Goal: Task Accomplishment & Management: Manage account settings

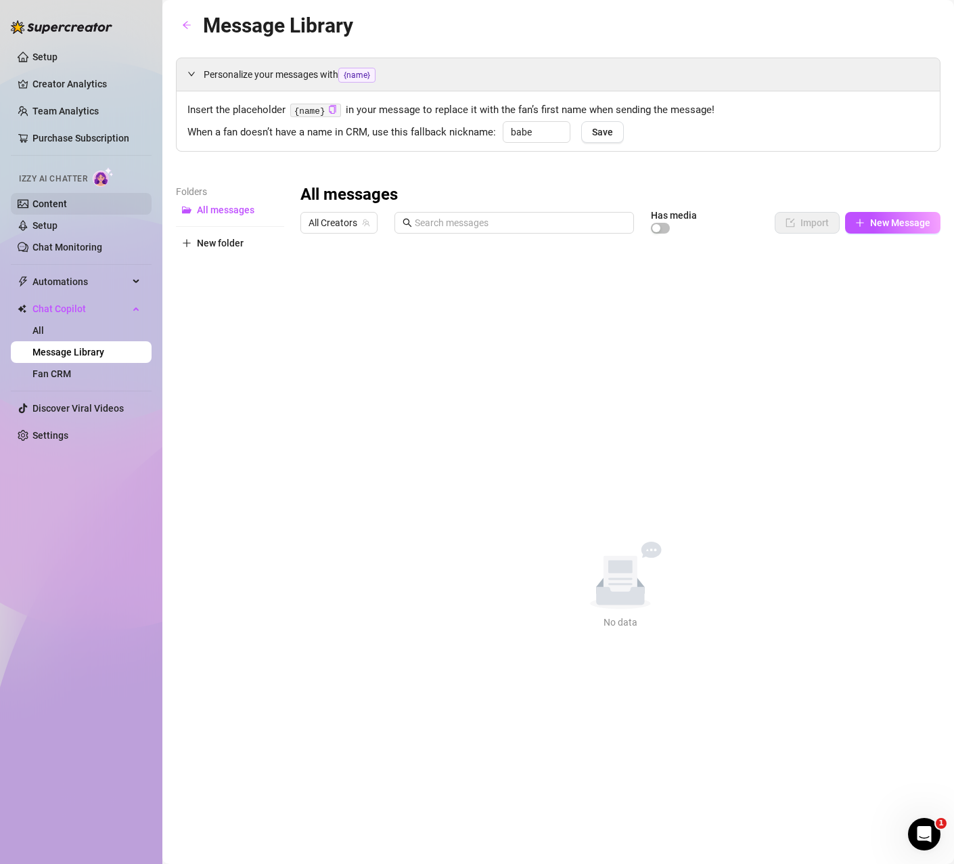
click at [56, 202] on link "Content" at bounding box center [49, 203] width 35 height 11
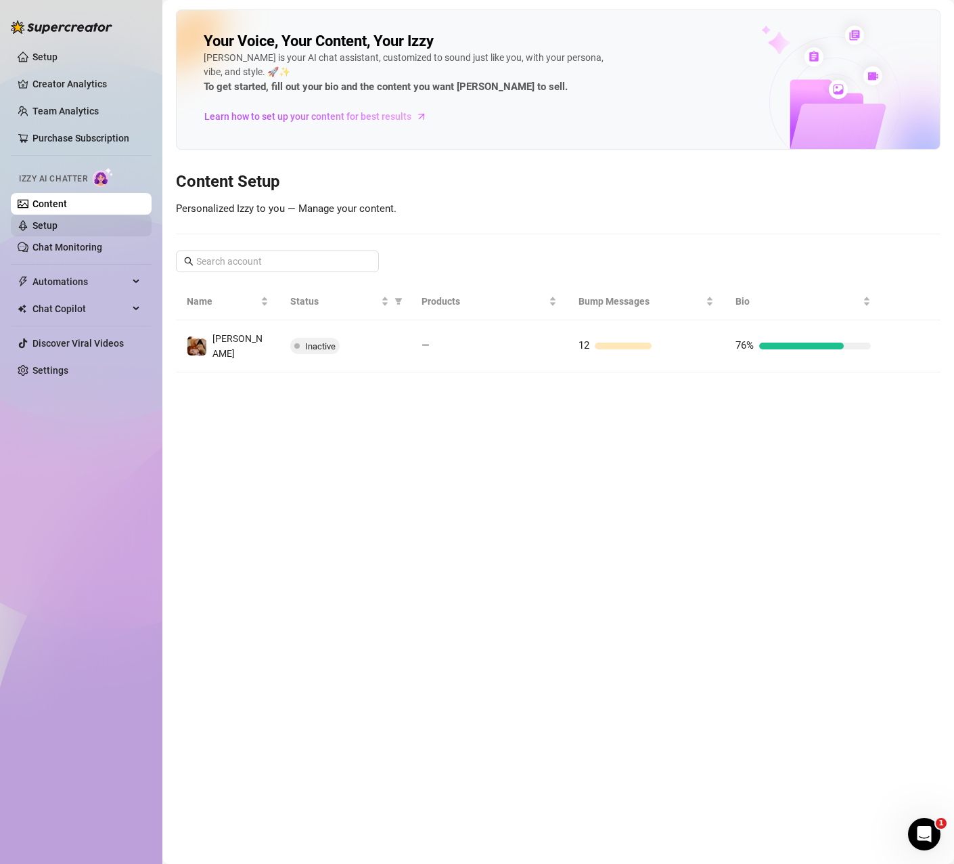
click at [58, 224] on link "Setup" at bounding box center [44, 225] width 25 height 11
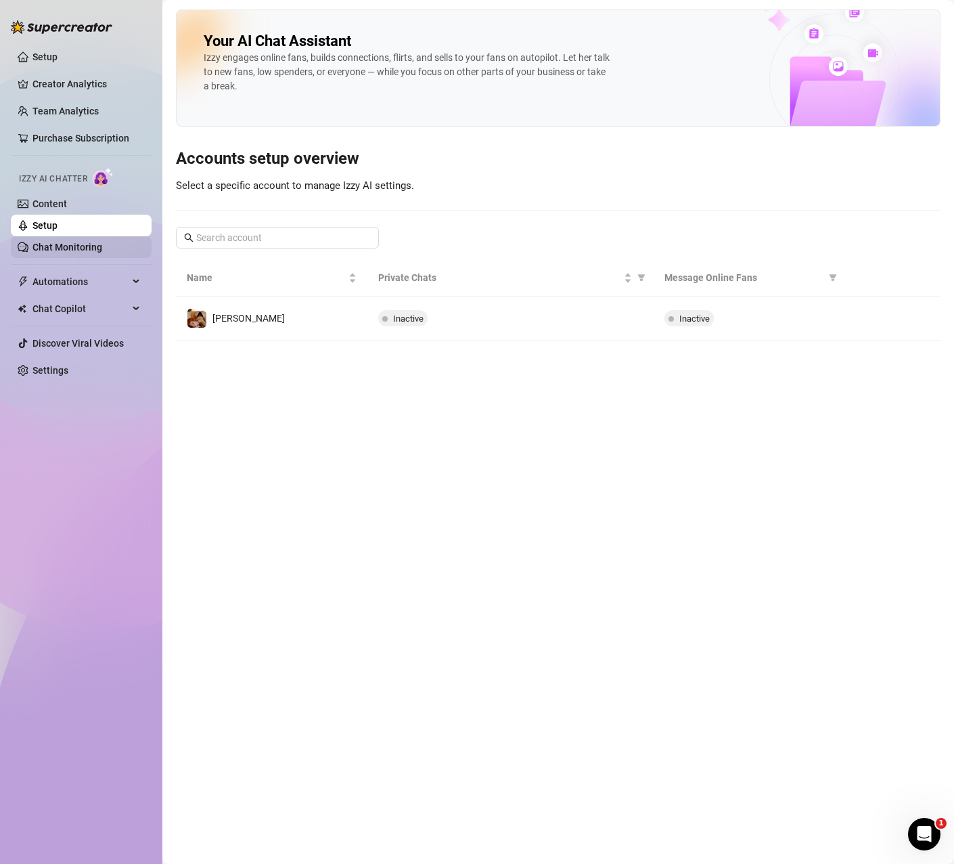
click at [93, 245] on link "Chat Monitoring" at bounding box center [67, 247] width 70 height 11
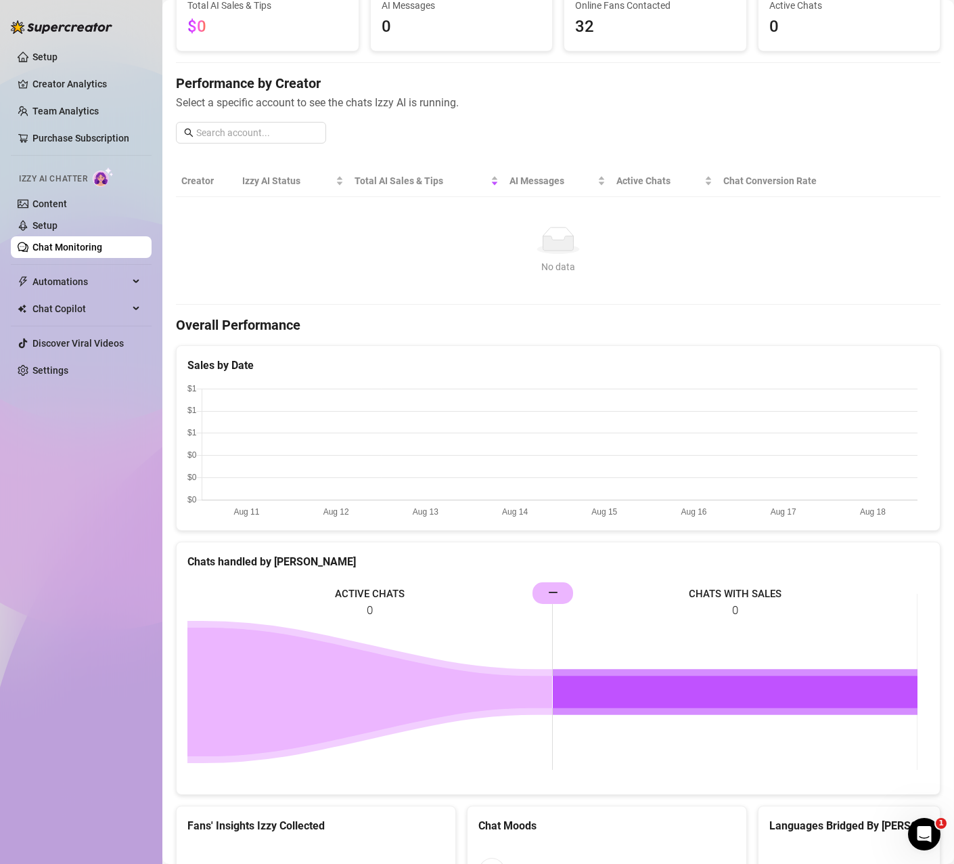
scroll to position [83, 0]
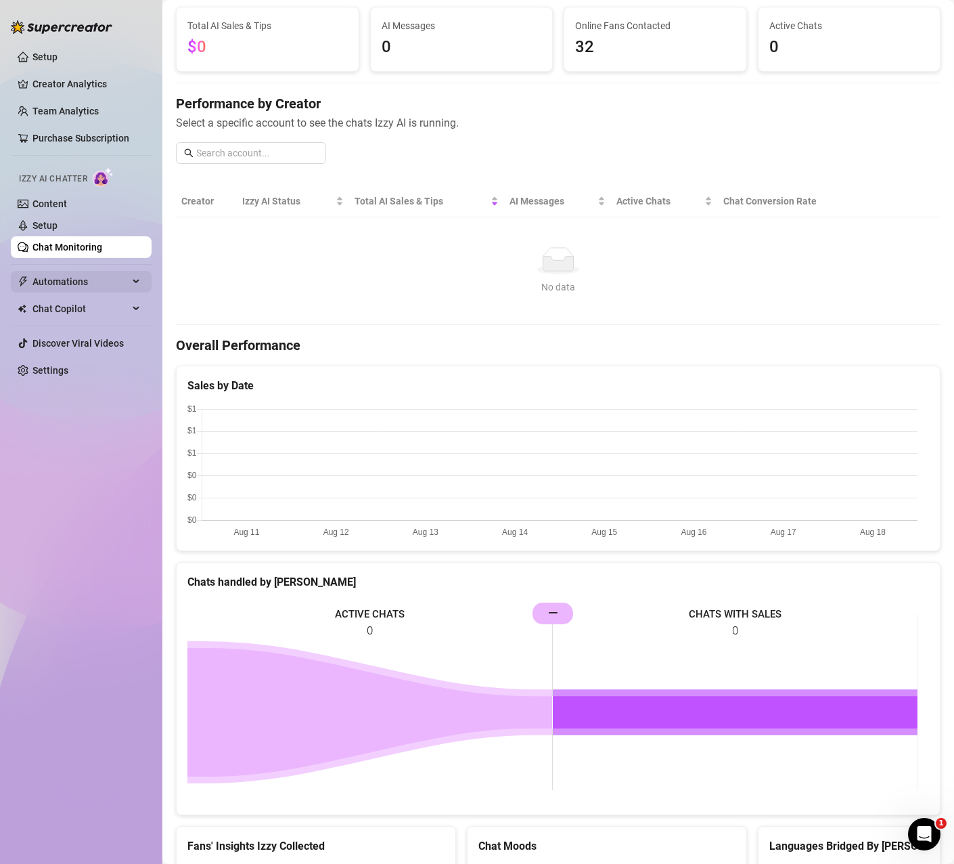
click at [93, 277] on span "Automations" at bounding box center [80, 282] width 96 height 22
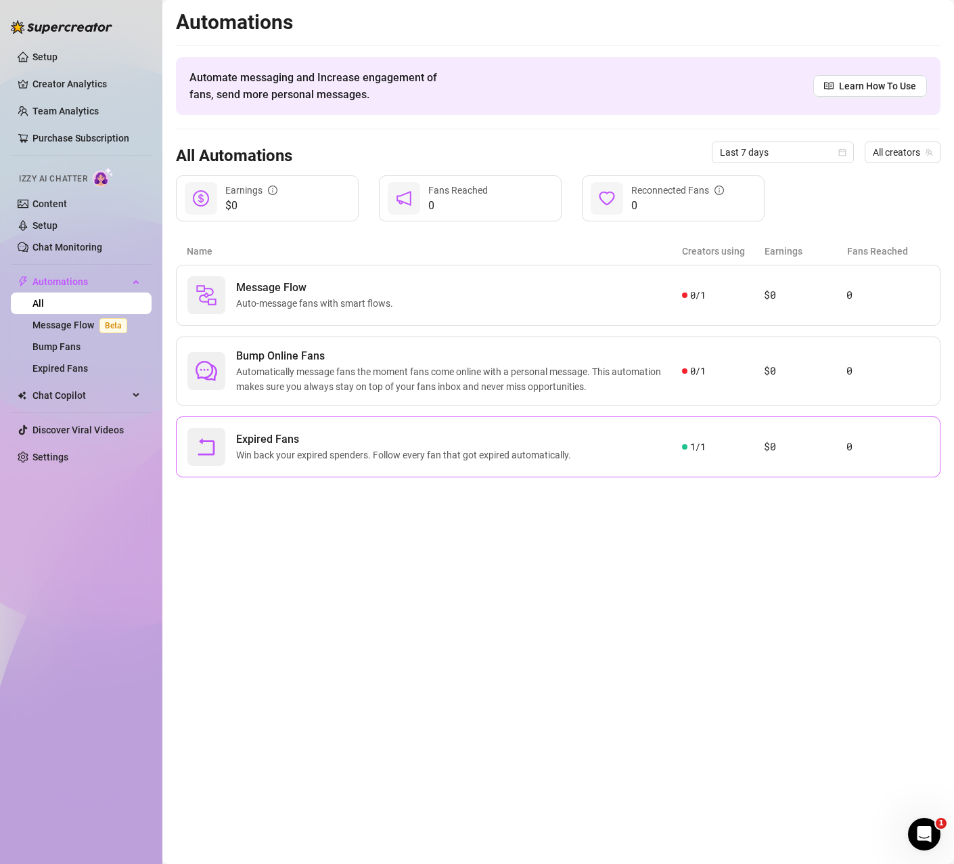
click at [300, 433] on span "Expired Fans" at bounding box center [406, 439] width 340 height 16
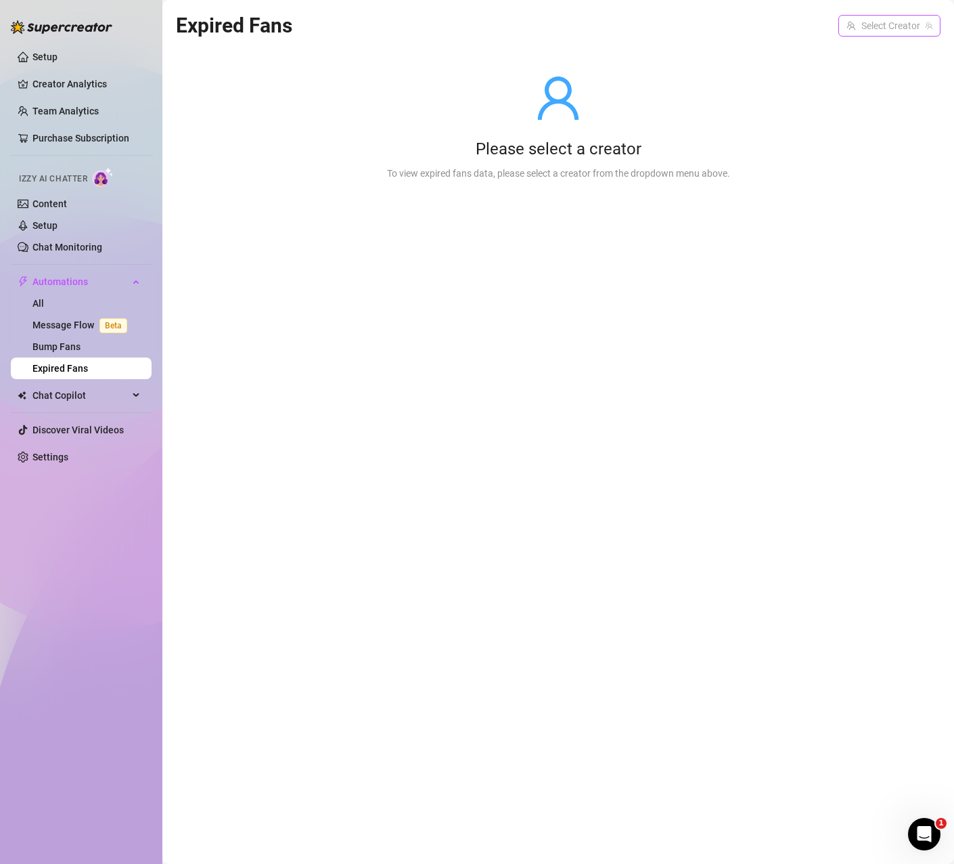
click at [904, 30] on input "search" at bounding box center [884, 26] width 74 height 20
click at [889, 50] on span "( dreamnc )" at bounding box center [908, 53] width 44 height 15
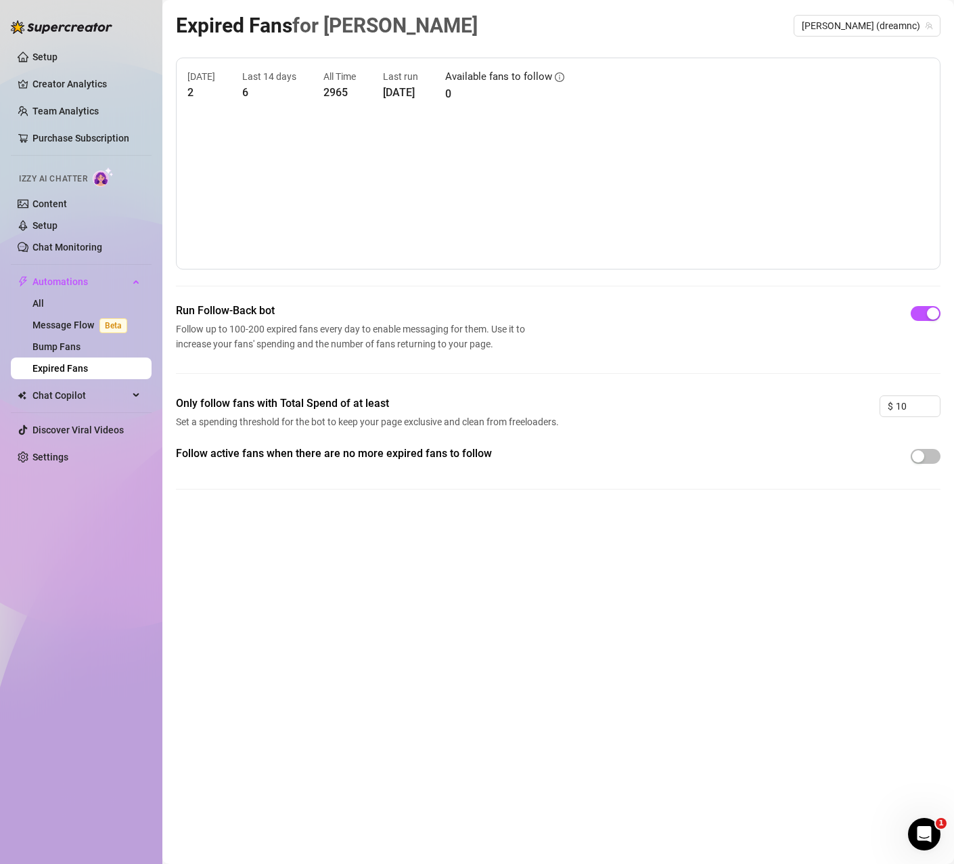
click at [460, 638] on div "Expired Fans for [PERSON_NAME] (dreamnc) [DATE] 2 Last 14 days 6 All Time 2965 …" at bounding box center [558, 416] width 765 height 814
click at [79, 319] on link "Message Flow Beta" at bounding box center [82, 324] width 100 height 11
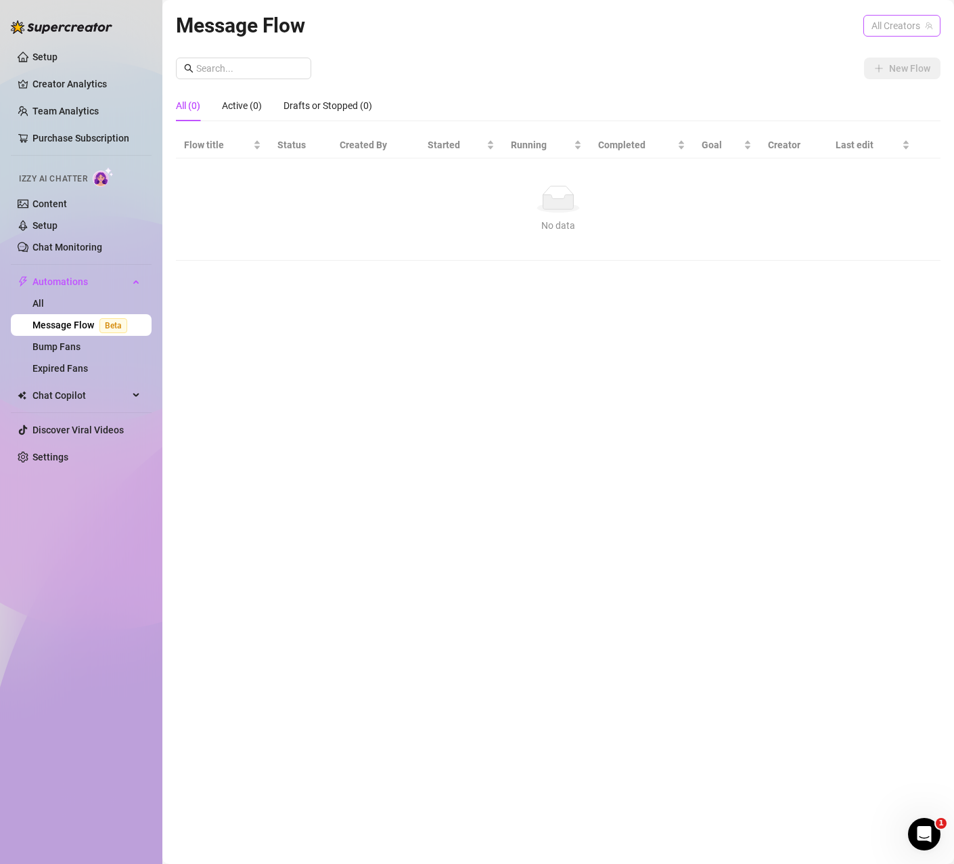
click at [908, 26] on span "All Creators" at bounding box center [902, 26] width 61 height 20
click at [870, 73] on span "[PERSON_NAME]" at bounding box center [844, 75] width 72 height 15
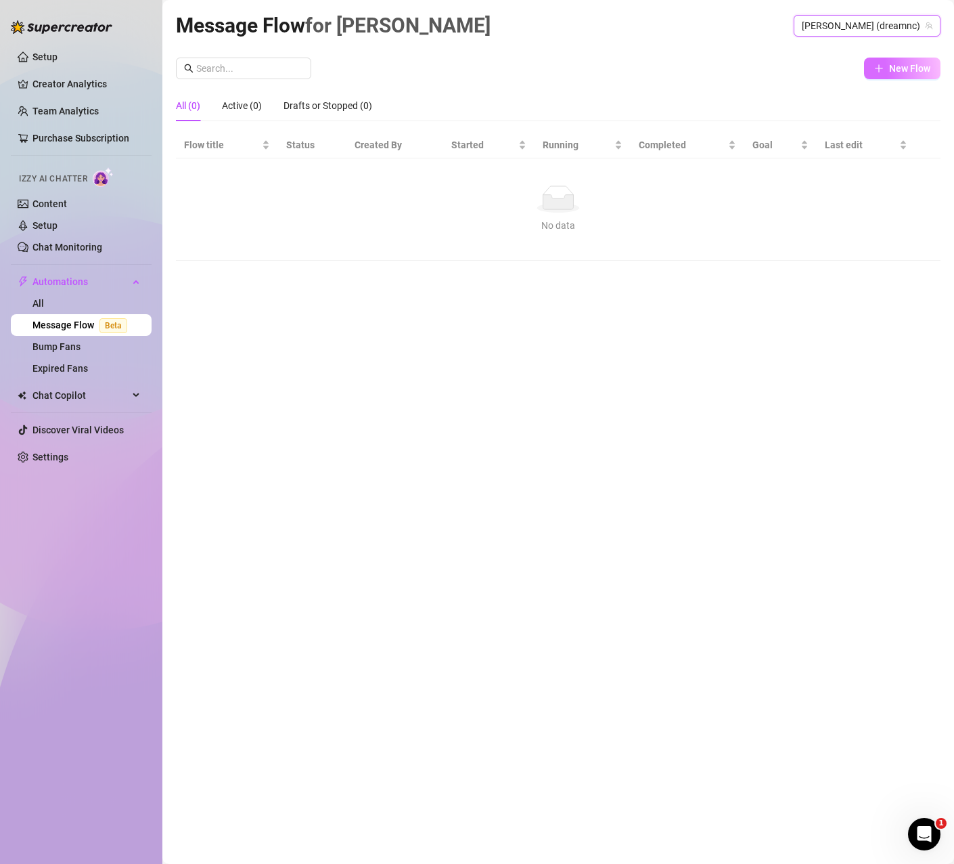
click at [897, 64] on span "New Flow" at bounding box center [909, 68] width 41 height 11
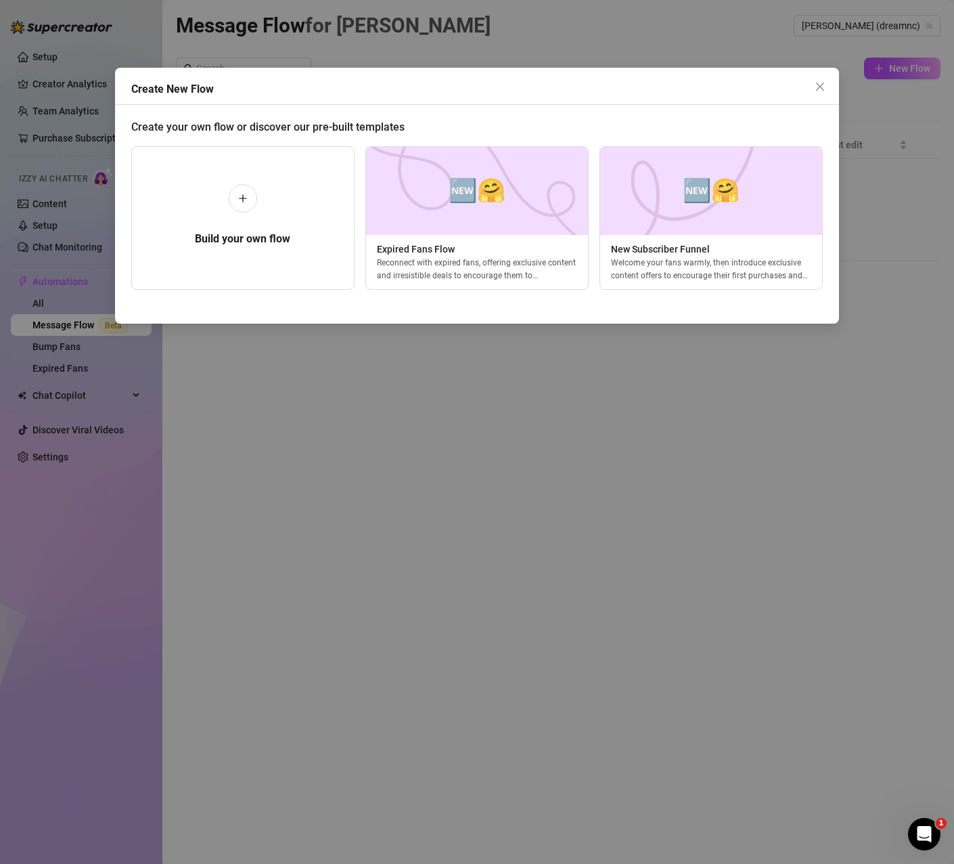
click at [569, 353] on div "Create New Flow Create your own flow or discover our pre-built templates Build …" at bounding box center [477, 432] width 954 height 864
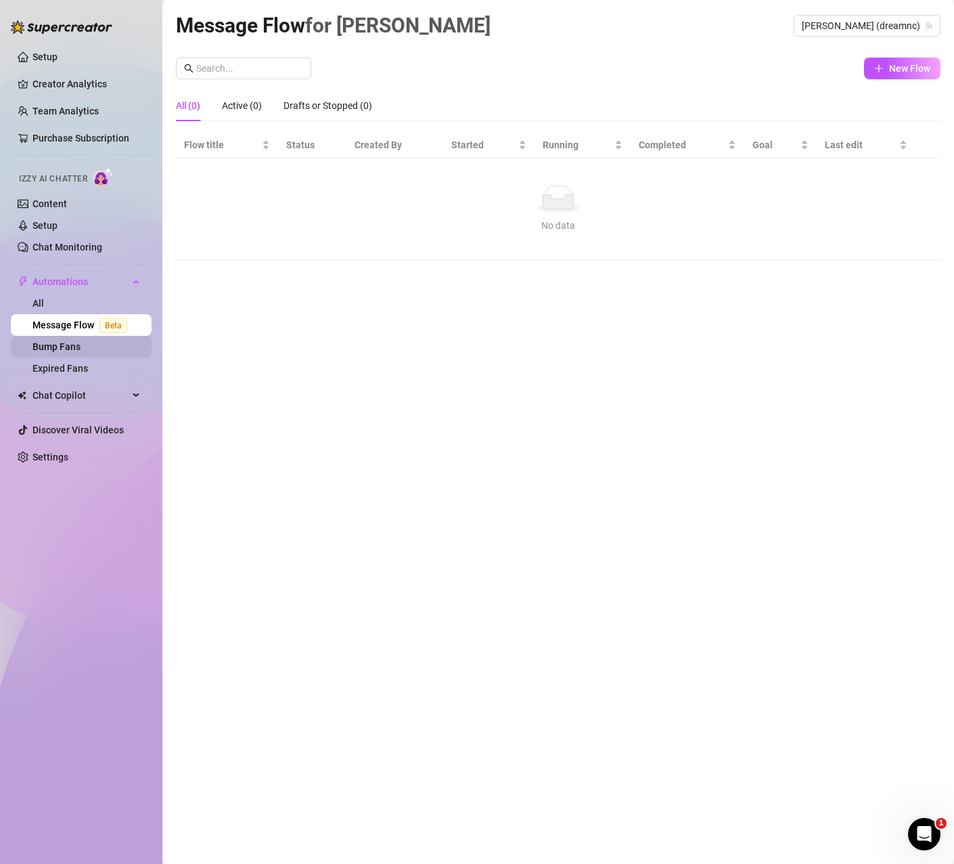
click at [81, 351] on link "Bump Fans" at bounding box center [56, 346] width 48 height 11
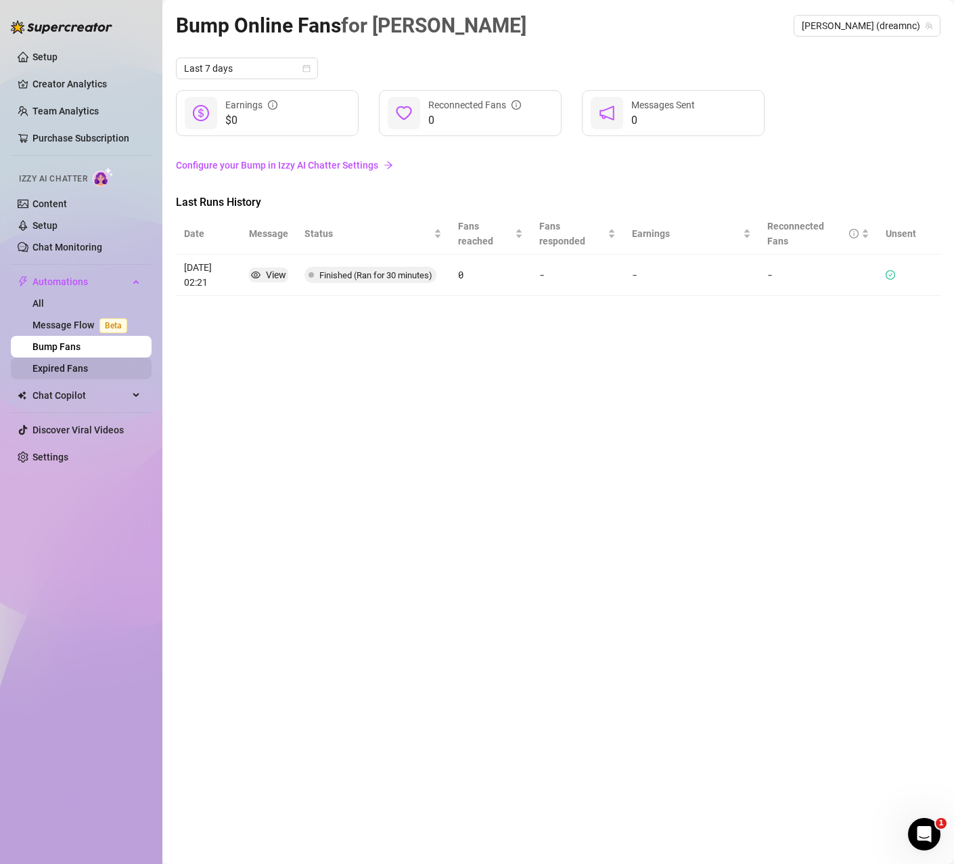
click at [88, 363] on link "Expired Fans" at bounding box center [60, 368] width 56 height 11
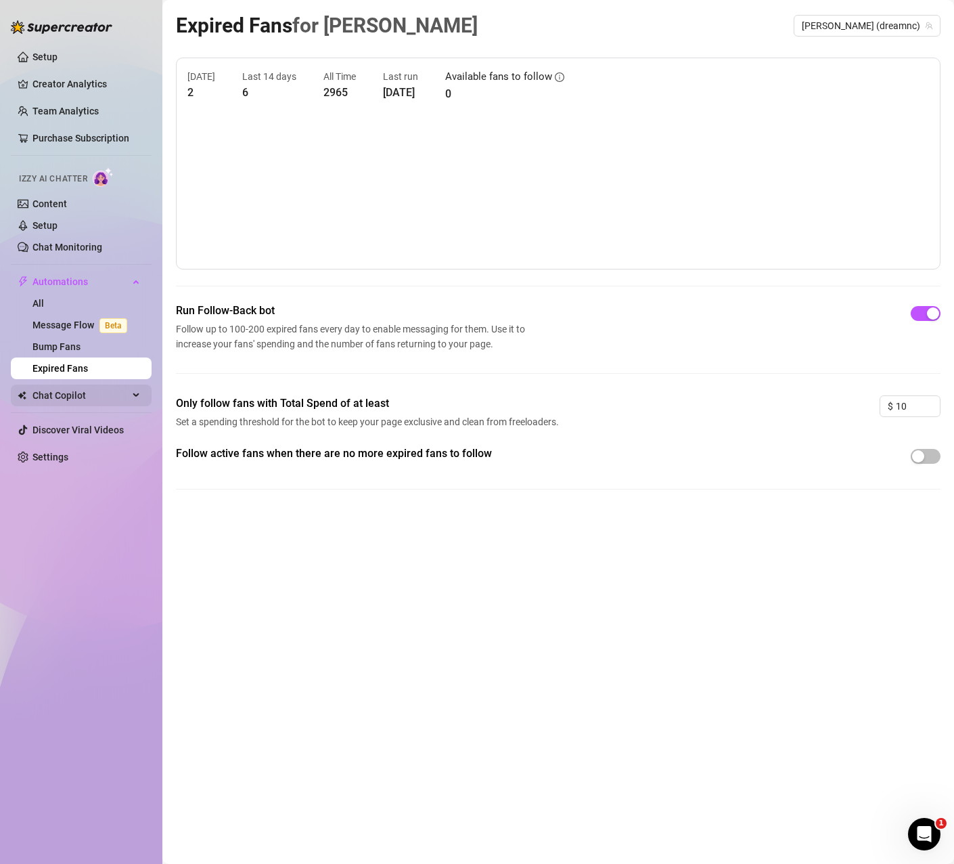
click at [119, 393] on span "Chat Copilot" at bounding box center [80, 395] width 96 height 22
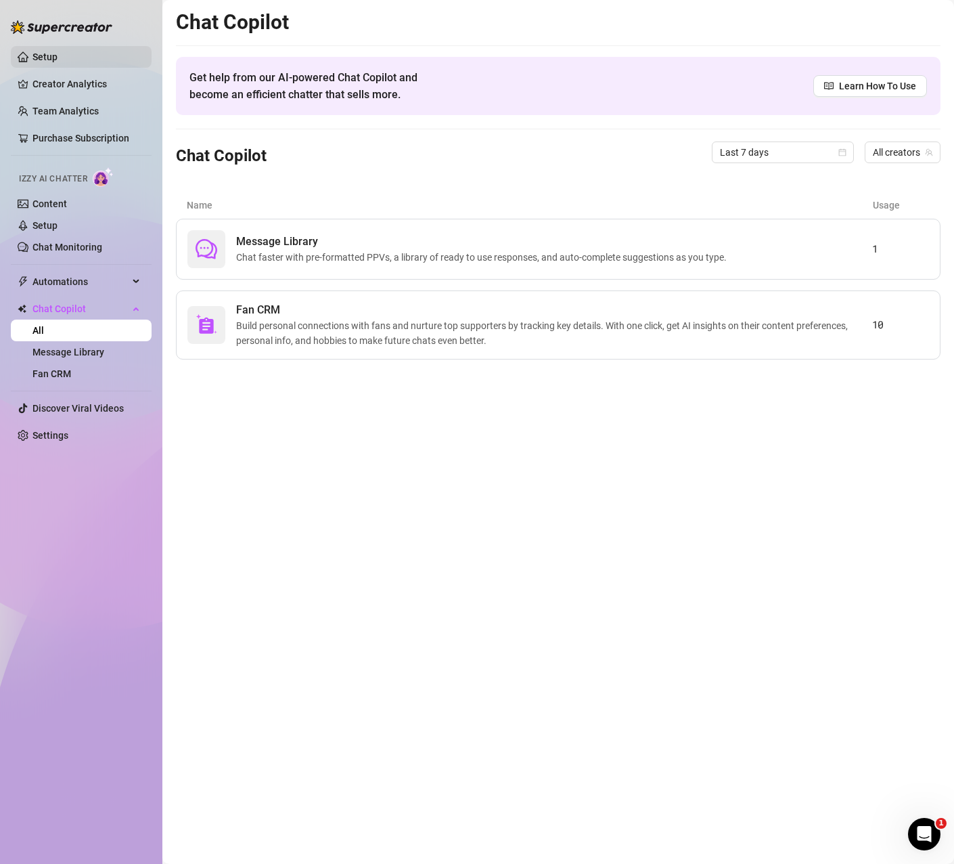
click at [46, 55] on link "Setup" at bounding box center [44, 56] width 25 height 11
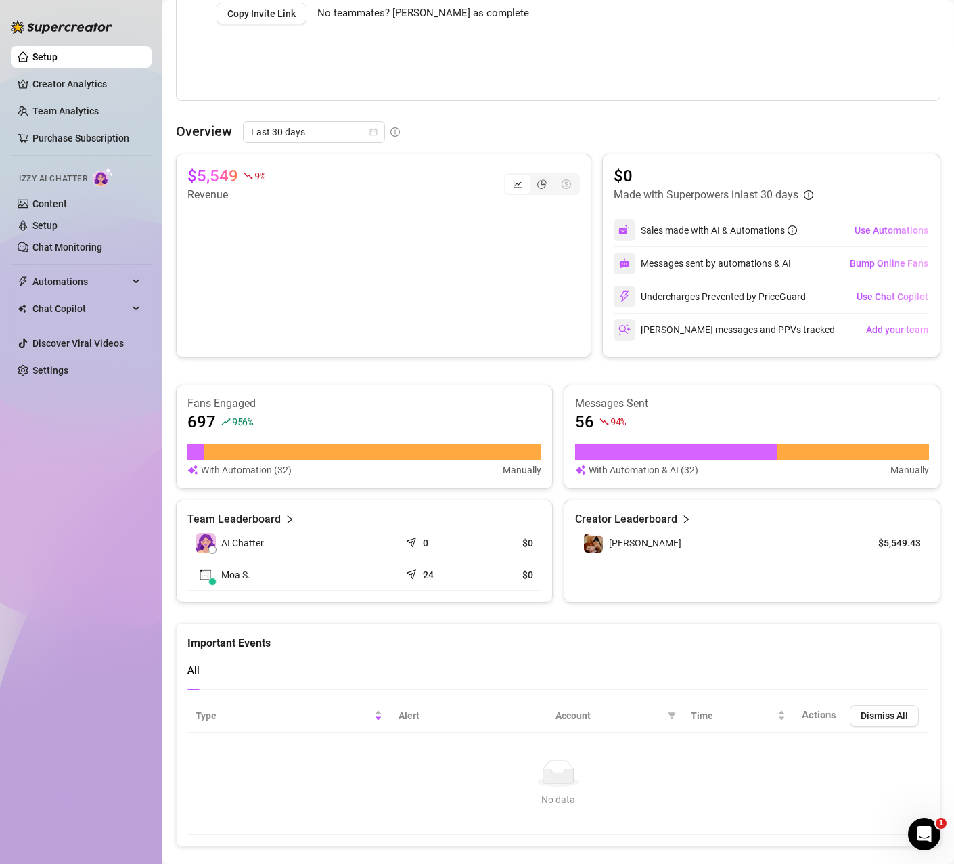
scroll to position [497, 0]
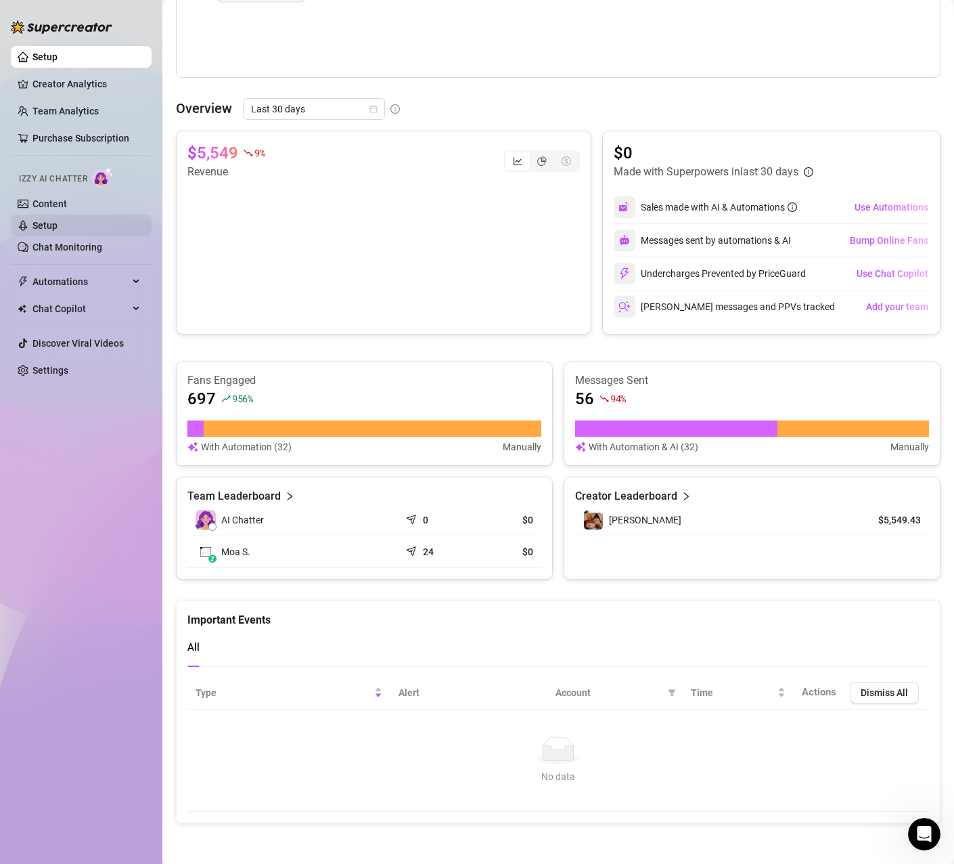
click at [58, 223] on link "Setup" at bounding box center [44, 225] width 25 height 11
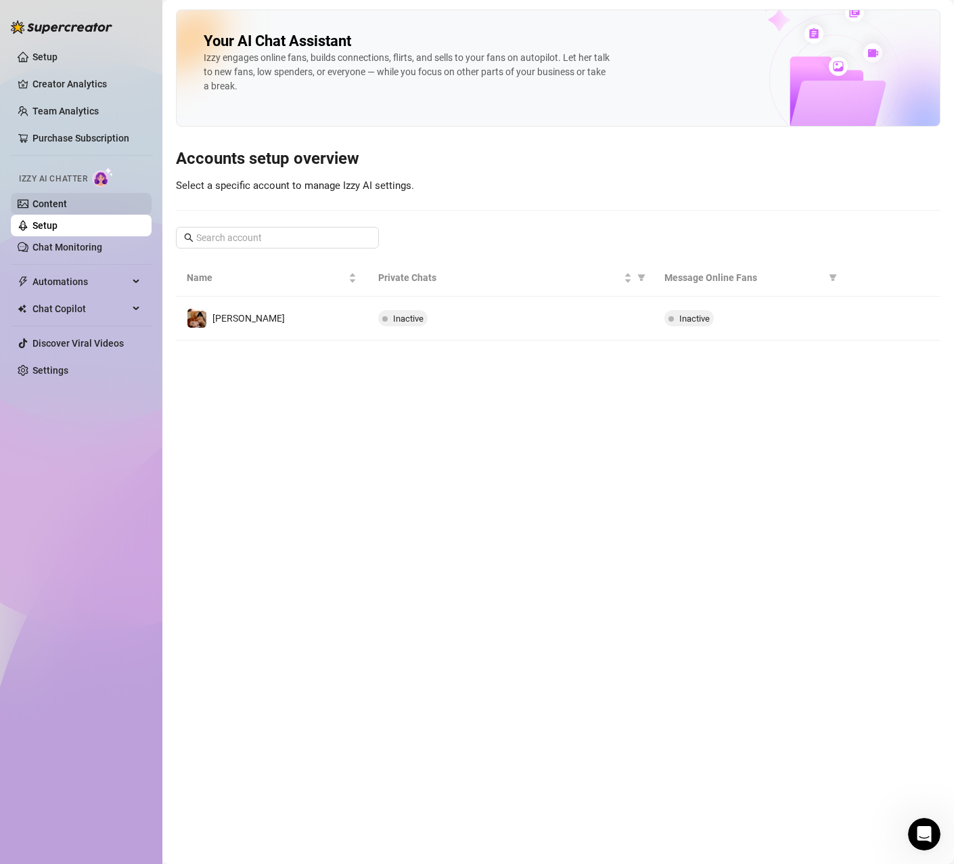
click at [62, 207] on link "Content" at bounding box center [49, 203] width 35 height 11
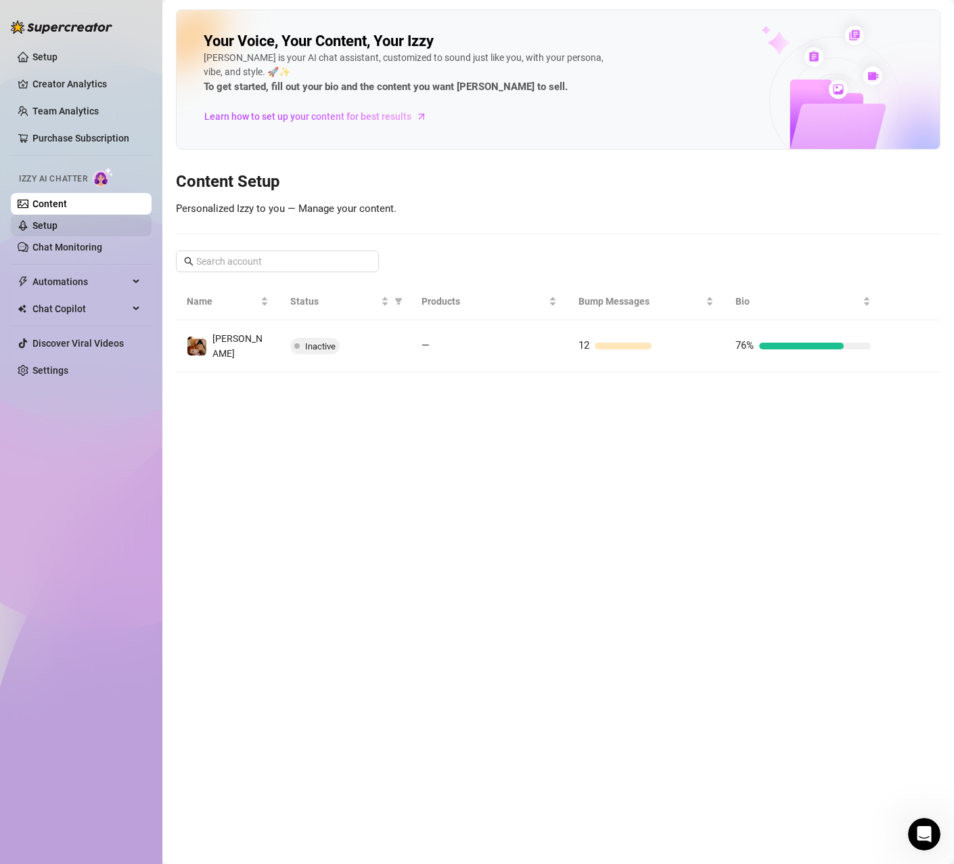
click at [58, 225] on link "Setup" at bounding box center [44, 225] width 25 height 11
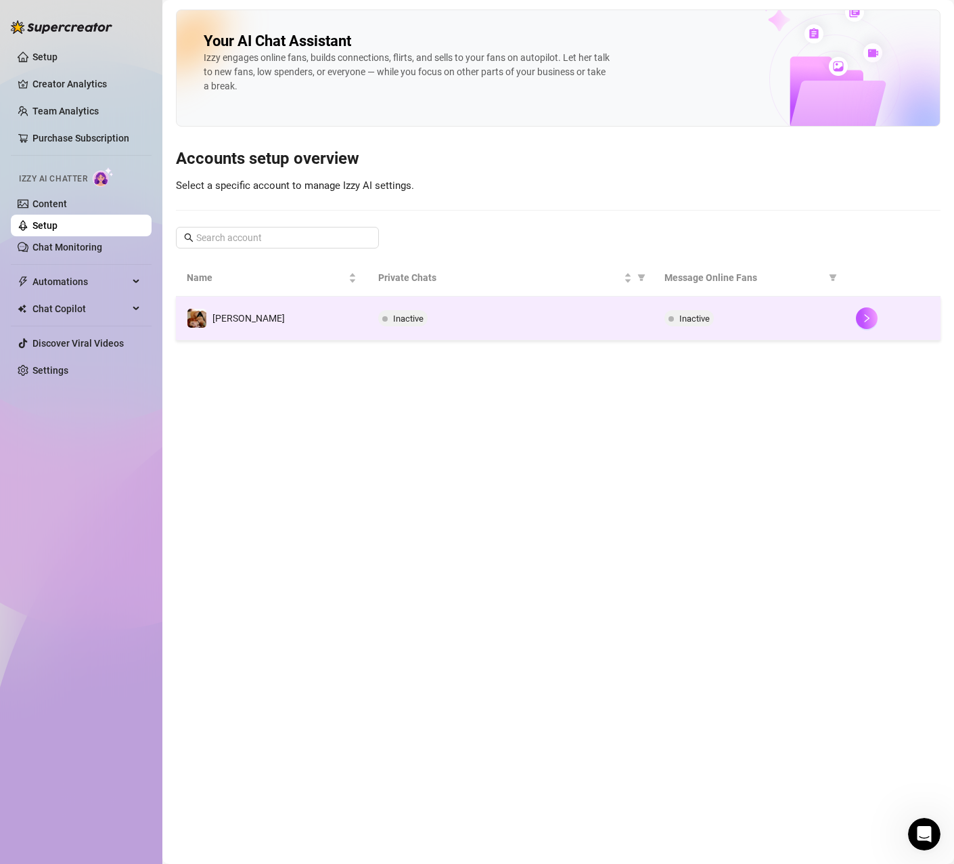
click at [388, 328] on td "Inactive" at bounding box center [511, 318] width 287 height 44
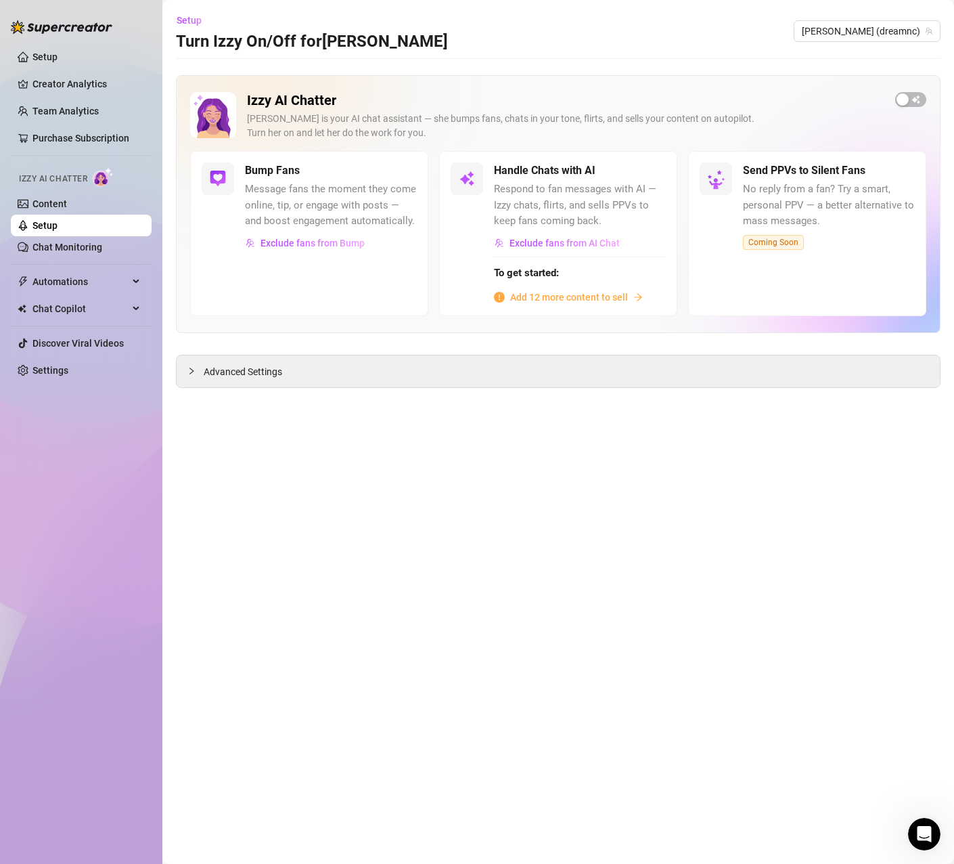
click at [300, 269] on div "Bump Fans Message fans the moment they come online, tip, or engage with posts —…" at bounding box center [309, 233] width 238 height 164
click at [277, 183] on span "Message fans the moment they come online, tip, or engage with posts — and boost…" at bounding box center [331, 205] width 172 height 48
click at [59, 242] on link "Chat Monitoring" at bounding box center [67, 247] width 70 height 11
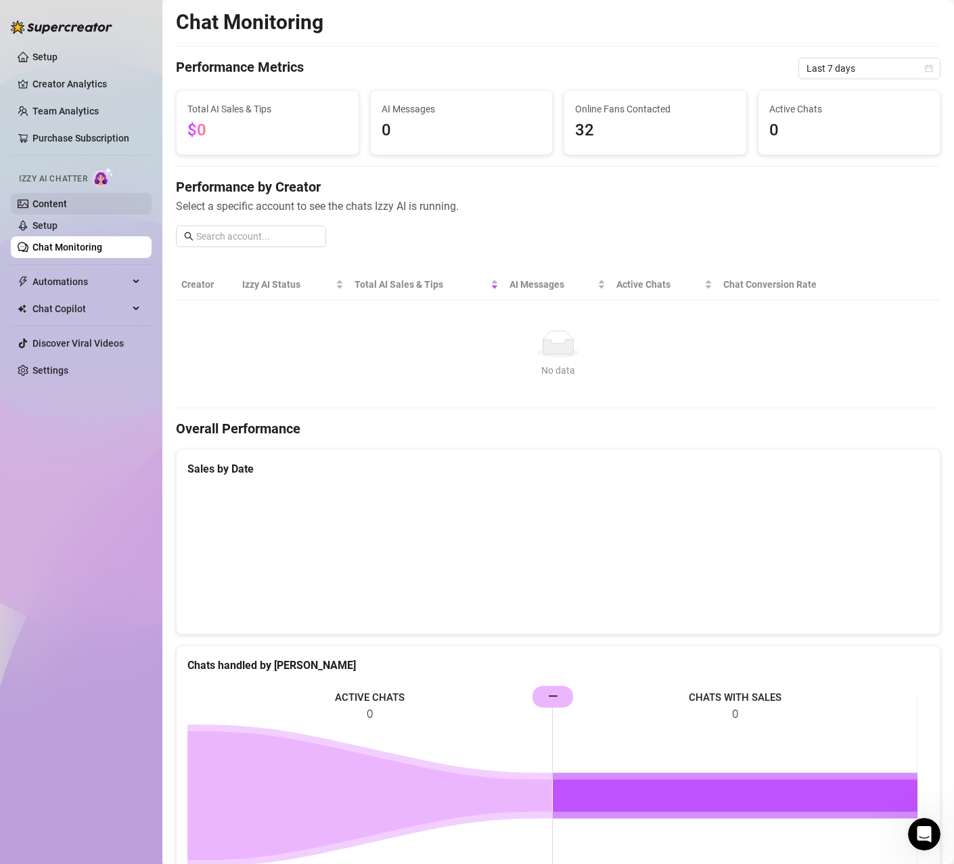
click at [59, 205] on link "Content" at bounding box center [49, 203] width 35 height 11
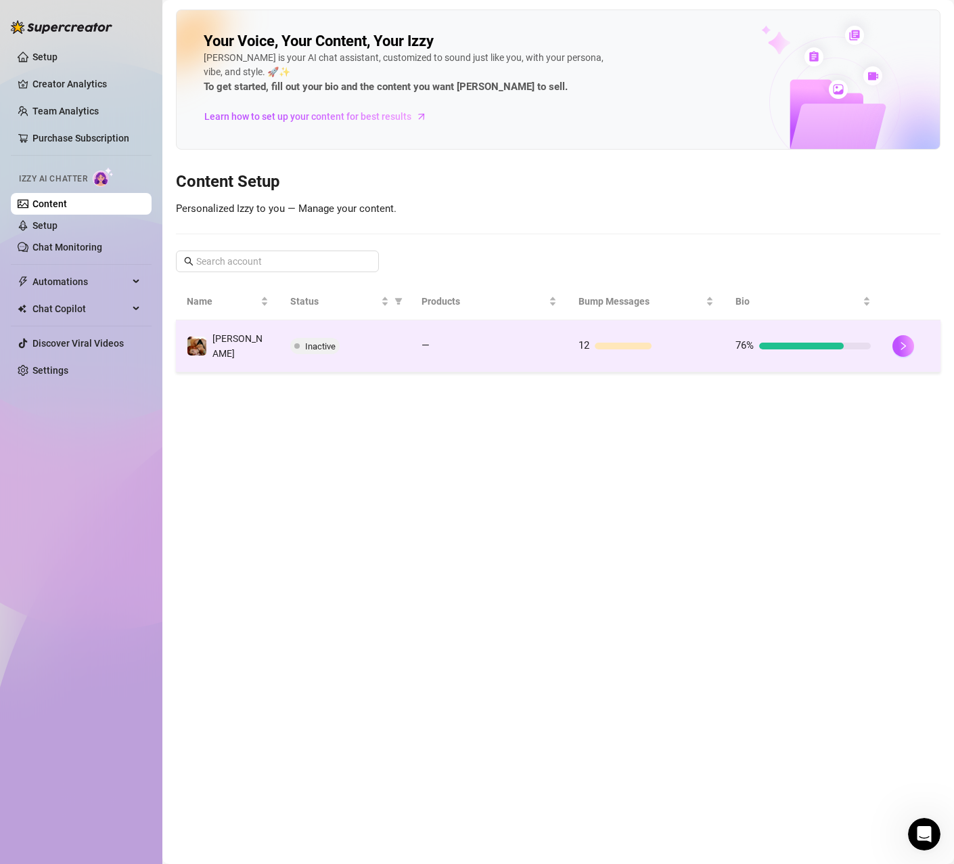
click at [439, 349] on div "—" at bounding box center [489, 346] width 135 height 16
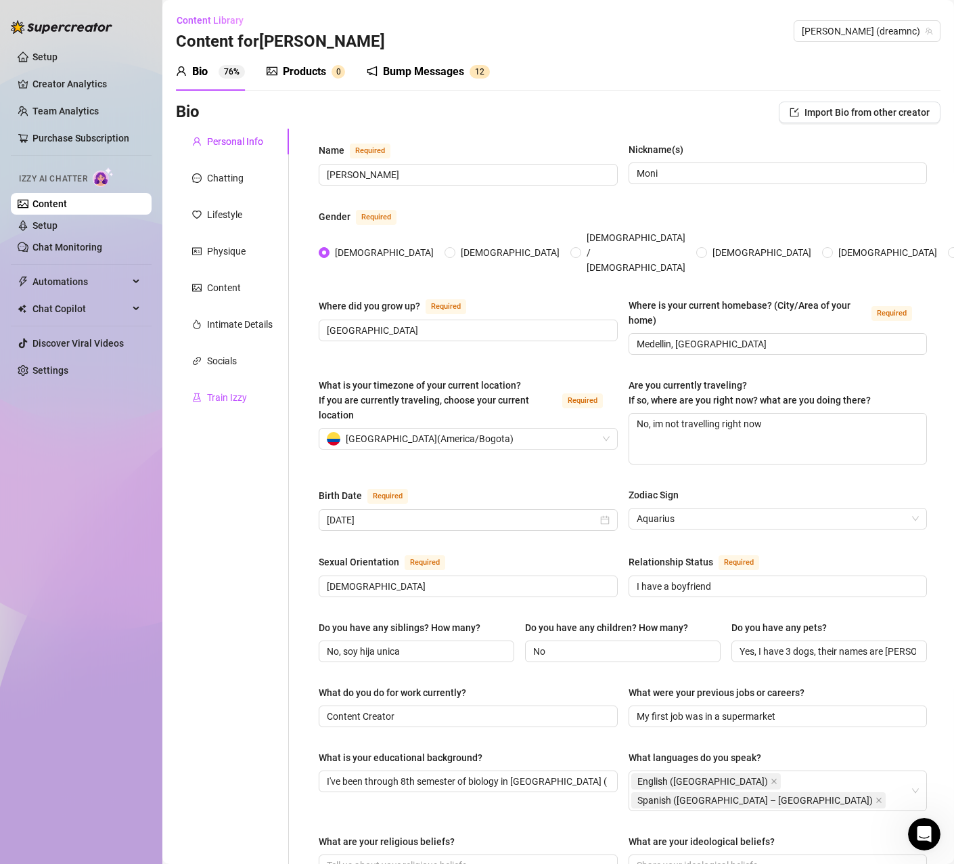
click at [217, 398] on div "Train Izzy" at bounding box center [227, 397] width 40 height 15
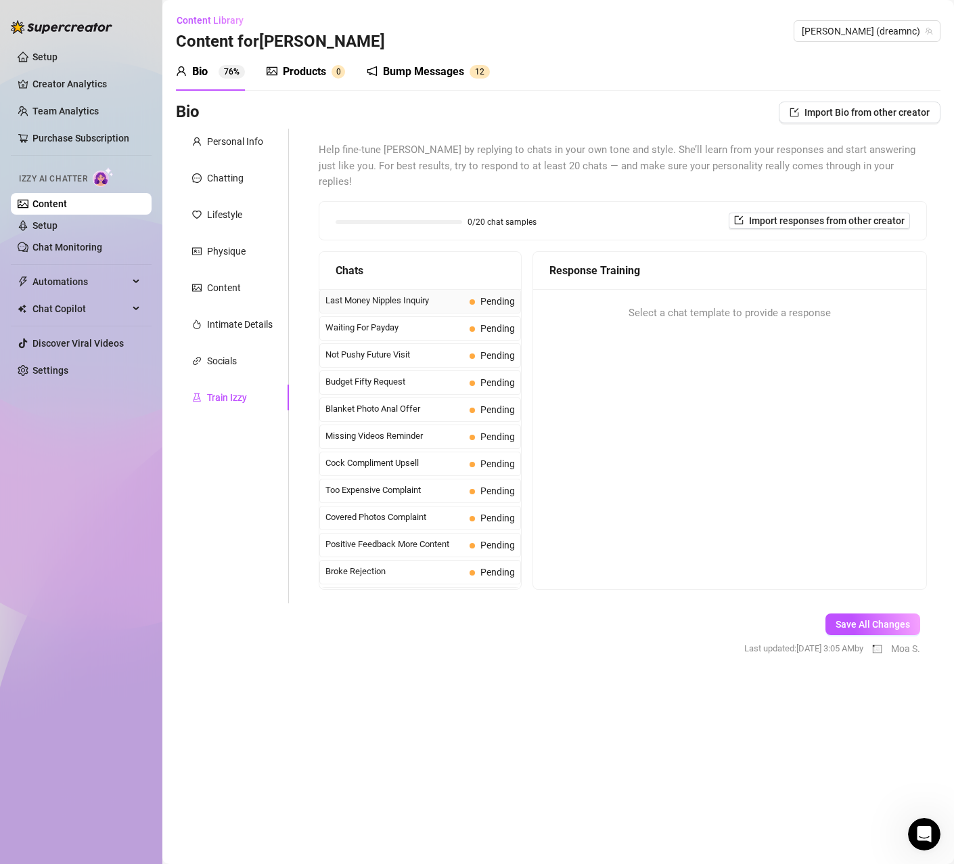
click at [443, 294] on span "Last Money Nipples Inquiry" at bounding box center [395, 301] width 139 height 14
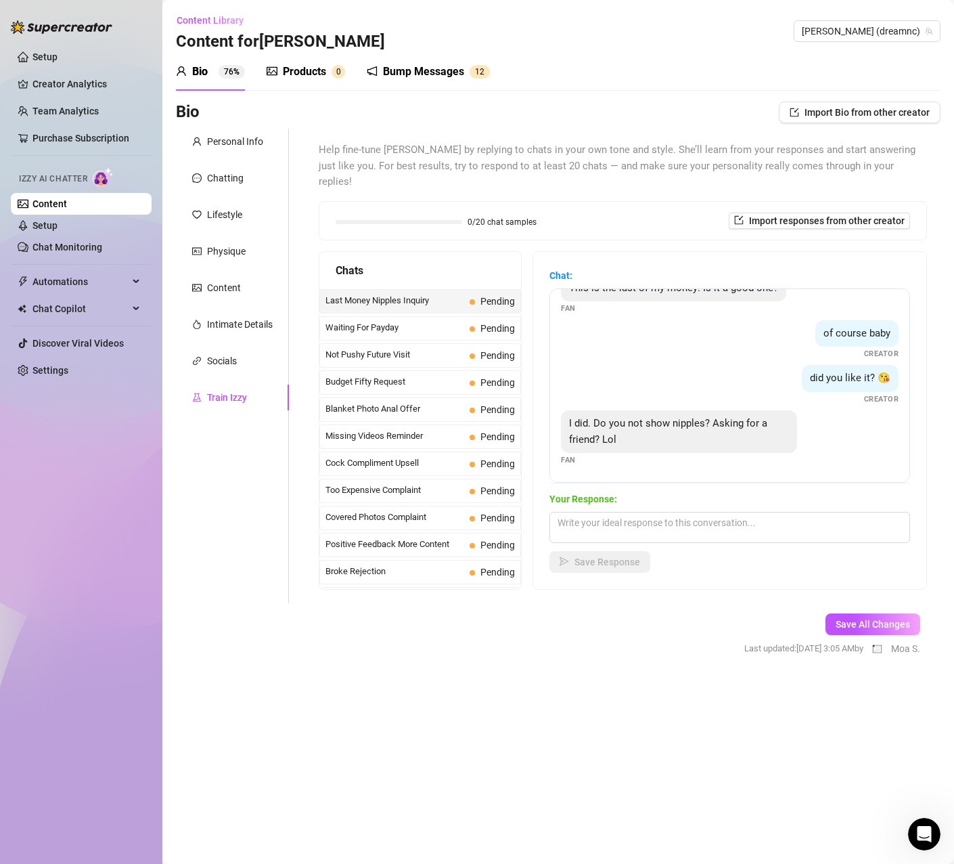
scroll to position [26, 0]
drag, startPoint x: 626, startPoint y: 421, endPoint x: 568, endPoint y: 401, distance: 61.4
click at [568, 410] on div "I did. Do you not show nipples? Asking for a friend? Lol" at bounding box center [679, 431] width 236 height 43
click at [663, 410] on div "I did. Do you not show nipples? Asking for a friend? Lol" at bounding box center [679, 431] width 236 height 43
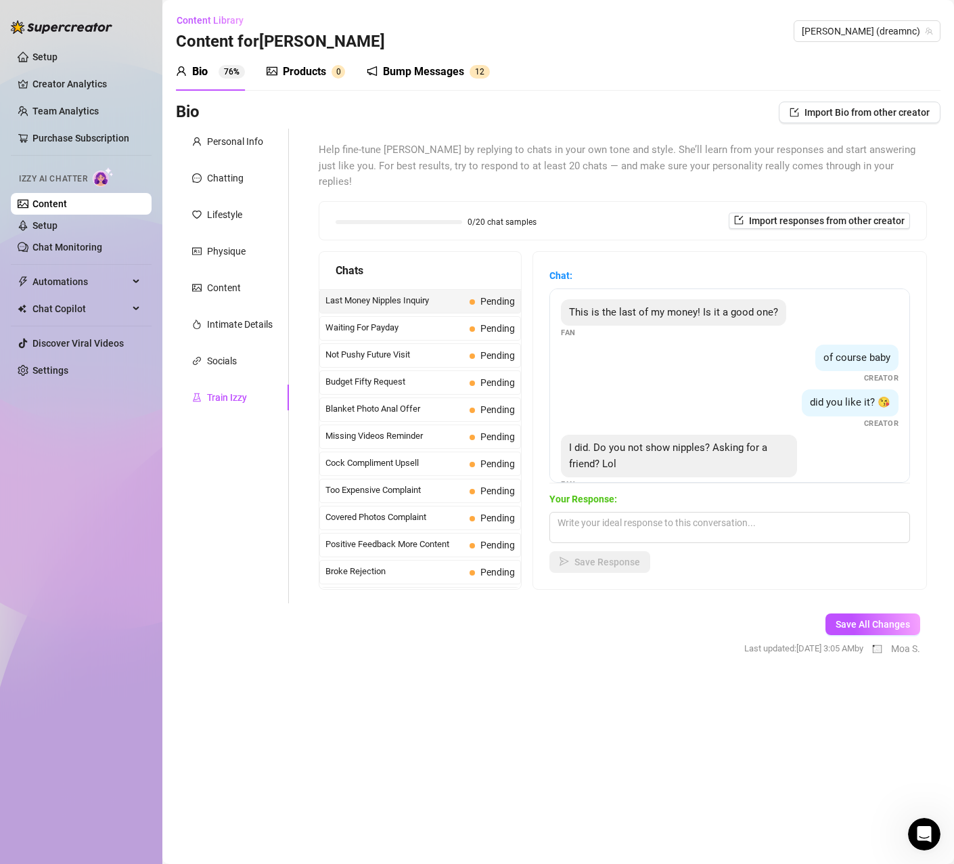
scroll to position [0, 0]
drag, startPoint x: 776, startPoint y: 298, endPoint x: 569, endPoint y: 299, distance: 207.8
click at [569, 300] on div "This is the last of my money! Is it a good one?" at bounding box center [673, 313] width 225 height 27
click at [602, 390] on div "did you like it? 😘 Creator" at bounding box center [730, 410] width 338 height 40
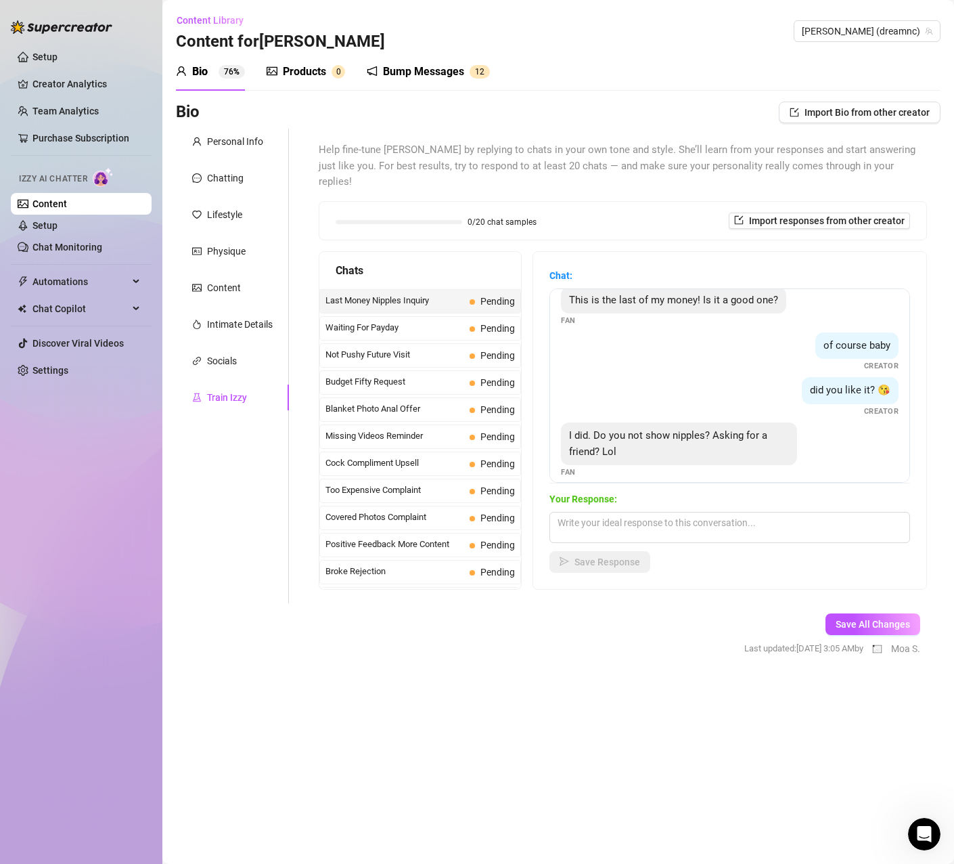
scroll to position [26, 0]
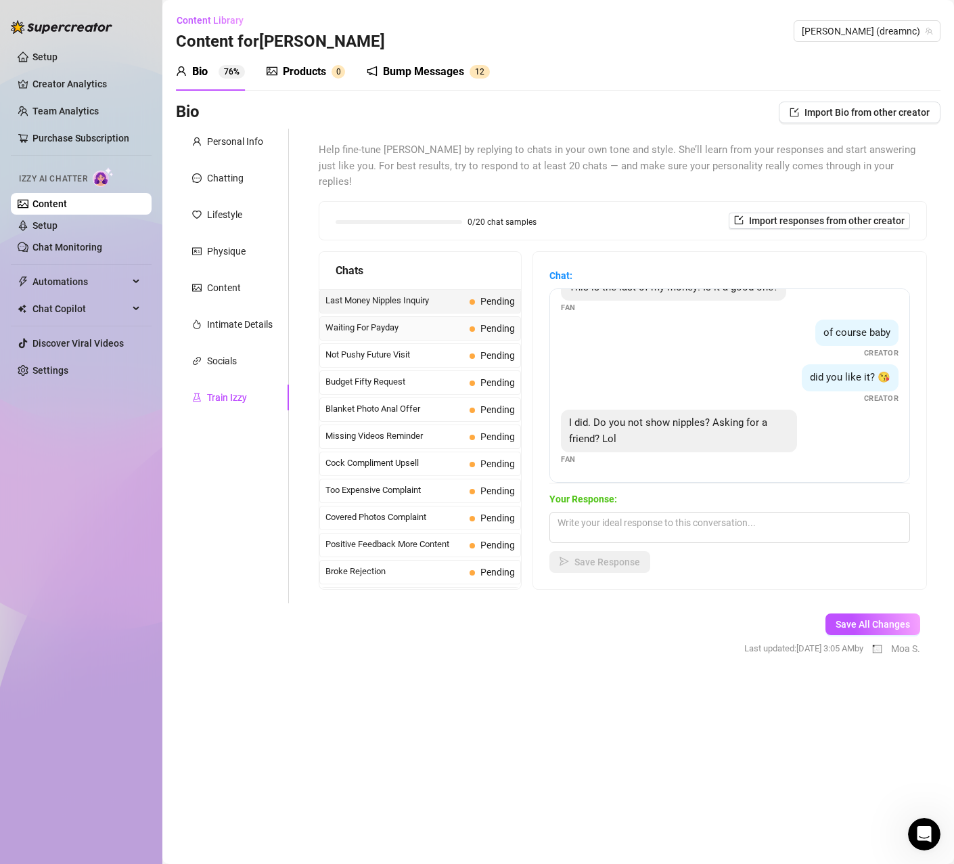
click at [387, 321] on span "Waiting For Payday" at bounding box center [395, 328] width 139 height 14
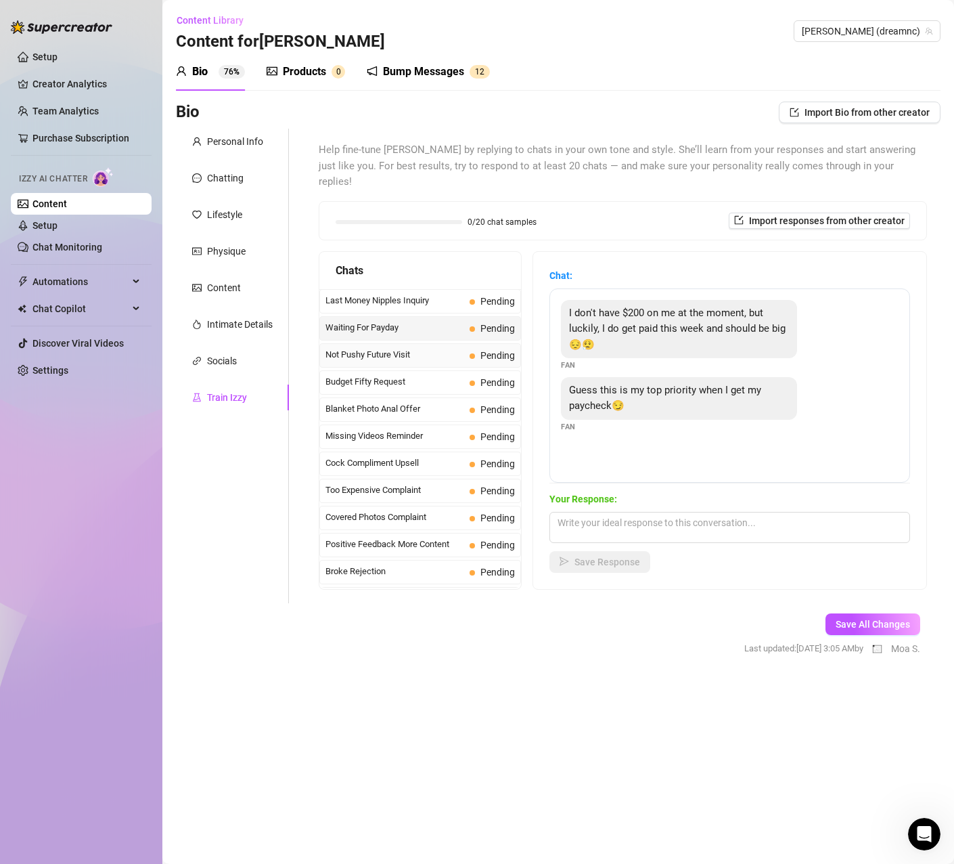
click at [441, 348] on span "Not Pushy Future Visit" at bounding box center [395, 355] width 139 height 14
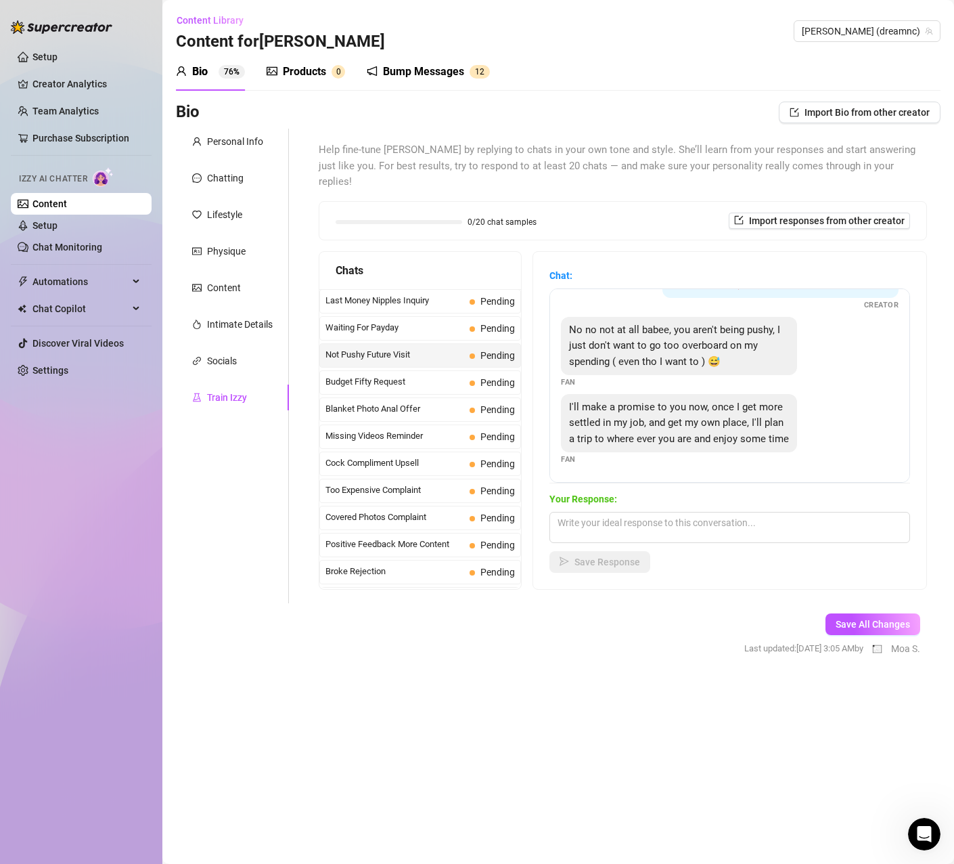
scroll to position [76, 0]
click at [426, 375] on span "Budget Fifty Request" at bounding box center [395, 382] width 139 height 14
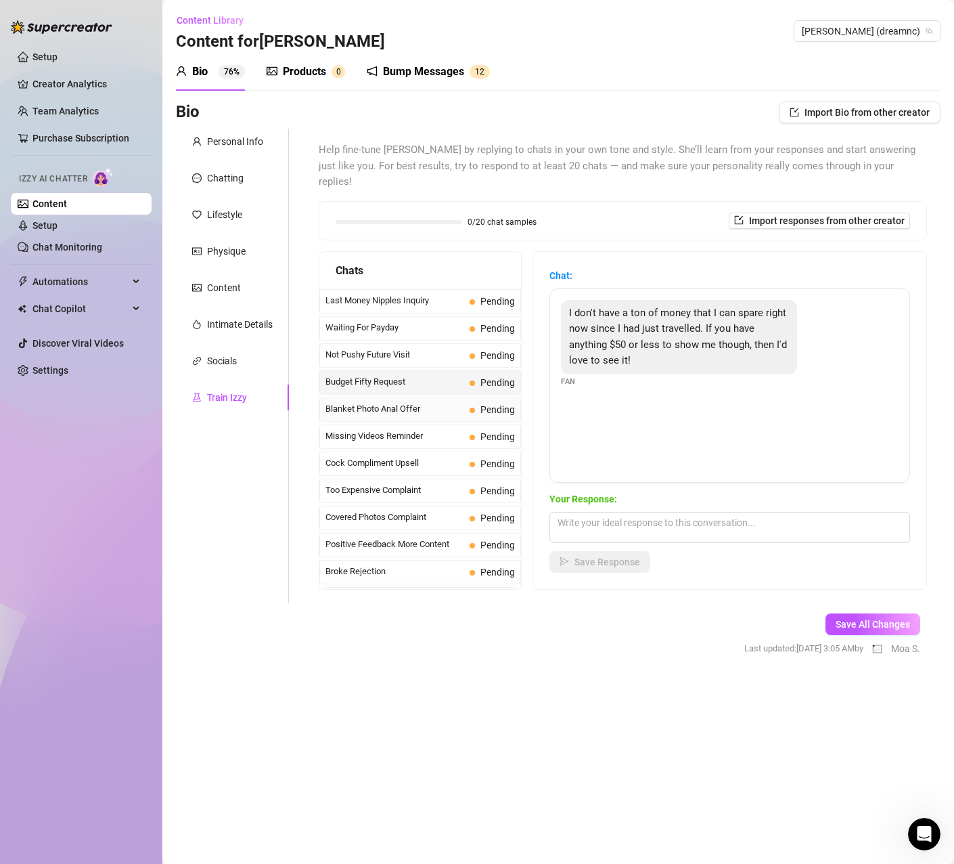
click at [441, 402] on span "Blanket Photo Anal Offer" at bounding box center [395, 409] width 139 height 14
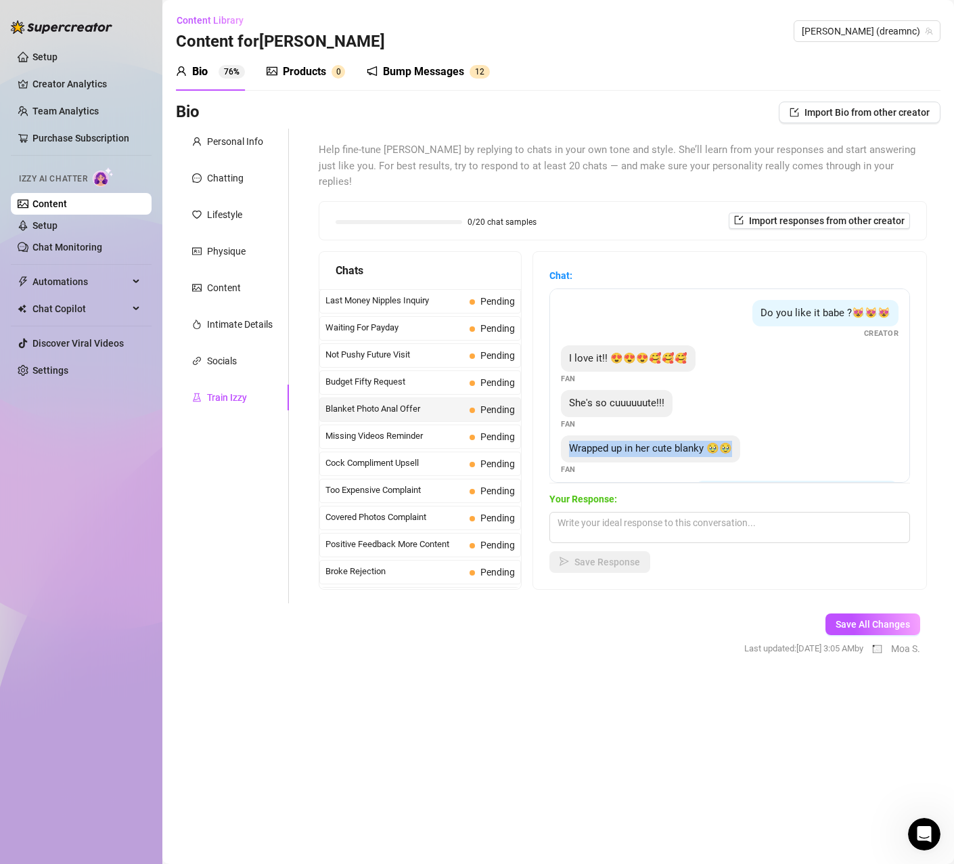
drag, startPoint x: 734, startPoint y: 434, endPoint x: 573, endPoint y: 433, distance: 161.1
click at [573, 442] on span "Wrapped up in her cute blanky 🥹🥹" at bounding box center [650, 448] width 163 height 12
click at [761, 364] on div "I love it!! 😍😍😍🥰🥰🥰 Fan" at bounding box center [730, 365] width 338 height 40
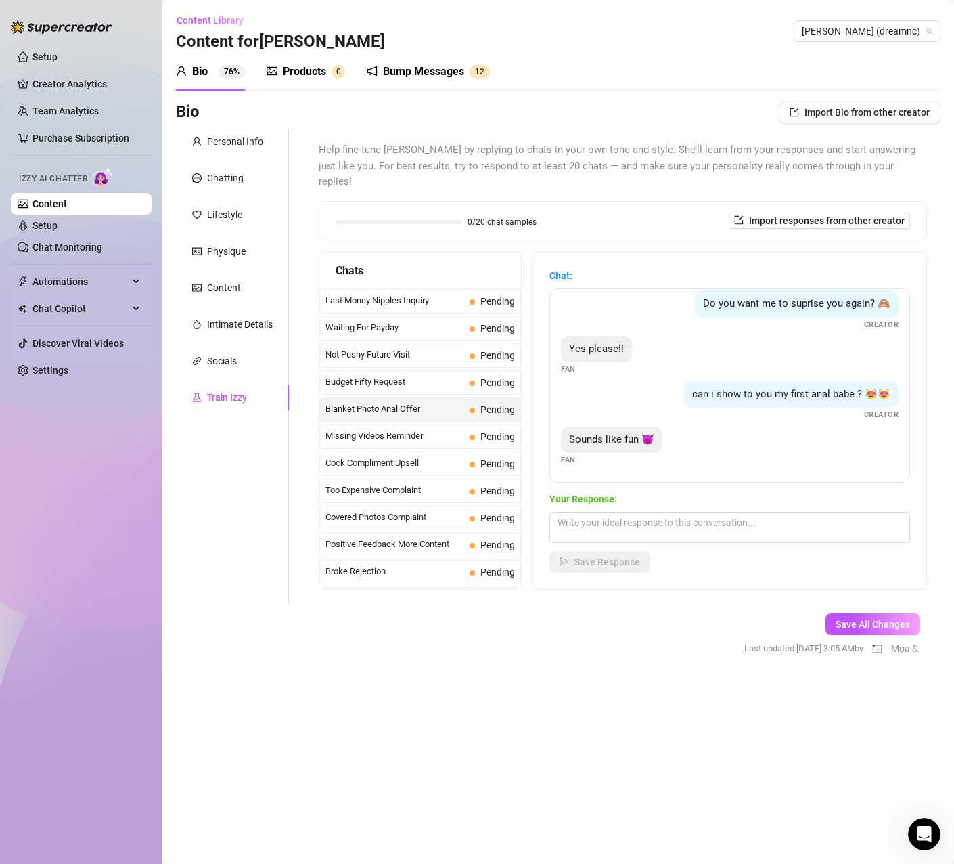
scroll to position [191, 0]
click at [406, 429] on span "Missing Videos Reminder" at bounding box center [395, 436] width 139 height 14
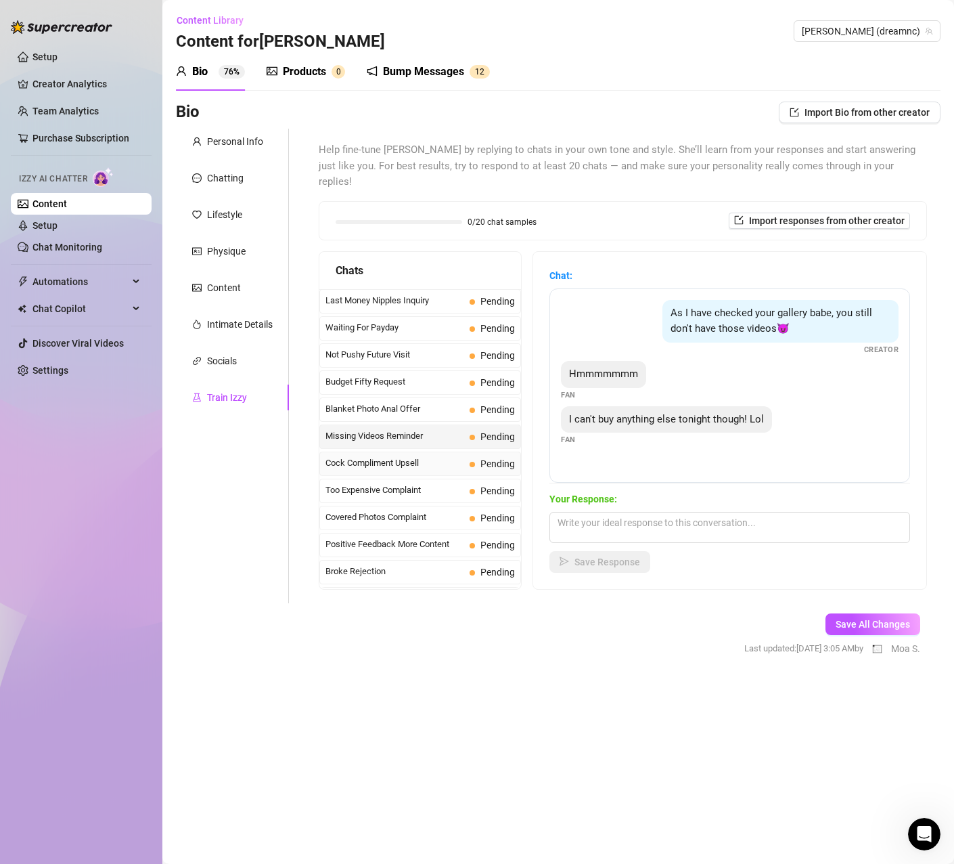
click at [437, 456] on span "Cock Compliment Upsell" at bounding box center [395, 463] width 139 height 14
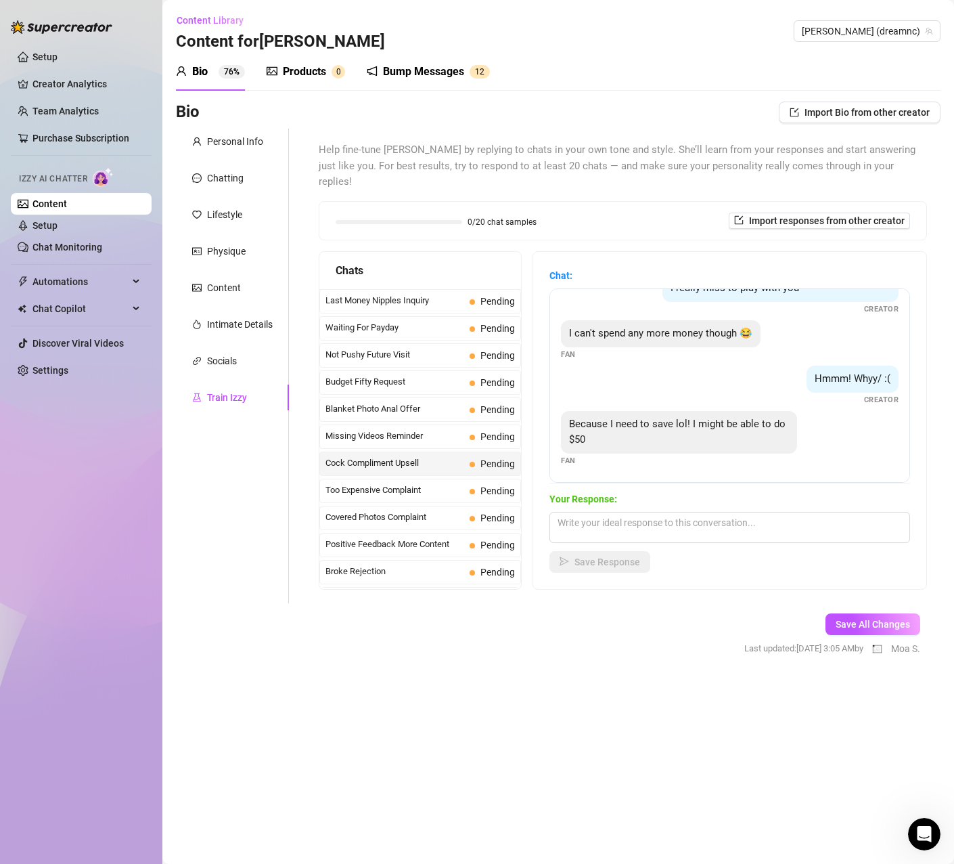
scroll to position [313, 0]
click at [431, 483] on div "Too Expensive Complaint Pending" at bounding box center [420, 491] width 202 height 24
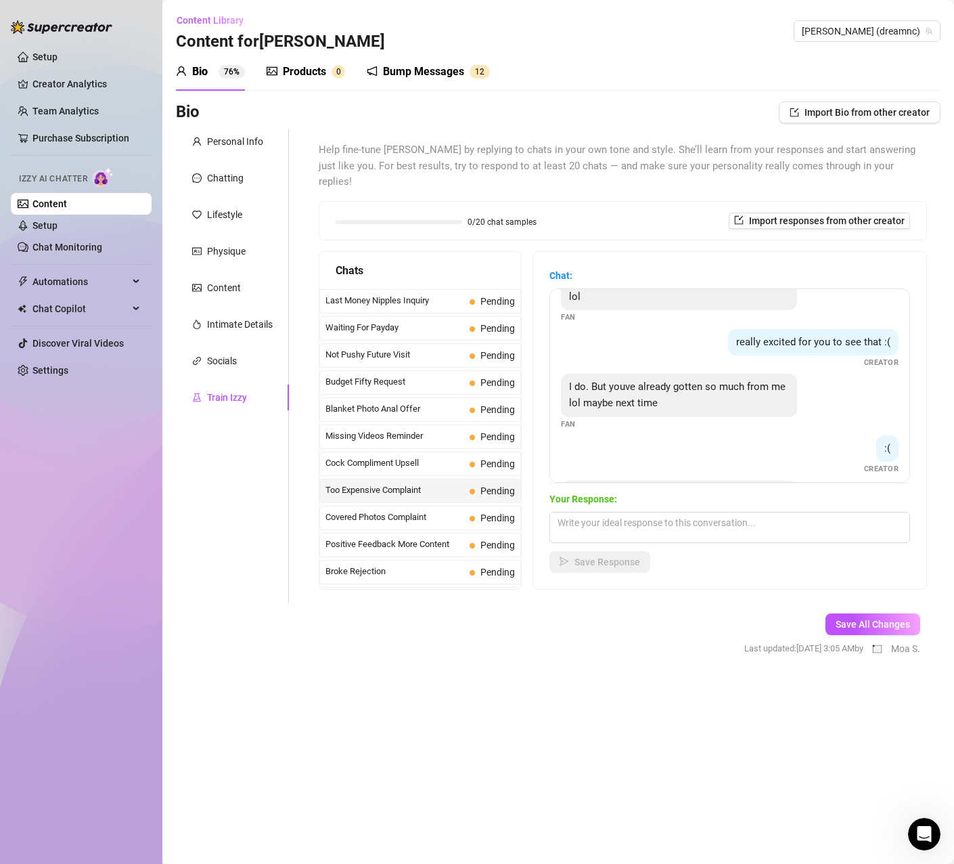
scroll to position [238, 0]
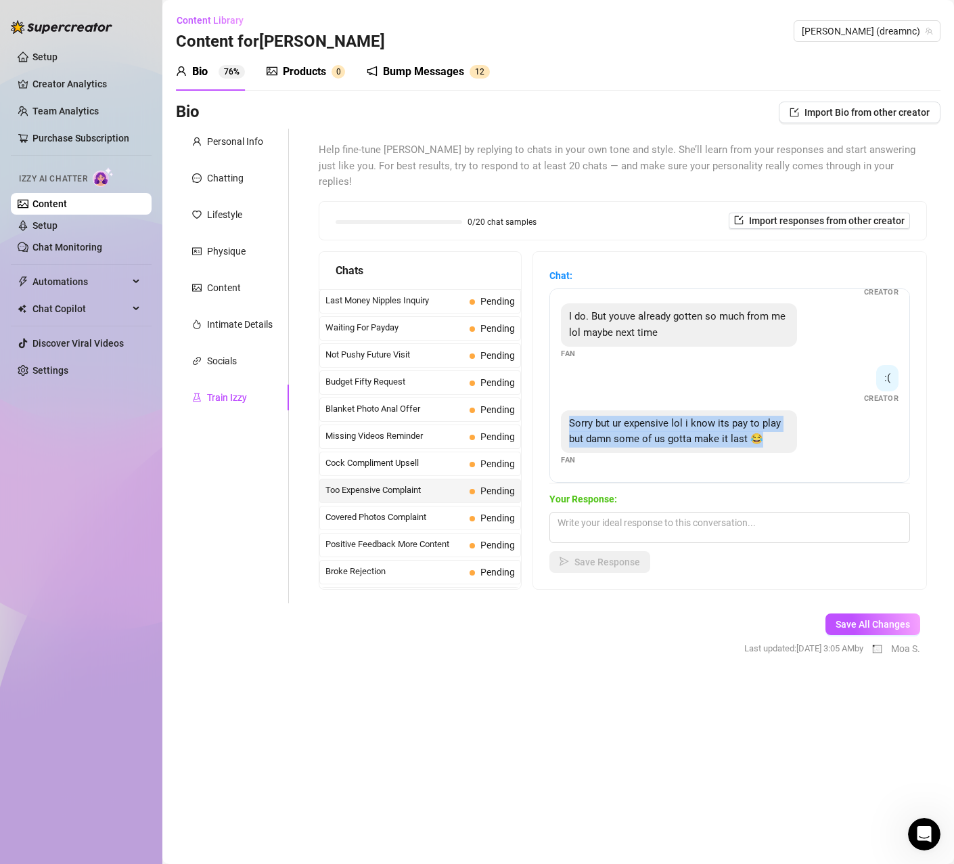
drag, startPoint x: 763, startPoint y: 426, endPoint x: 566, endPoint y: 411, distance: 197.5
click at [566, 411] on div "Sorry but ur expensive lol i know its pay to play but damn some of us gotta mak…" at bounding box center [679, 431] width 236 height 43
click at [762, 365] on div ":( Creator" at bounding box center [730, 385] width 338 height 40
click at [428, 510] on span "Covered Photos Complaint" at bounding box center [395, 517] width 139 height 14
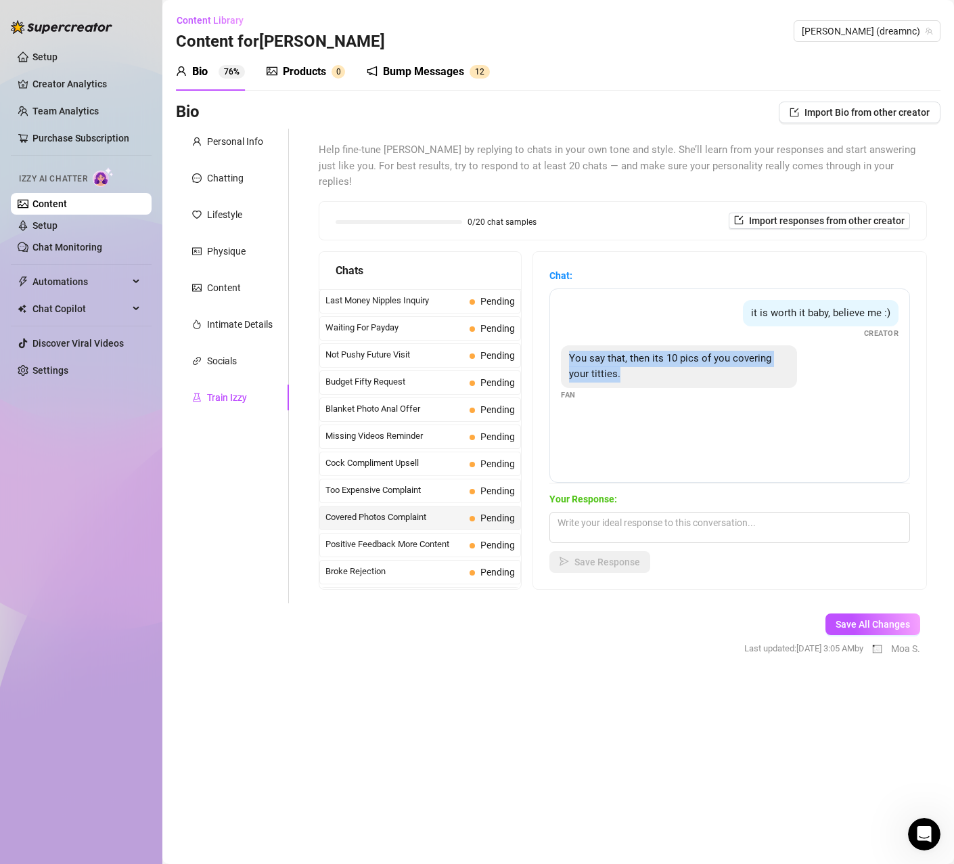
drag, startPoint x: 636, startPoint y: 363, endPoint x: 571, endPoint y: 342, distance: 68.9
click at [571, 345] on div "You say that, then its 10 pics of you covering your titties." at bounding box center [679, 366] width 236 height 43
click at [600, 414] on div "it is worth it baby, believe me :) Creator You say that, then its 10 pics of yo…" at bounding box center [730, 385] width 361 height 194
click at [402, 537] on span "Positive Feedback More Content" at bounding box center [395, 544] width 139 height 14
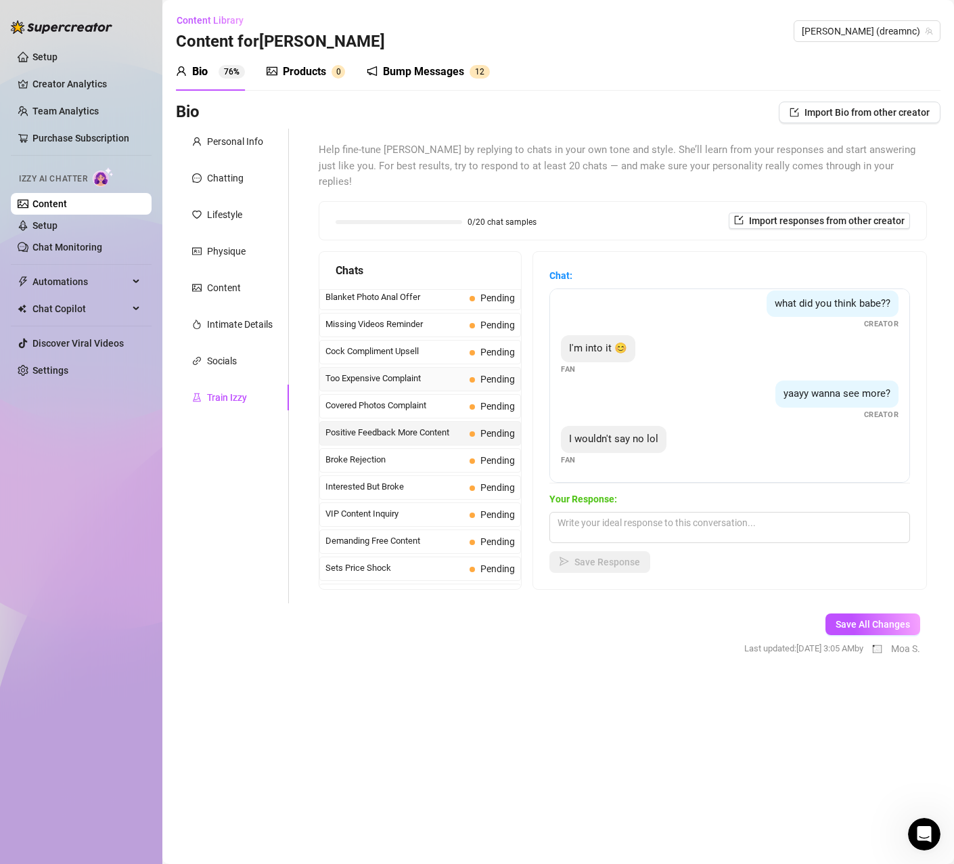
scroll to position [135, 0]
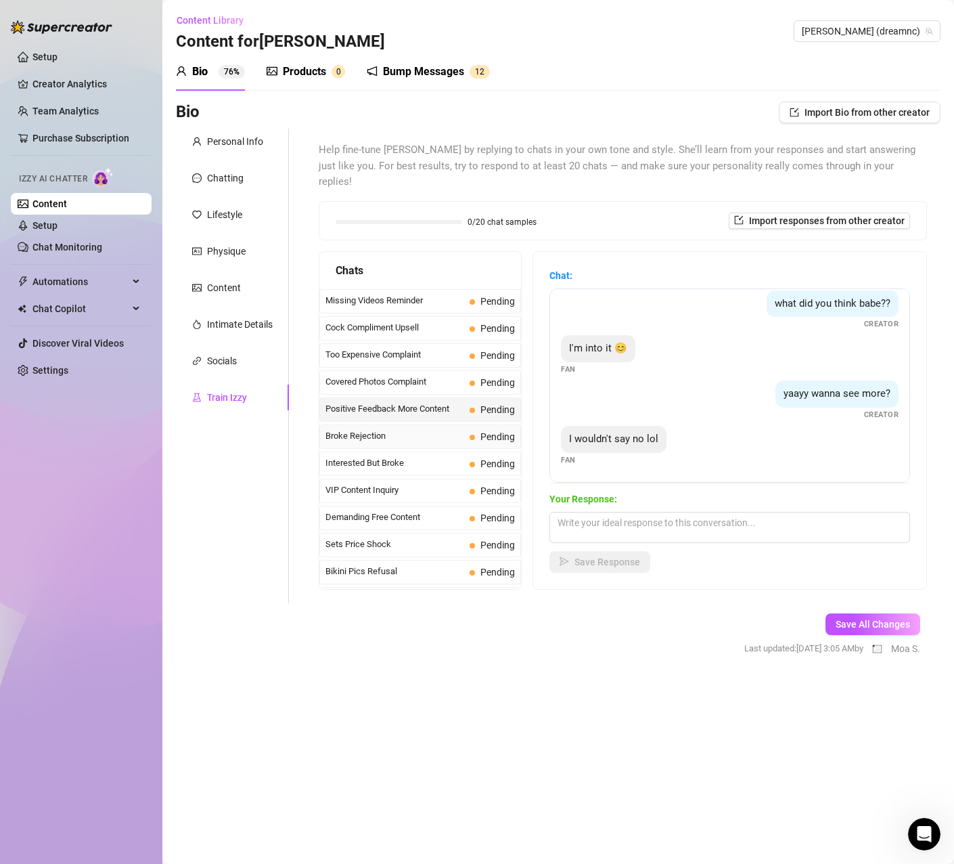
click at [409, 429] on span "Broke Rejection" at bounding box center [395, 436] width 139 height 14
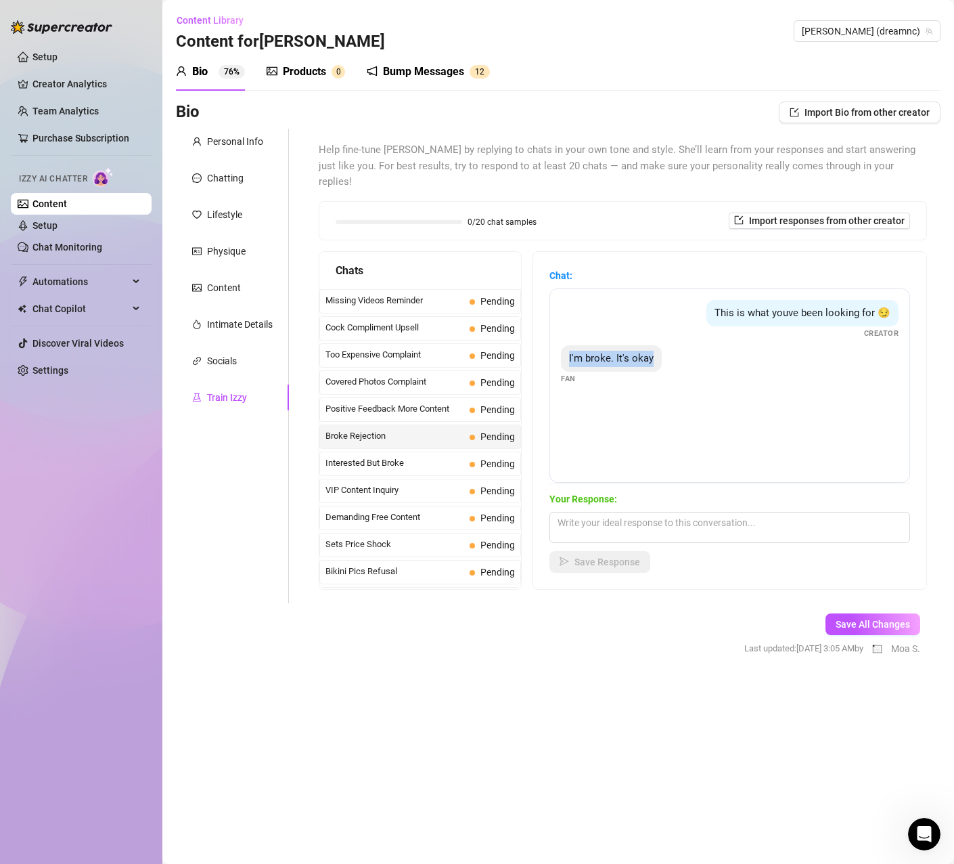
drag, startPoint x: 658, startPoint y: 345, endPoint x: 570, endPoint y: 343, distance: 88.0
click at [570, 345] on div "I'm broke. It's okay" at bounding box center [611, 358] width 101 height 27
click at [602, 399] on div "This is what youve been looking for 😏 Creator I'm broke. It's okay Fan" at bounding box center [730, 385] width 361 height 194
click at [418, 456] on span "Interested But Broke" at bounding box center [395, 463] width 139 height 14
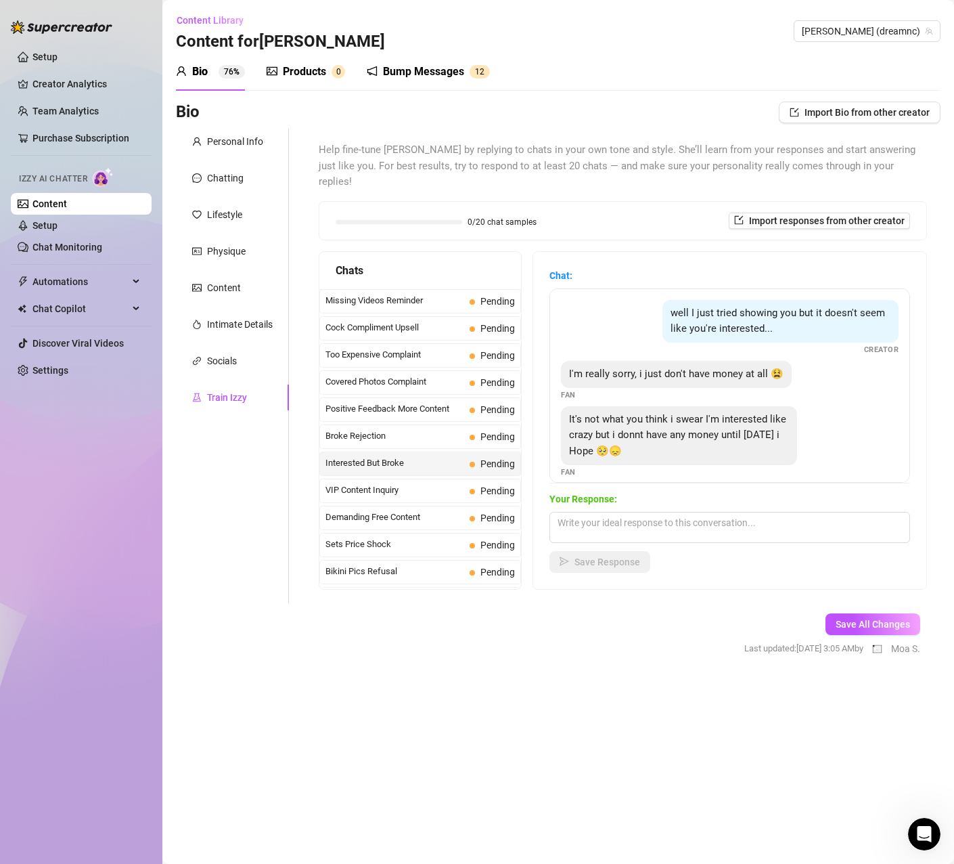
scroll to position [28, 0]
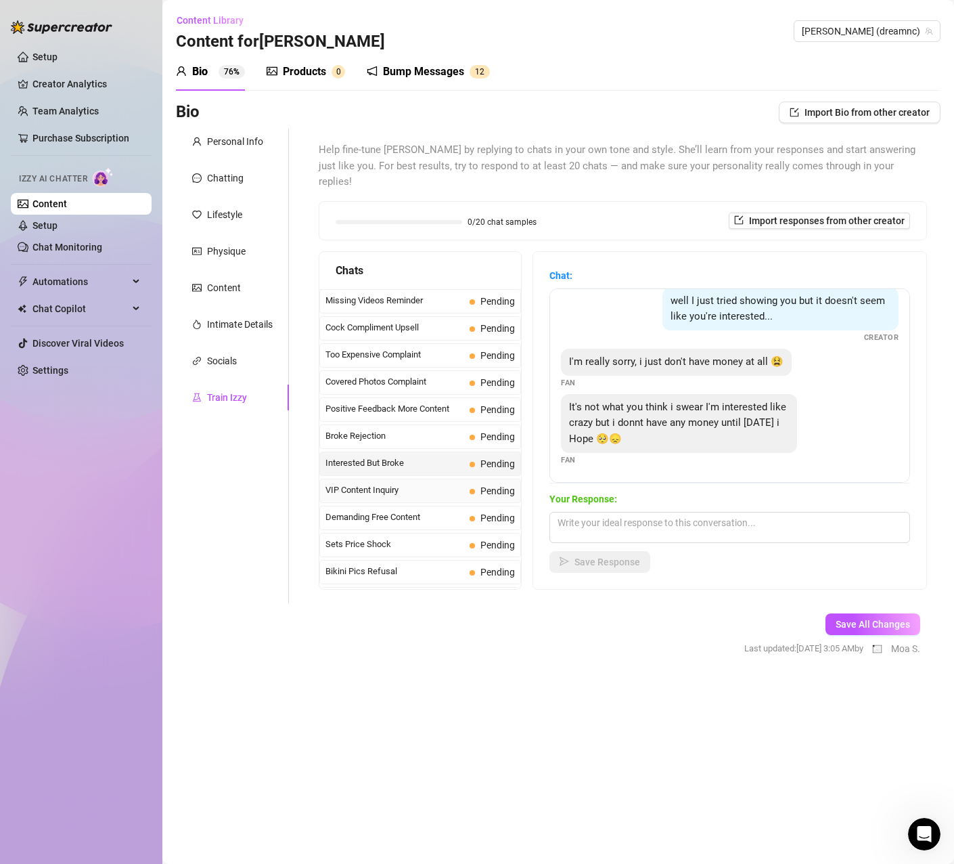
click at [413, 483] on span "VIP Content Inquiry" at bounding box center [395, 490] width 139 height 14
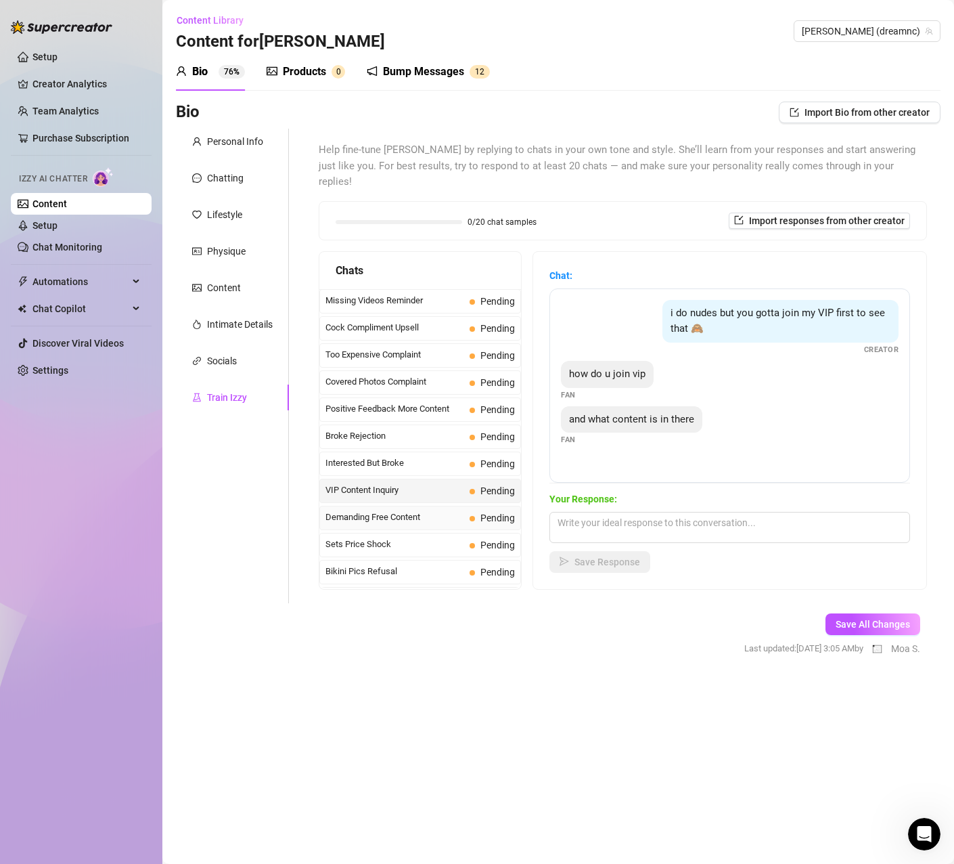
click at [423, 510] on span "Demanding Free Content" at bounding box center [395, 517] width 139 height 14
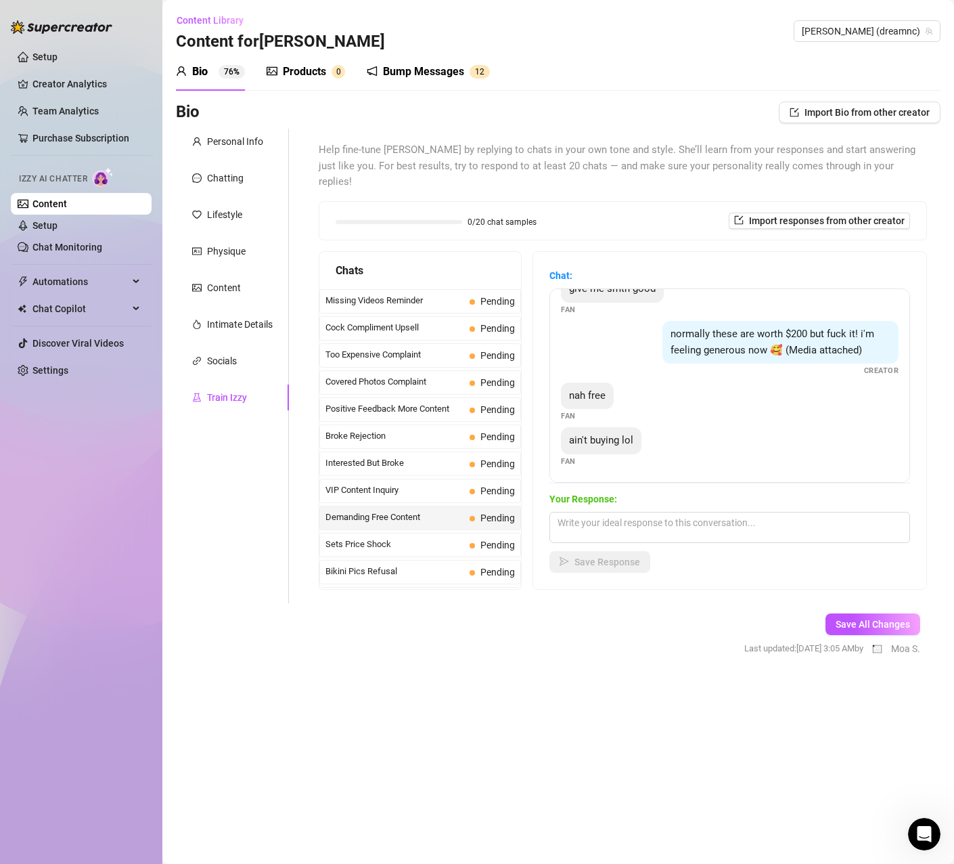
scroll to position [116, 0]
click at [449, 537] on span "Sets Price Shock" at bounding box center [395, 544] width 139 height 14
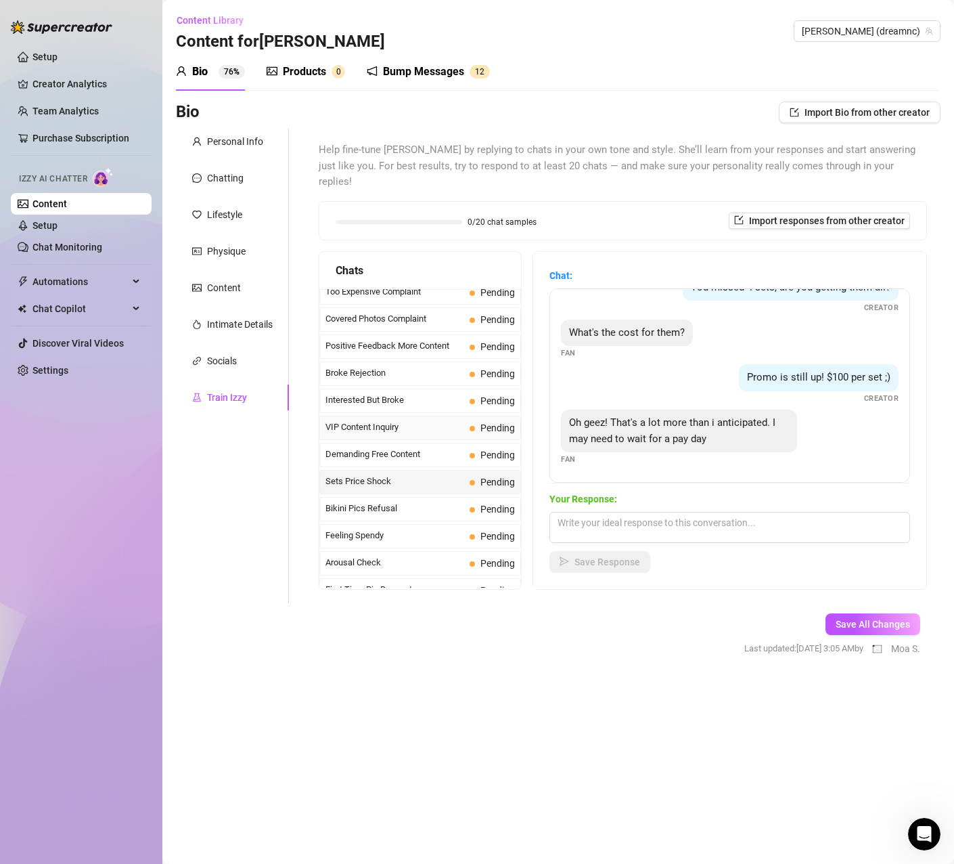
scroll to position [0, 0]
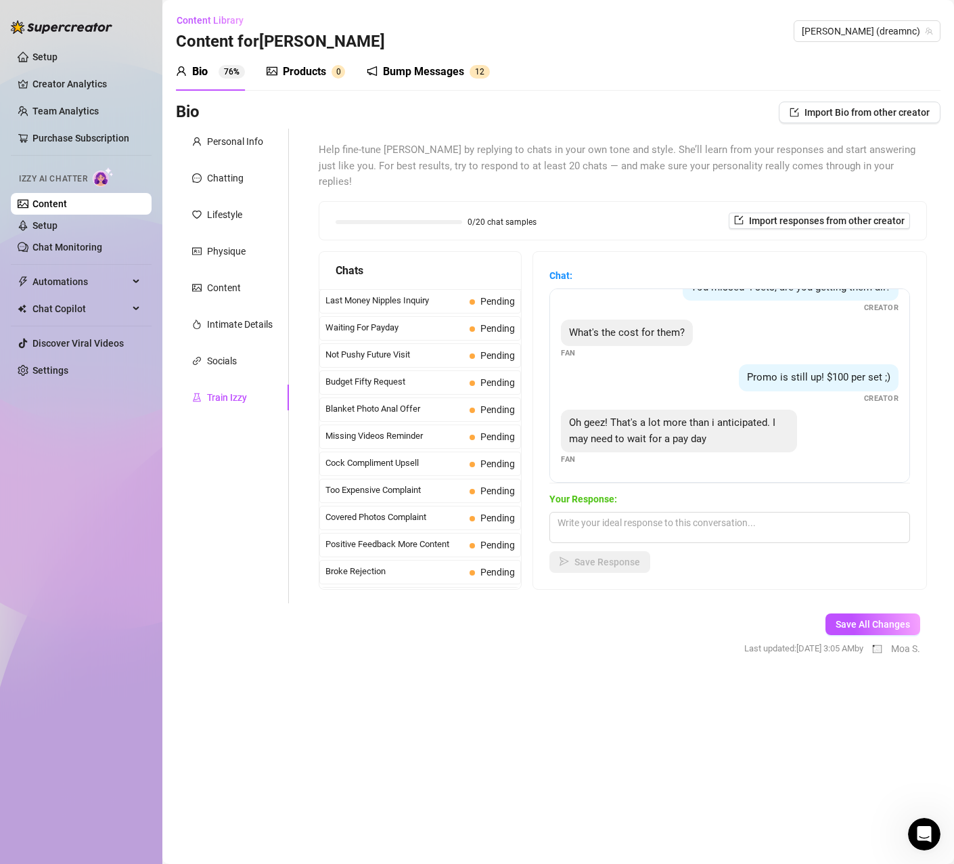
click at [399, 70] on div "Bump Messages" at bounding box center [423, 72] width 81 height 16
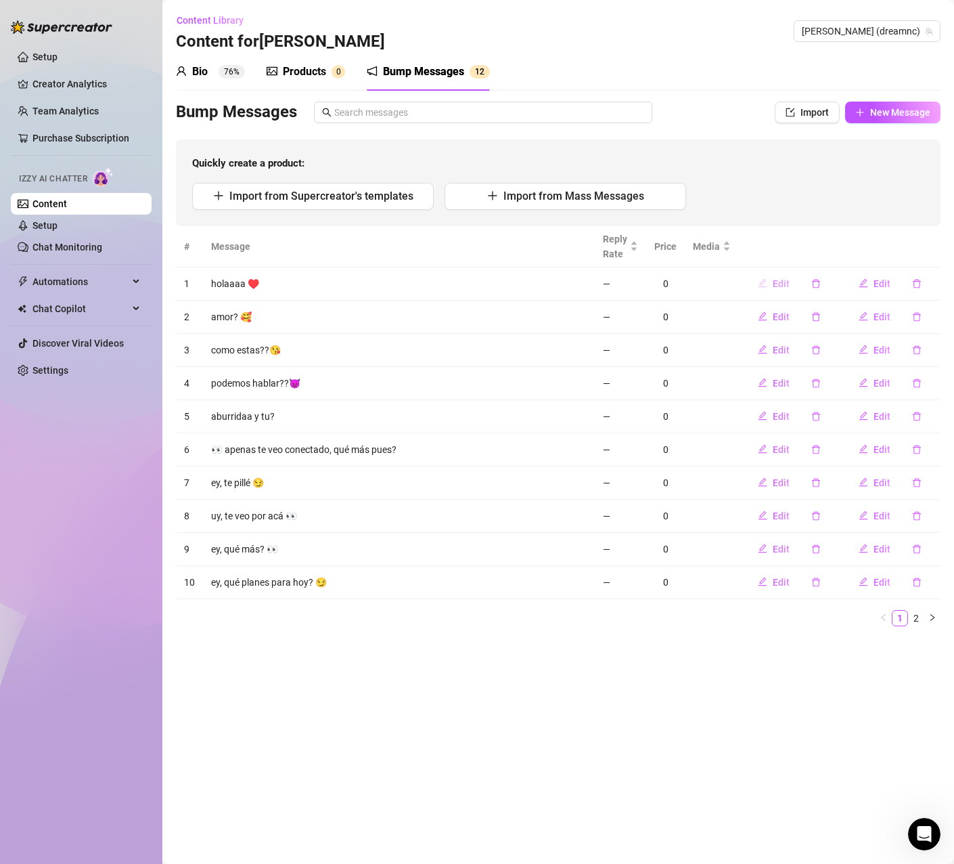
click at [783, 280] on span "Edit" at bounding box center [781, 283] width 17 height 11
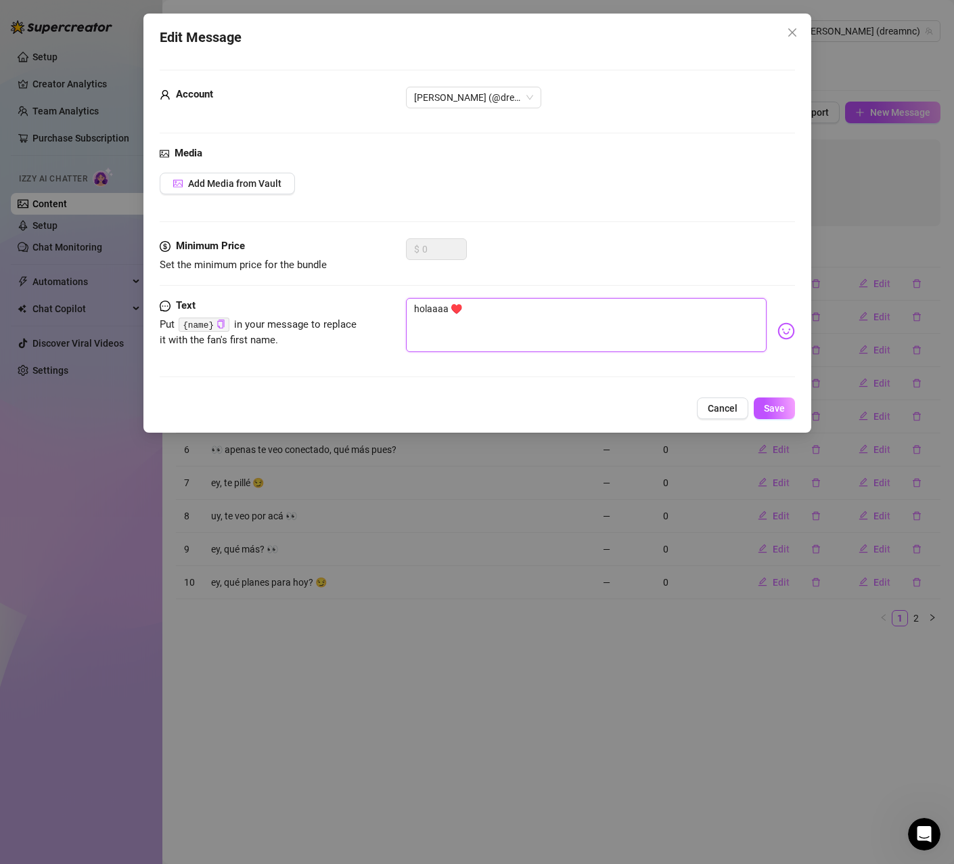
click at [453, 307] on textarea "holaaaa ♥️" at bounding box center [586, 325] width 361 height 54
click at [217, 322] on icon "copy" at bounding box center [220, 323] width 7 height 9
click at [449, 308] on textarea "holaaaa ♥️" at bounding box center [586, 325] width 361 height 54
paste textarea "{name}"
type textarea "holaaaa {name}♥️"
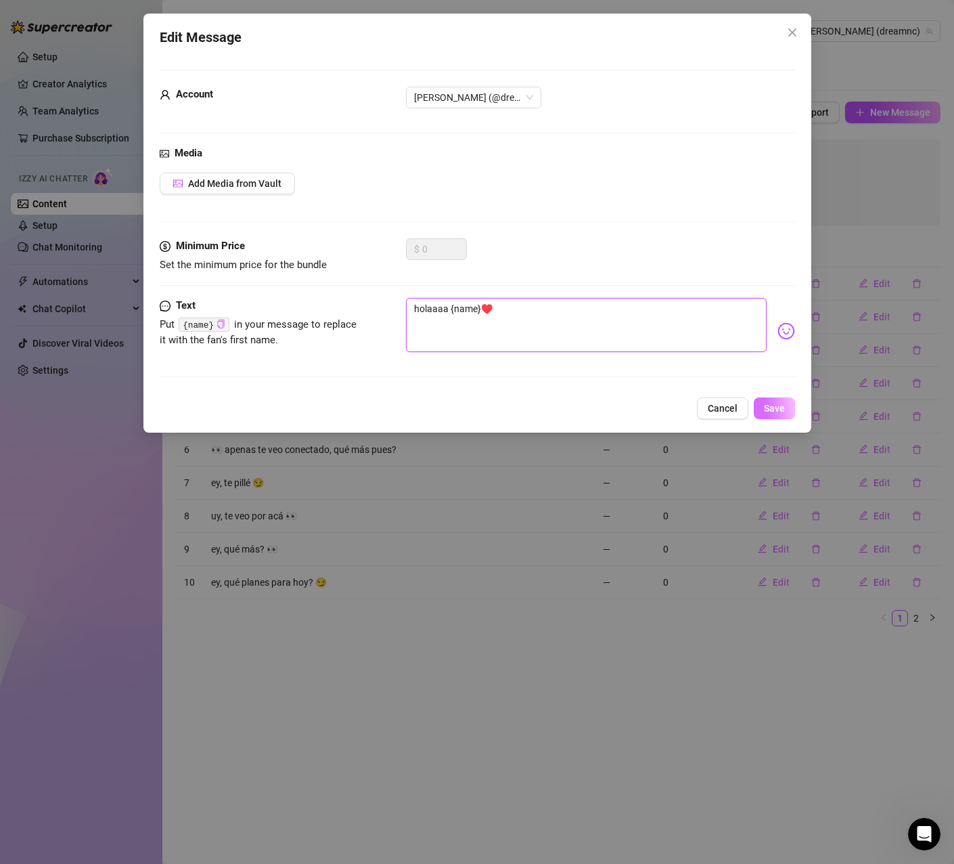
type textarea "holaaaa {name}♥️"
click at [781, 400] on button "Save" at bounding box center [774, 408] width 41 height 22
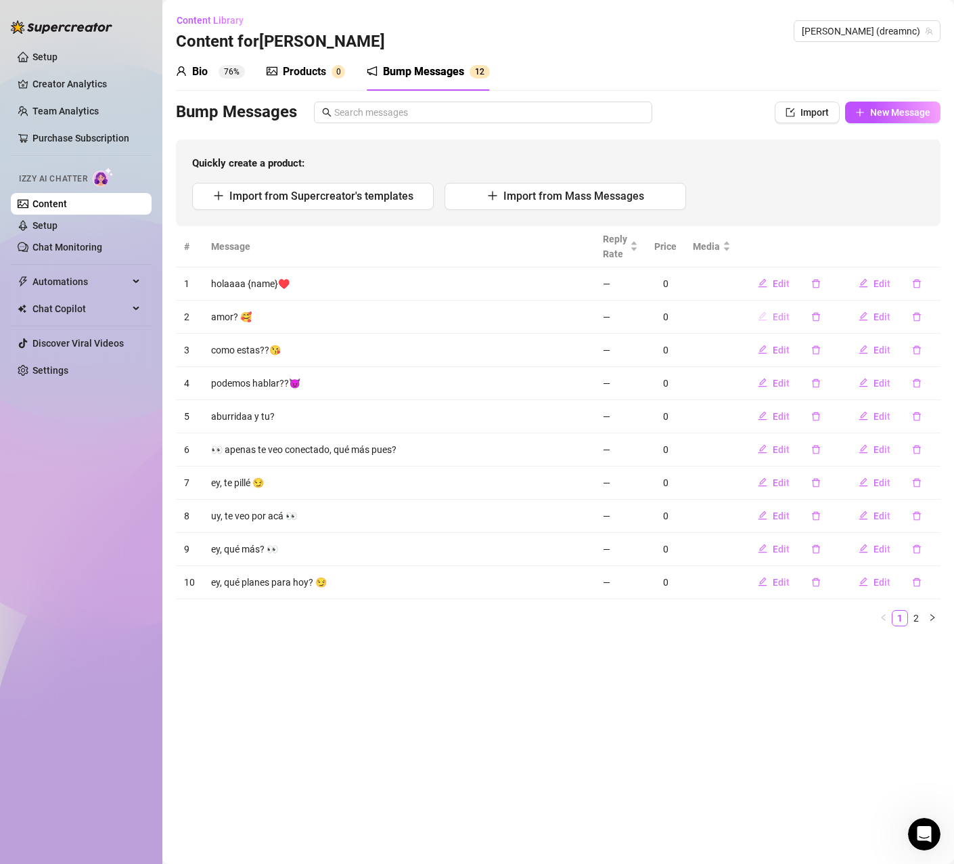
click at [775, 316] on span "Edit" at bounding box center [781, 316] width 17 height 11
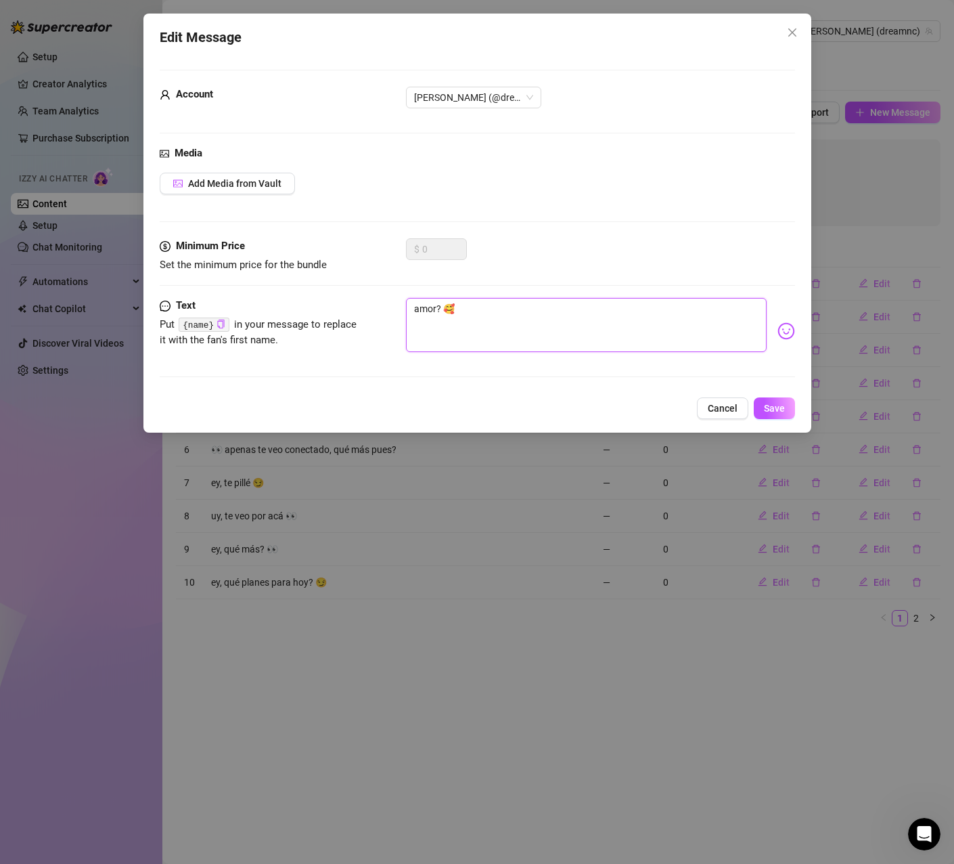
click at [416, 308] on textarea "amor? 🥰" at bounding box center [586, 325] width 361 height 54
paste textarea "{name}"
type textarea "{name}amor? 🥰"
type textarea "{name} amor? 🥰"
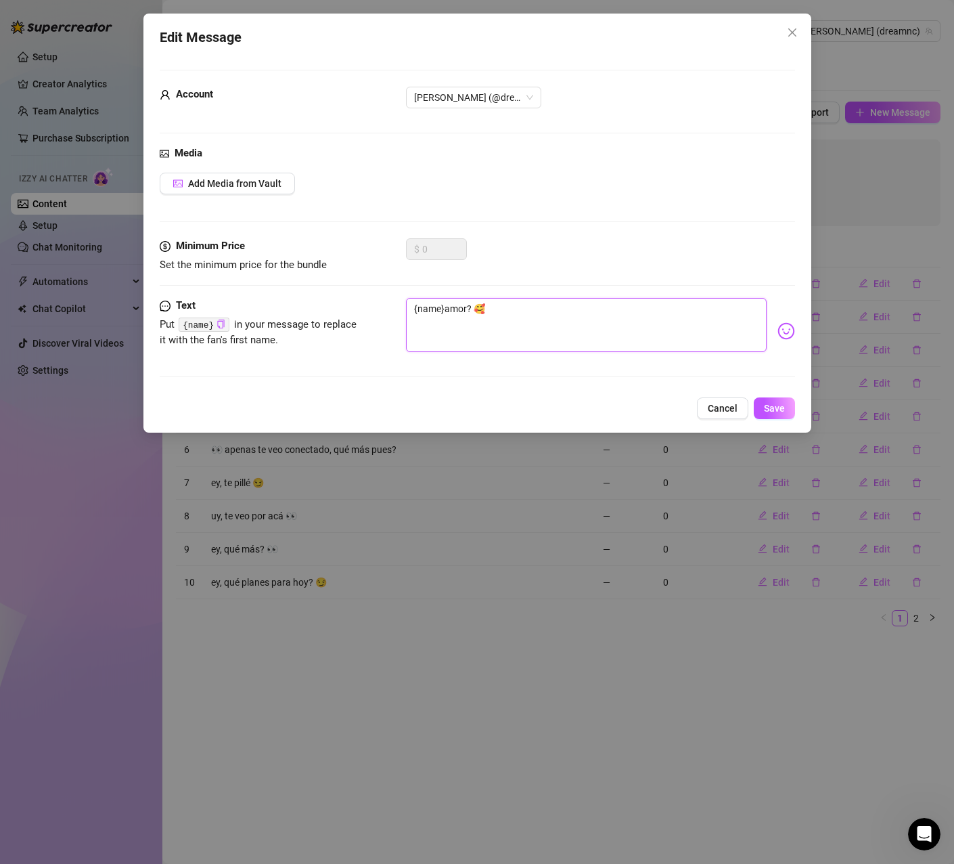
type textarea "{name} amor? 🥰"
click at [470, 308] on textarea "{name} amor? 🥰" at bounding box center [586, 325] width 361 height 54
type textarea "{name} amor ? 🥰"
type textarea "{name} amor e? 🥰"
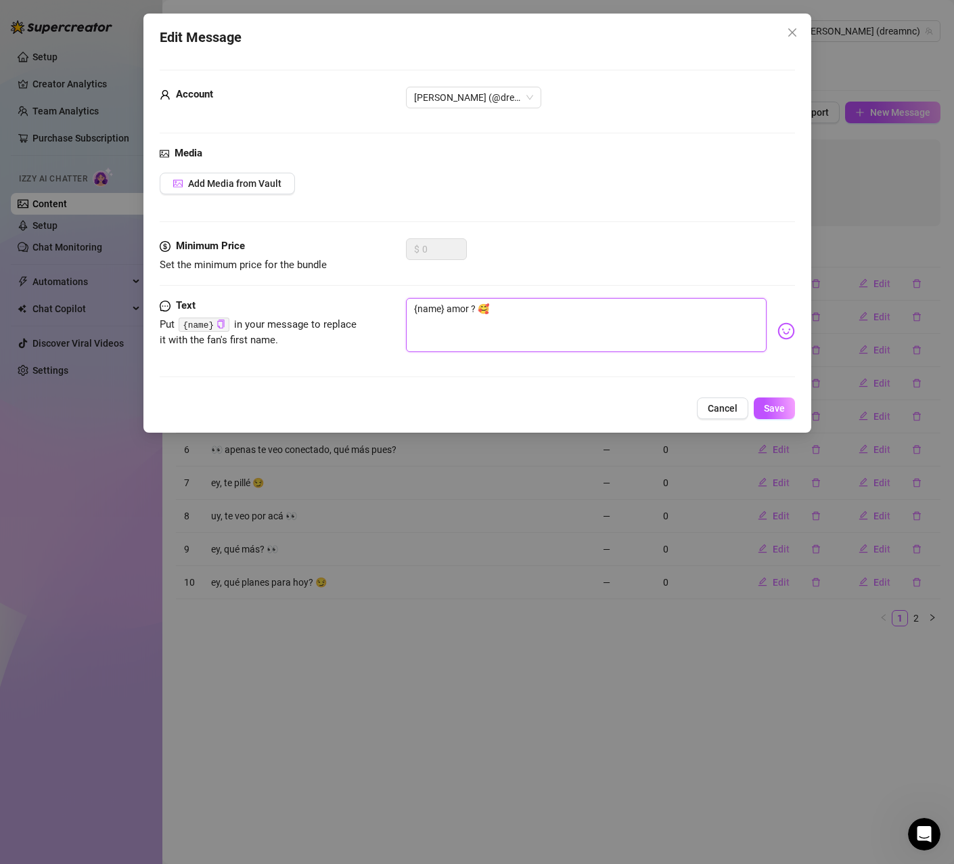
type textarea "{name} amor e? 🥰"
type textarea "{name} amor es? 🥰"
type textarea "{name} amor est? 🥰"
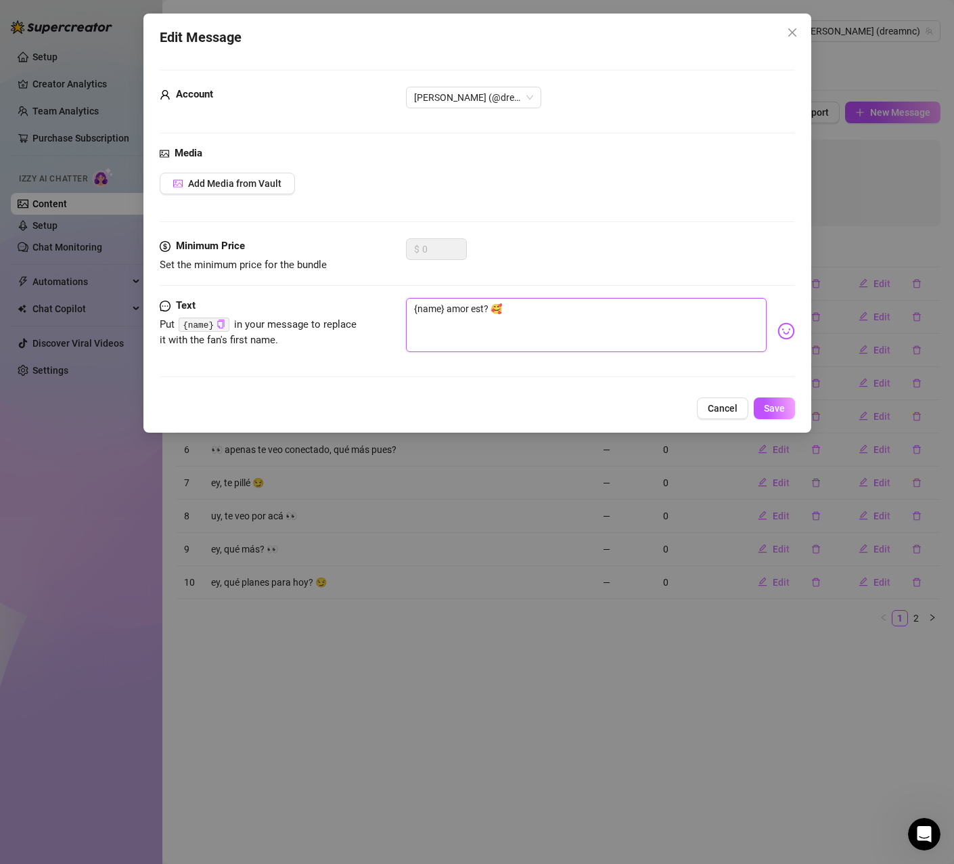
type textarea "{name} amor esta? 🥰"
type textarea "{name} amor estas? 🥰"
type textarea "{name} amor estas ? 🥰"
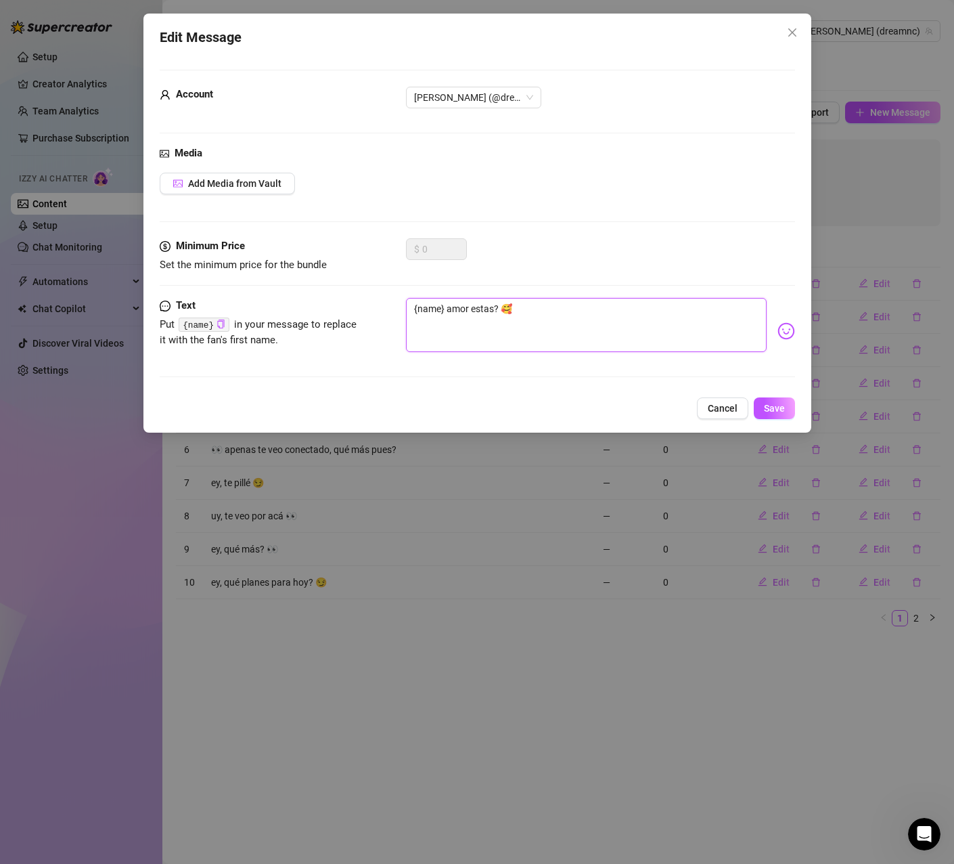
type textarea "{name} amor estas ? 🥰"
type textarea "{name} amor estas a? 🥰"
type textarea "{name} amor estas ah? 🥰"
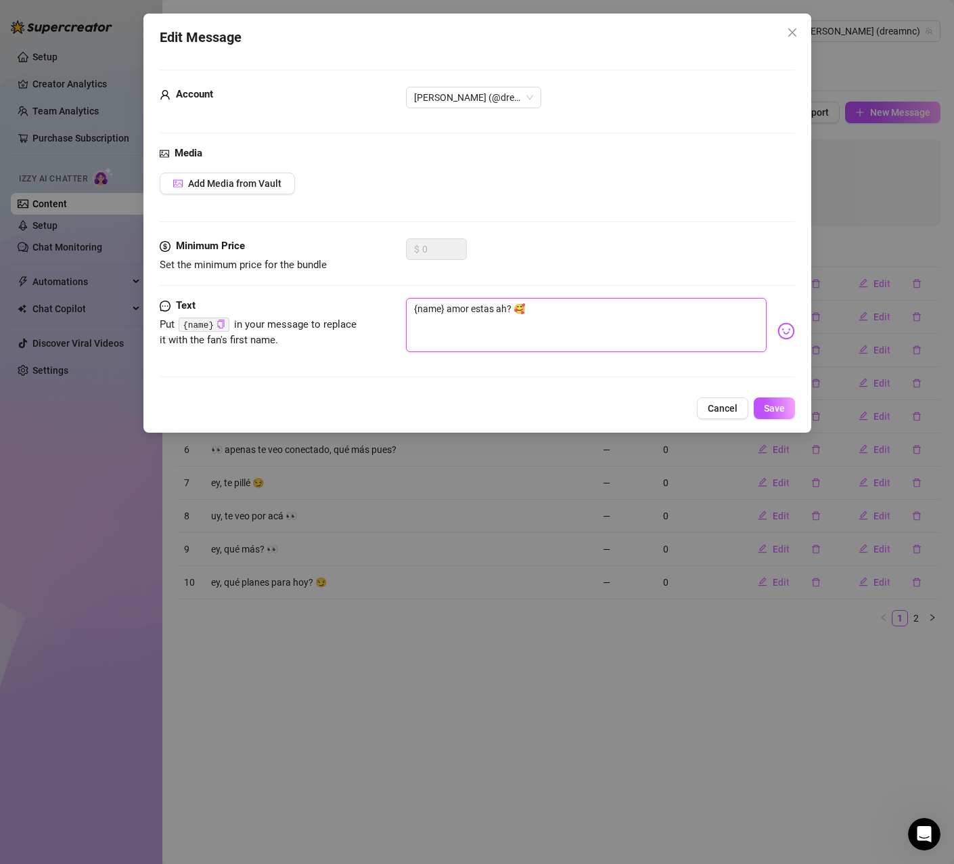
type textarea "{name} amor estas ahi? 🥰"
click at [778, 409] on span "Save" at bounding box center [774, 408] width 21 height 11
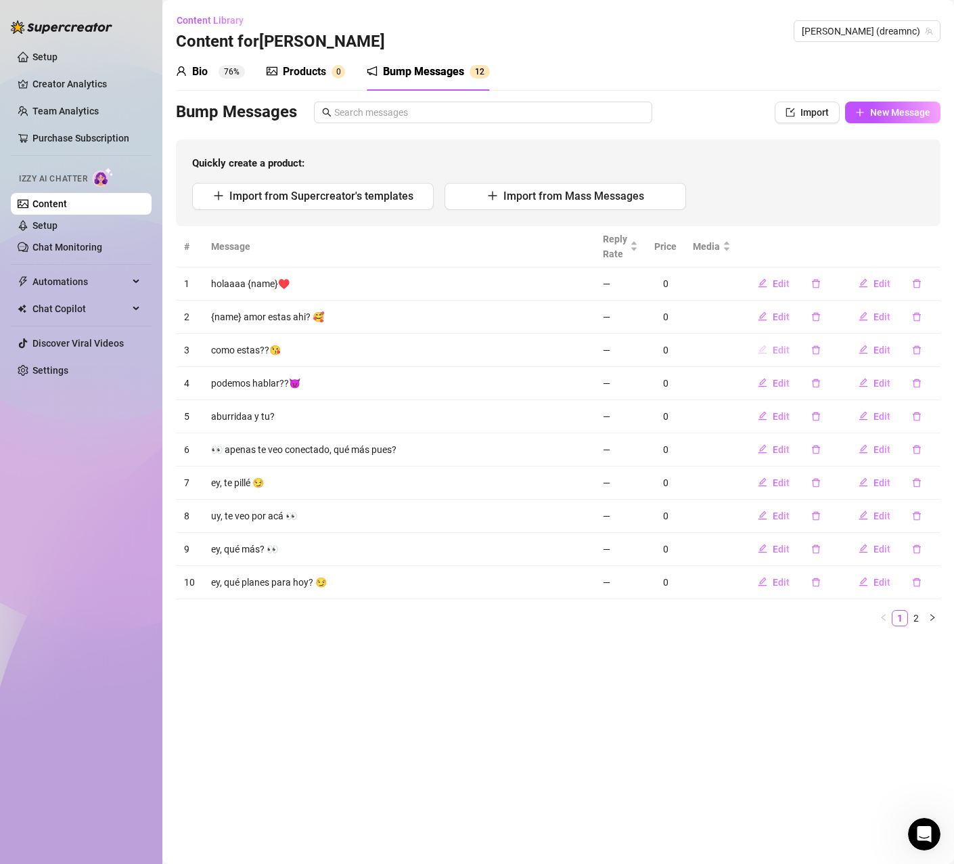
click at [778, 350] on span "Edit" at bounding box center [781, 350] width 17 height 11
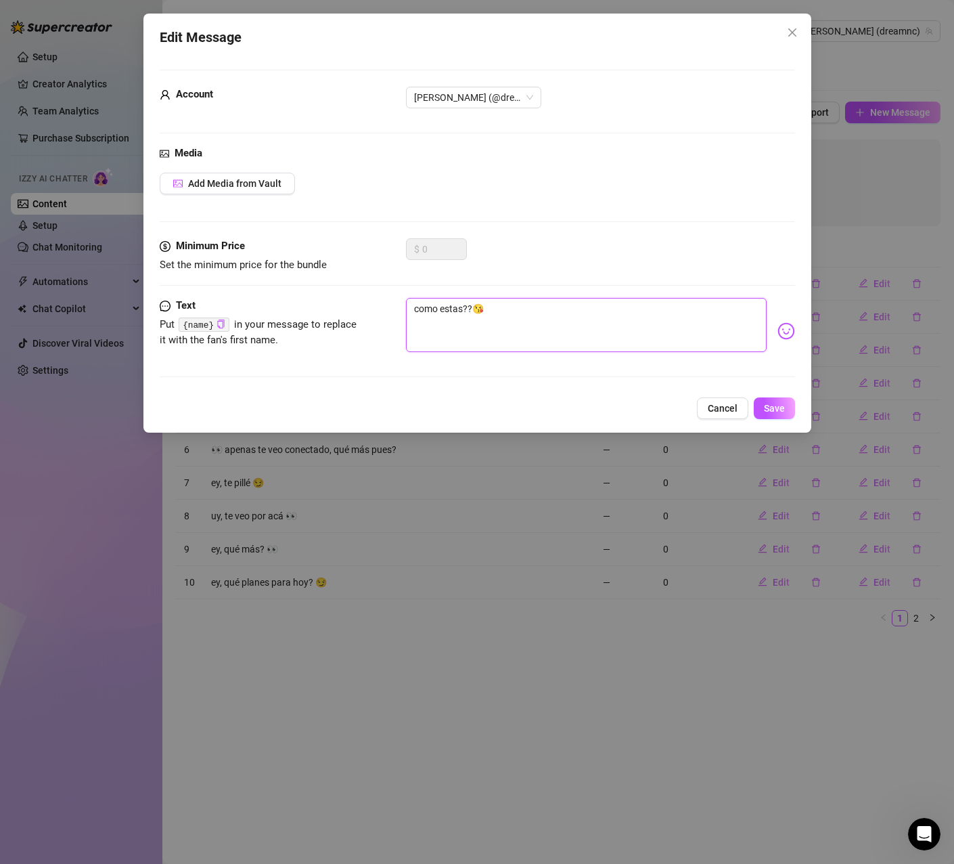
click at [414, 305] on textarea "como estas??😘" at bounding box center [586, 325] width 361 height 54
paste textarea "{name}"
type textarea "{name}como estas??😘"
type textarea "{name} como estas??😘"
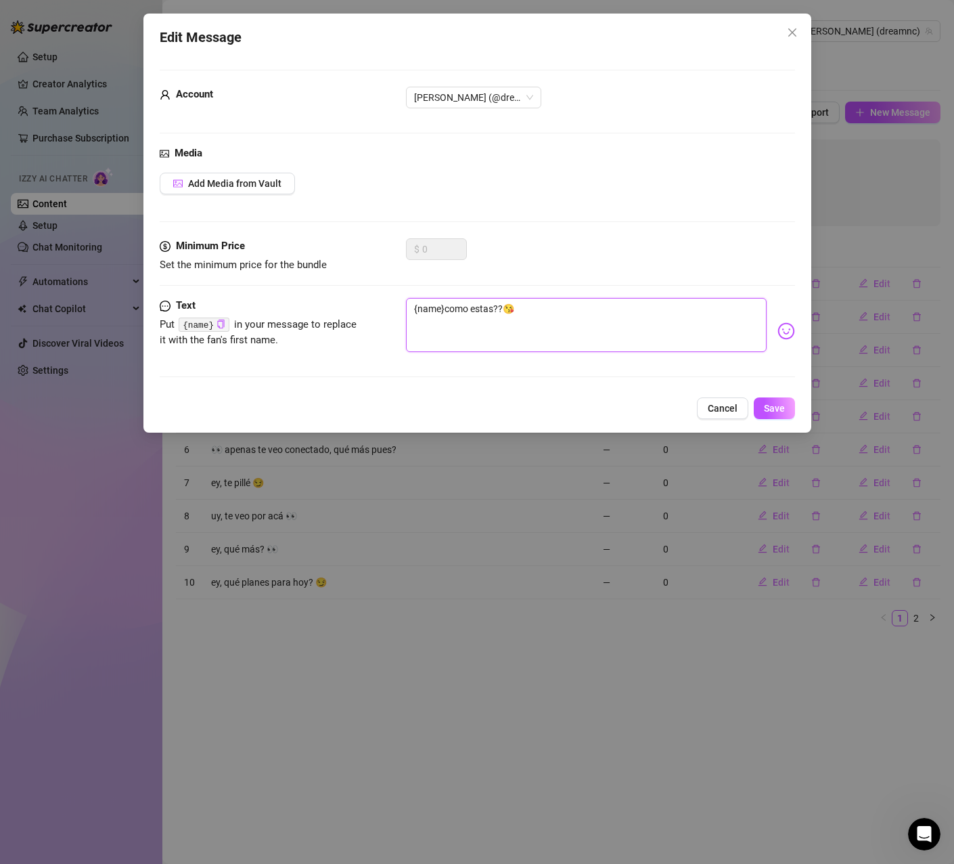
type textarea "{name} como estas??😘"
type textarea "{name}como estas??😘"
type textarea "{name}!como estas??😘"
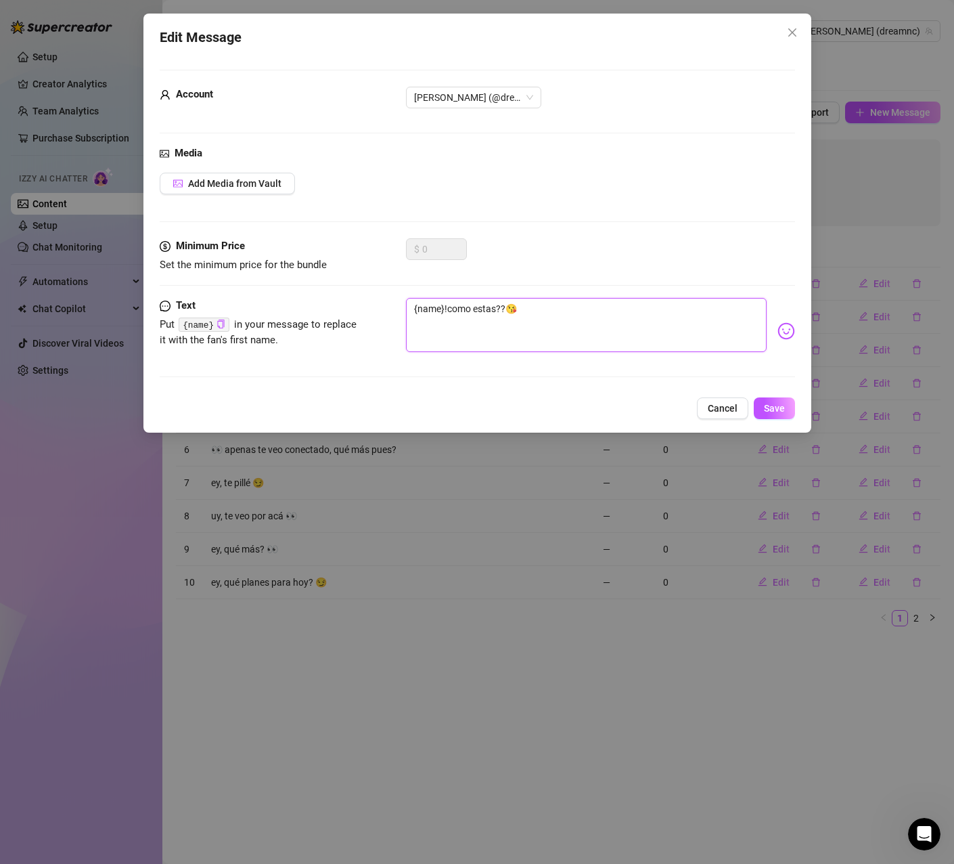
type textarea "{name}! como estas??😘"
click at [774, 406] on span "Save" at bounding box center [774, 408] width 21 height 11
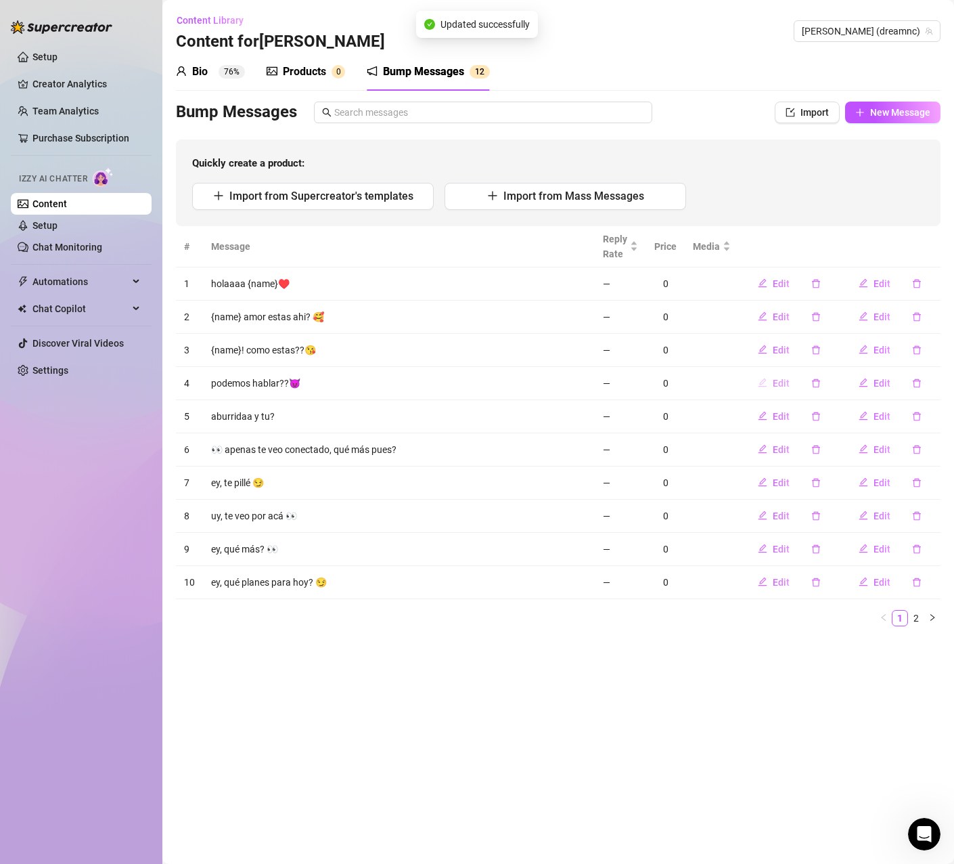
click at [776, 384] on span "Edit" at bounding box center [781, 383] width 17 height 11
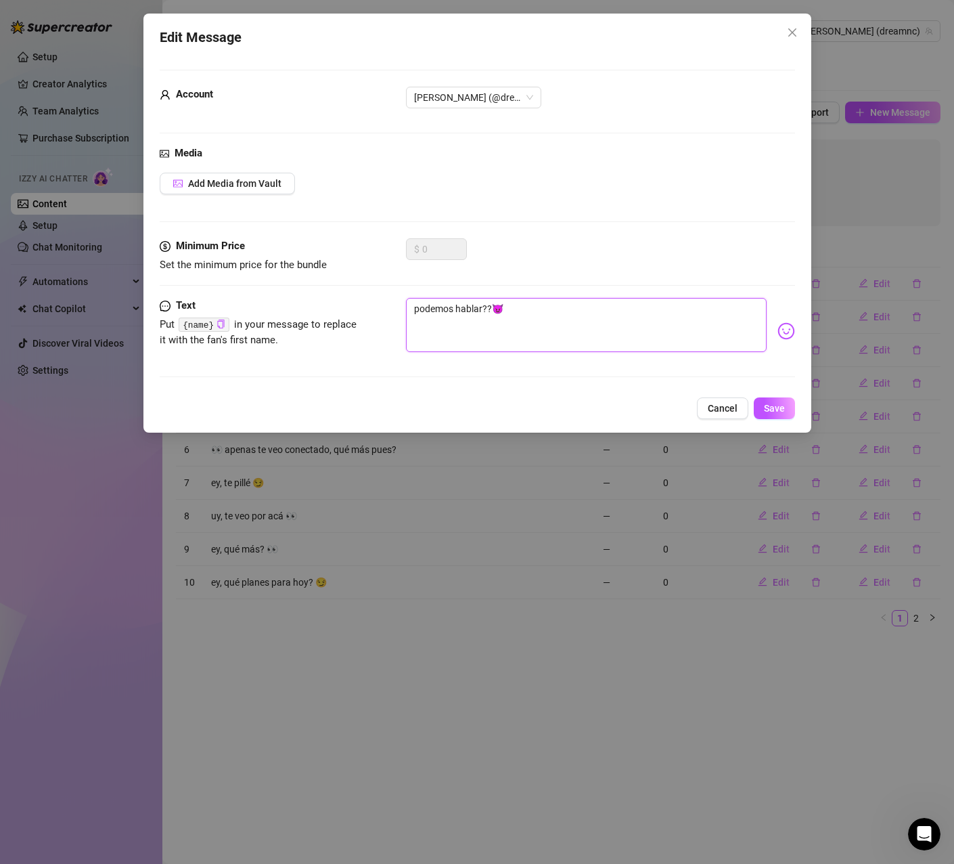
click at [415, 307] on textarea "podemos hablar??😈" at bounding box center [586, 325] width 361 height 54
type textarea "hpodemos hablar??😈"
type textarea "hopodemos hablar??😈"
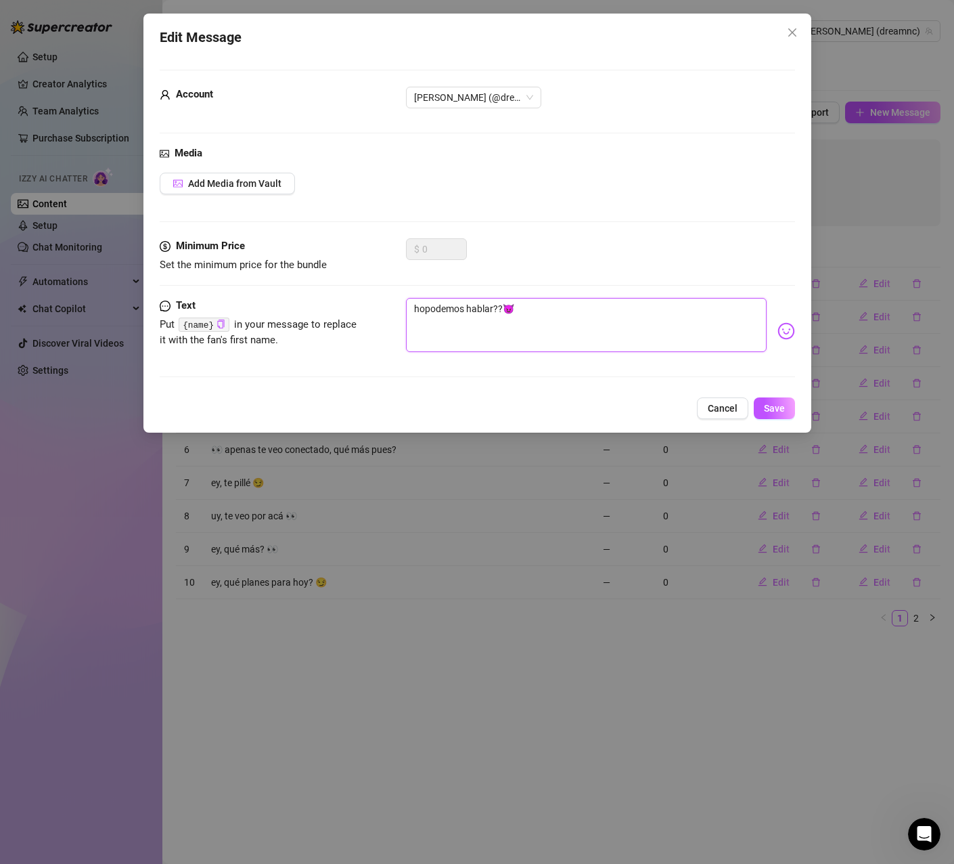
type textarea "holpodemos hablar??😈"
type textarea "holapodemos hablar??😈"
type textarea "holaapodemos hablar??😈"
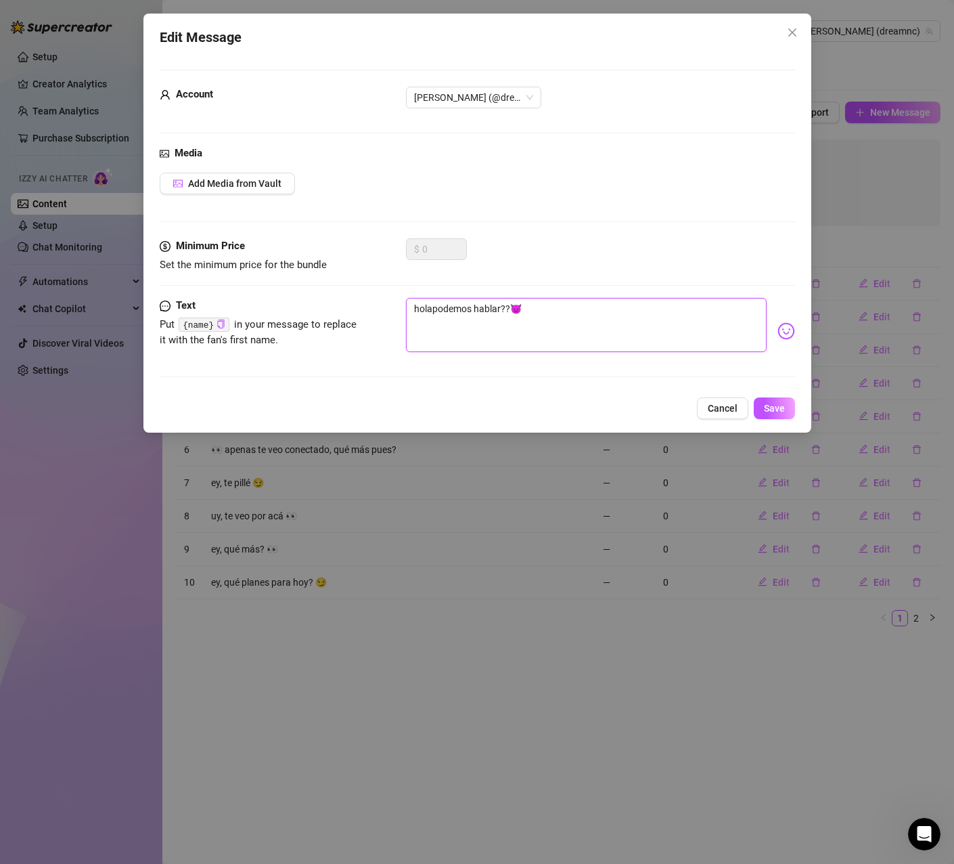
type textarea "holaapodemos hablar??😈"
type textarea "holaa podemos hablar??😈"
paste textarea "{name}"
type textarea "holaa {name}podemos hablar??😈"
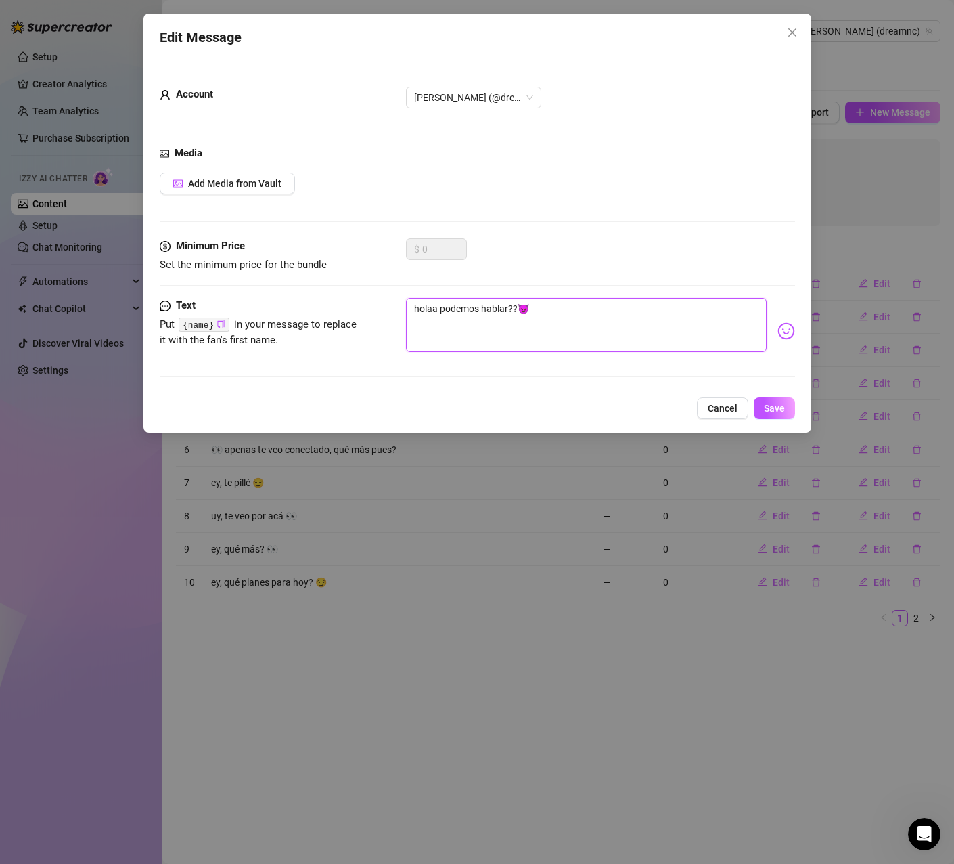
type textarea "holaa {name}podemos hablar??😈"
type textarea "holaa {name} podemos hablar??😈"
click at [771, 407] on span "Save" at bounding box center [774, 408] width 21 height 11
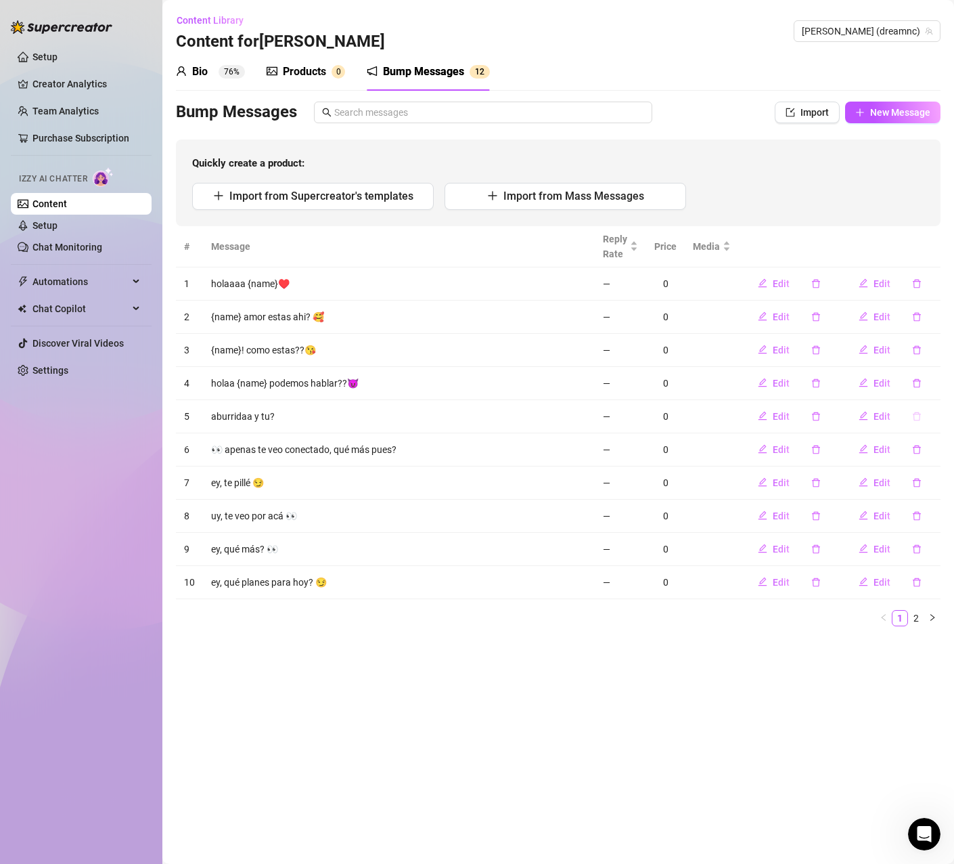
click at [916, 416] on icon "delete" at bounding box center [916, 416] width 9 height 9
click at [933, 380] on span "Yes" at bounding box center [931, 381] width 16 height 11
click at [911, 414] on button "button" at bounding box center [917, 416] width 31 height 22
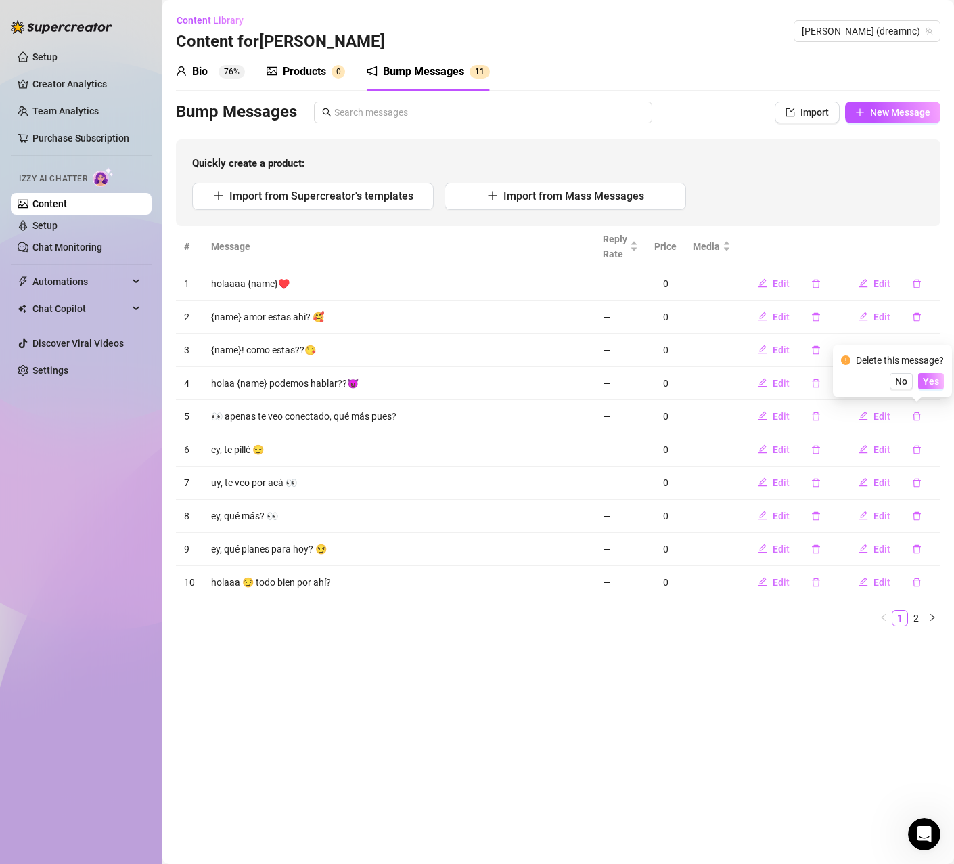
click at [927, 384] on span "Yes" at bounding box center [931, 381] width 16 height 11
click at [787, 419] on span "Edit" at bounding box center [781, 416] width 17 height 11
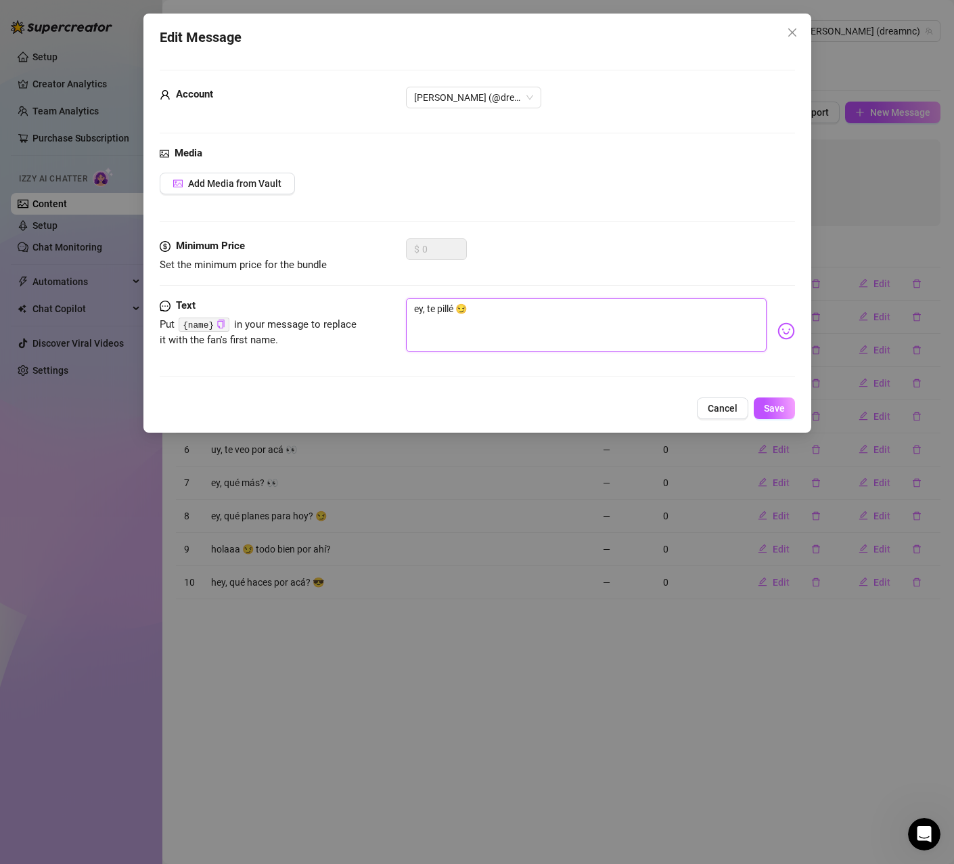
drag, startPoint x: 426, startPoint y: 311, endPoint x: 406, endPoint y: 305, distance: 21.0
click at [406, 305] on textarea "ey, te pillé 😏" at bounding box center [586, 325] width 361 height 54
type textarea "jte pillé 😏"
type textarea "jete pillé 😏"
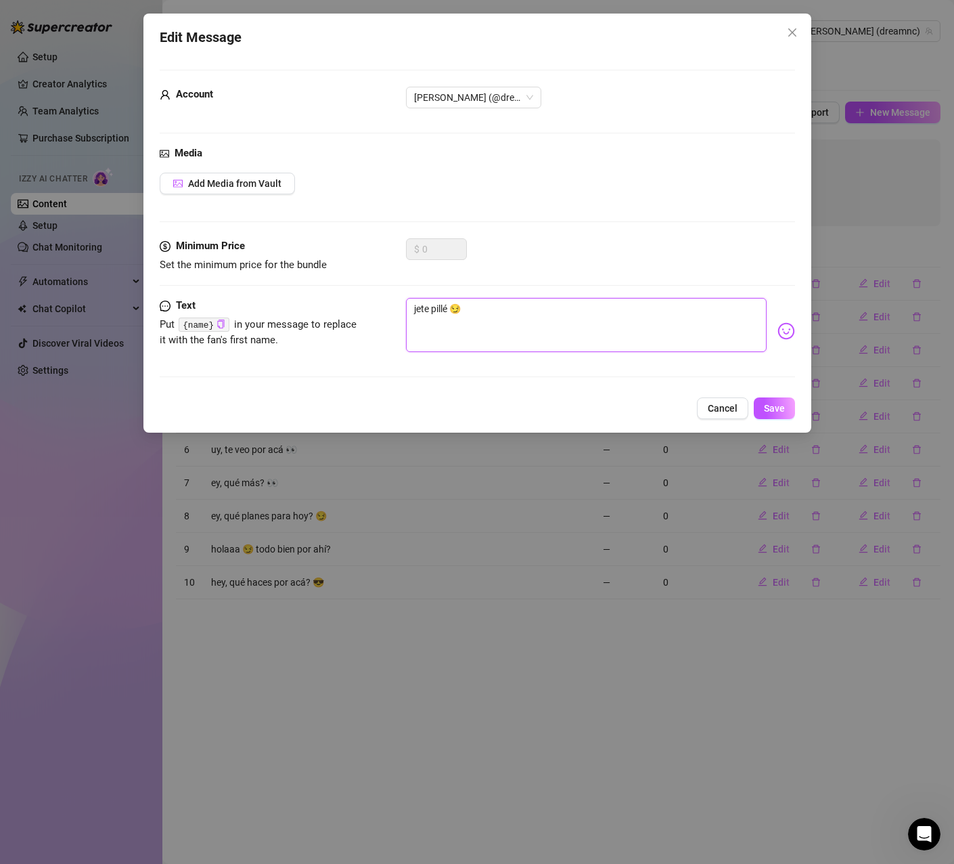
type textarea "jejte pillé 😏"
type textarea "jejete pillé 😏"
type textarea "jejejte pillé 😏"
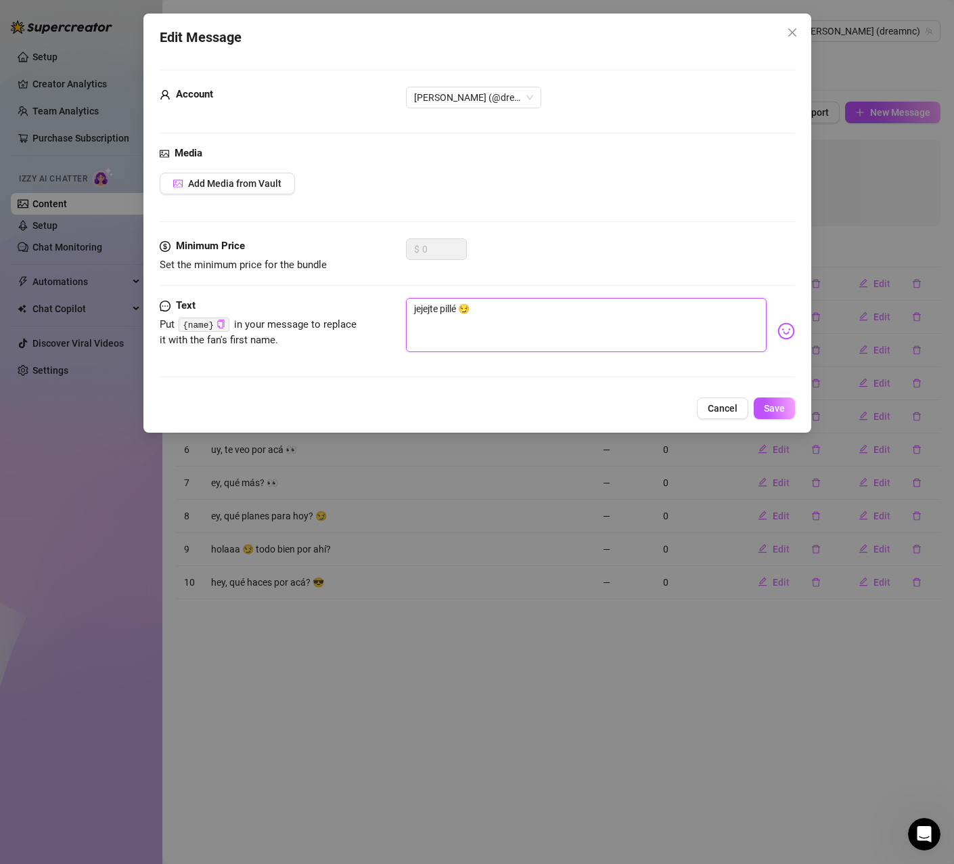
type textarea "jejejete pillé 😏"
type textarea "jejeje te pillé 😏"
click at [466, 312] on textarea "jejeje te pillé 😏" at bounding box center [586, 325] width 361 height 54
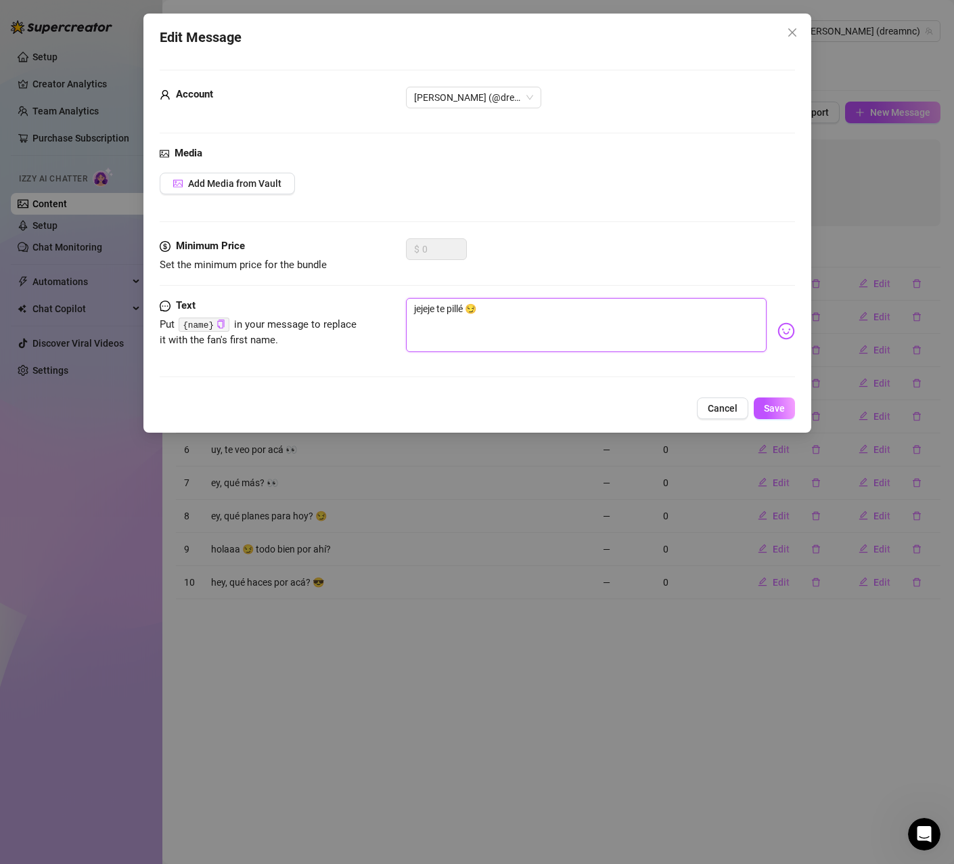
type textarea "jejeje te pillé 😏"
paste textarea "{name}"
type textarea "jejeje te pillé {name} 😏"
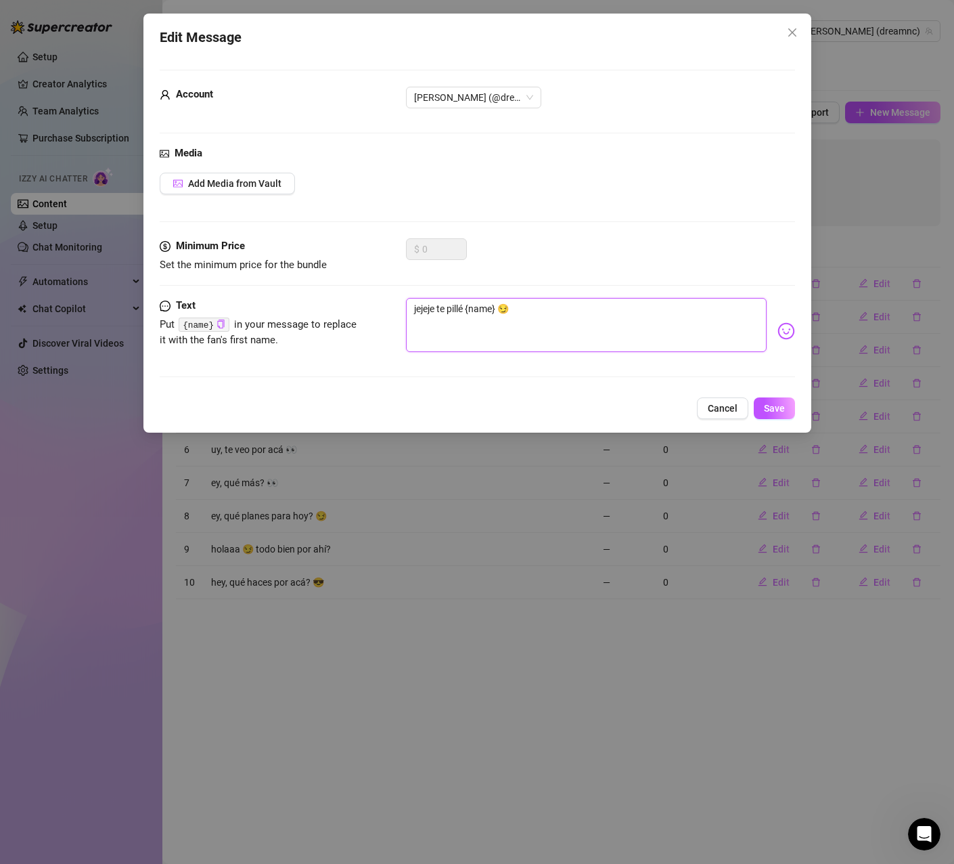
type textarea "jejeje te pillé {name}😏"
click at [792, 412] on button "Save" at bounding box center [774, 408] width 41 height 22
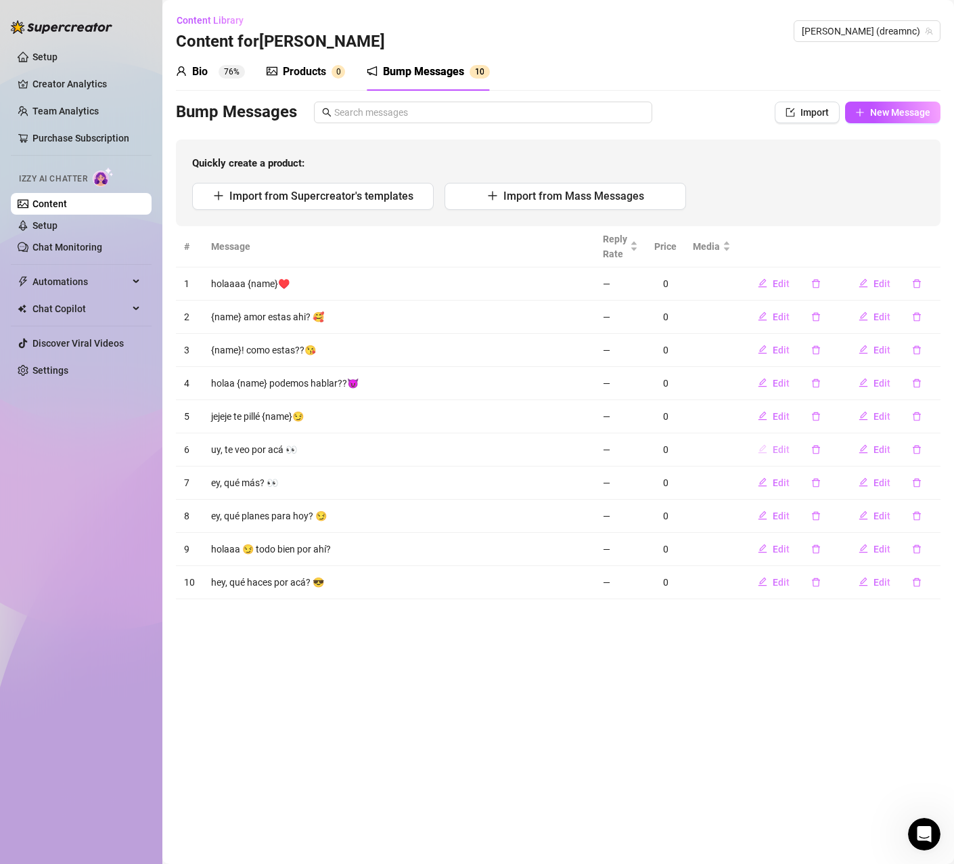
click at [779, 450] on span "Edit" at bounding box center [781, 449] width 17 height 11
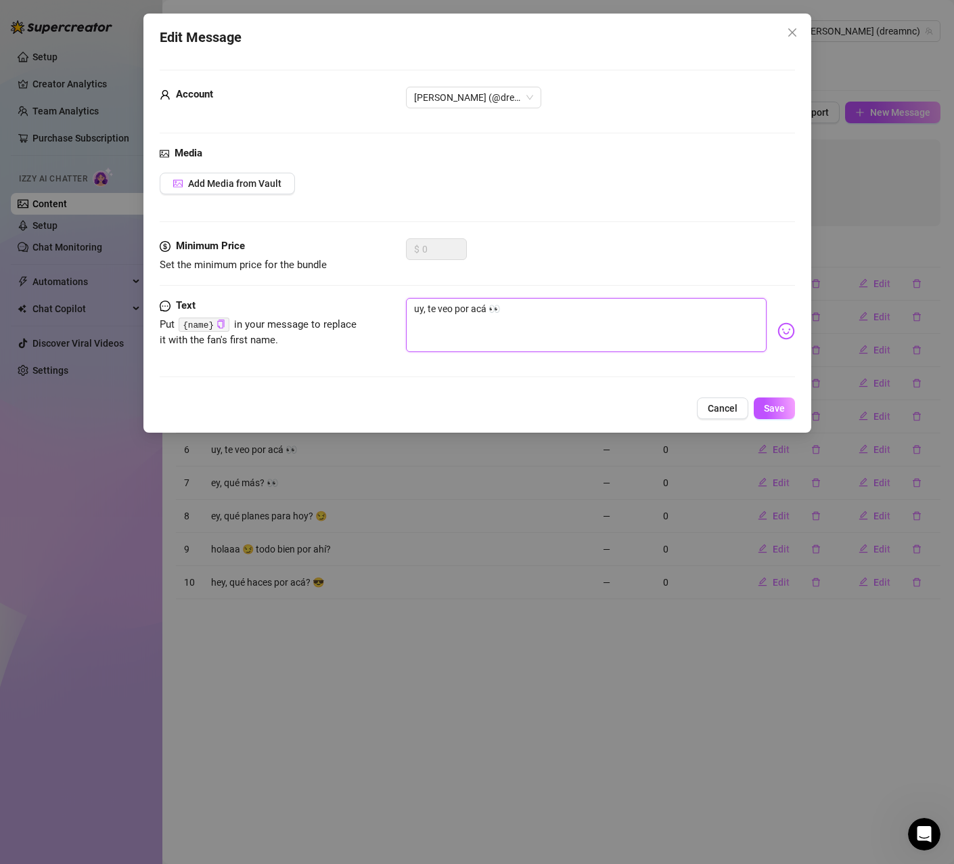
click at [424, 304] on textarea "uy, te veo por acá 👀" at bounding box center [586, 325] width 361 height 54
type textarea "uy , te veo por acá 👀"
paste textarea "{name}"
type textarea "uy {name}, te veo por acá 👀"
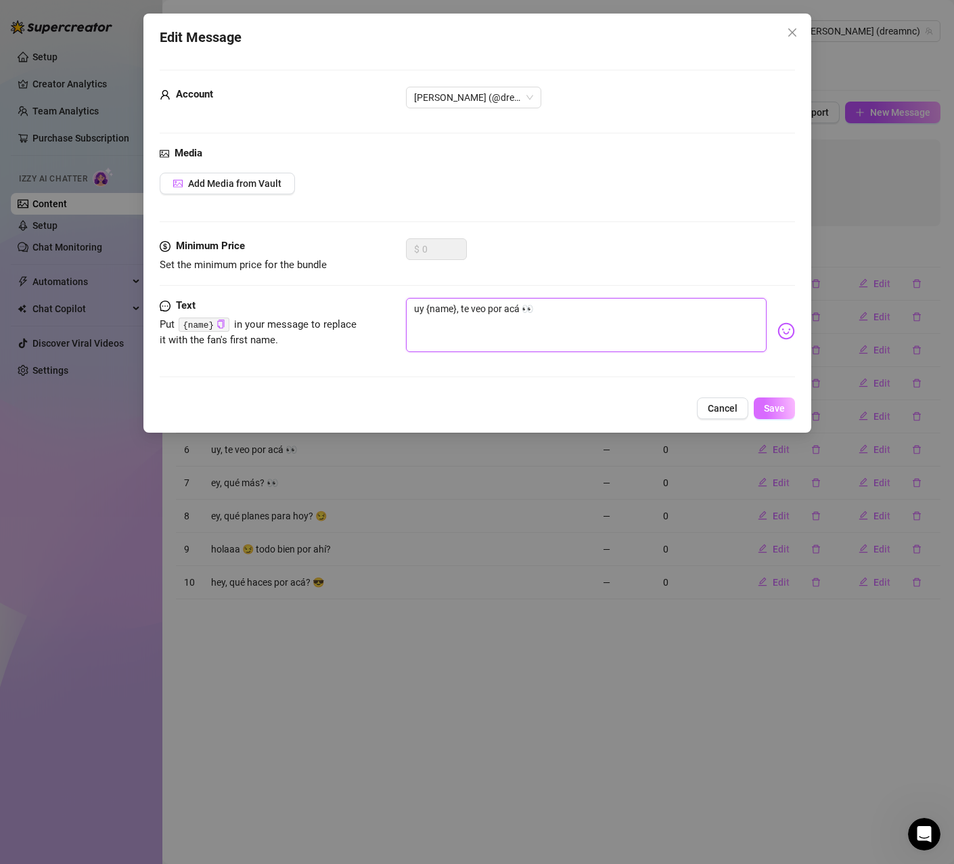
type textarea "uy {name}, te veo por acá 👀"
click at [782, 412] on span "Save" at bounding box center [774, 408] width 21 height 11
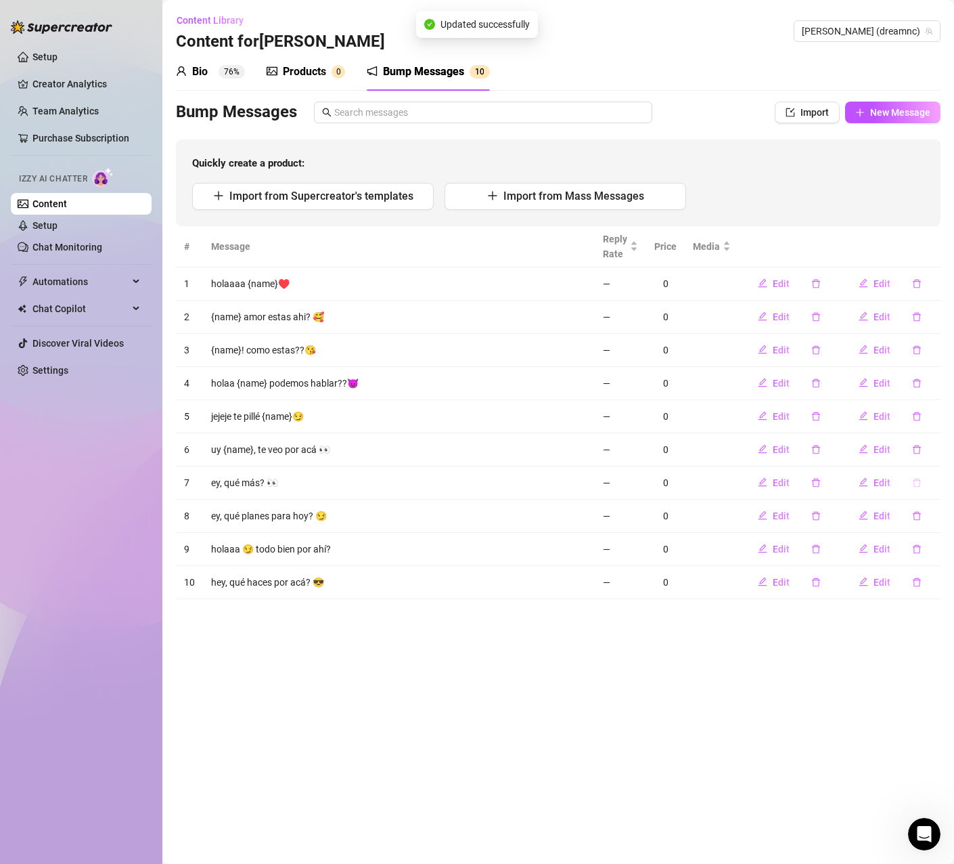
click at [924, 485] on button "button" at bounding box center [917, 483] width 31 height 22
click at [938, 447] on span "Yes" at bounding box center [931, 447] width 16 height 11
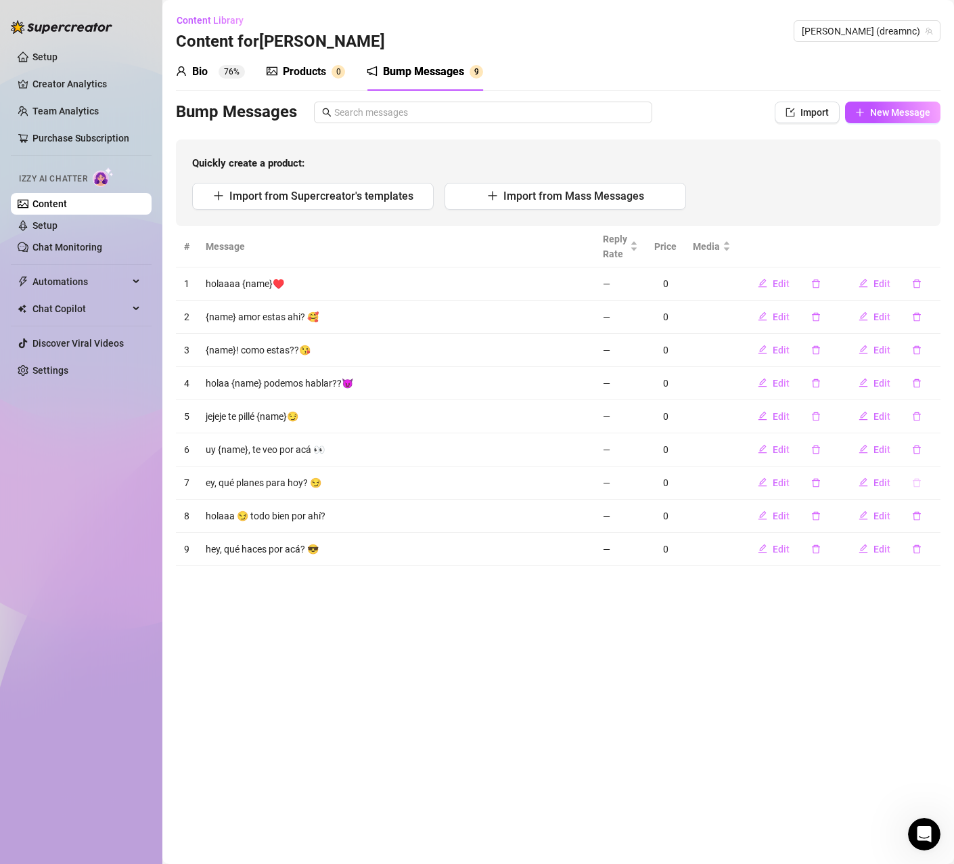
click at [917, 484] on icon "delete" at bounding box center [916, 482] width 9 height 9
click at [934, 447] on span "Yes" at bounding box center [931, 447] width 16 height 11
click at [768, 483] on icon "edit" at bounding box center [762, 481] width 9 height 9
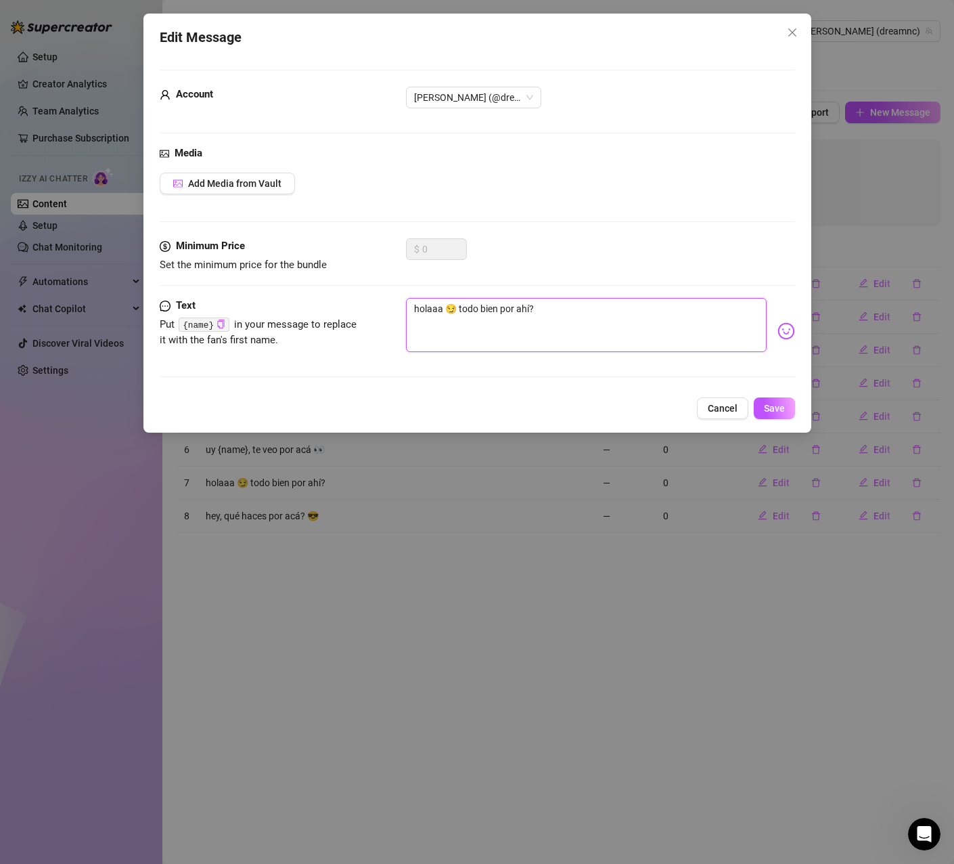
click at [443, 311] on textarea "holaaa 😏 todo bien por ahí?" at bounding box center [586, 325] width 361 height 54
paste textarea "{name}"
type textarea "holaaa {name}😏 todo bien por ahí?"
click at [771, 403] on span "Save" at bounding box center [774, 408] width 21 height 11
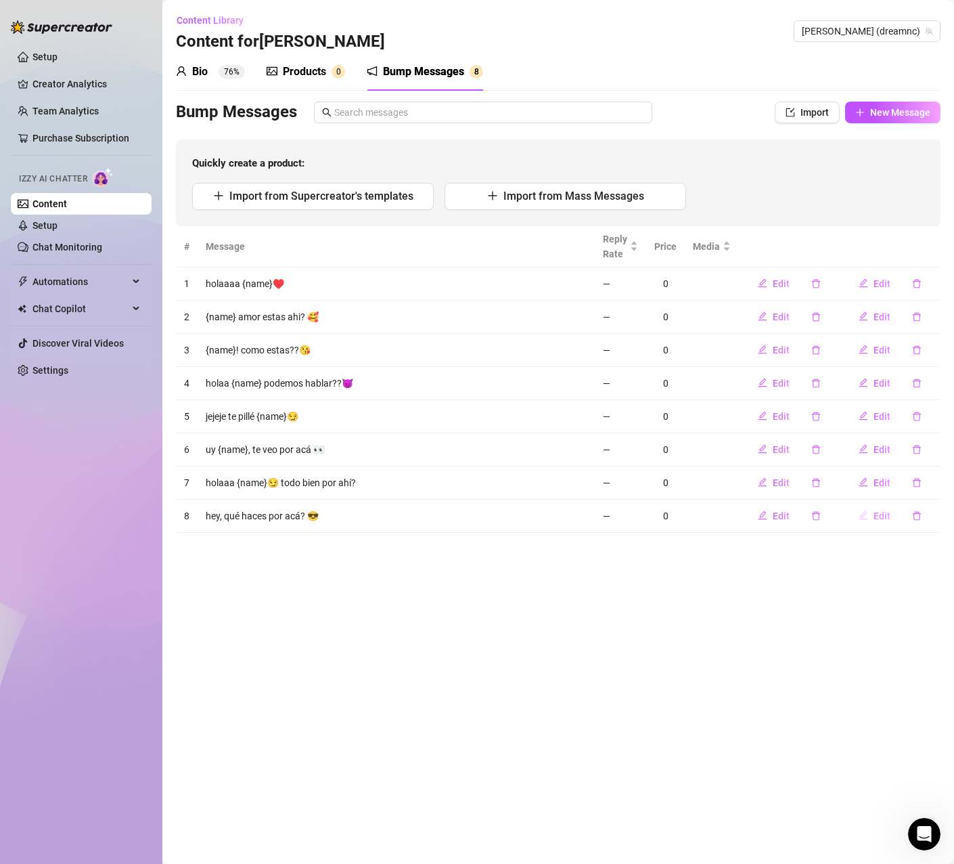
click at [883, 515] on span "Edit" at bounding box center [882, 515] width 17 height 11
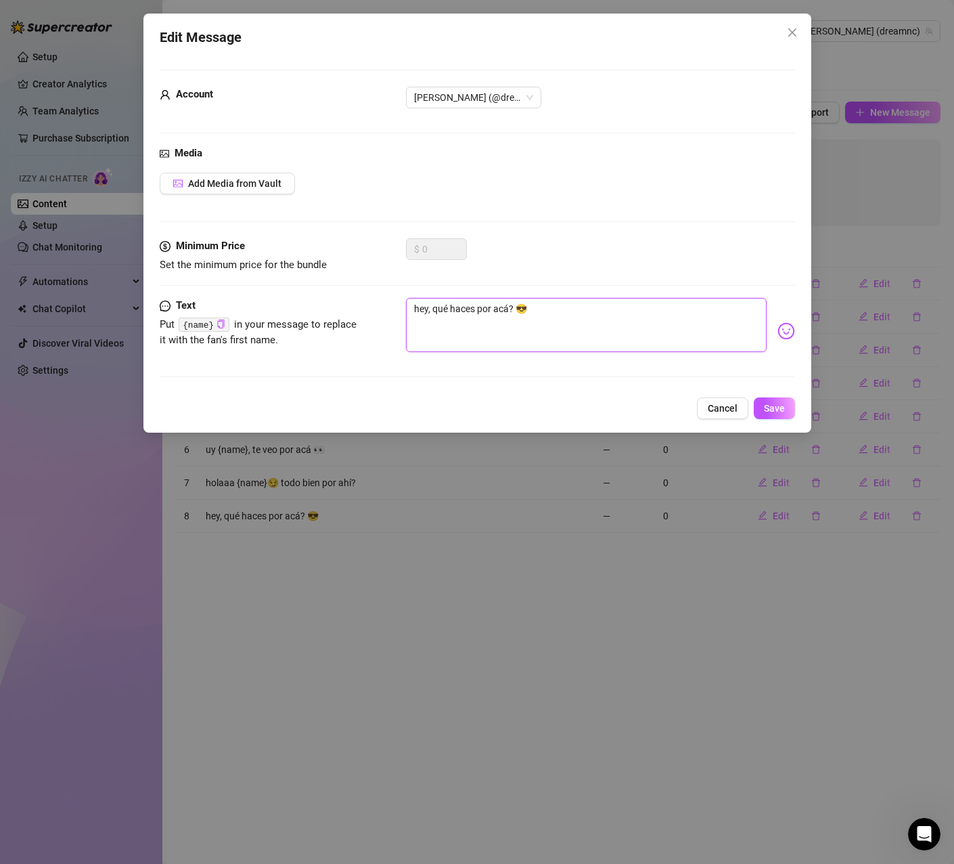
click at [426, 305] on textarea "hey, qué haces por acá? 😎" at bounding box center [586, 325] width 361 height 54
type textarea "hey , qué haces por acá? 😎"
paste textarea "{name}"
type textarea "hey {name}, qué haces por acá? 😎"
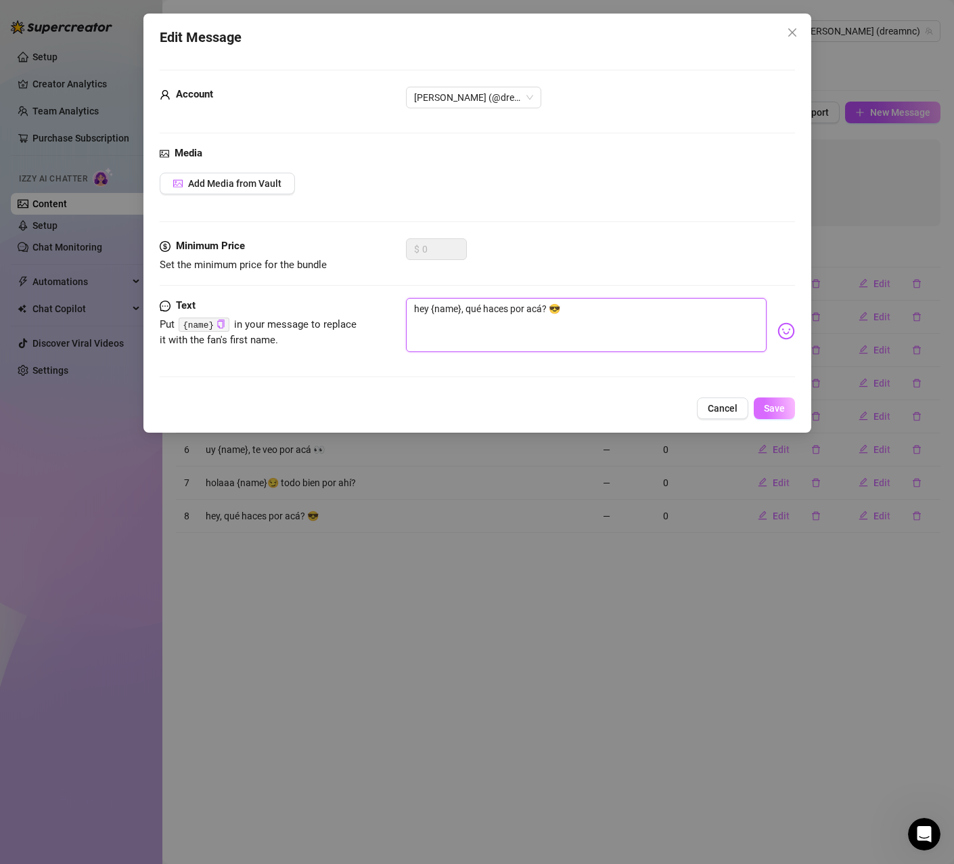
type textarea "hey {name}, qué haces por acá? 😎"
click at [781, 401] on button "Save" at bounding box center [774, 408] width 41 height 22
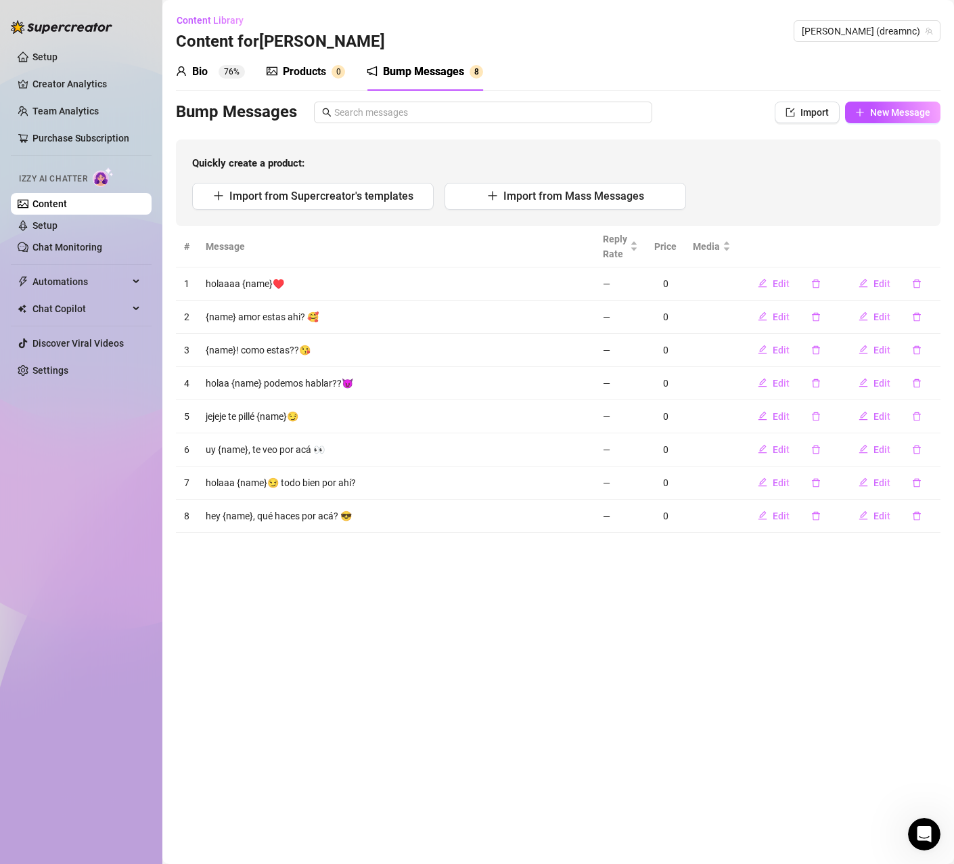
click at [60, 202] on link "Content" at bounding box center [49, 203] width 35 height 11
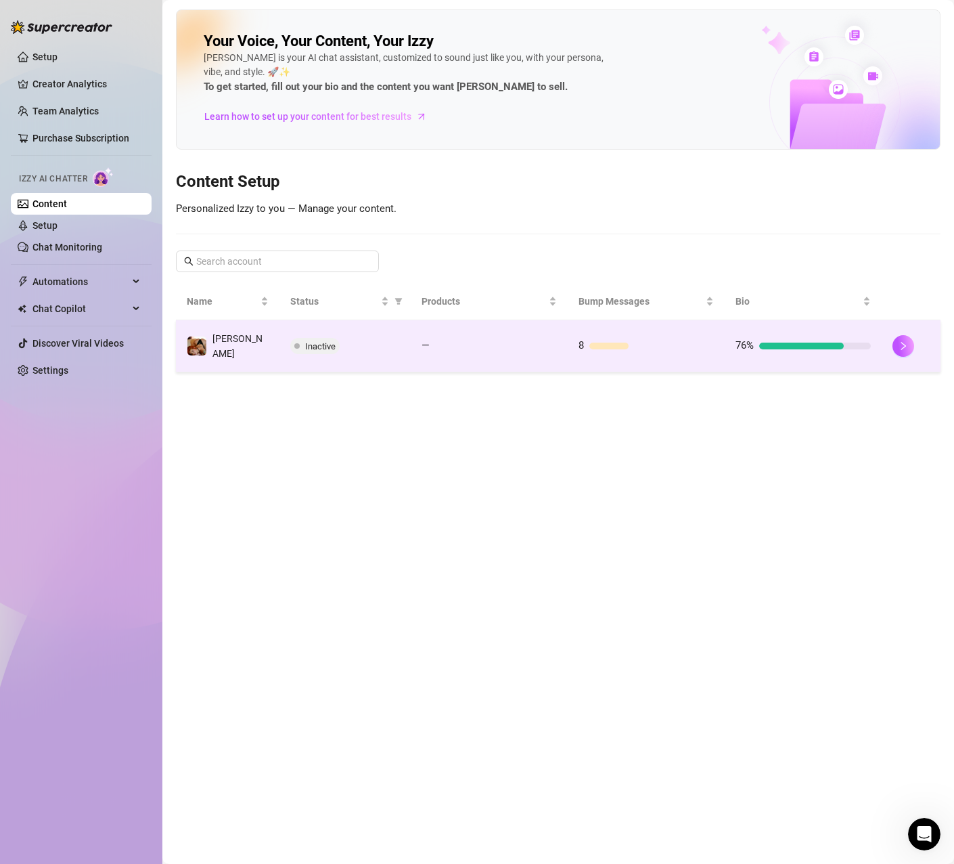
click at [395, 348] on div "Inactive" at bounding box center [345, 346] width 110 height 16
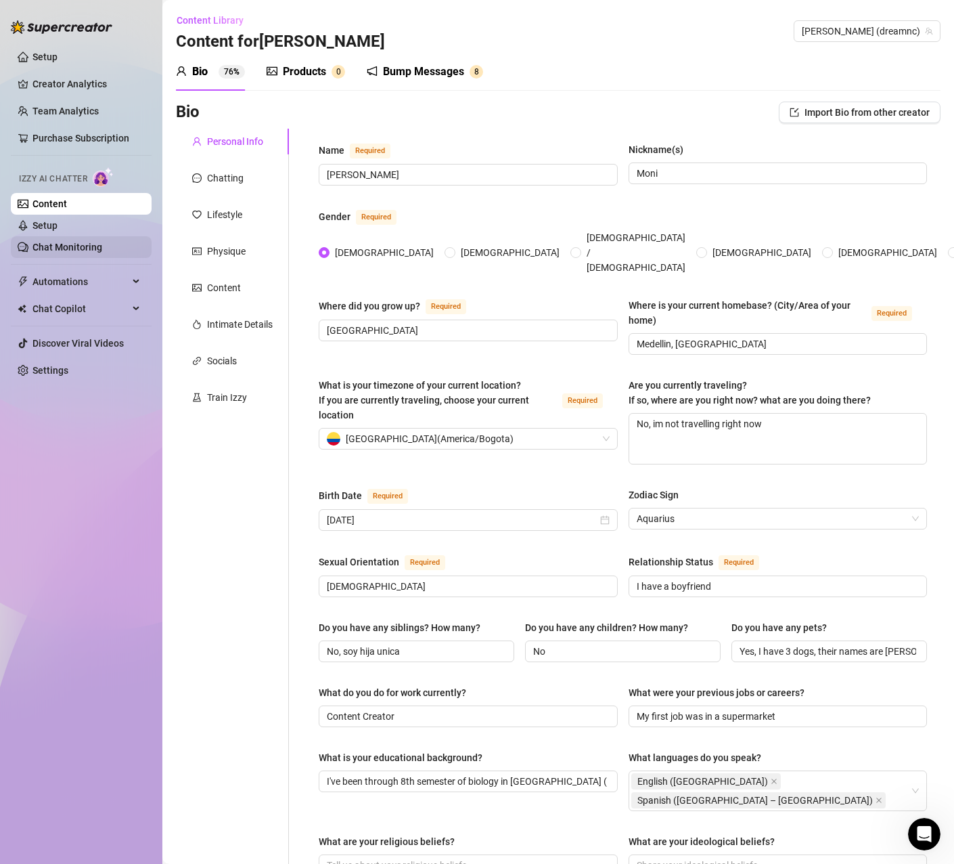
click at [69, 252] on link "Chat Monitoring" at bounding box center [67, 247] width 70 height 11
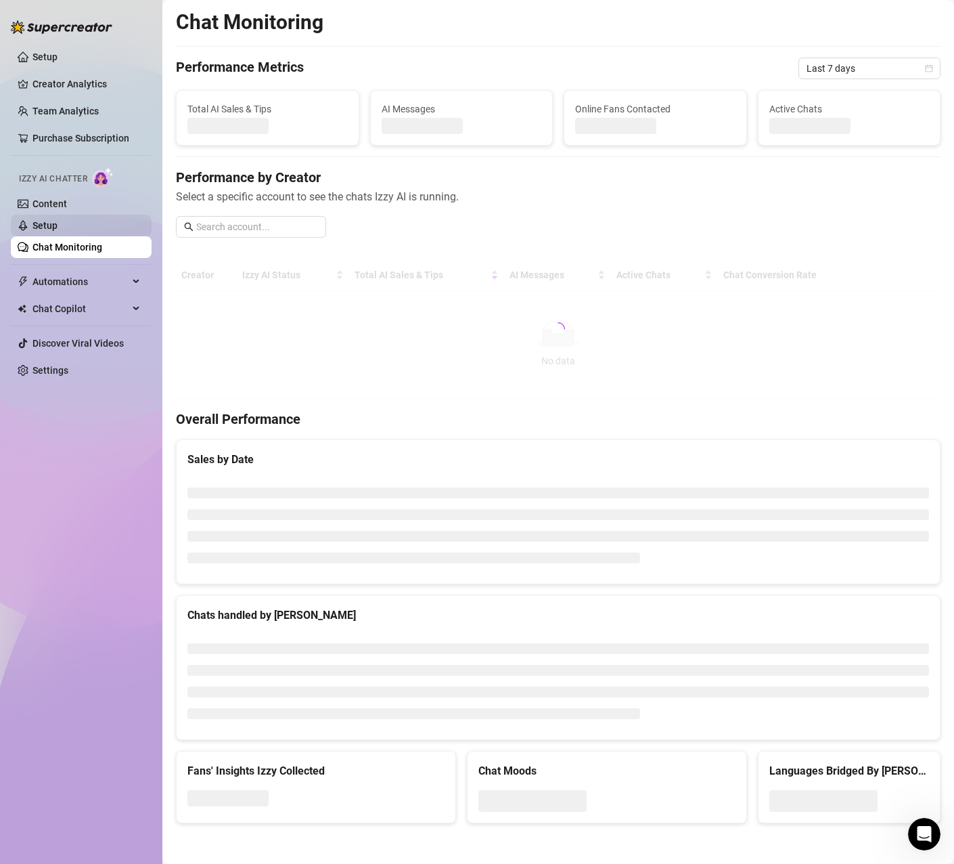
click at [58, 231] on link "Setup" at bounding box center [44, 225] width 25 height 11
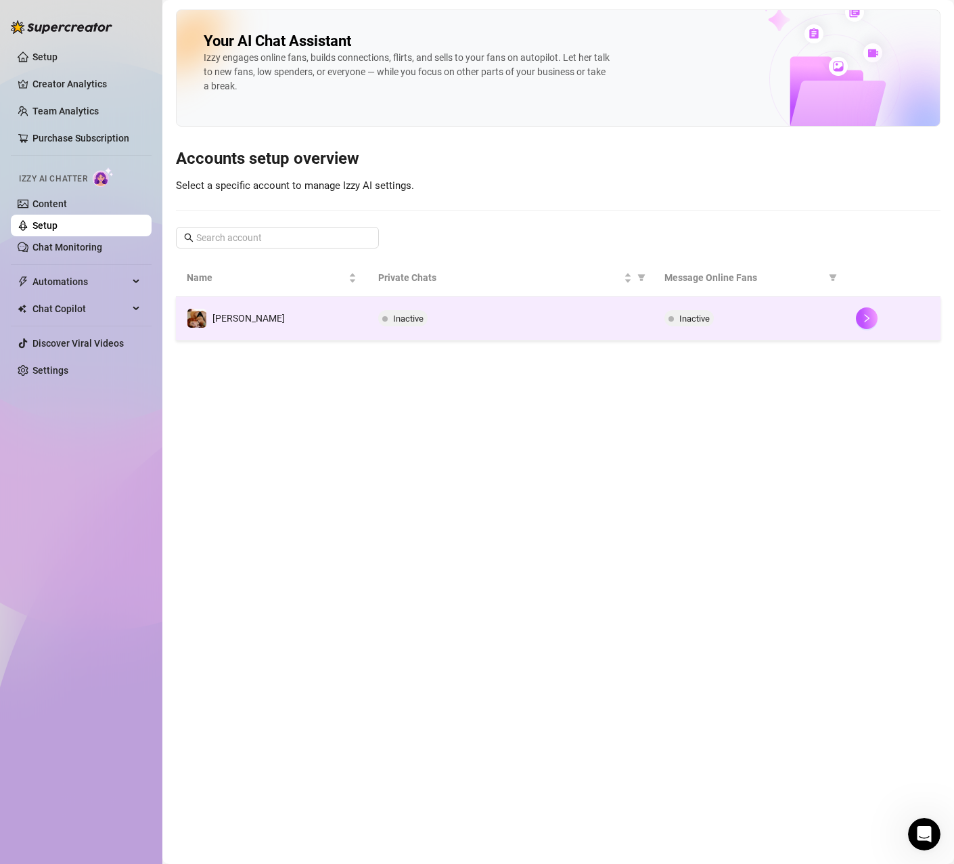
click at [302, 319] on td "[PERSON_NAME]" at bounding box center [272, 318] width 192 height 44
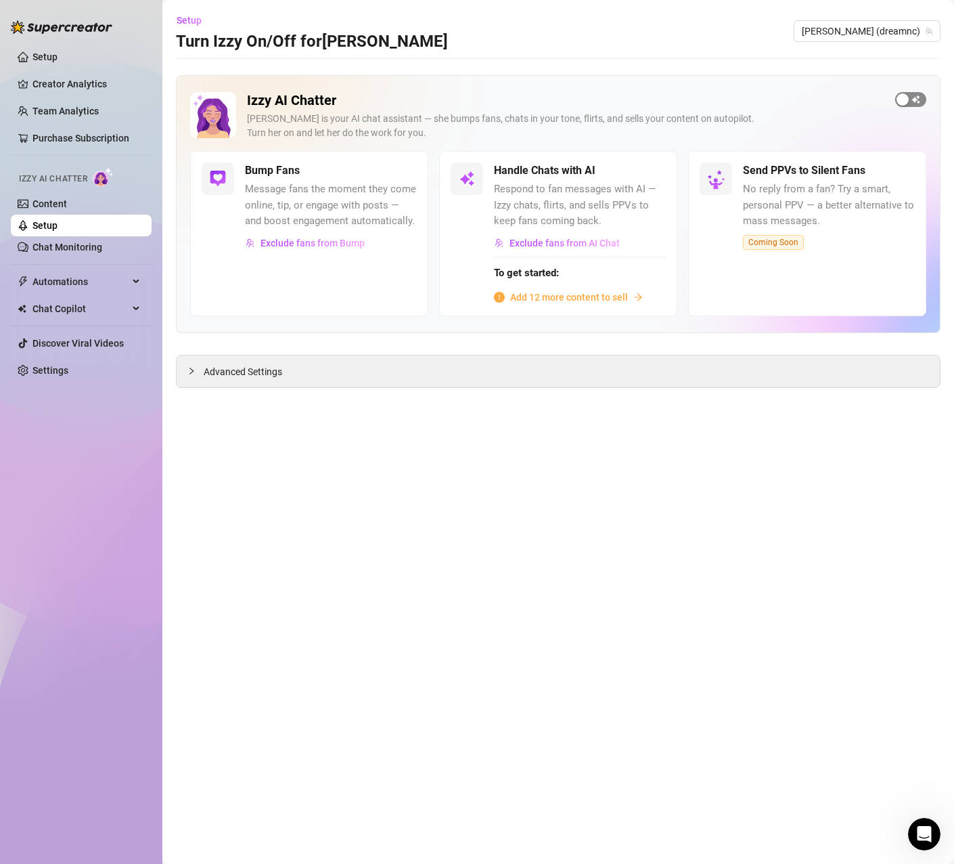
click at [908, 101] on div "button" at bounding box center [903, 99] width 12 height 12
click at [909, 105] on span "button" at bounding box center [911, 99] width 31 height 15
click at [935, 102] on div "Izzy AI Chatter [PERSON_NAME] is your AI chat assistant — she bumps fans, chats…" at bounding box center [558, 204] width 765 height 258
click at [919, 96] on span "button" at bounding box center [911, 99] width 31 height 15
click at [261, 194] on span "Message fans the moment they come online, tip, or engage with posts — and boost…" at bounding box center [331, 205] width 172 height 48
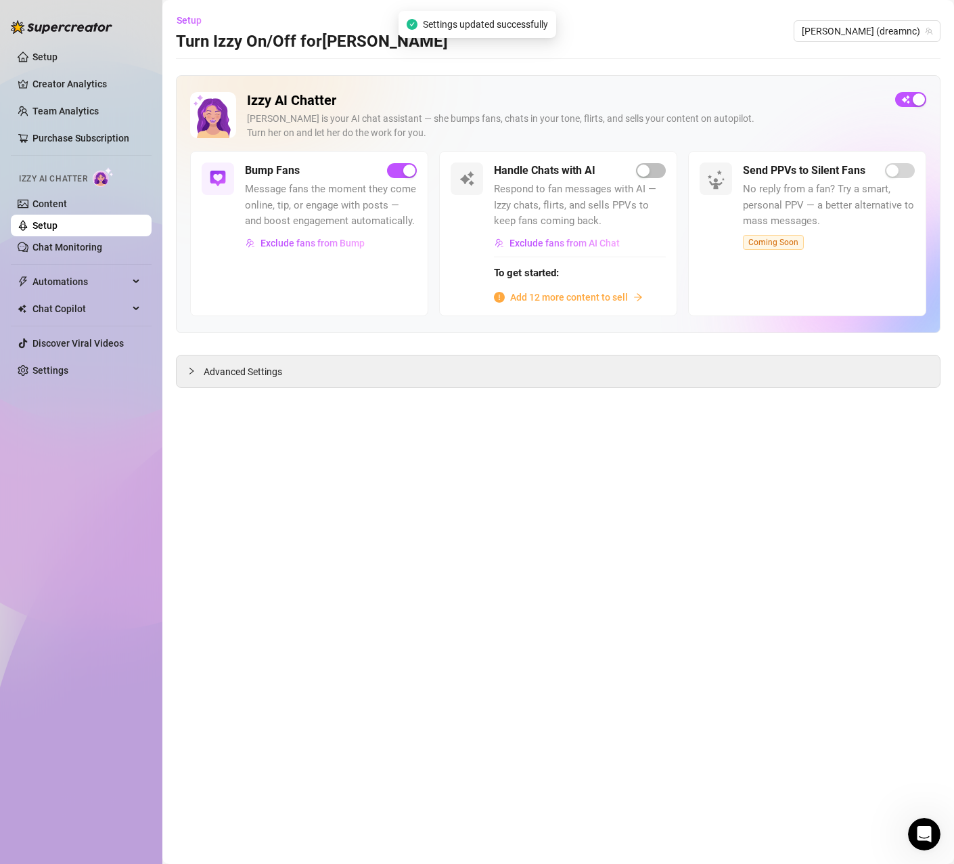
drag, startPoint x: 253, startPoint y: 168, endPoint x: 231, endPoint y: 177, distance: 24.0
click at [252, 167] on h5 "Bump Fans" at bounding box center [272, 170] width 55 height 16
click at [42, 204] on link "Content" at bounding box center [49, 203] width 35 height 11
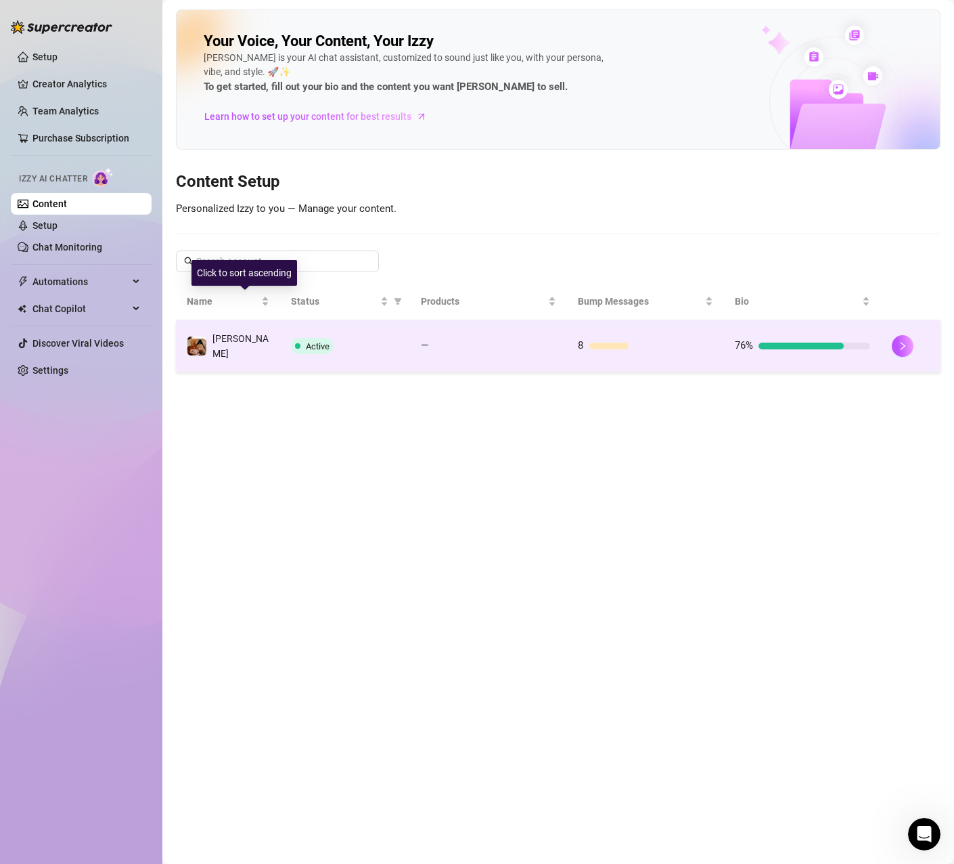
click at [353, 332] on td "Active" at bounding box center [345, 346] width 130 height 52
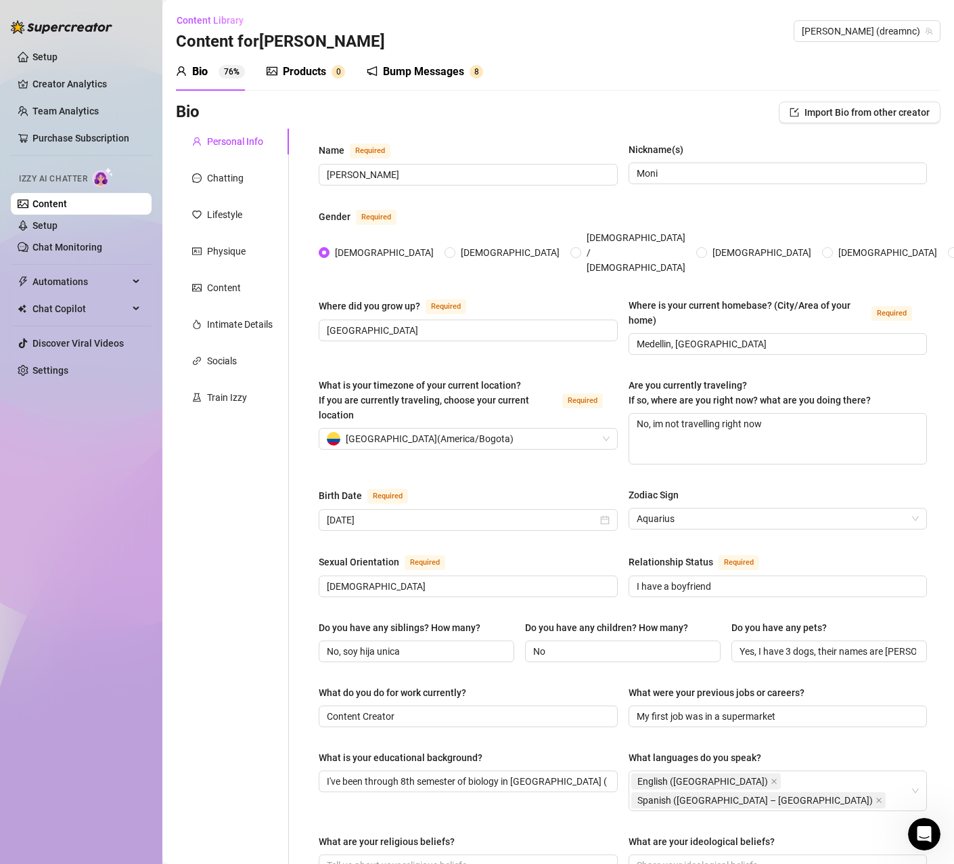
click at [401, 68] on div "Bump Messages" at bounding box center [423, 72] width 81 height 16
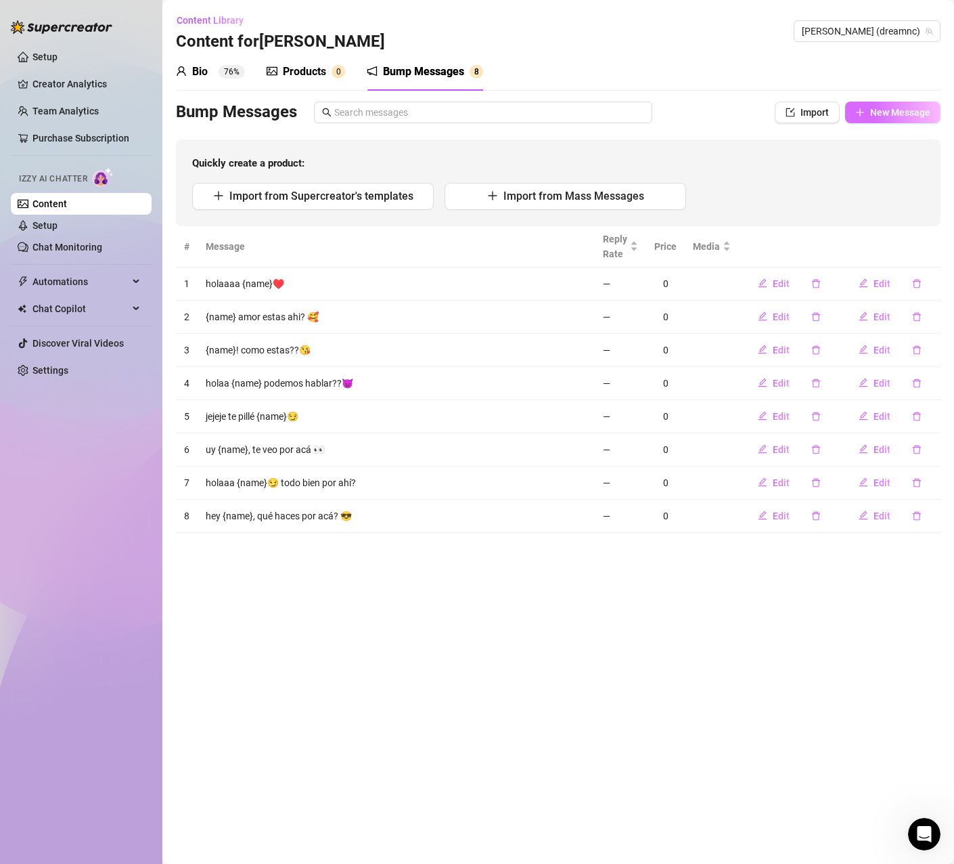
click at [886, 109] on span "New Message" at bounding box center [900, 112] width 60 height 11
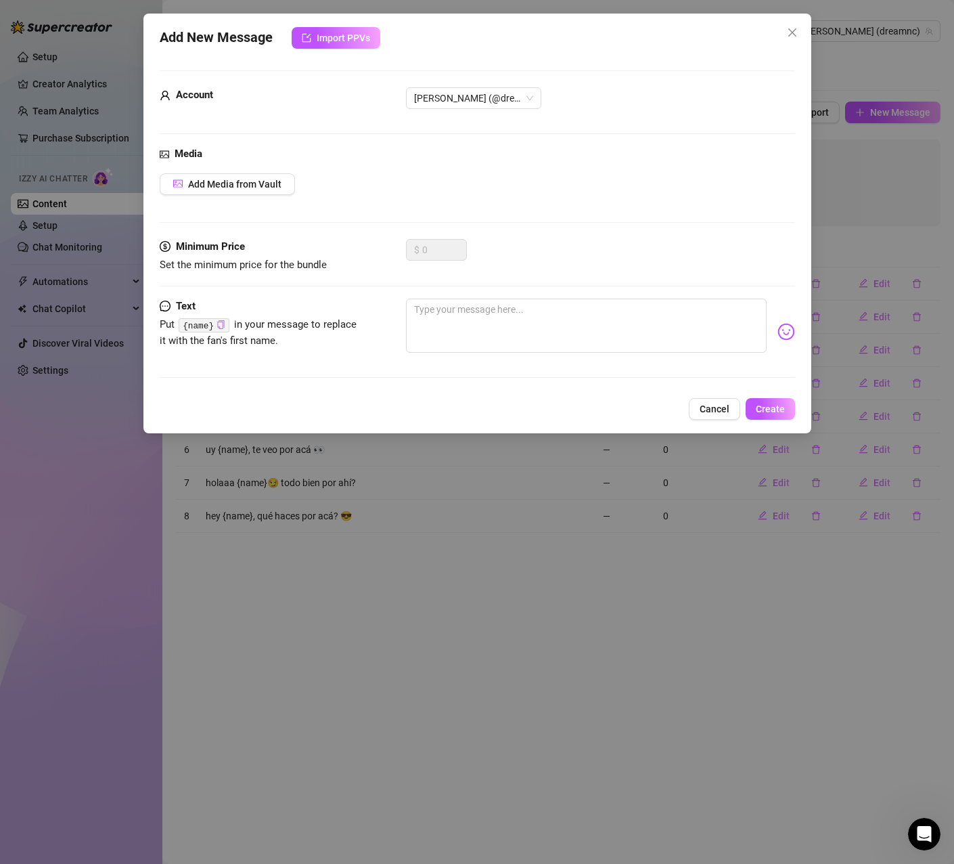
click at [217, 328] on icon "copy" at bounding box center [221, 324] width 9 height 9
click at [470, 330] on textarea at bounding box center [586, 326] width 361 height 54
paste textarea "{name}"
type textarea "{name}"
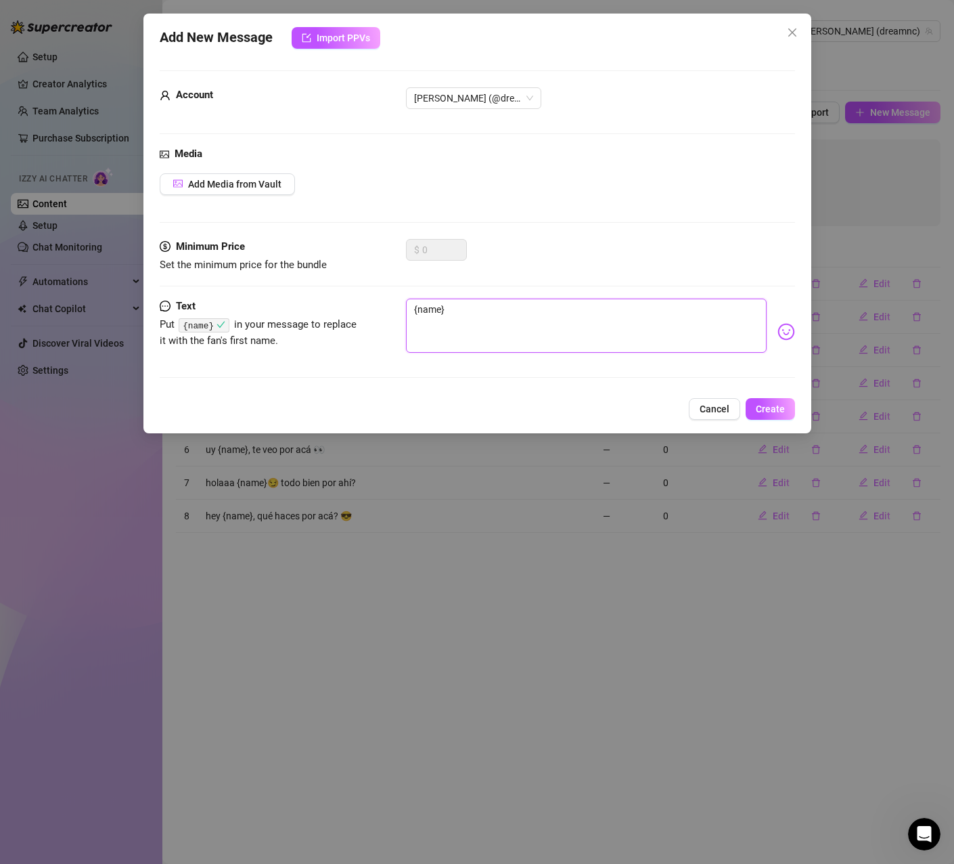
type textarea "{name}"
type textarea "{name} v"
type textarea "{name} vi"
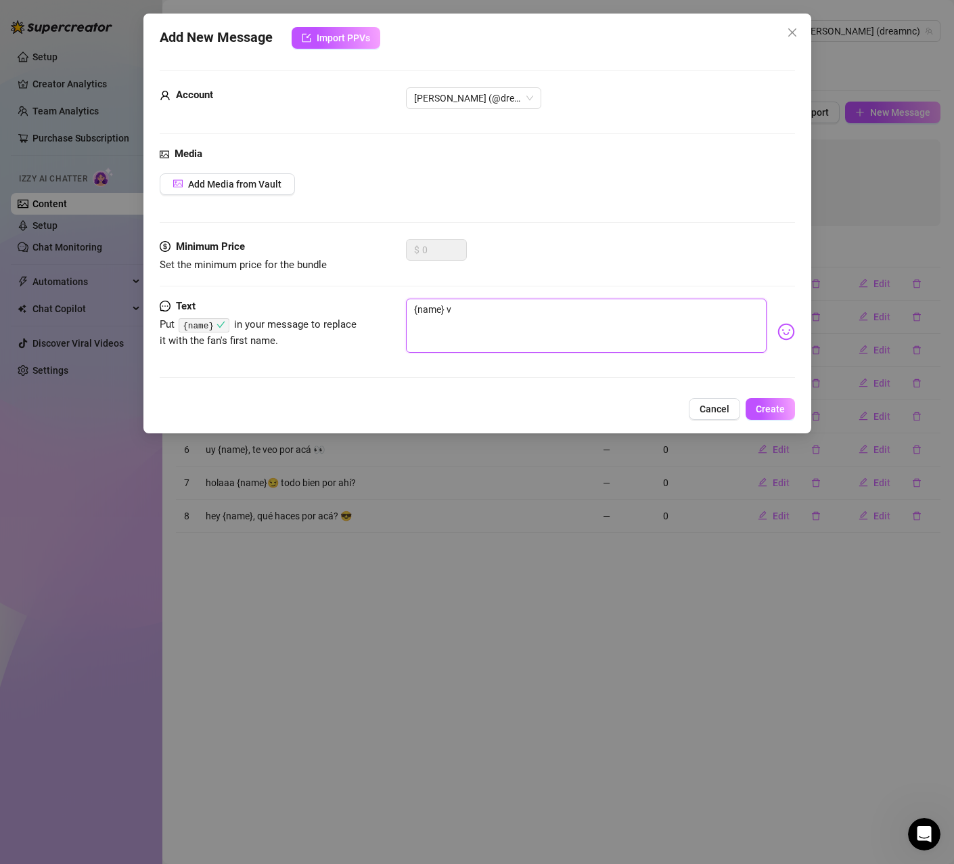
type textarea "{name} vi"
type textarea "{name} vis"
type textarea "{name} vist"
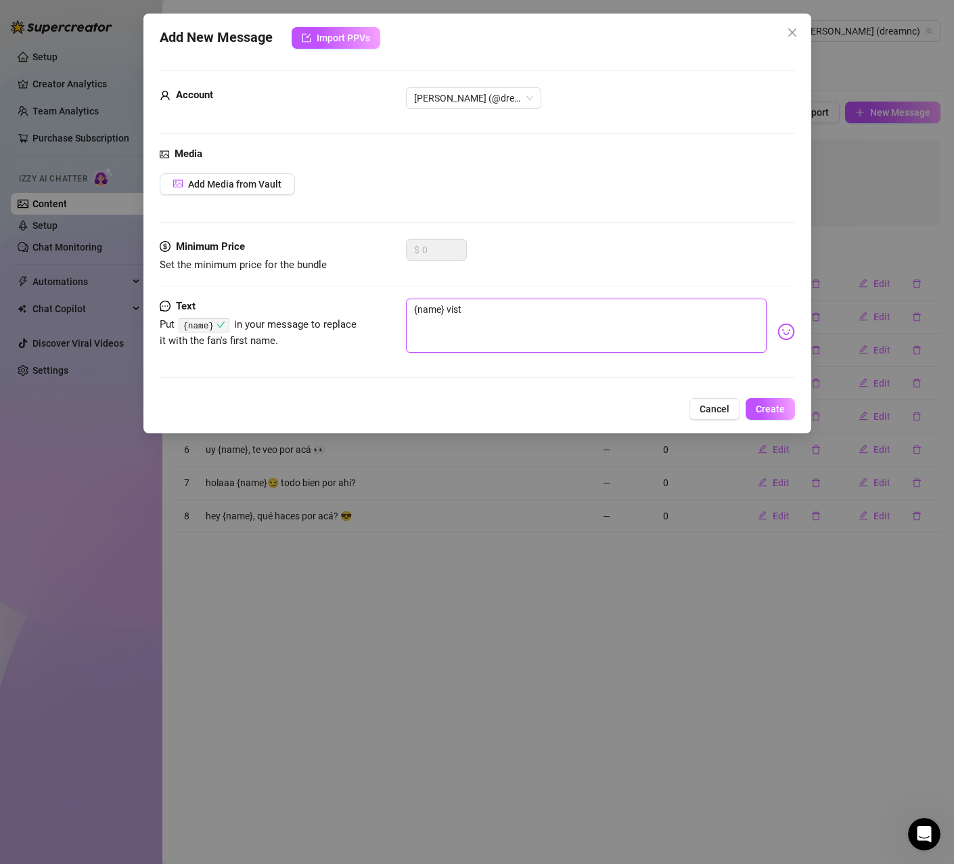
type textarea "{name} viste"
type textarea "{name} viste l"
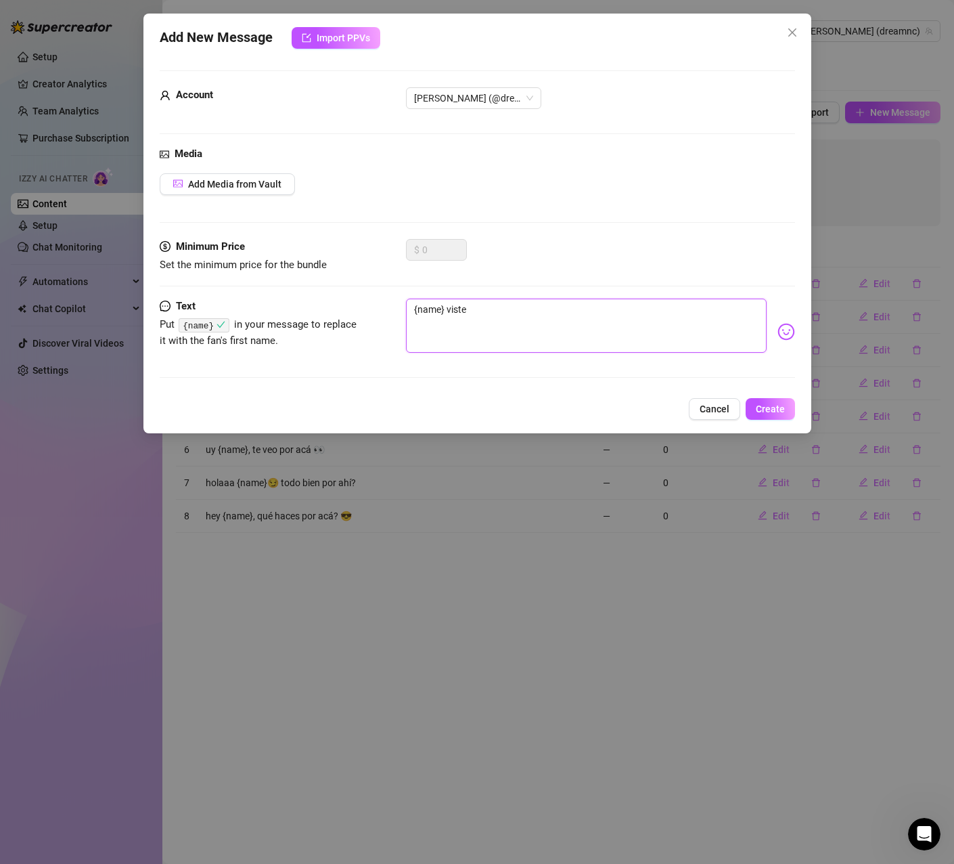
type textarea "{name} viste l"
type textarea "{name} viste lo"
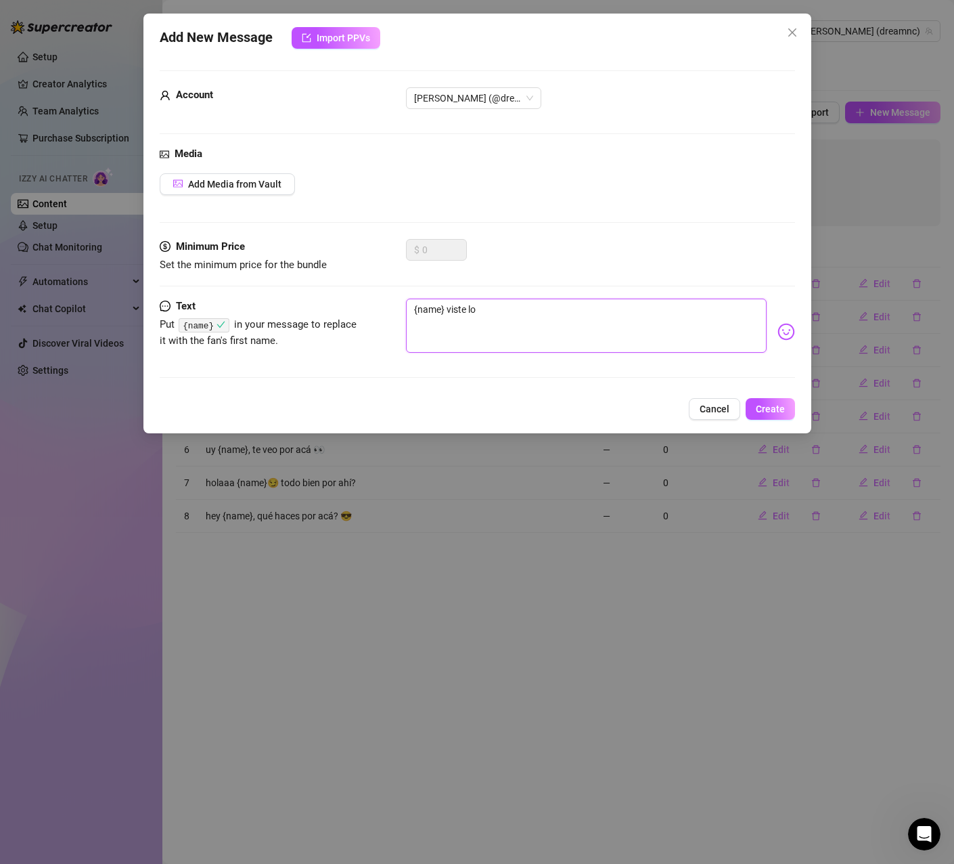
type textarea "{name} viste lo n"
type textarea "{name} viste lo nu"
type textarea "{name} viste lo nue"
type textarea "{name} viste lo nuev"
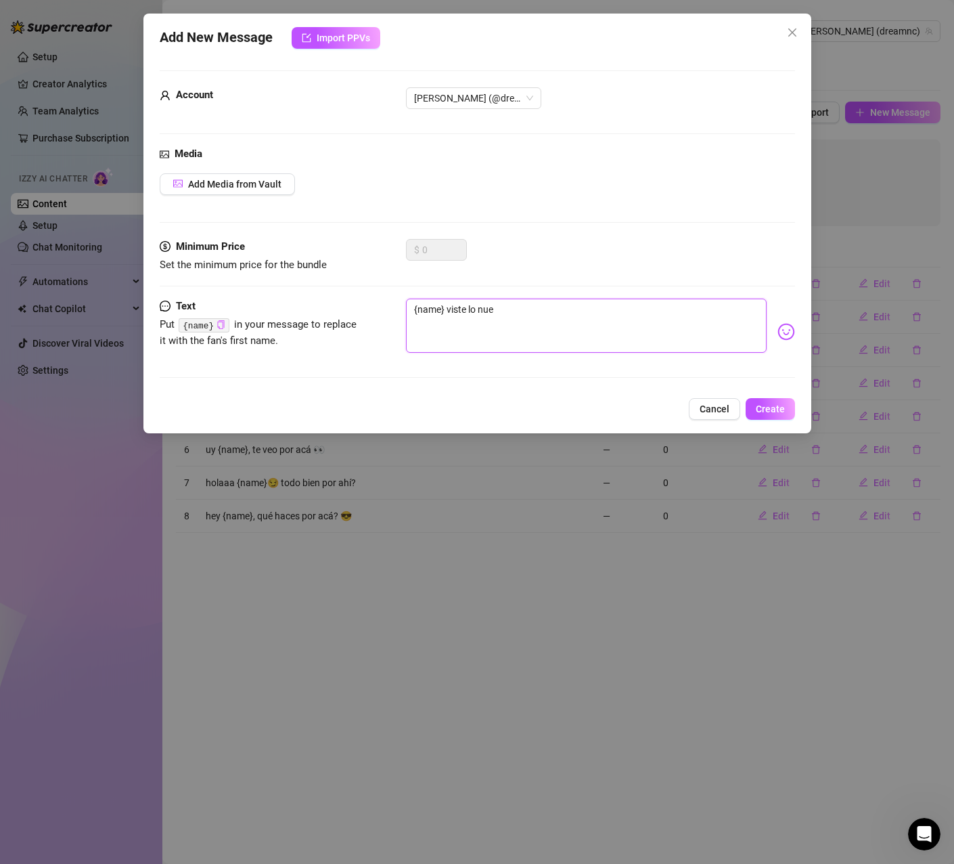
type textarea "{name} viste lo nuev"
type textarea "{name} viste lo nuevo"
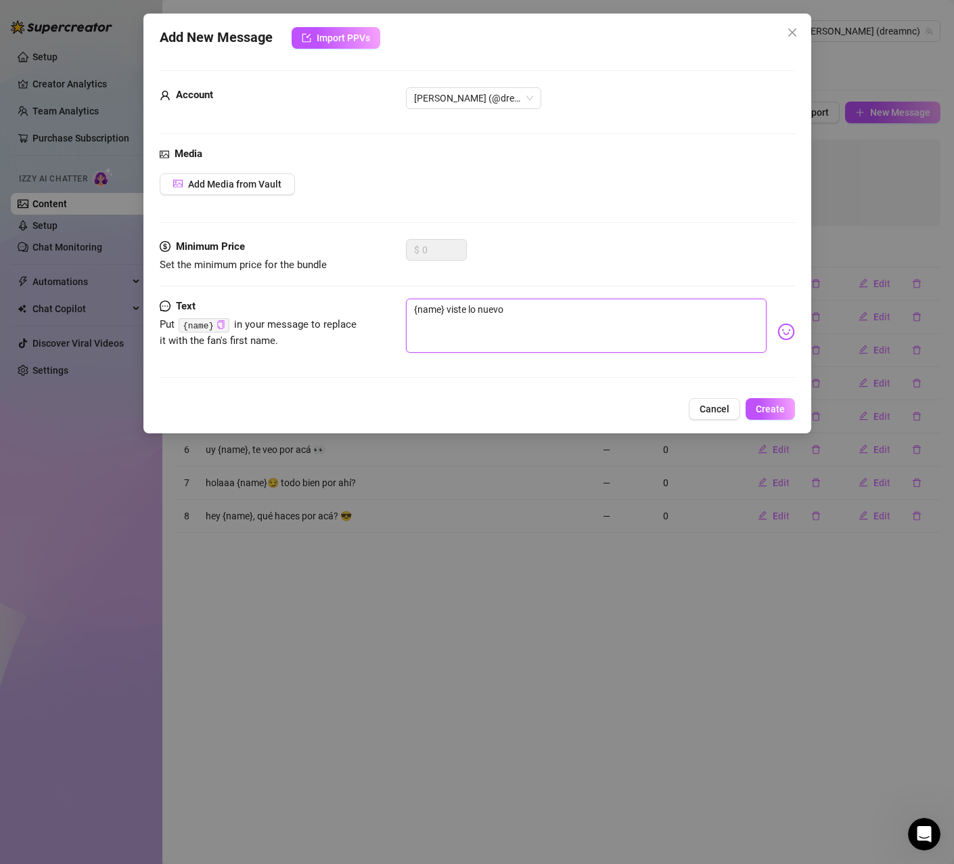
type textarea "{name} viste lo nuevo q"
type textarea "{name} viste lo nuevo qu"
type textarea "{name} viste lo nuevo que"
type textarea "{name} viste lo nuevo que t"
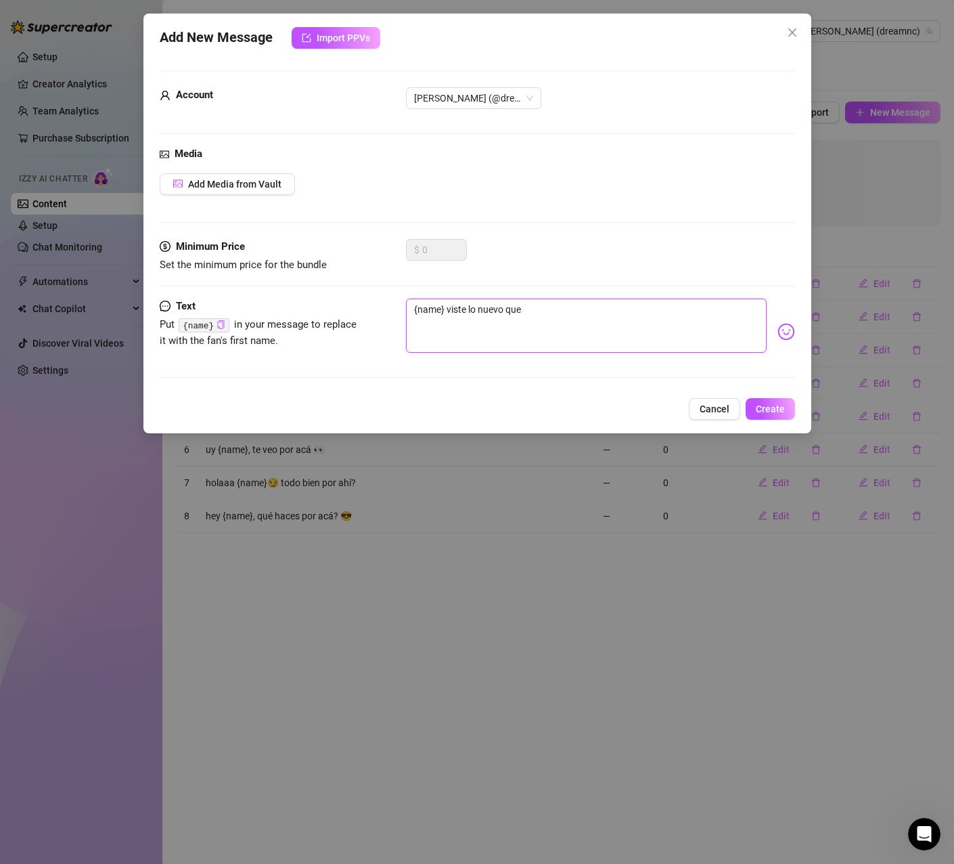
type textarea "{name} viste lo nuevo que t"
type textarea "{name} viste lo nuevo que te"
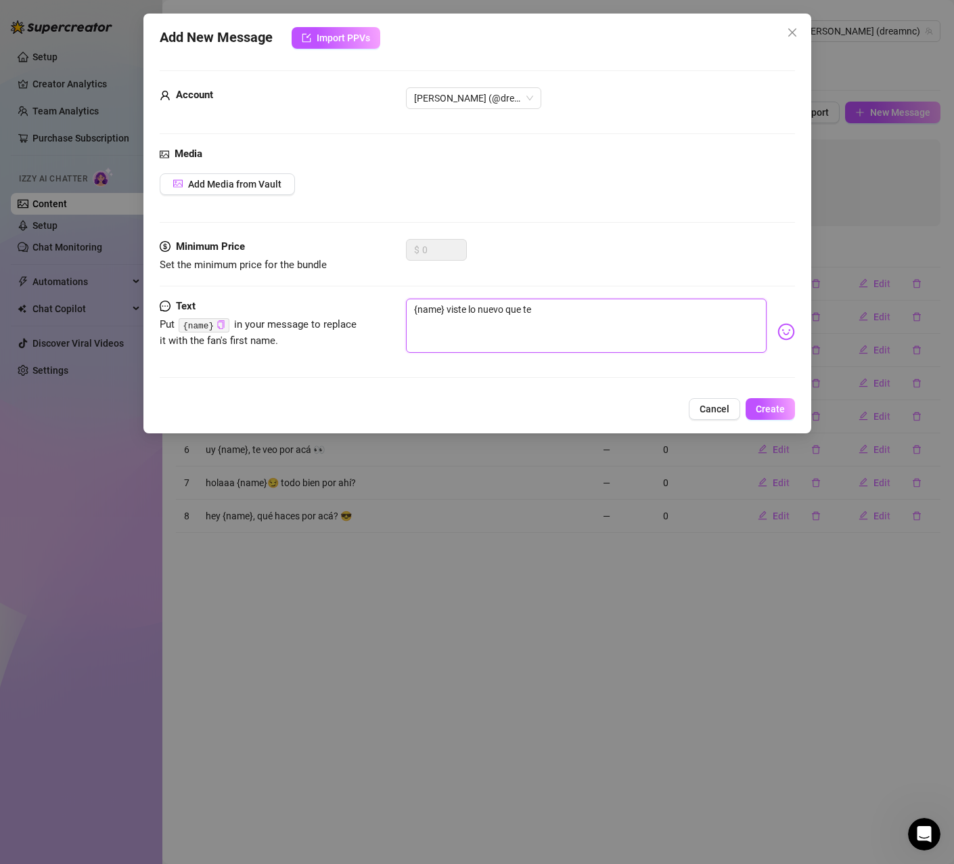
type textarea "{name} viste lo nuevo que te e"
type textarea "{name} viste lo nuevo que te en"
type textarea "{name} viste lo nuevo que te env"
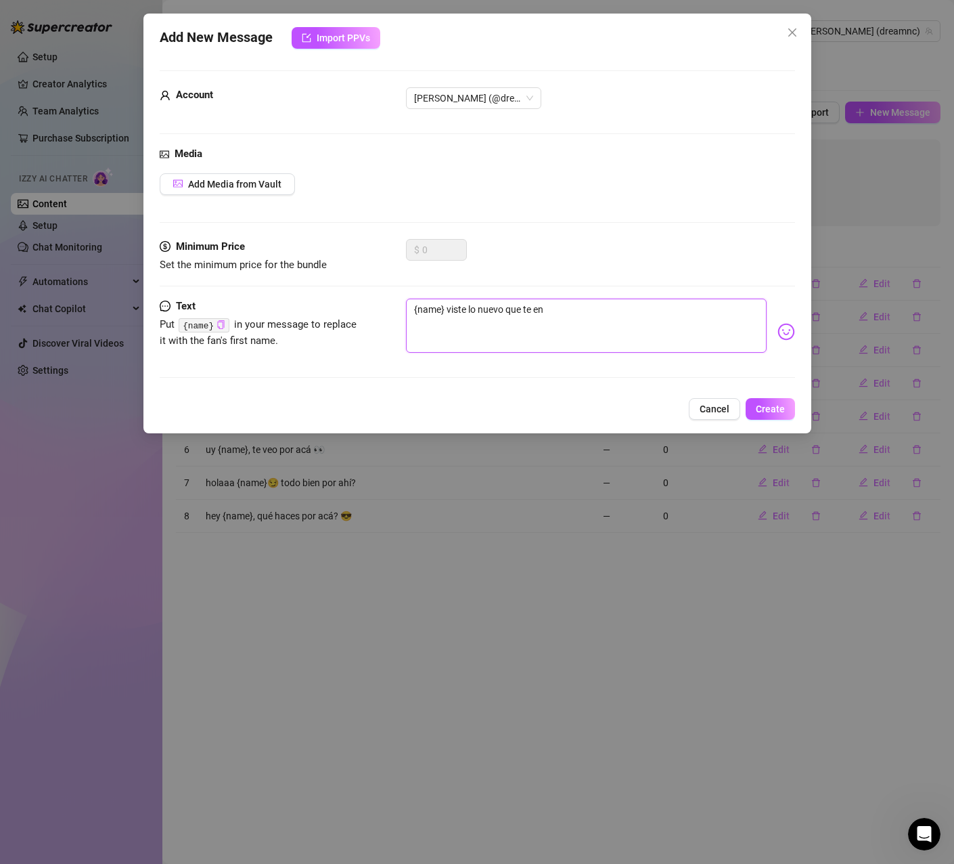
type textarea "{name} viste lo nuevo que te env"
type textarea "{name} viste lo nuevo que te envi"
type textarea "{name} viste lo nuevo que te envie"
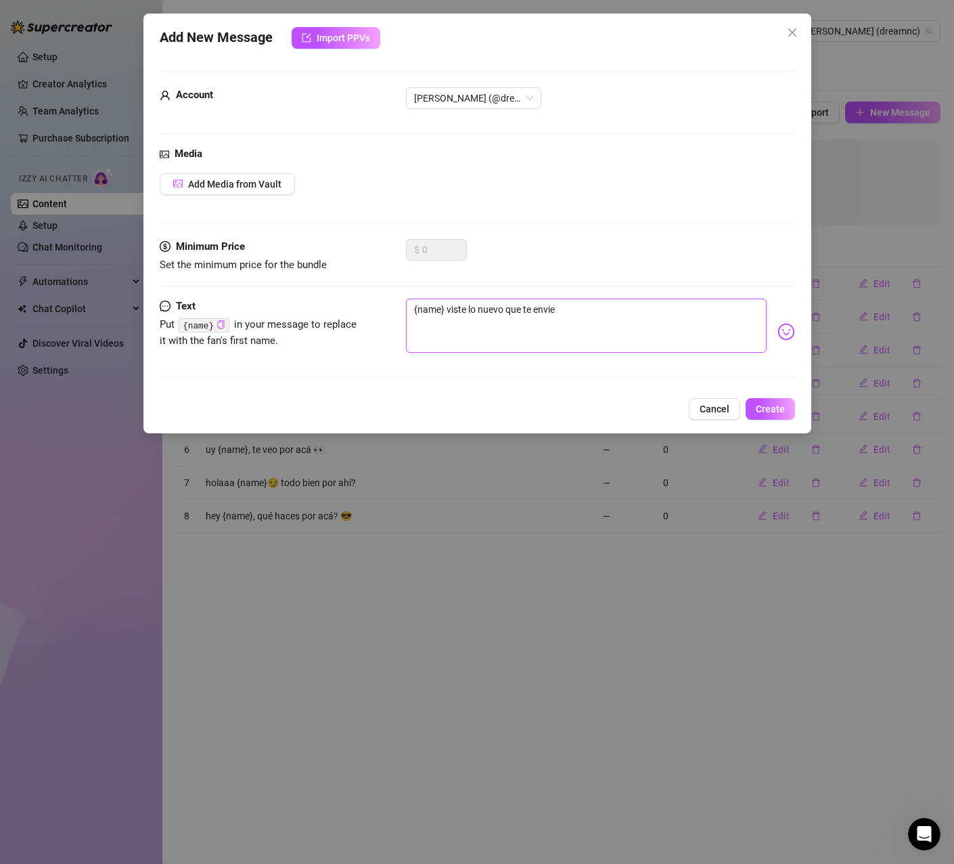
type textarea "{name} viste lo nuevo que te envie?"
type textarea "{name} viste lo nuevo que te envie?😈"
click at [773, 410] on span "Create" at bounding box center [770, 408] width 29 height 11
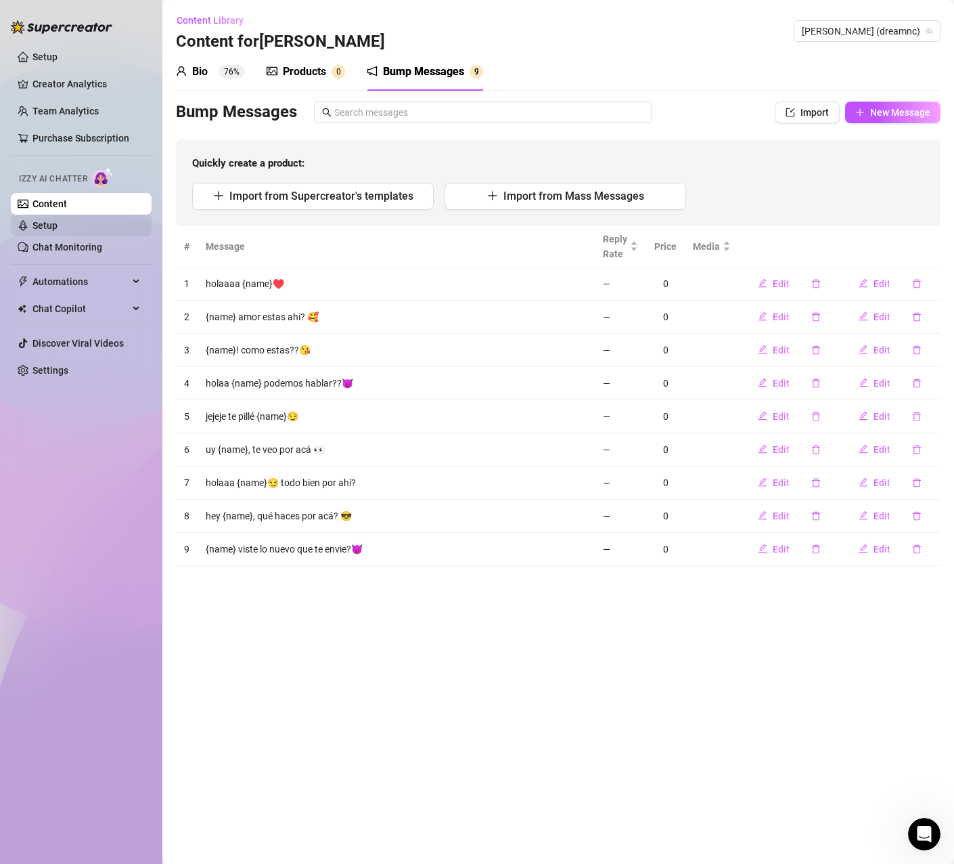
click at [53, 227] on link "Setup" at bounding box center [44, 225] width 25 height 11
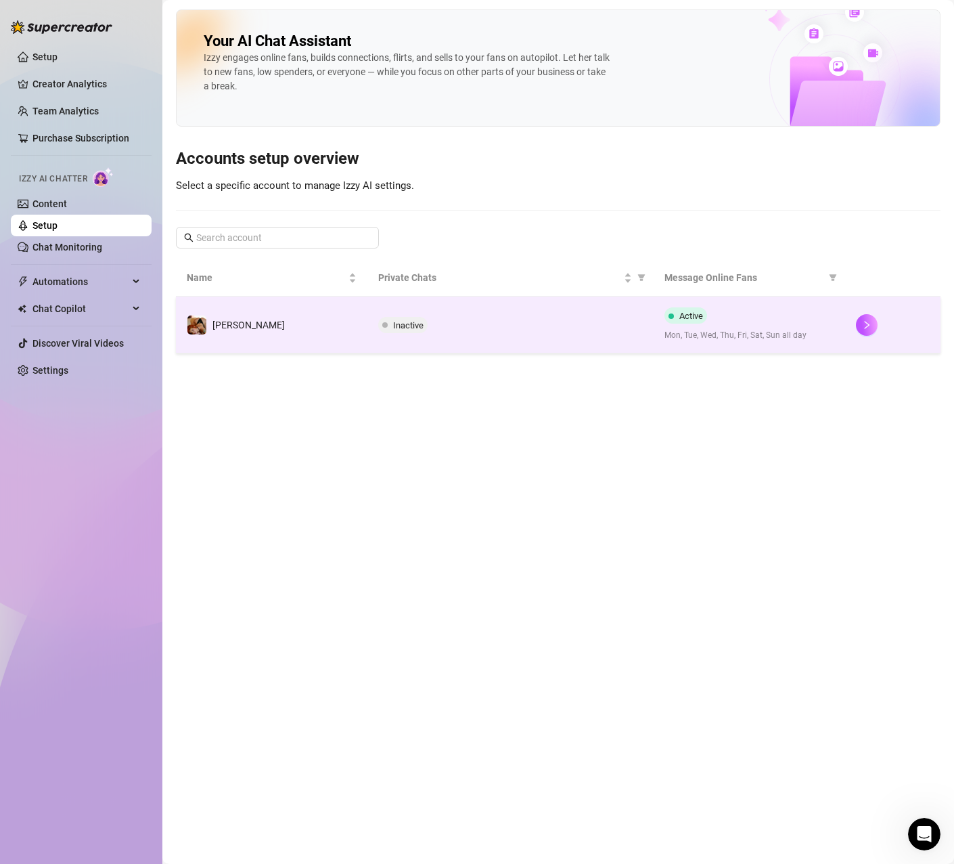
click at [340, 309] on td "[PERSON_NAME]" at bounding box center [272, 324] width 192 height 57
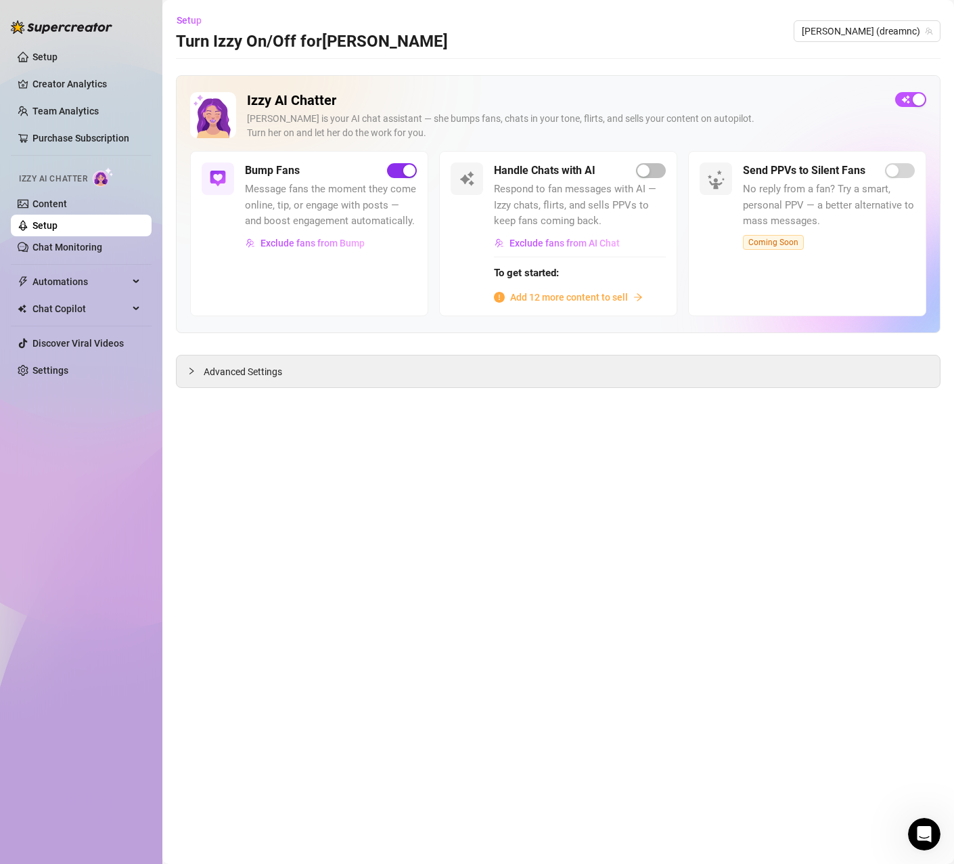
click at [412, 166] on div "button" at bounding box center [409, 170] width 12 height 12
click at [37, 246] on link "Chat Monitoring" at bounding box center [67, 247] width 70 height 11
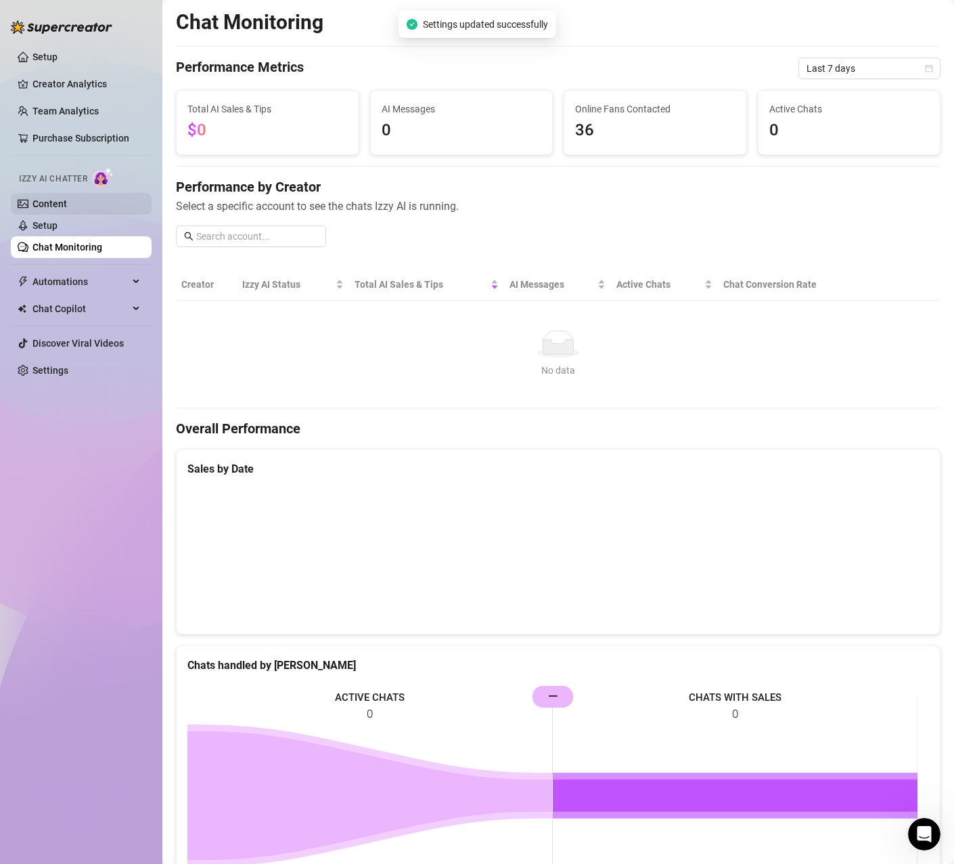
click at [66, 209] on link "Content" at bounding box center [49, 203] width 35 height 11
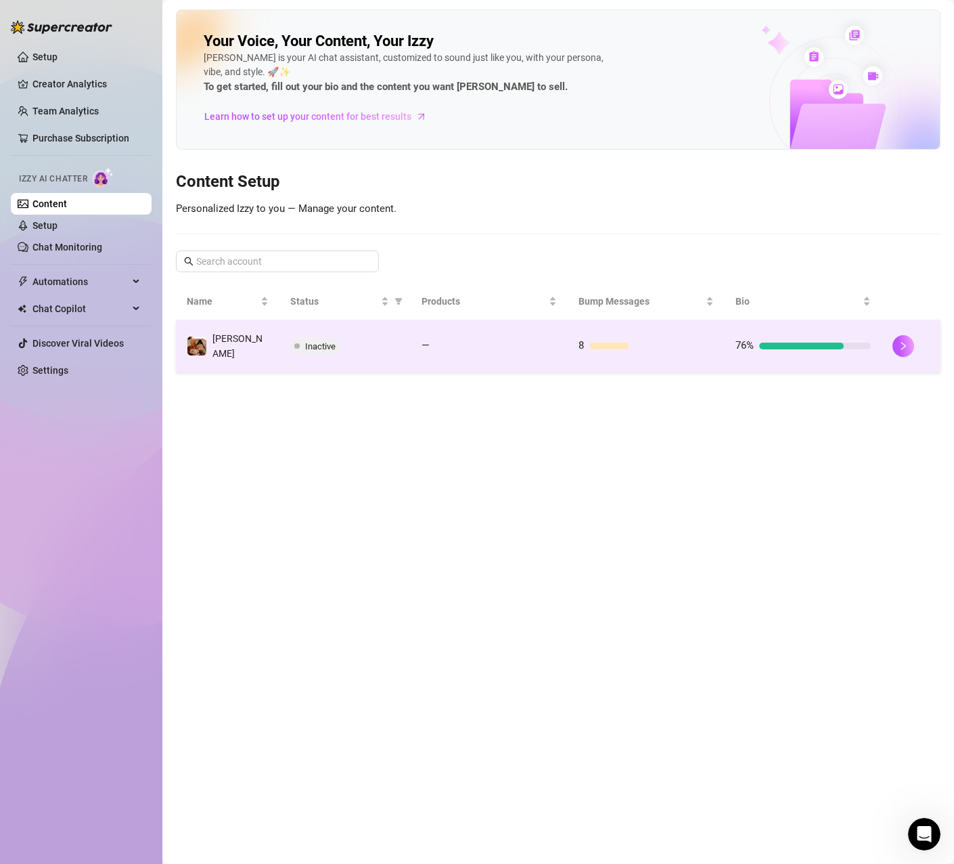
click at [376, 345] on div "Inactive" at bounding box center [345, 346] width 110 height 16
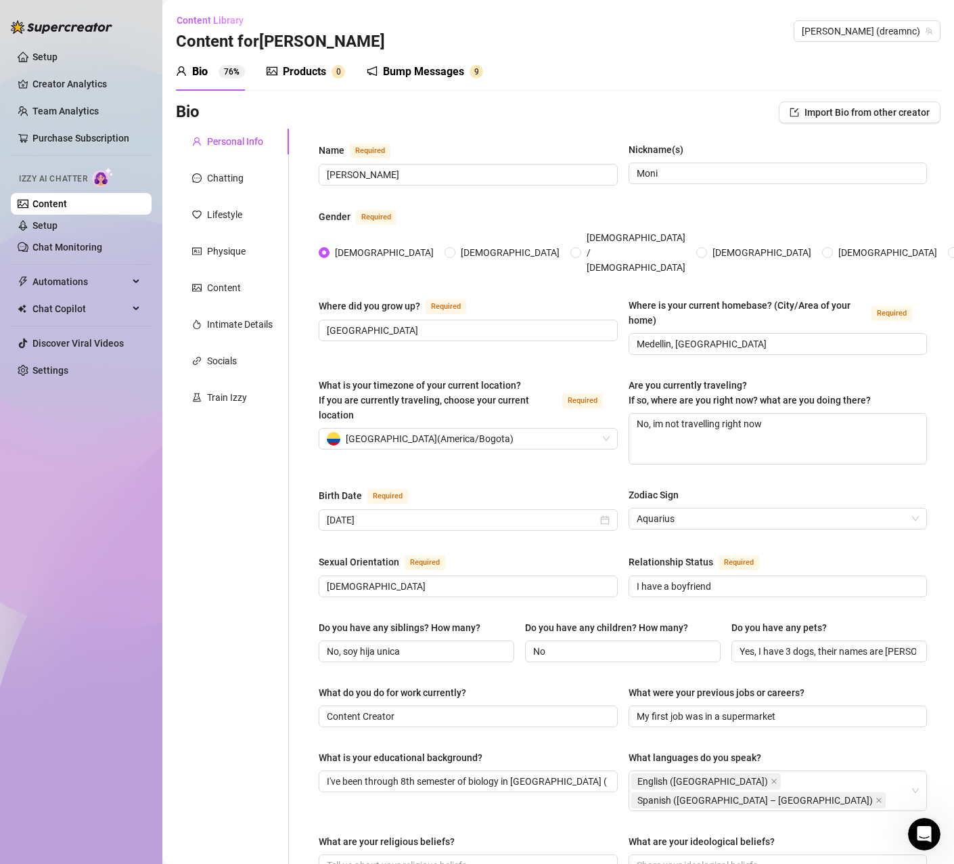
click at [397, 79] on div "Bump Messages" at bounding box center [423, 72] width 81 height 16
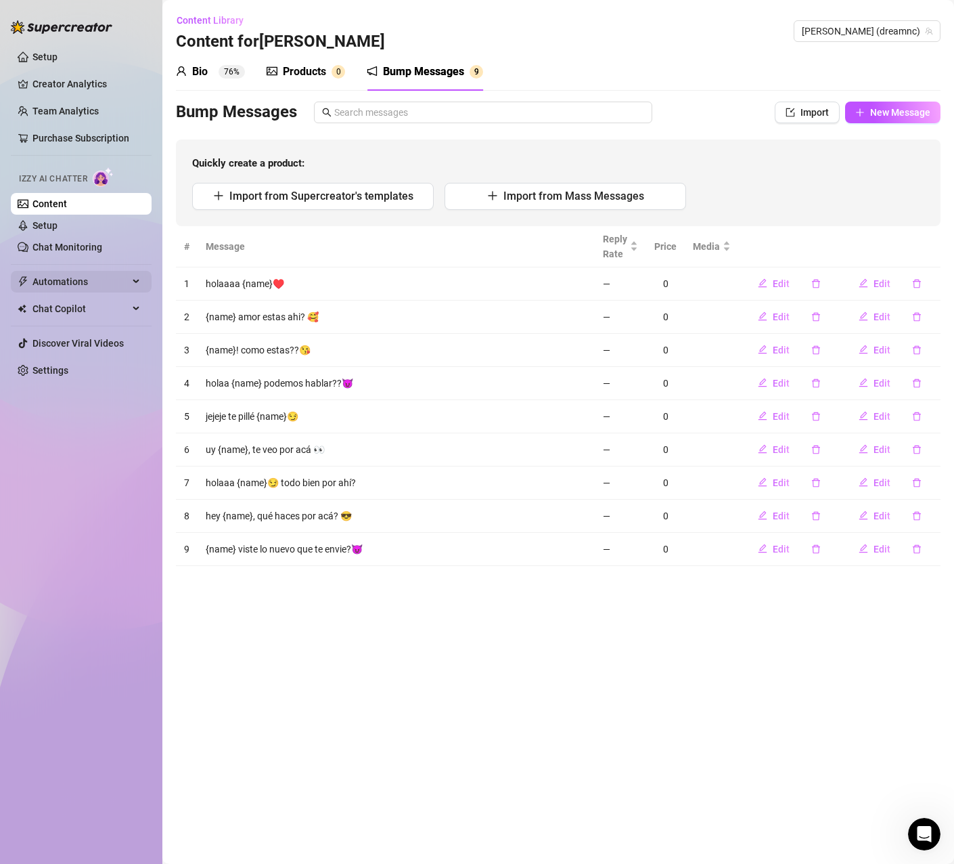
click at [79, 280] on span "Automations" at bounding box center [80, 282] width 96 height 22
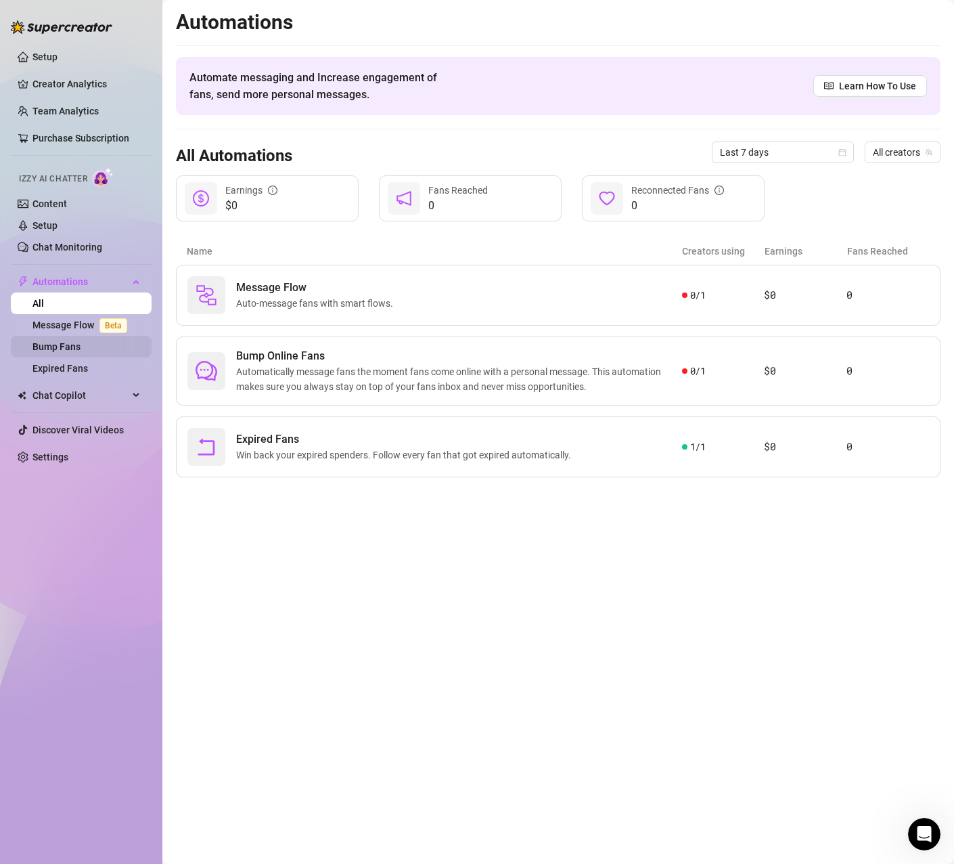
click at [68, 342] on link "Bump Fans" at bounding box center [56, 346] width 48 height 11
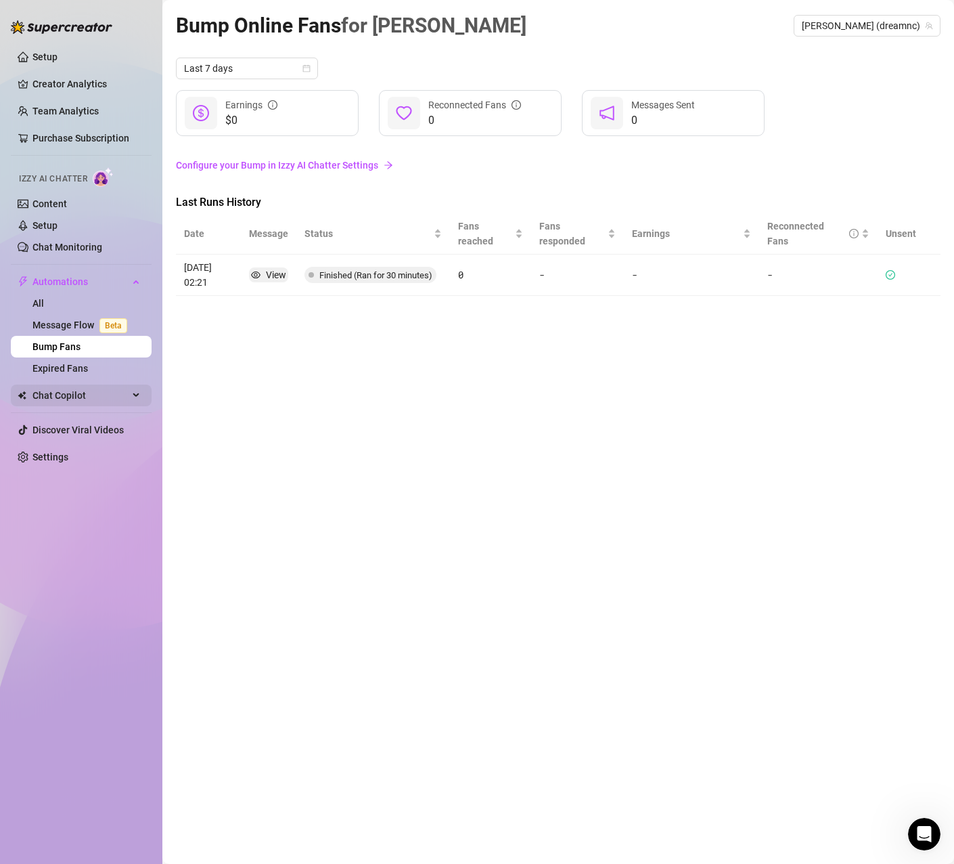
click at [61, 393] on span "Chat Copilot" at bounding box center [80, 395] width 96 height 22
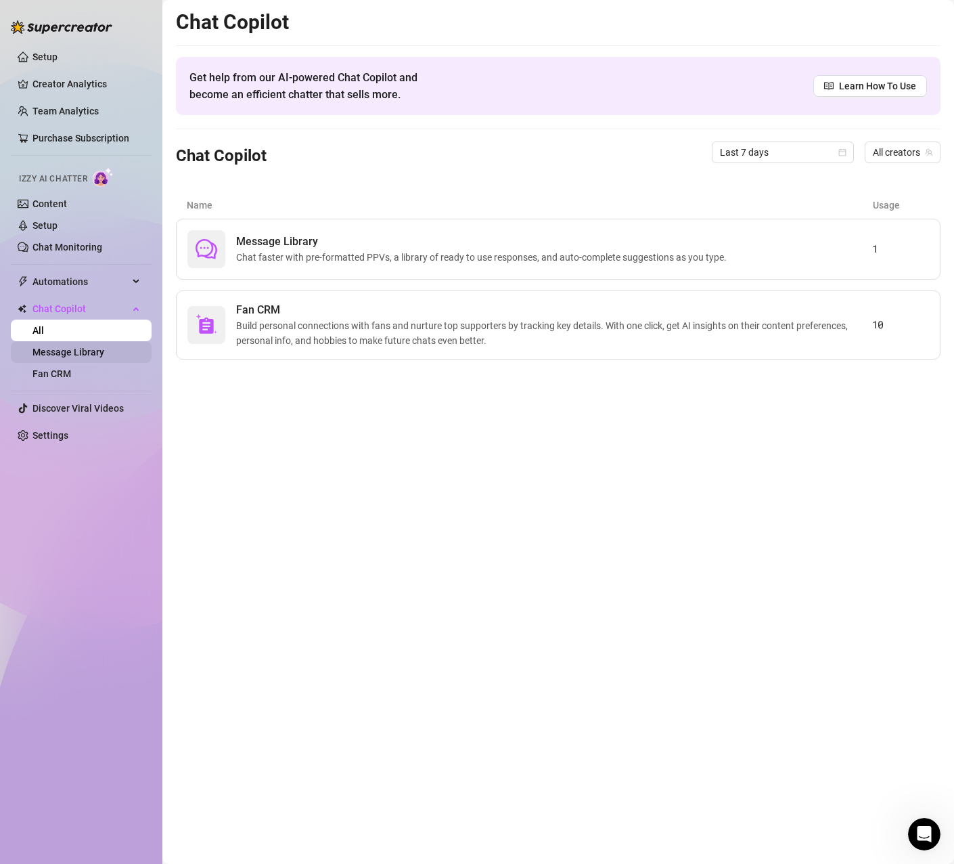
click at [82, 357] on link "Message Library" at bounding box center [68, 352] width 72 height 11
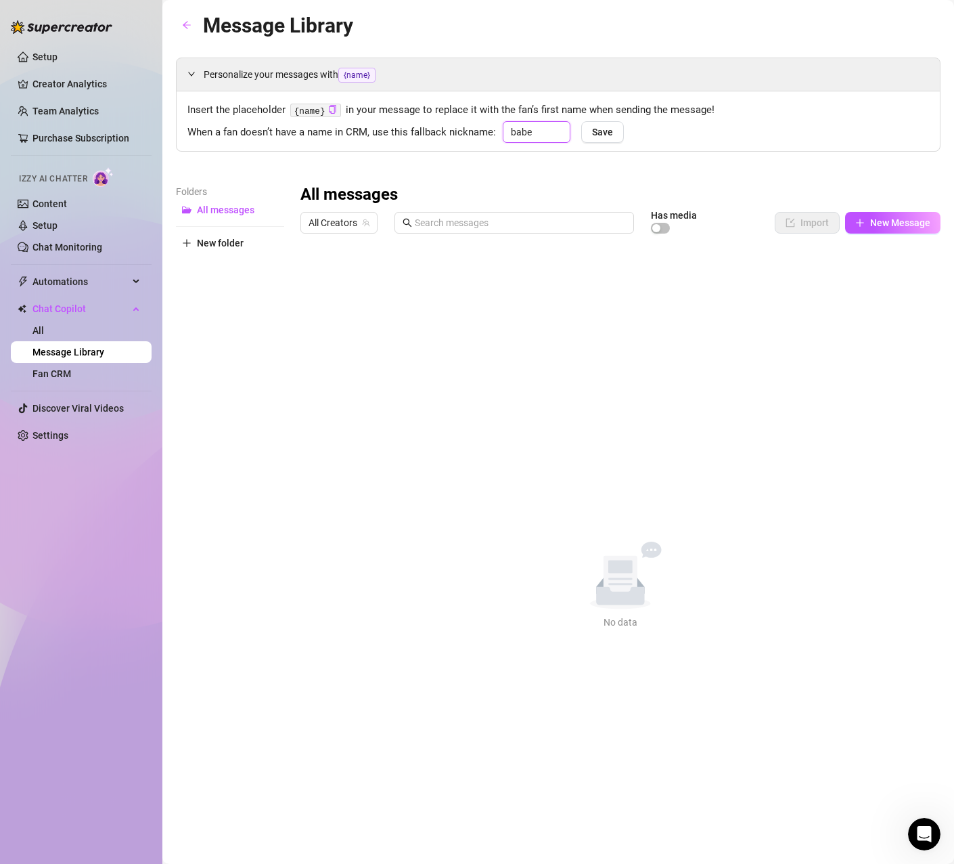
drag, startPoint x: 543, startPoint y: 128, endPoint x: 489, endPoint y: 125, distance: 54.3
click at [489, 125] on div "When a fan doesn’t have a name in CRM, use this fallback nickname: babe Save" at bounding box center [559, 131] width 742 height 20
type input "mor"
click at [600, 133] on span "Save" at bounding box center [602, 132] width 21 height 11
click at [38, 228] on link "Setup" at bounding box center [44, 225] width 25 height 11
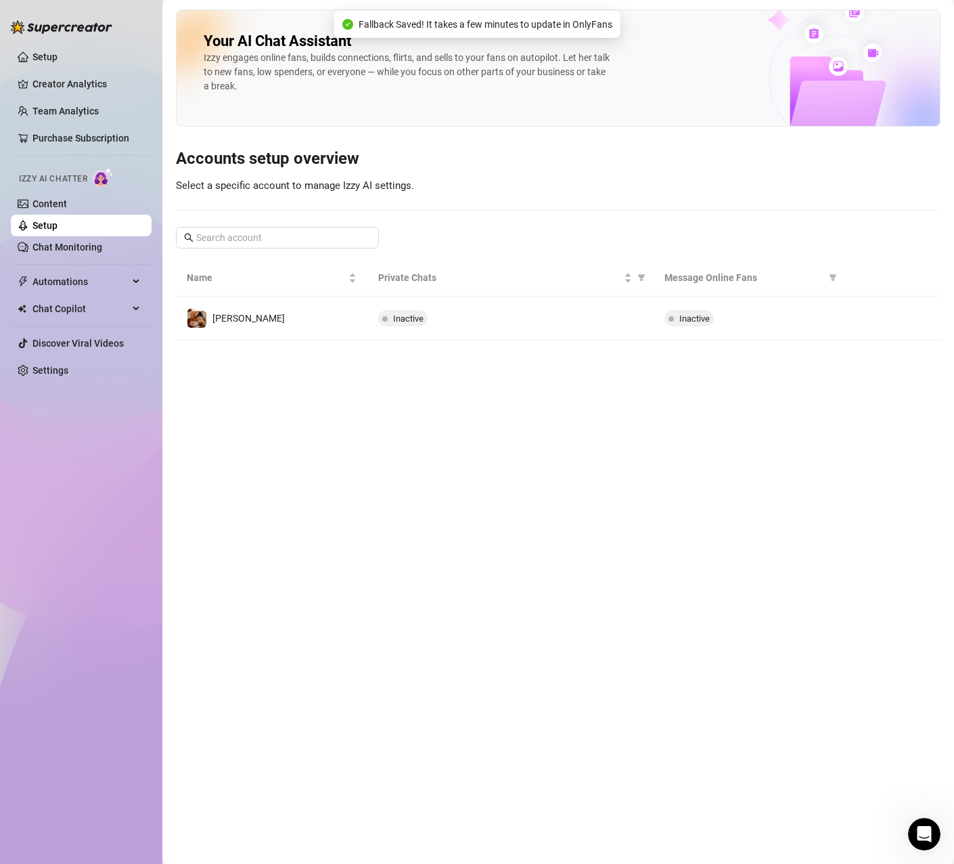
click at [352, 321] on td "[PERSON_NAME]" at bounding box center [272, 318] width 192 height 44
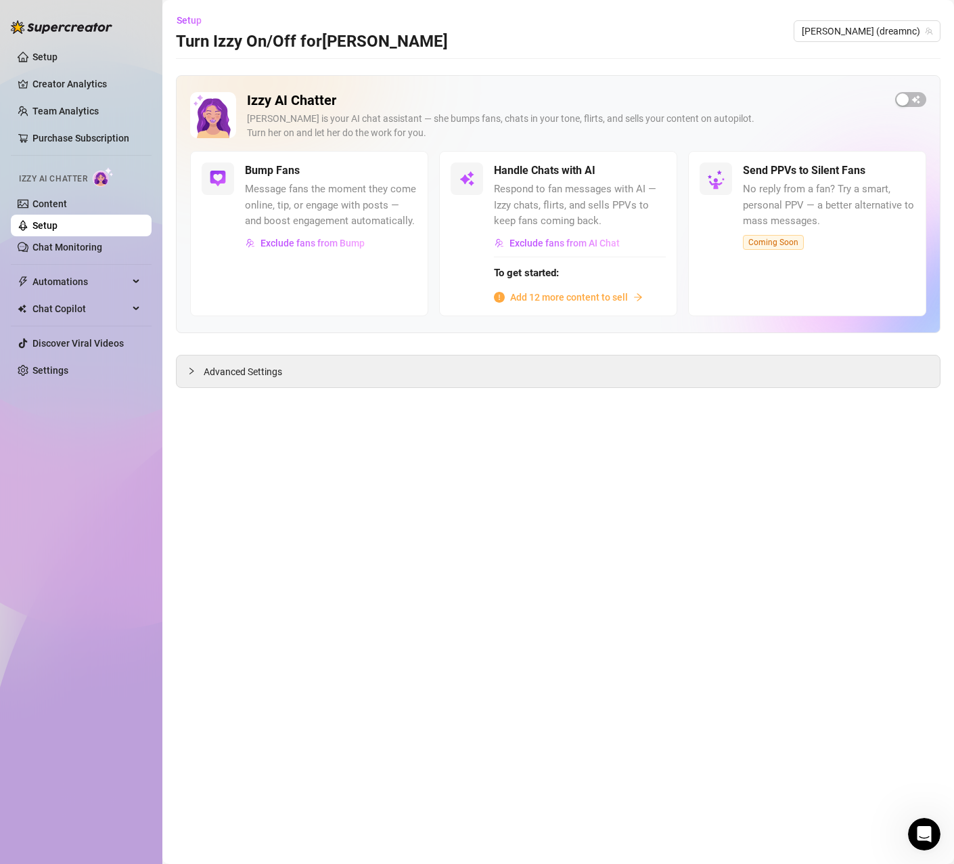
click at [374, 181] on span "Message fans the moment they come online, tip, or engage with posts — and boost…" at bounding box center [331, 205] width 172 height 48
click at [906, 101] on div "button" at bounding box center [903, 99] width 12 height 12
click at [53, 206] on link "Content" at bounding box center [49, 203] width 35 height 11
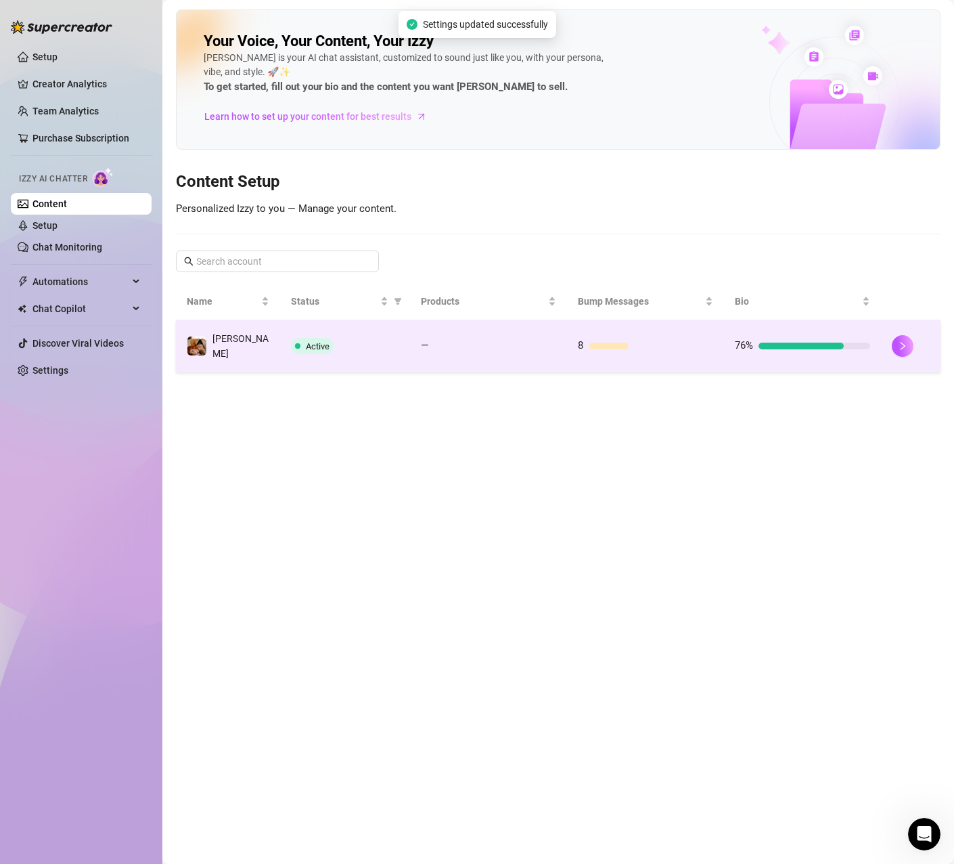
click at [347, 338] on div "Active" at bounding box center [345, 346] width 108 height 16
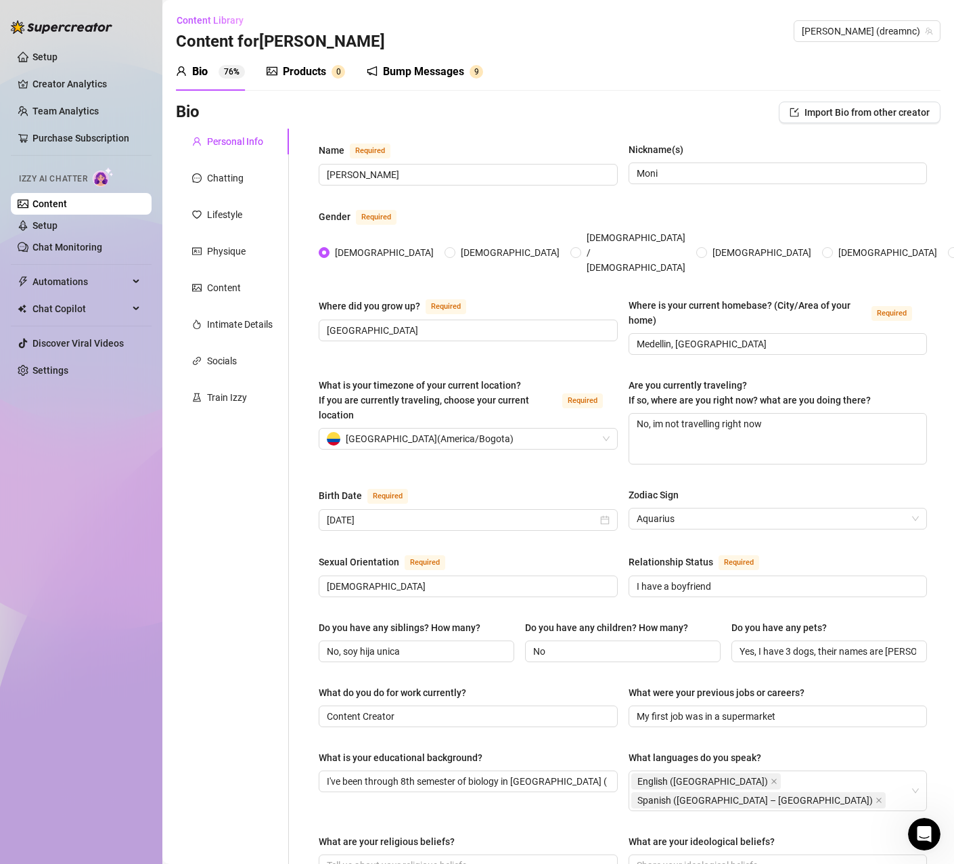
click at [416, 79] on div "Bump Messages" at bounding box center [423, 72] width 81 height 16
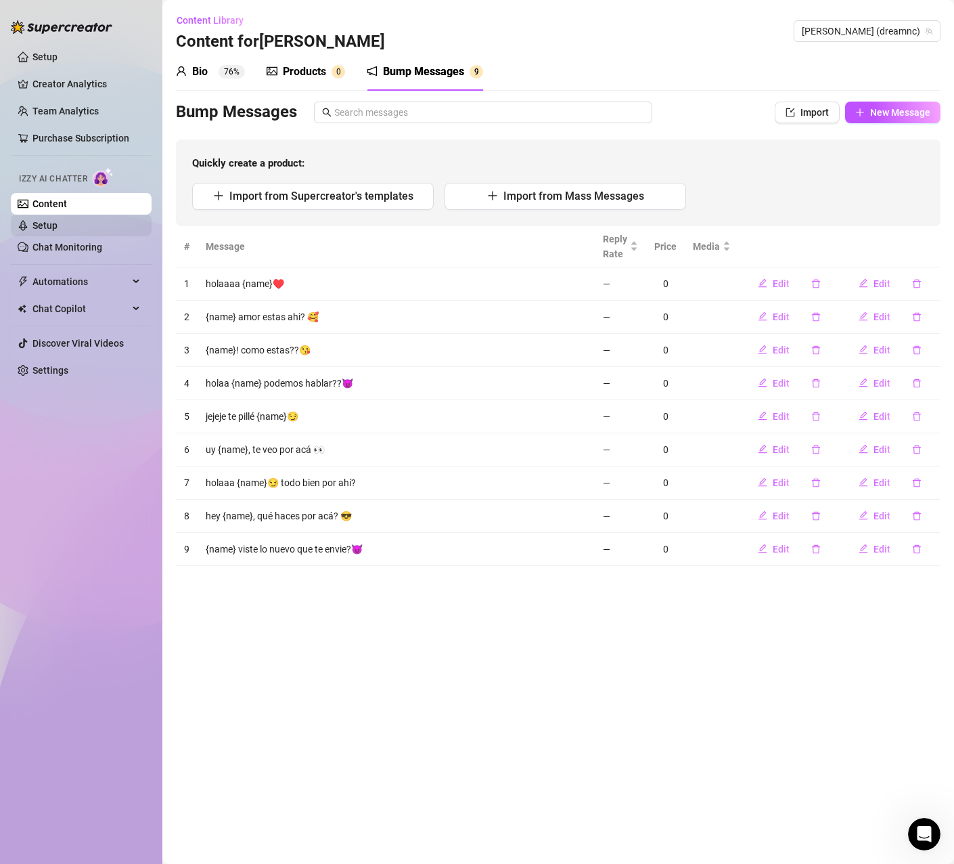
click at [58, 231] on link "Setup" at bounding box center [44, 225] width 25 height 11
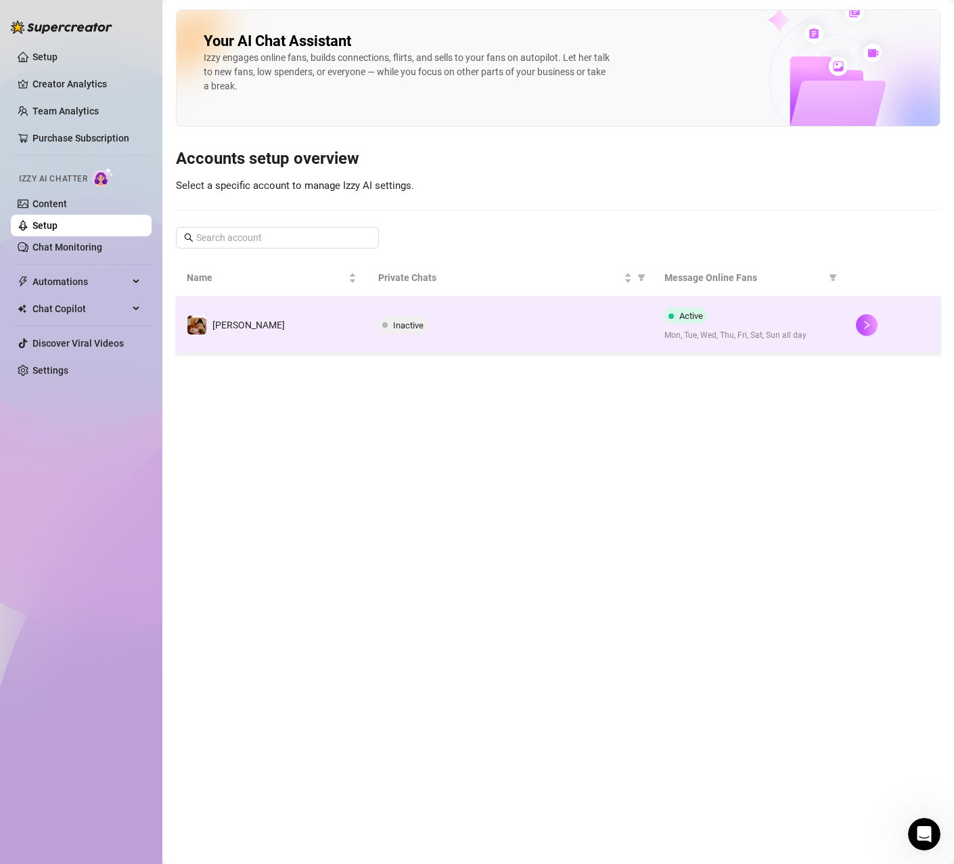
click at [360, 320] on td "[PERSON_NAME]" at bounding box center [272, 324] width 192 height 57
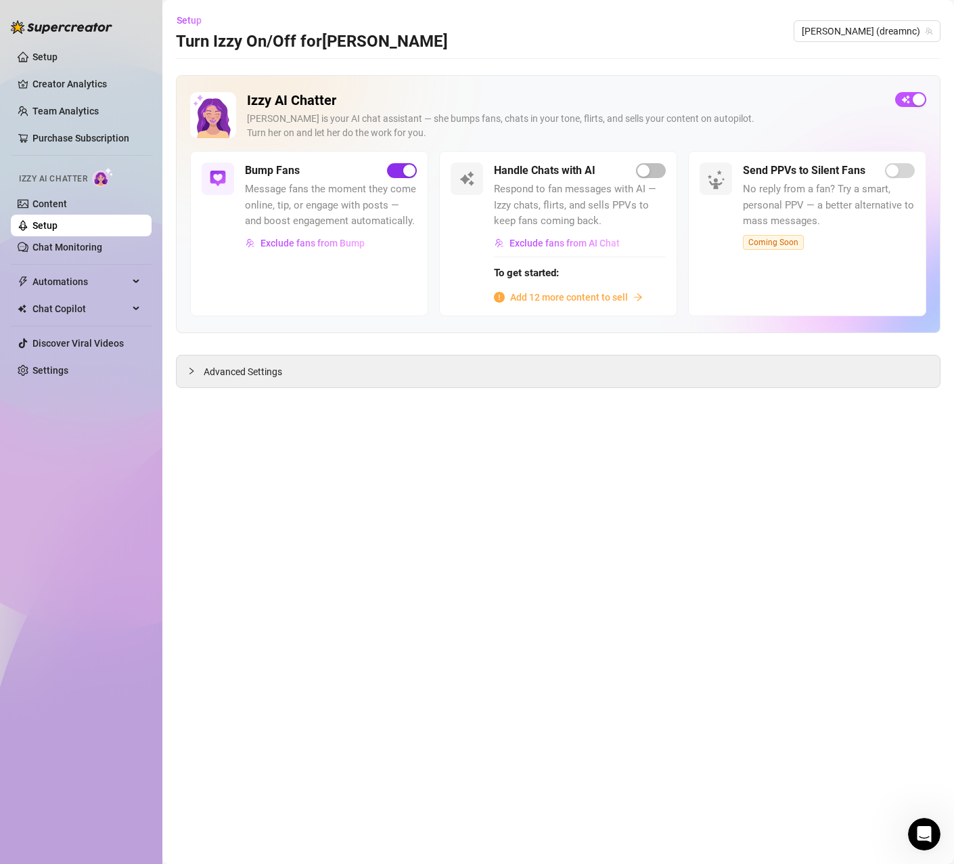
click at [399, 174] on span "button" at bounding box center [402, 170] width 30 height 15
click at [67, 206] on link "Content" at bounding box center [49, 203] width 35 height 11
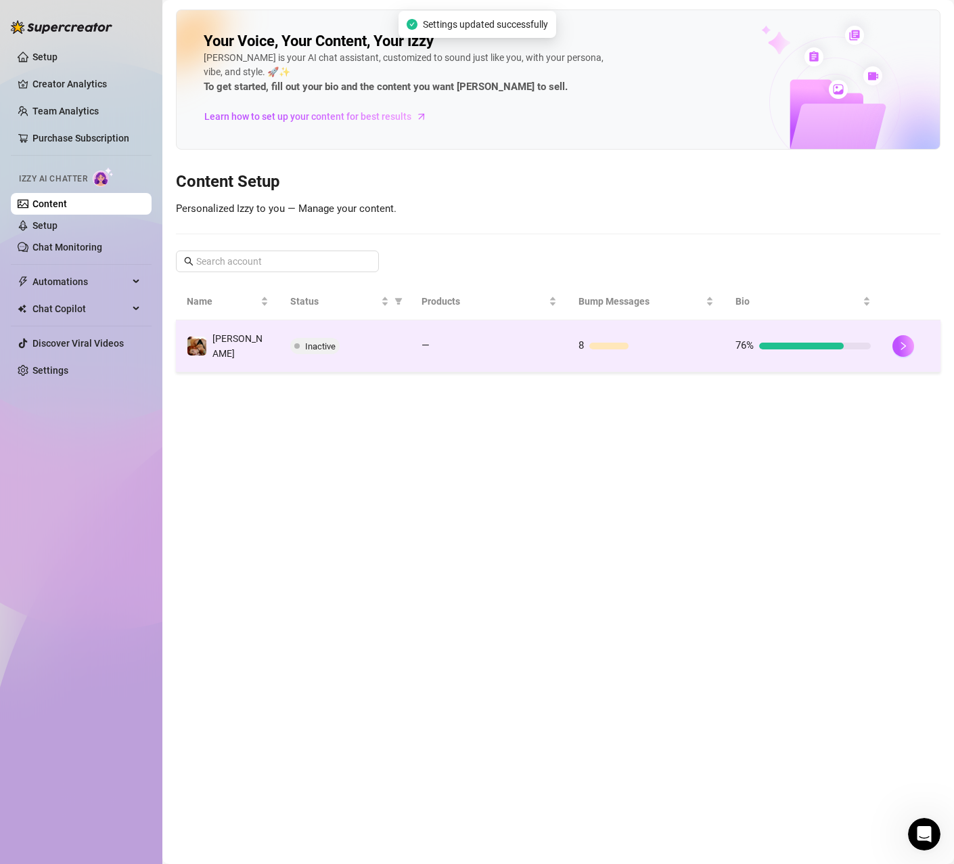
click at [328, 358] on td "Inactive" at bounding box center [345, 346] width 131 height 52
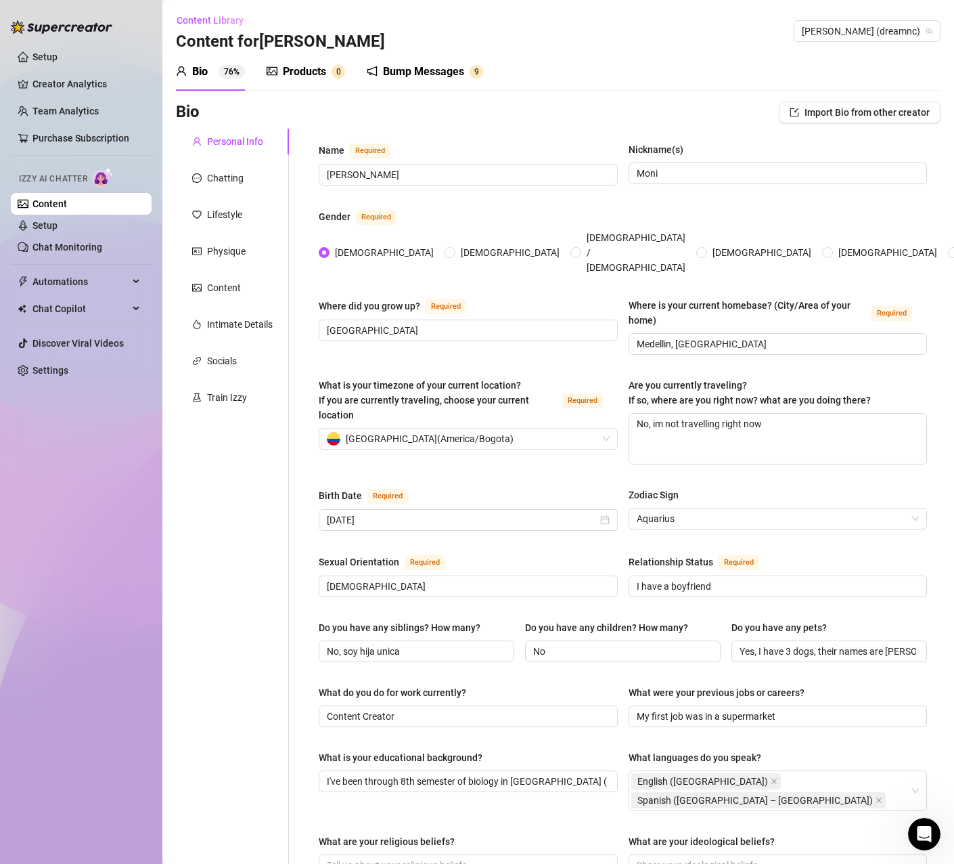
click at [393, 69] on div "Bump Messages" at bounding box center [423, 72] width 81 height 16
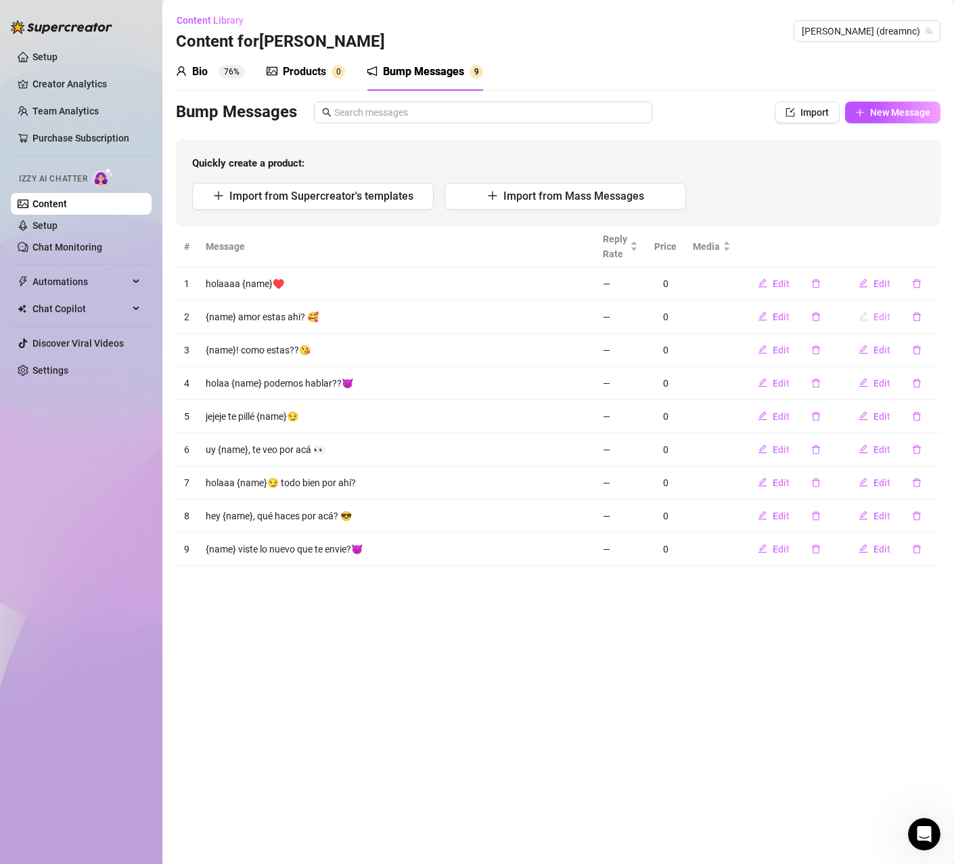
click at [879, 316] on span "Edit" at bounding box center [882, 316] width 17 height 11
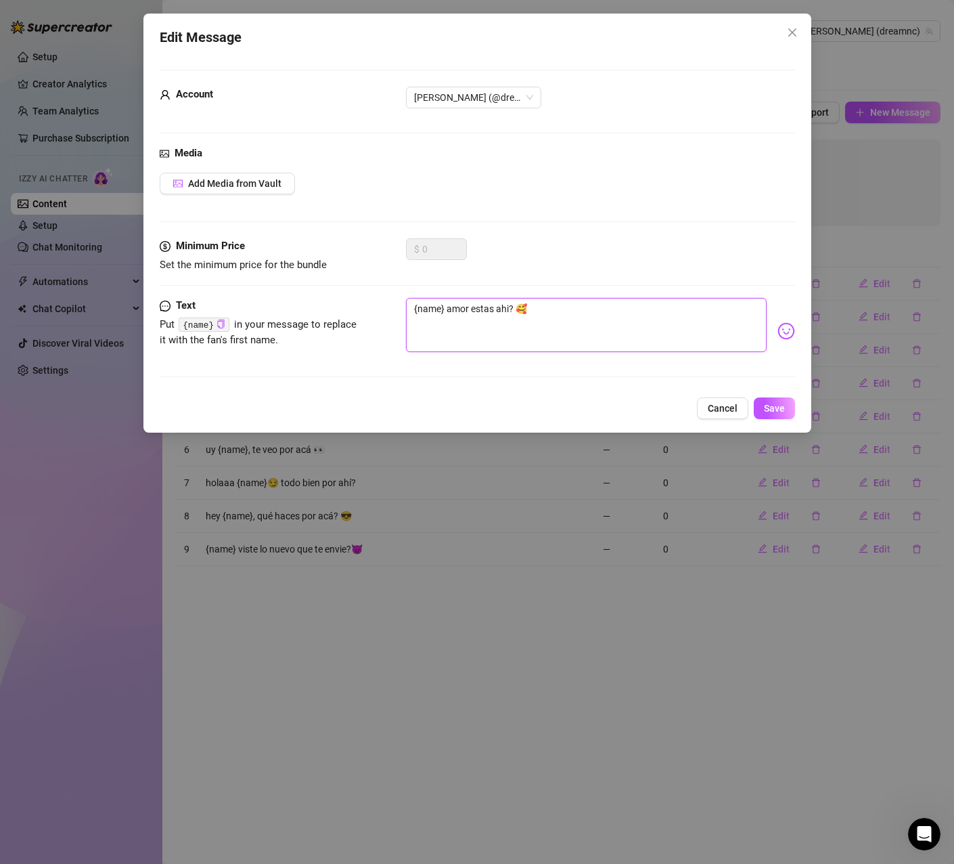
click at [468, 306] on textarea "{name} amor estas ahi? 🥰" at bounding box center [586, 325] width 361 height 54
type textarea "{name} amo estas ahi? 🥰"
type textarea "{name} am estas ahi? 🥰"
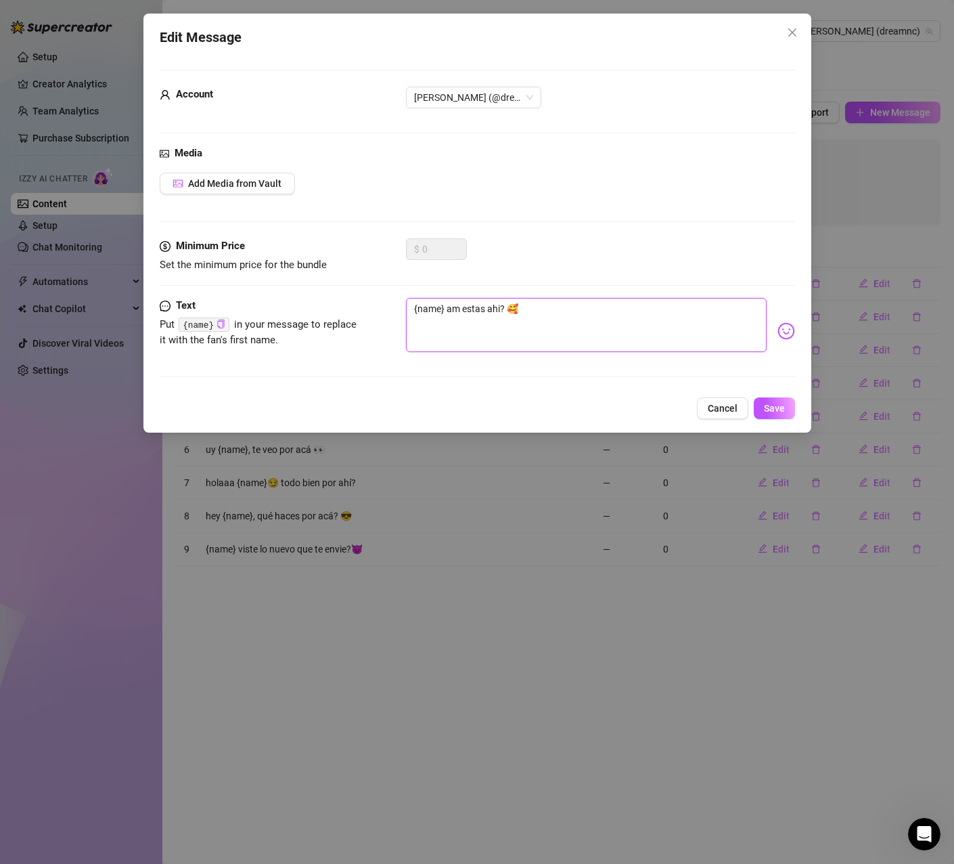
type textarea "{name} a estas ahi? 🥰"
type textarea "{name} estas ahi? 🥰"
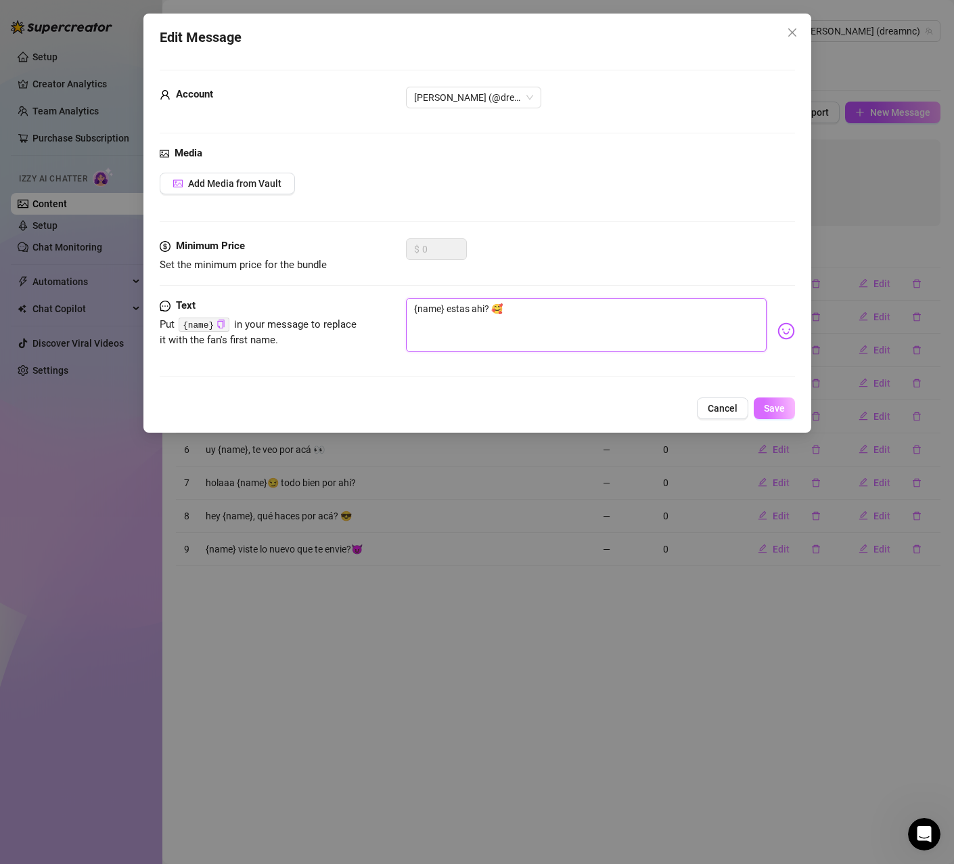
type textarea "{name} estas ahi? 🥰"
click at [778, 403] on span "Save" at bounding box center [774, 408] width 21 height 11
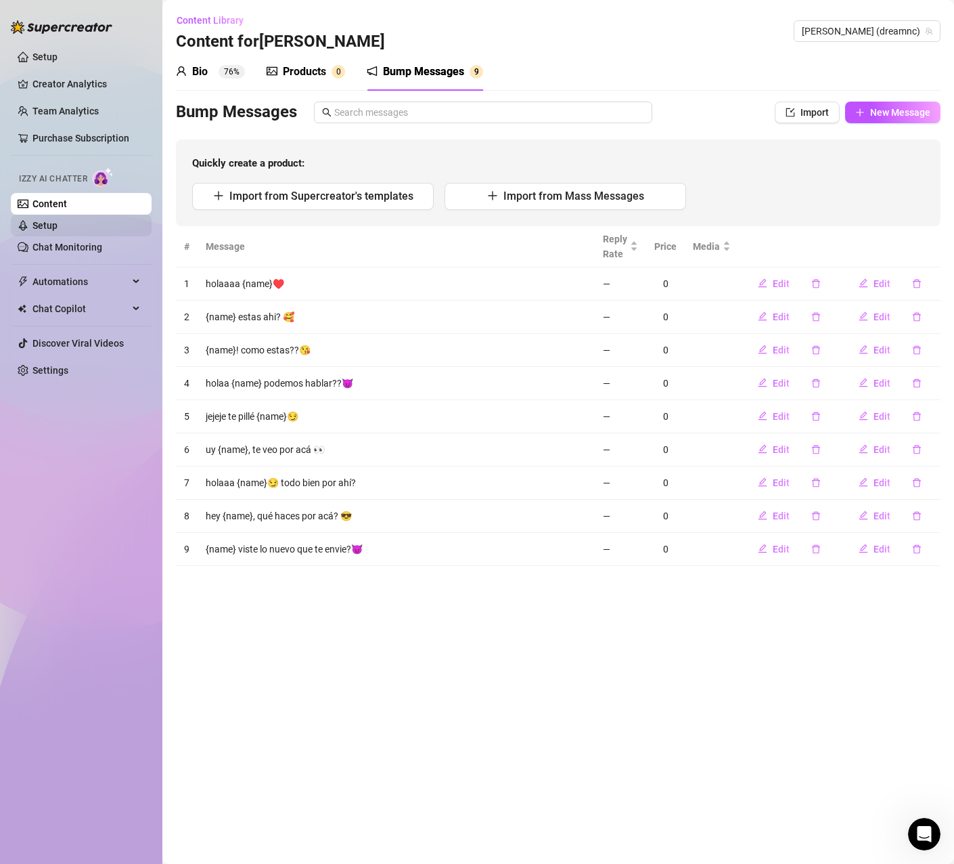
click at [57, 221] on link "Setup" at bounding box center [44, 225] width 25 height 11
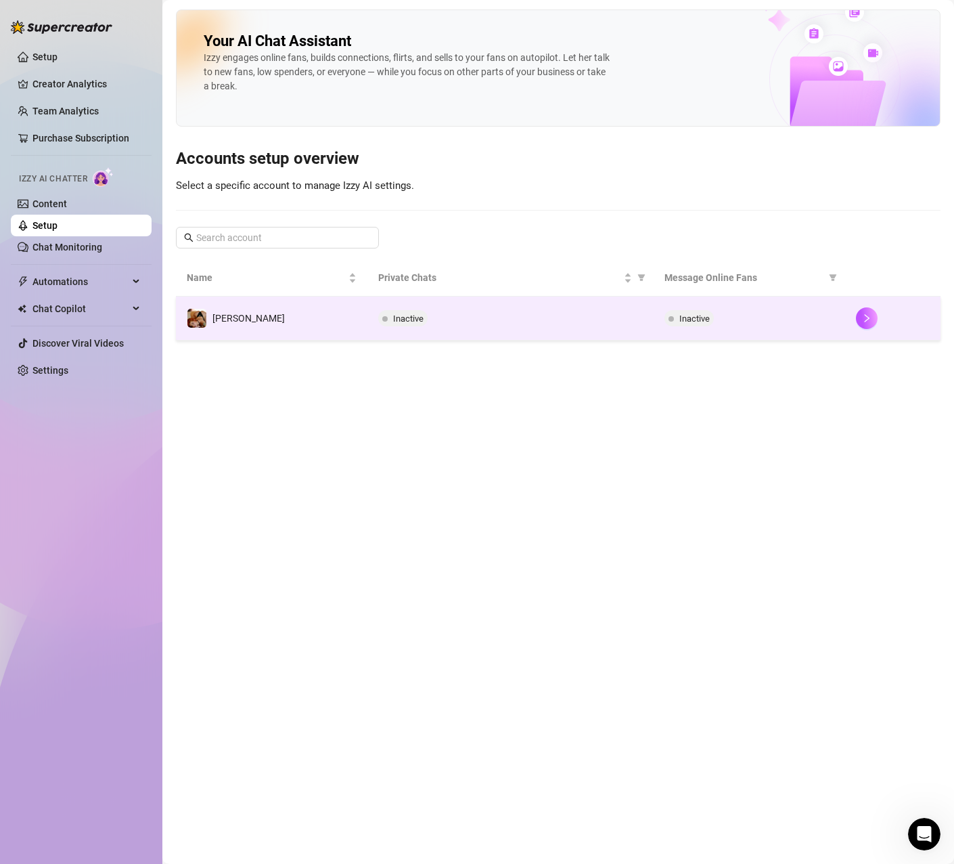
click at [320, 314] on td "[PERSON_NAME]" at bounding box center [272, 318] width 192 height 44
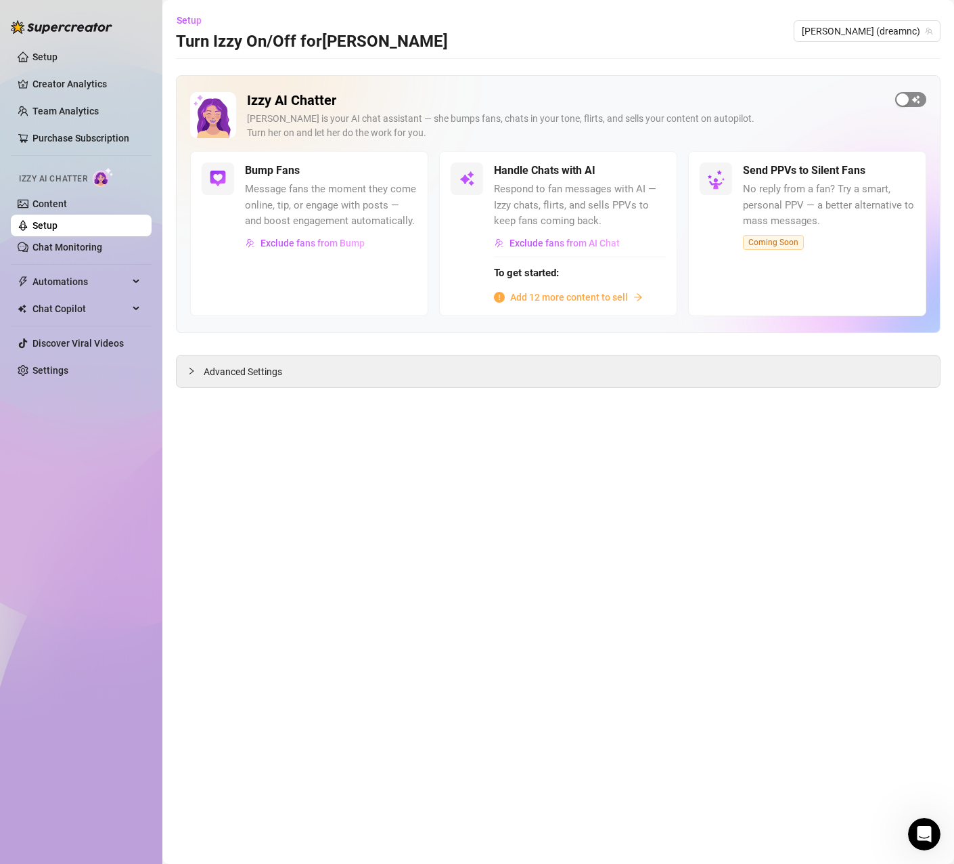
click at [921, 100] on span "button" at bounding box center [911, 99] width 31 height 15
click at [402, 171] on button "button" at bounding box center [402, 170] width 30 height 15
click at [64, 204] on link "Content" at bounding box center [49, 203] width 35 height 11
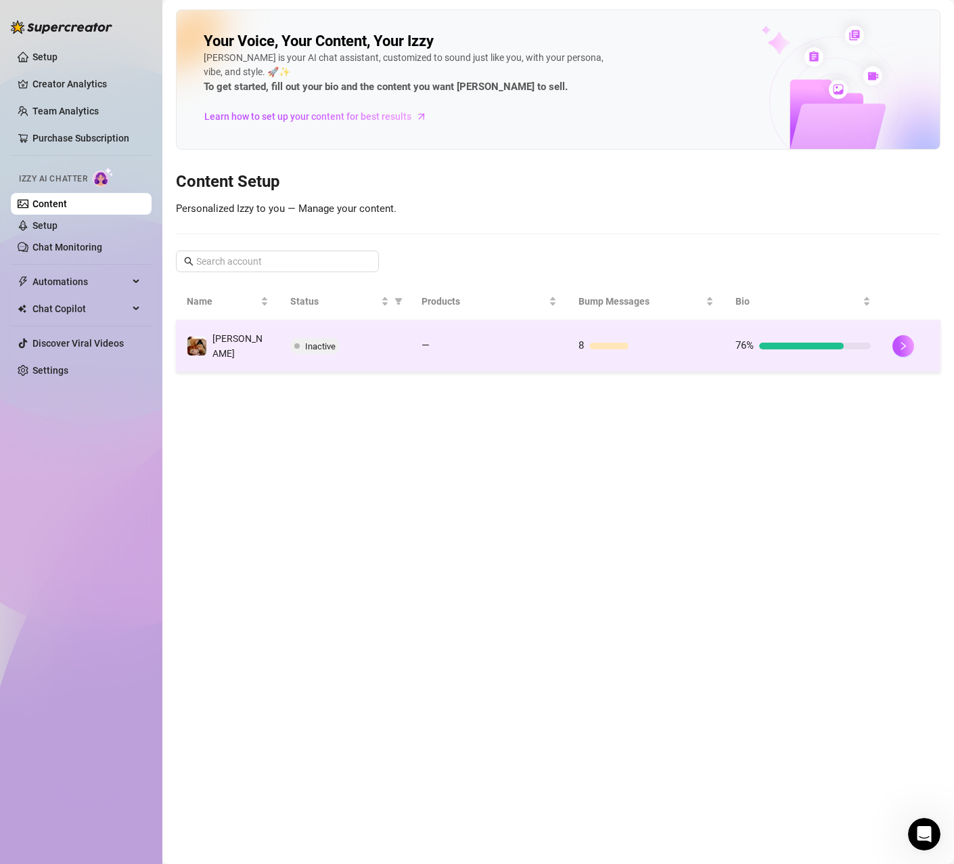
click at [403, 344] on td "Inactive" at bounding box center [345, 346] width 131 height 52
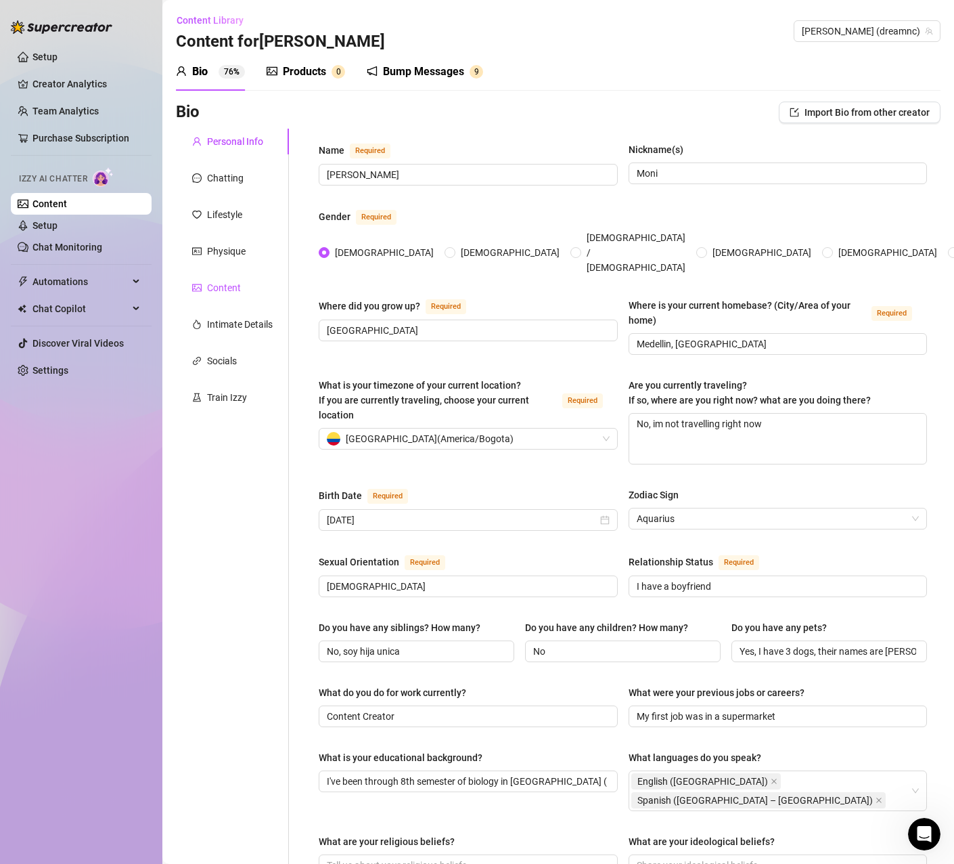
click at [224, 284] on div "Content" at bounding box center [224, 287] width 34 height 15
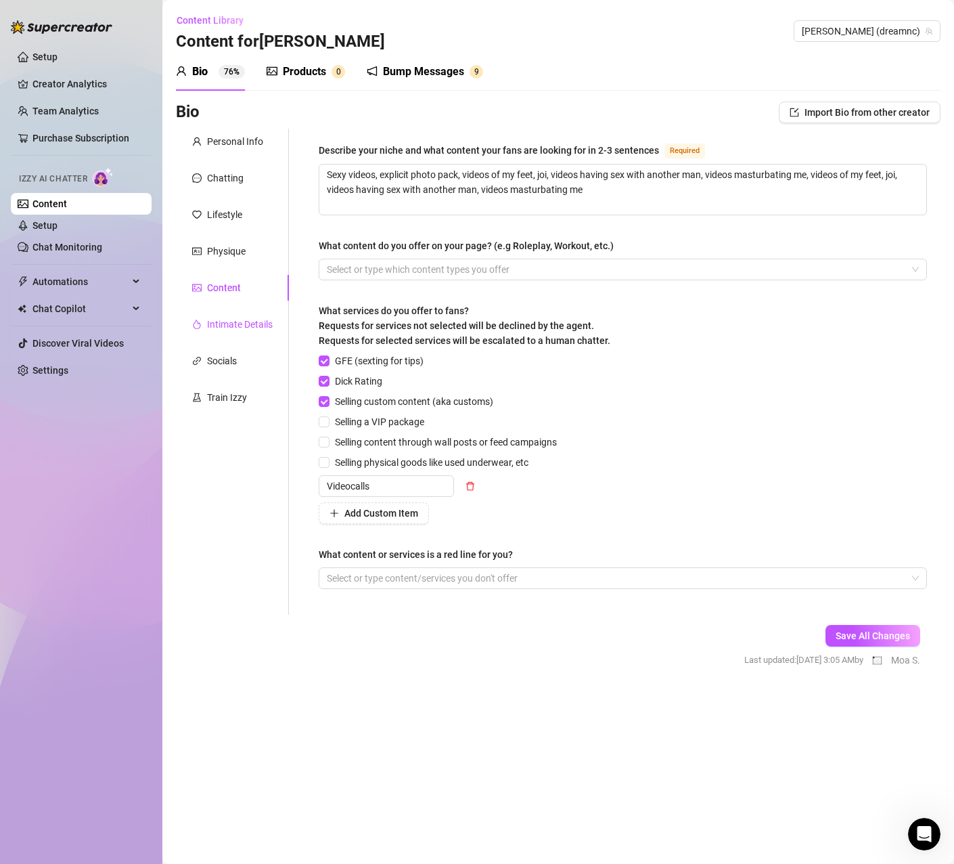
click at [223, 317] on div "Intimate Details" at bounding box center [240, 324] width 66 height 15
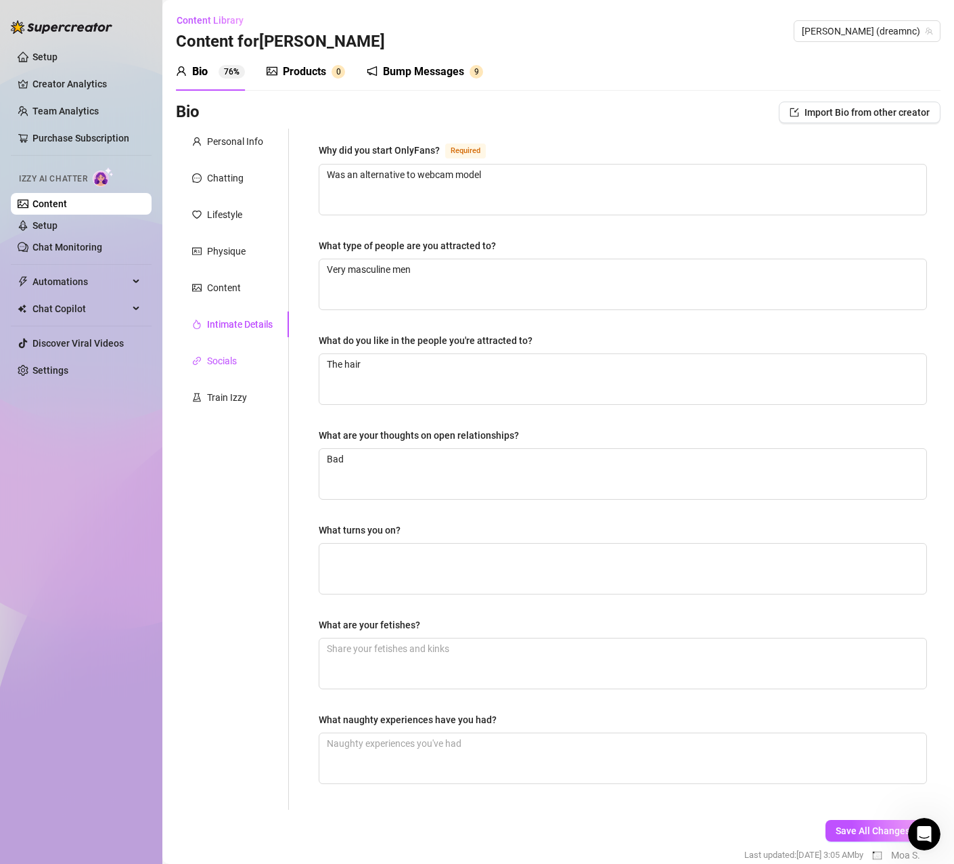
click at [213, 355] on div "Socials" at bounding box center [222, 360] width 30 height 15
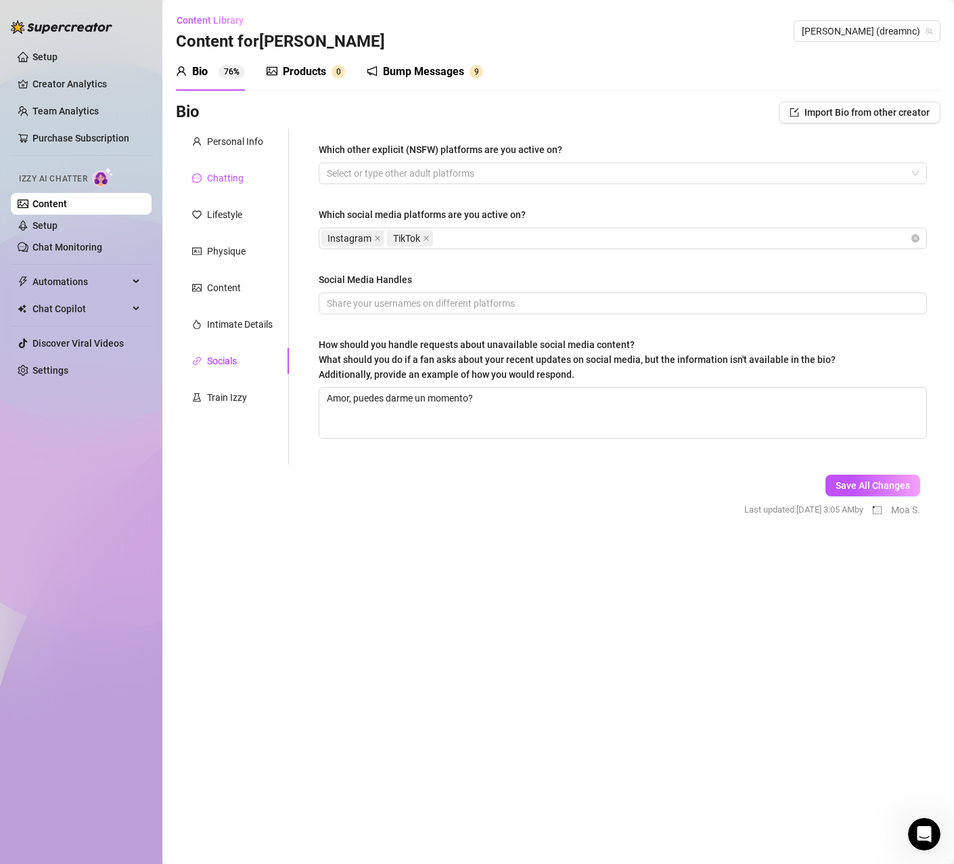
click at [231, 185] on div "Chatting" at bounding box center [225, 178] width 37 height 15
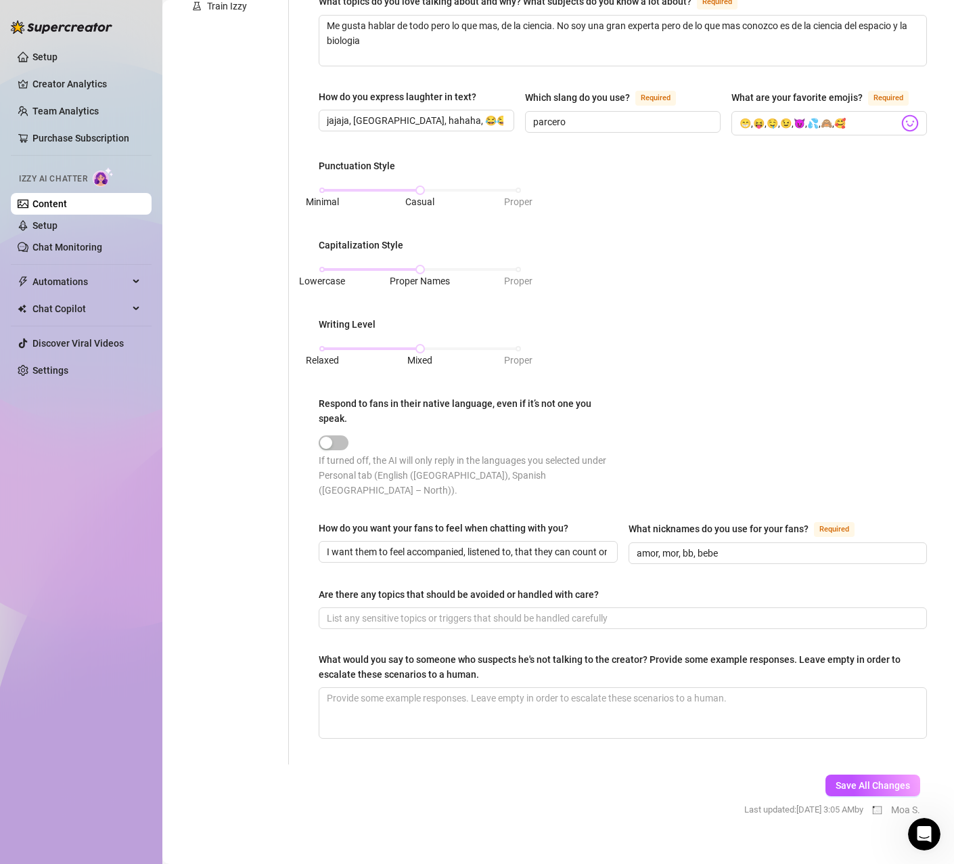
scroll to position [392, 0]
click at [828, 774] on button "Save All Changes" at bounding box center [873, 785] width 95 height 22
click at [747, 545] on input "amor, mor, bb, bebe" at bounding box center [777, 552] width 280 height 15
click at [730, 551] on div "How do you want your fans to feel when chatting with you? I want them to feel a…" at bounding box center [623, 548] width 609 height 56
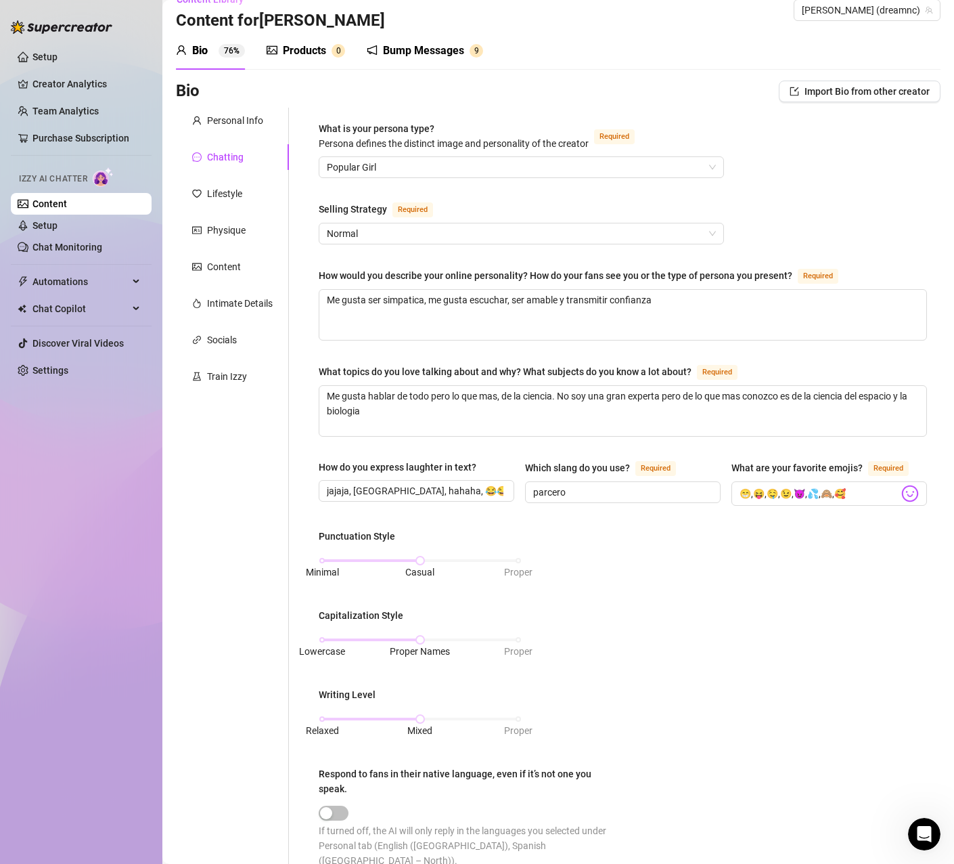
scroll to position [0, 0]
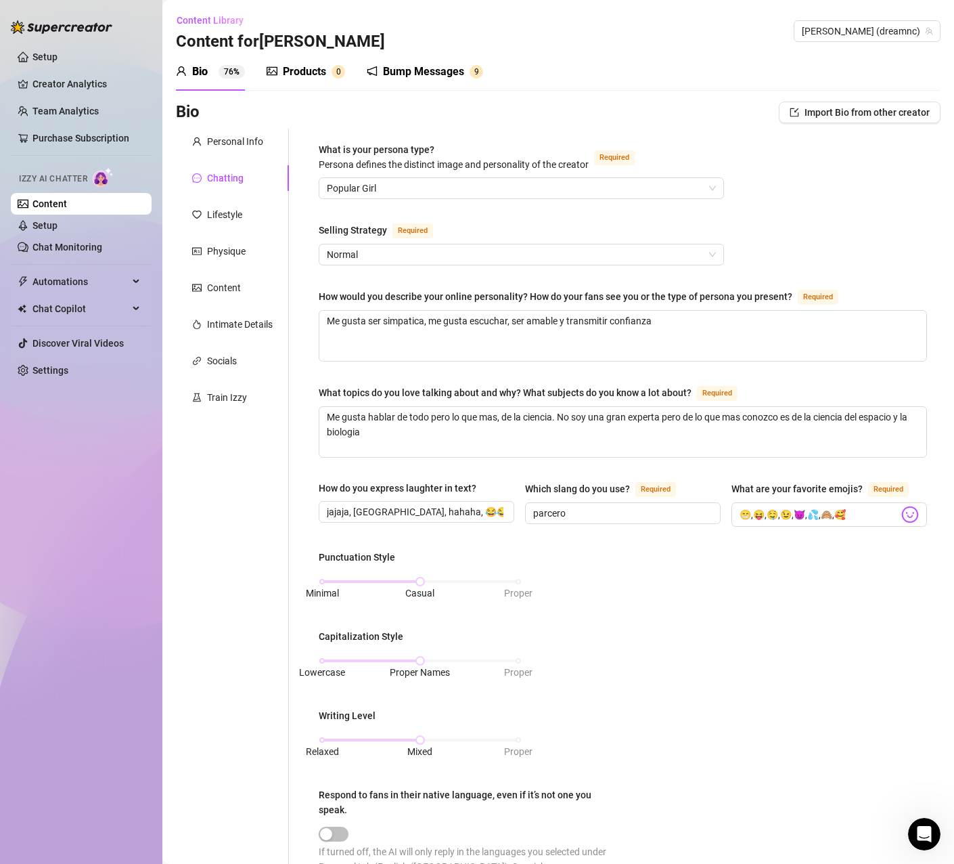
click at [408, 59] on div "Bump Messages 9" at bounding box center [425, 72] width 116 height 38
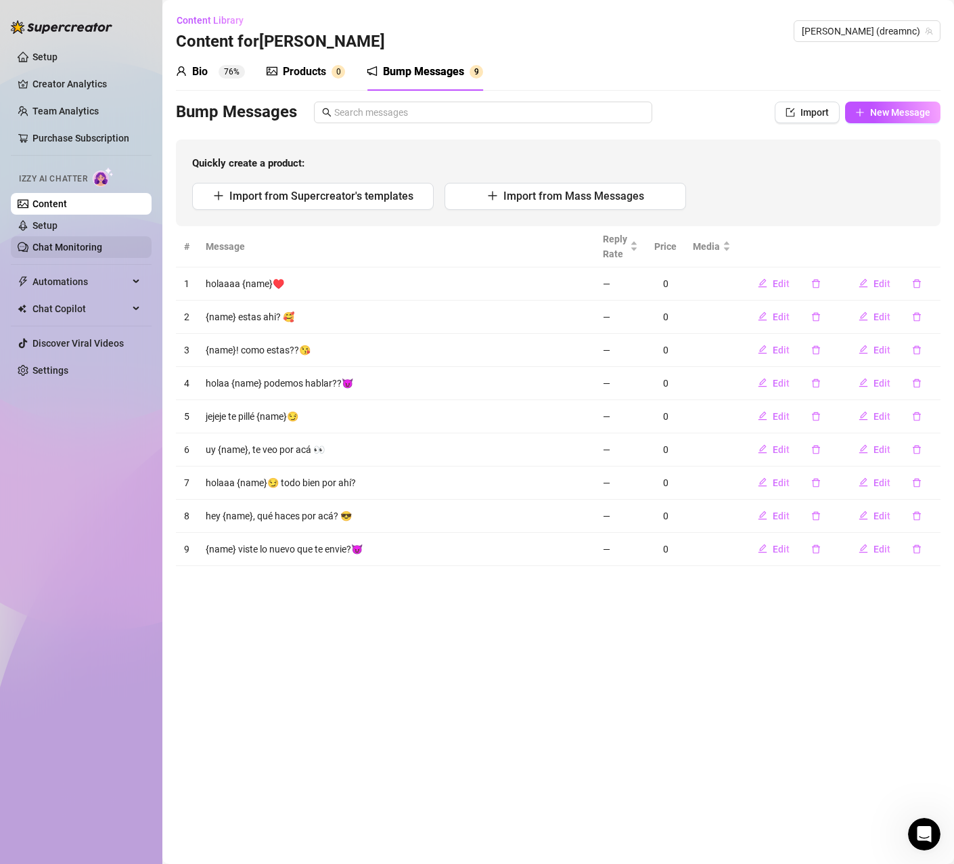
click at [57, 242] on link "Chat Monitoring" at bounding box center [67, 247] width 70 height 11
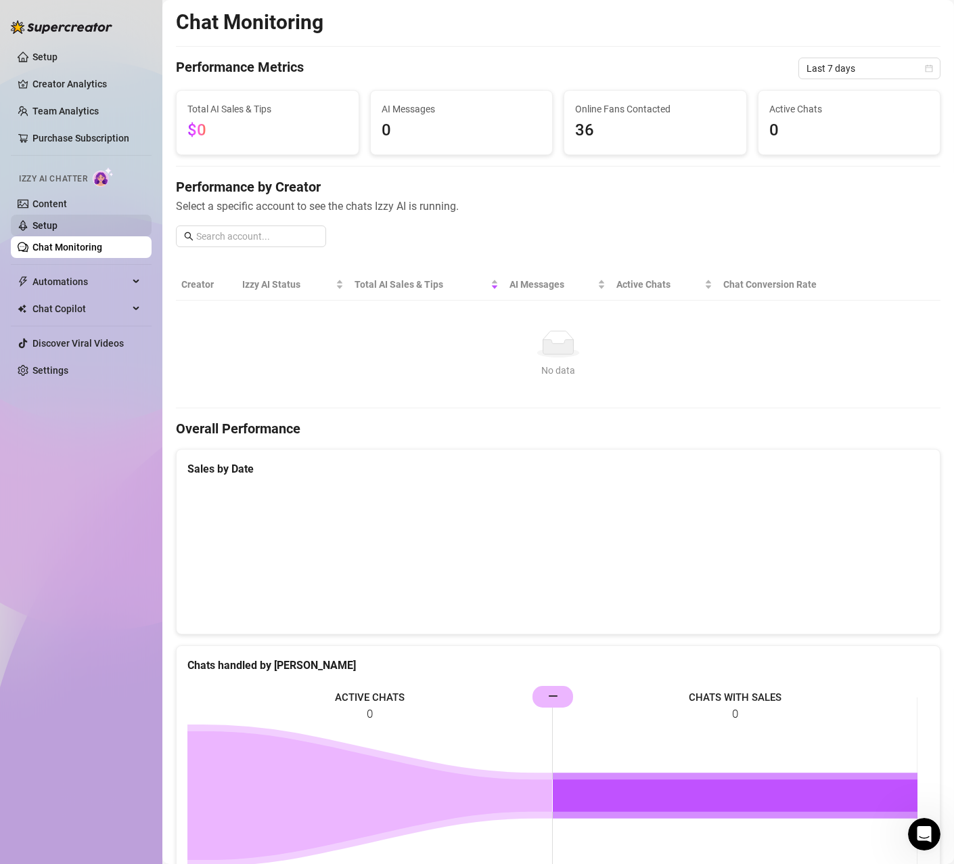
click at [58, 229] on link "Setup" at bounding box center [44, 225] width 25 height 11
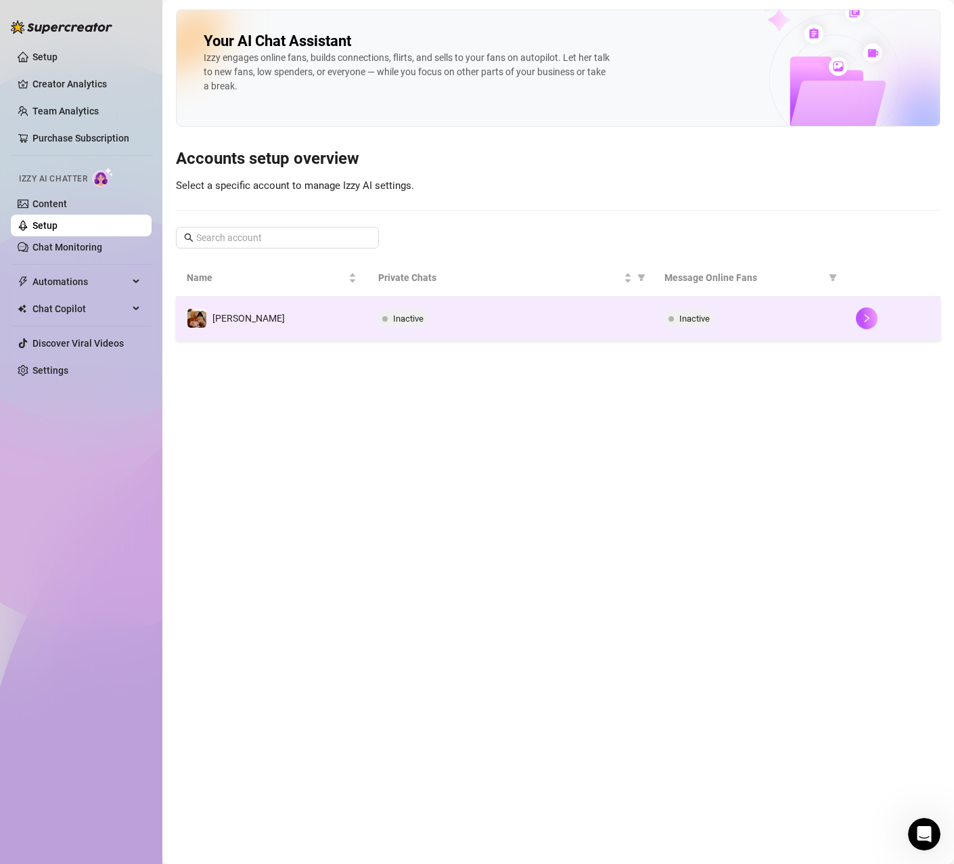
click at [533, 330] on td "Inactive" at bounding box center [511, 318] width 287 height 44
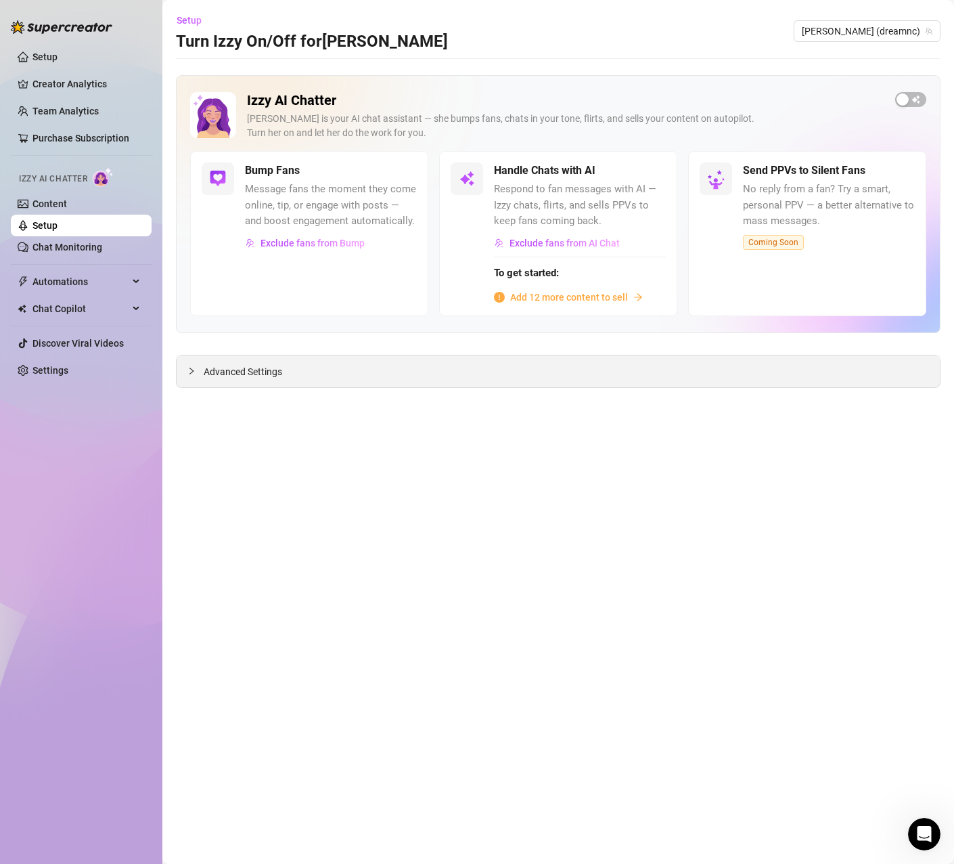
click at [242, 359] on div "Advanced Settings" at bounding box center [559, 371] width 764 height 32
click at [189, 372] on icon "collapsed" at bounding box center [192, 371] width 8 height 8
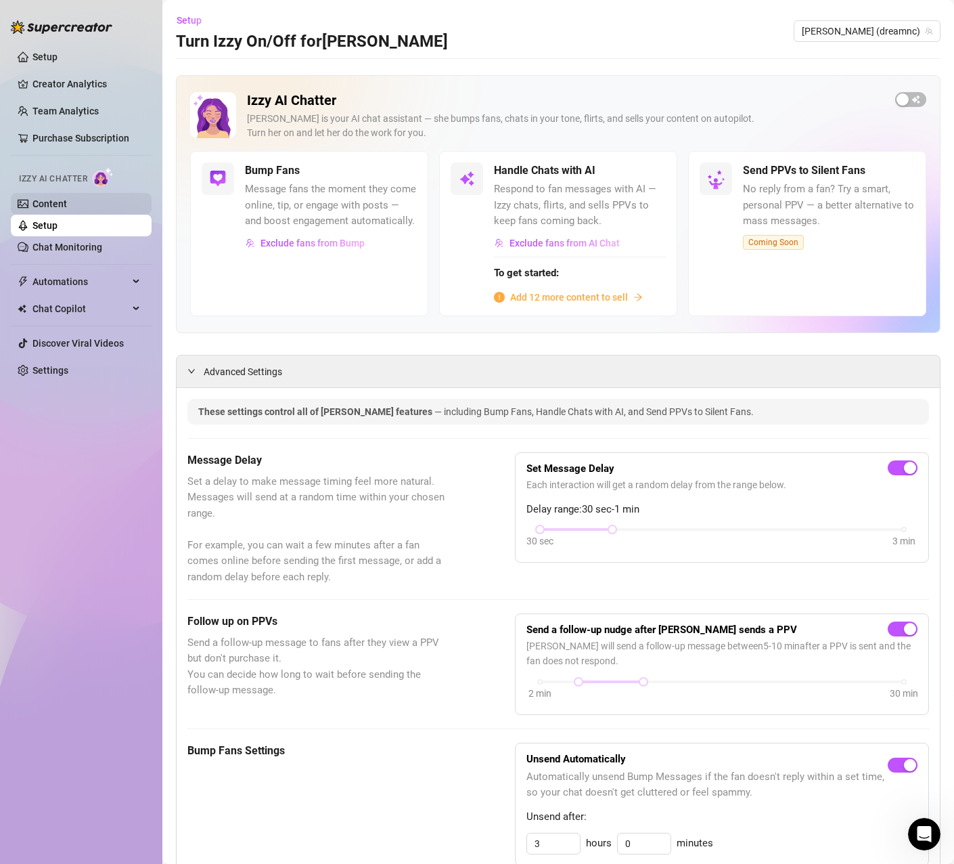
click at [61, 204] on link "Content" at bounding box center [49, 203] width 35 height 11
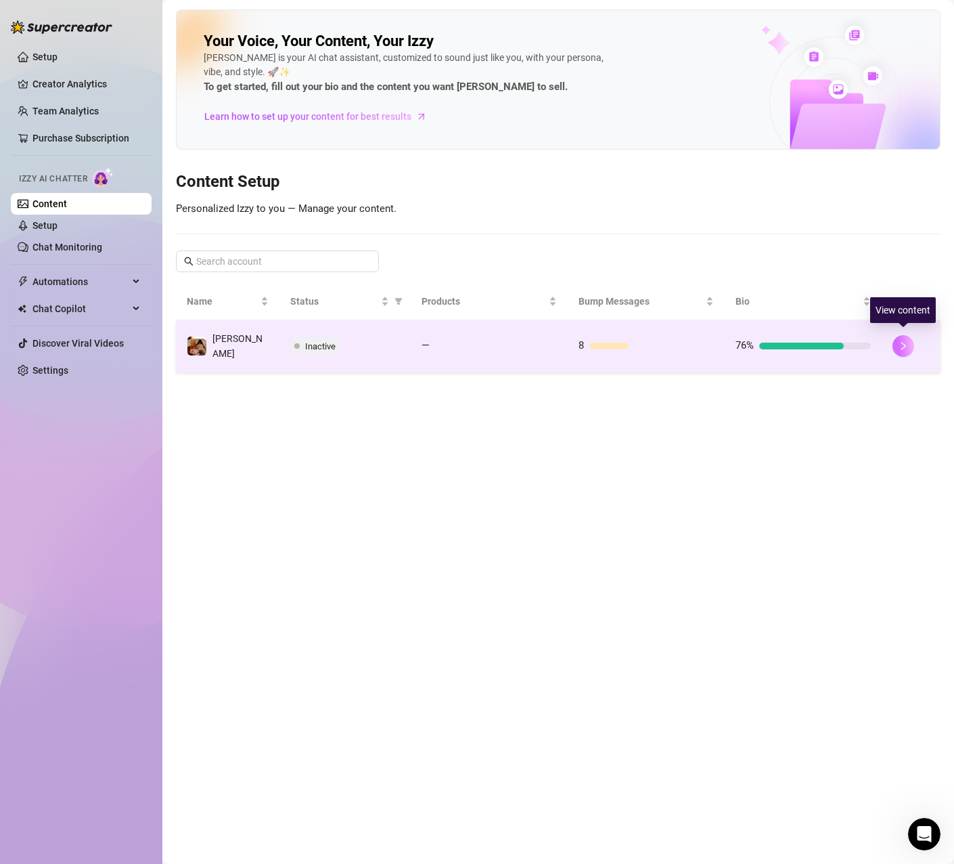
click at [909, 347] on button "button" at bounding box center [904, 346] width 22 height 22
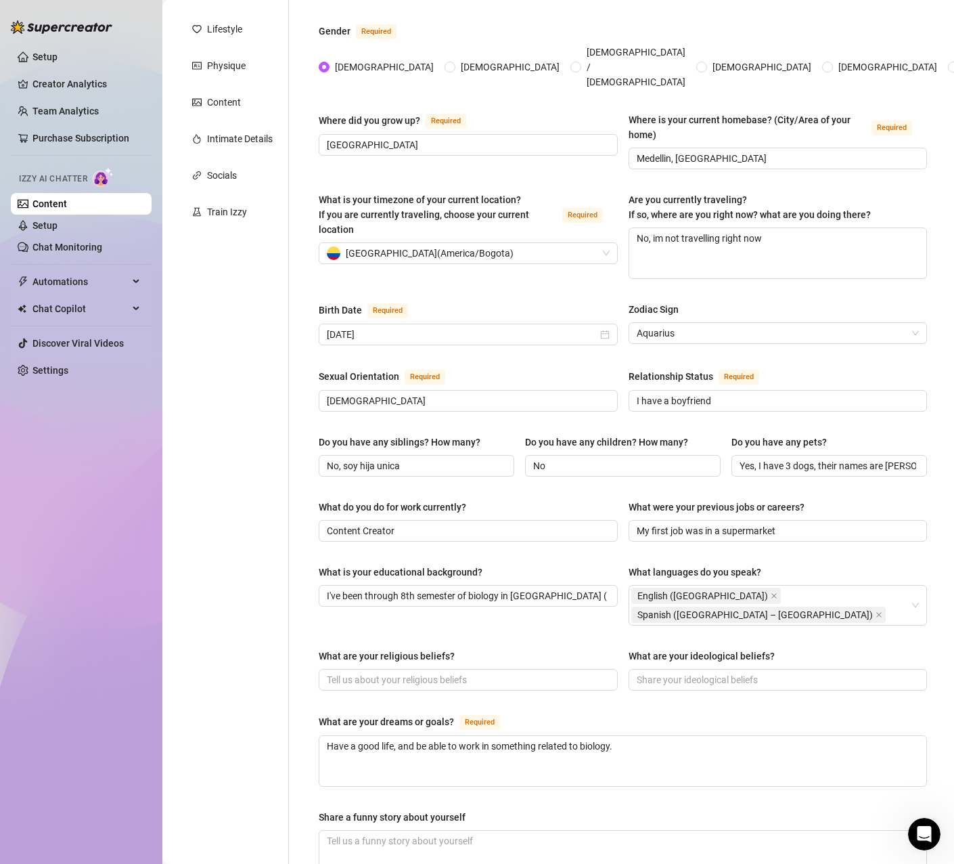
scroll to position [153, 0]
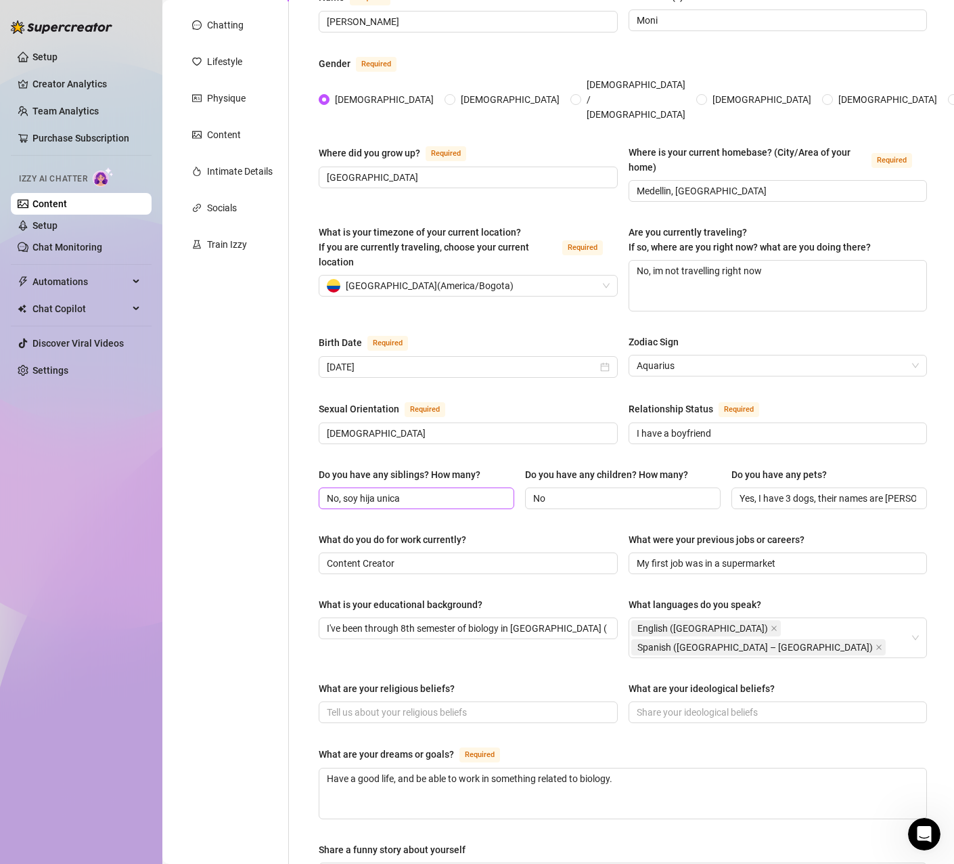
drag, startPoint x: 432, startPoint y: 462, endPoint x: 418, endPoint y: 462, distance: 13.6
click at [418, 487] on span "No, soy hija unica" at bounding box center [417, 498] width 196 height 22
drag, startPoint x: 427, startPoint y: 470, endPoint x: 256, endPoint y: 470, distance: 171.3
click at [256, 470] on div "Personal Info Chatting Lifestyle Physique Content Intimate Details Socials Trai…" at bounding box center [558, 552] width 765 height 1153
click at [418, 491] on input "No, soy hija unica" at bounding box center [415, 498] width 177 height 15
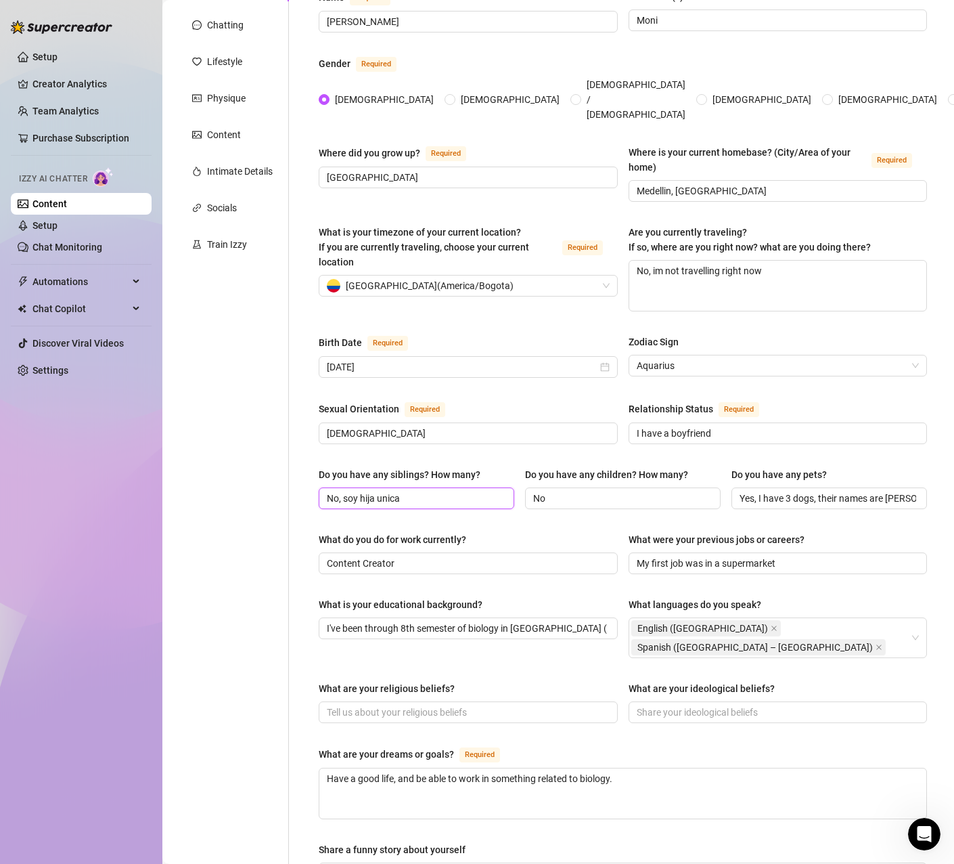
drag, startPoint x: 421, startPoint y: 468, endPoint x: 232, endPoint y: 464, distance: 188.9
click at [232, 464] on div "Personal Info Chatting Lifestyle Physique Content Intimate Details Socials Trai…" at bounding box center [558, 552] width 765 height 1153
paste input "I am an only child"
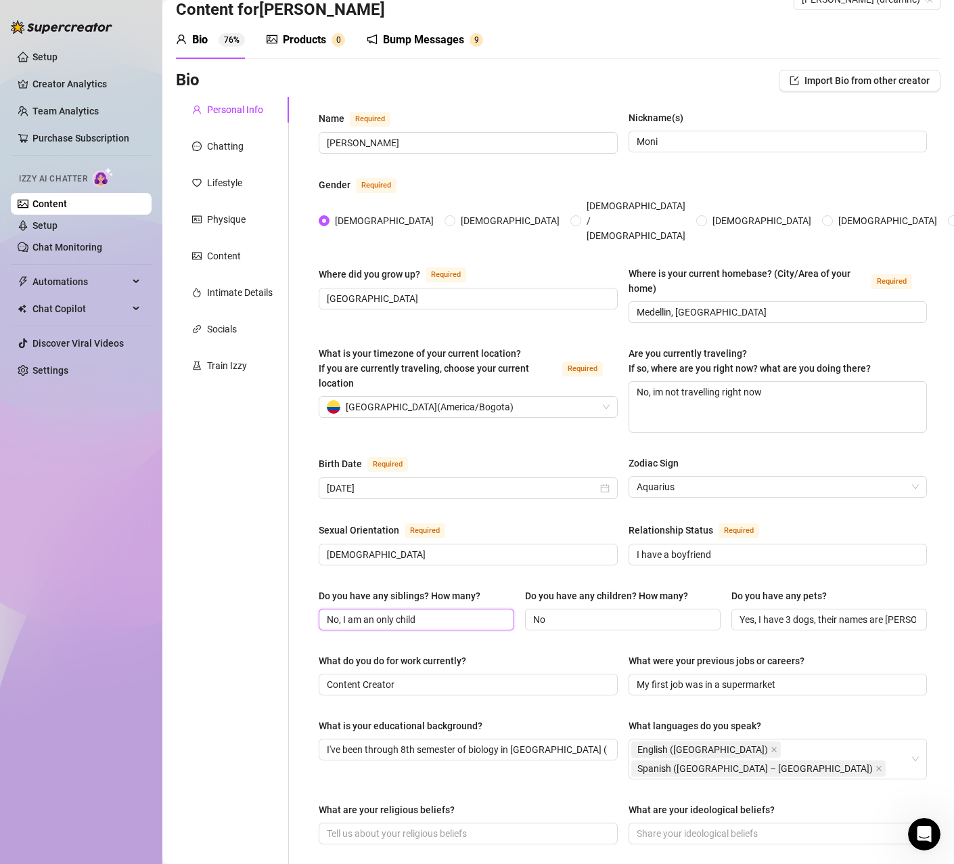
scroll to position [0, 0]
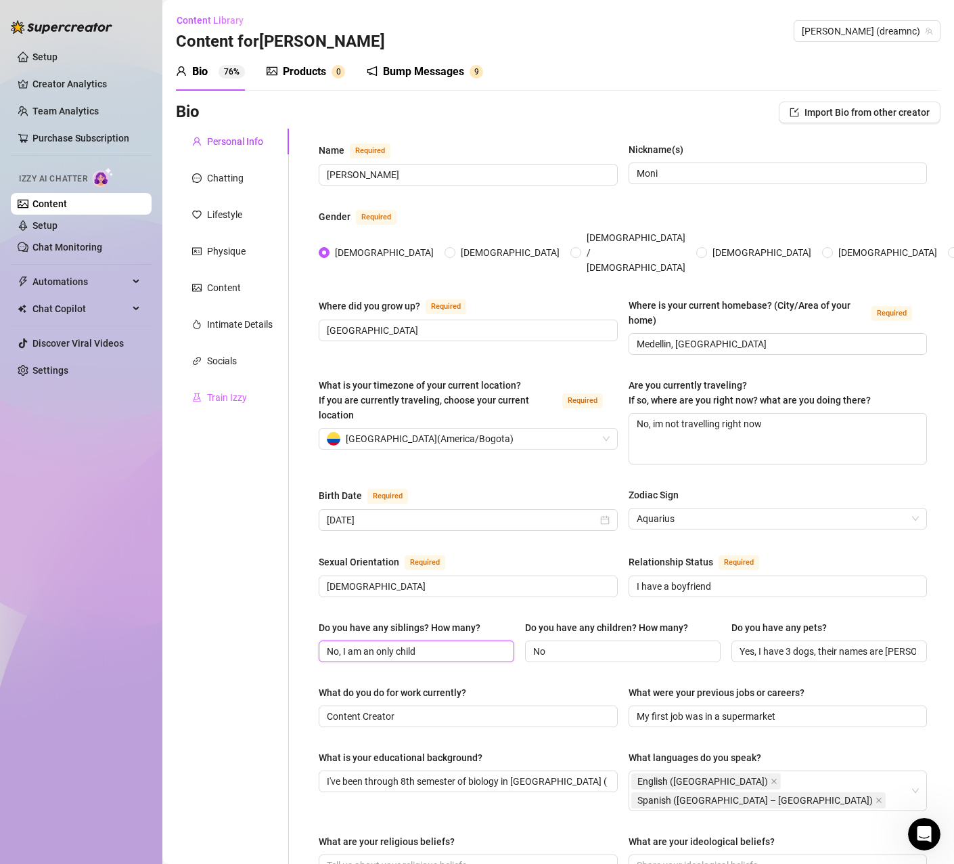
type input "No, I am an only child"
click at [229, 400] on div "Train Izzy" at bounding box center [227, 397] width 40 height 15
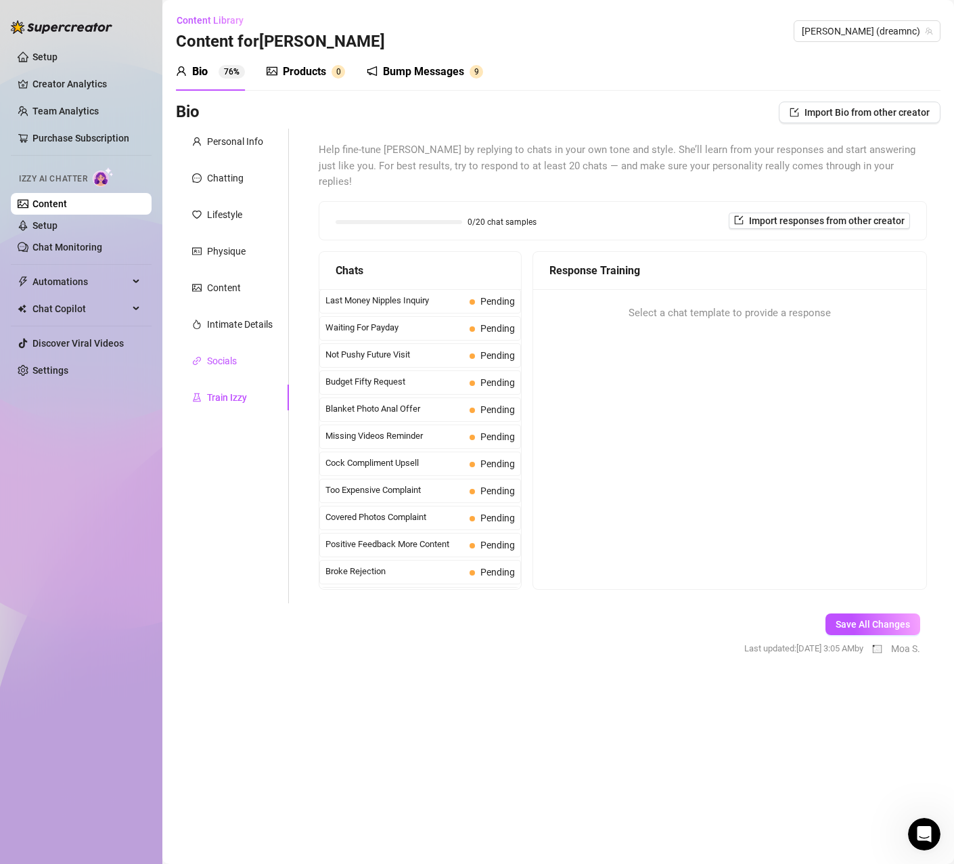
click at [234, 365] on div "Socials" at bounding box center [222, 360] width 30 height 15
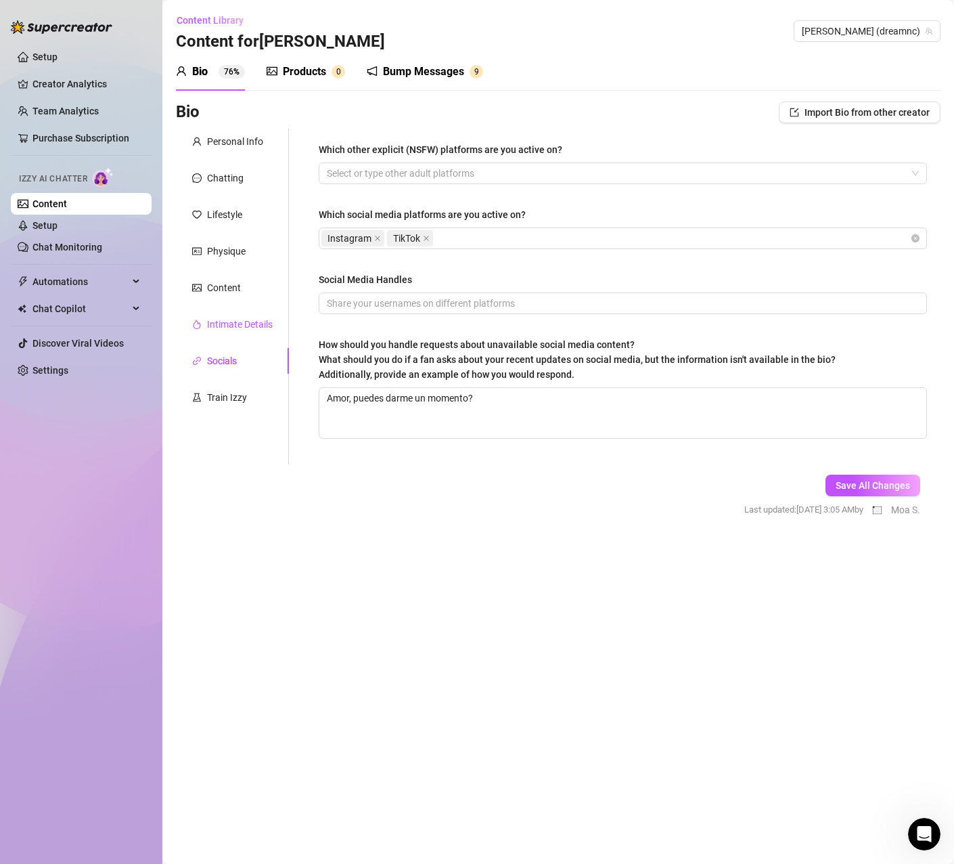
click at [224, 326] on div "Intimate Details" at bounding box center [240, 324] width 66 height 15
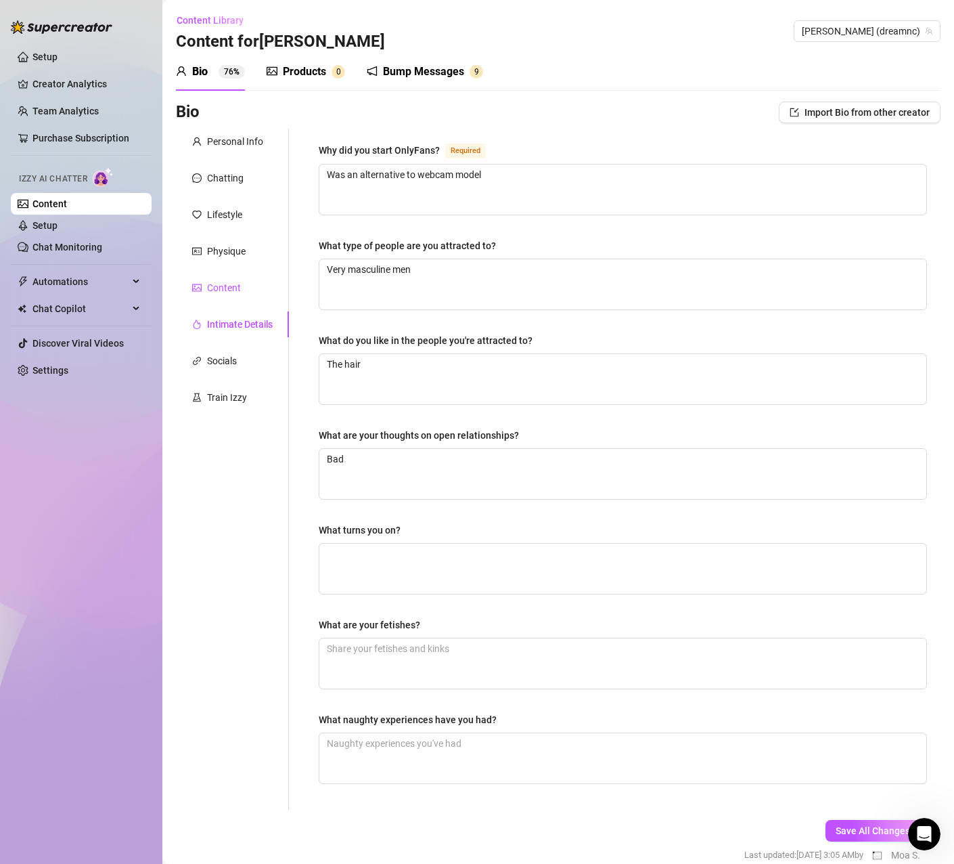
click at [218, 288] on div "Content" at bounding box center [224, 287] width 34 height 15
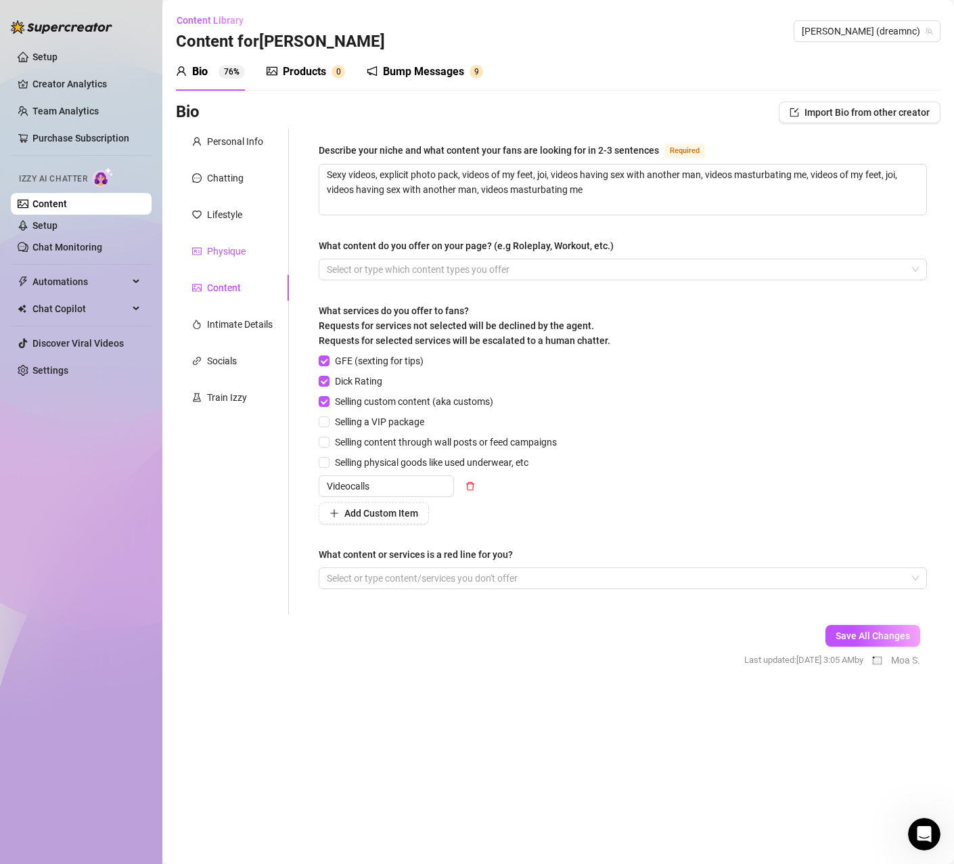
click at [211, 252] on div "Physique" at bounding box center [226, 251] width 39 height 15
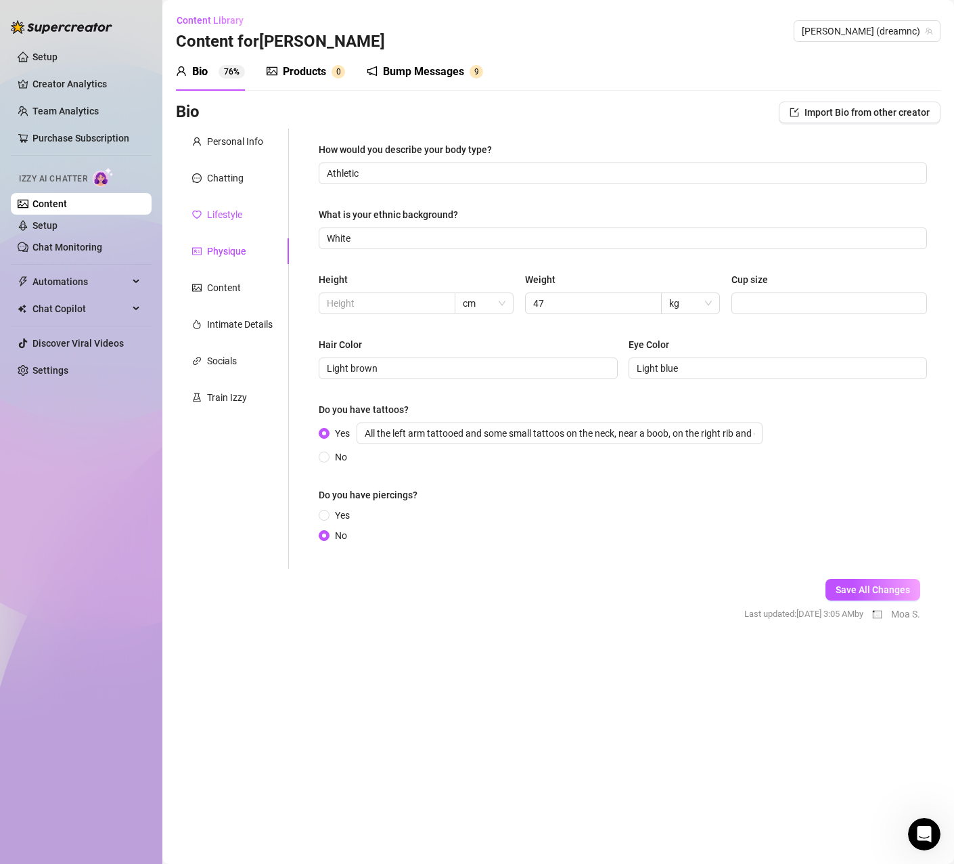
click at [228, 216] on div "Lifestyle" at bounding box center [224, 214] width 35 height 15
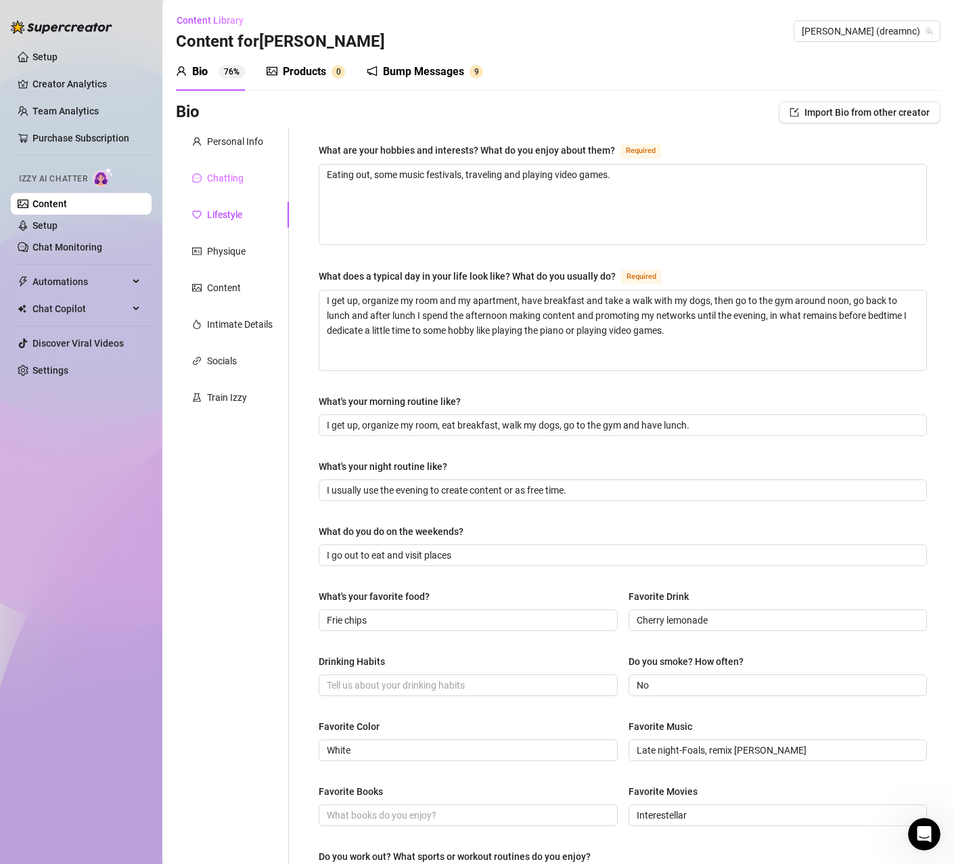
click at [234, 187] on div "Chatting" at bounding box center [232, 178] width 113 height 26
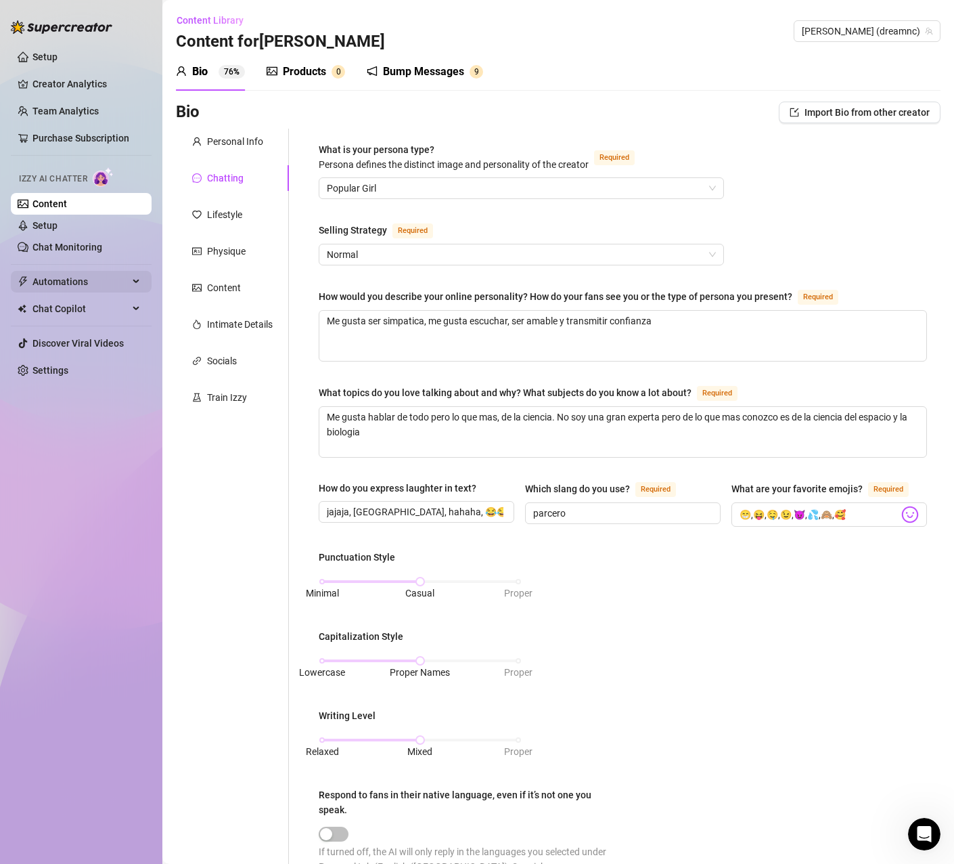
click at [49, 278] on span "Automations" at bounding box center [80, 282] width 96 height 22
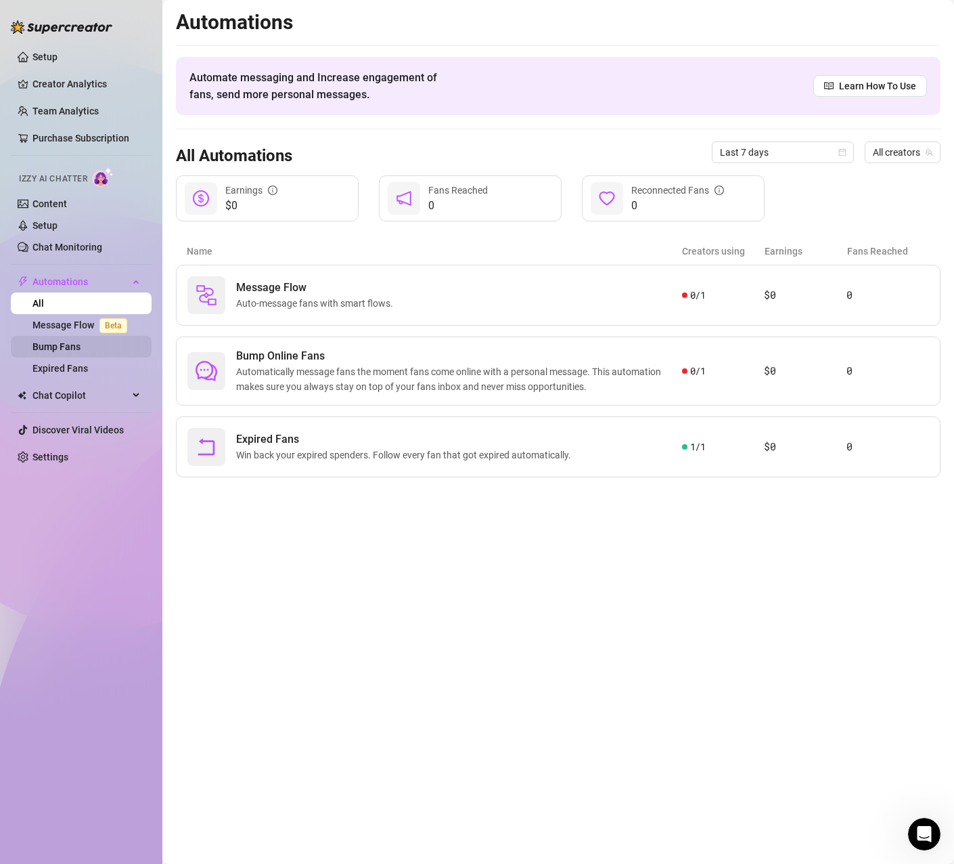
click at [68, 345] on link "Bump Fans" at bounding box center [56, 346] width 48 height 11
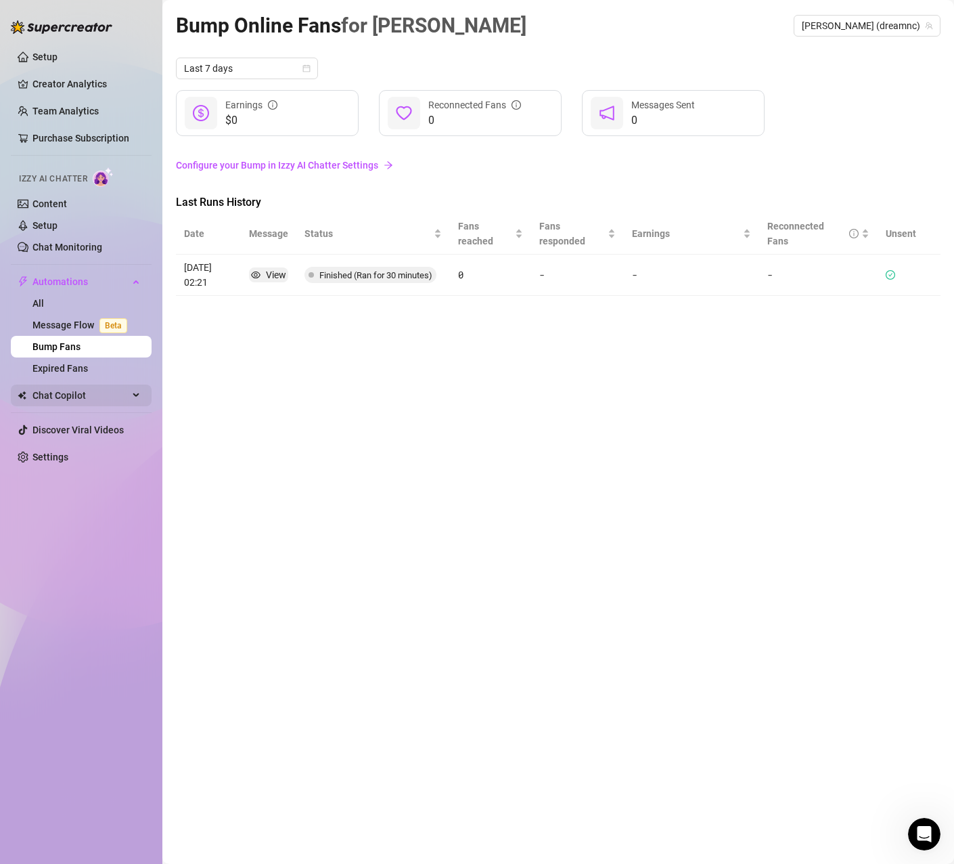
click at [51, 389] on span "Chat Copilot" at bounding box center [80, 395] width 96 height 22
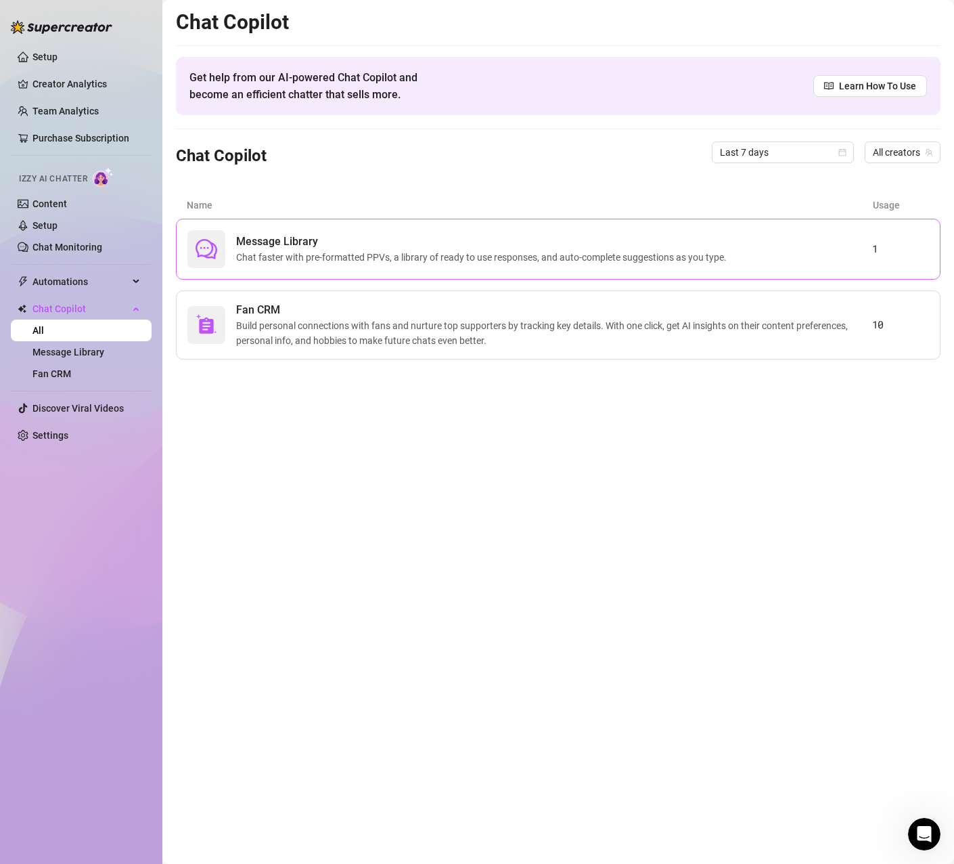
click at [317, 253] on span "Chat faster with pre-formatted PPVs, a library of ready to use responses, and a…" at bounding box center [484, 257] width 496 height 15
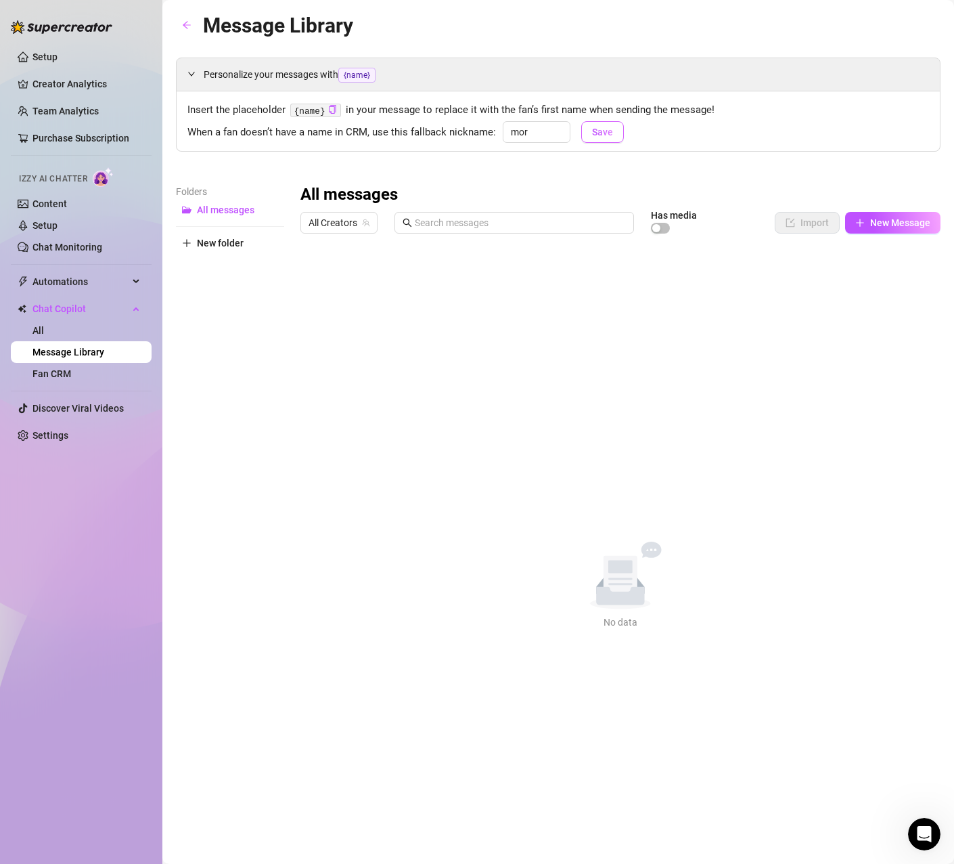
click at [590, 131] on button "Save" at bounding box center [602, 132] width 43 height 22
click at [43, 55] on link "Setup" at bounding box center [44, 56] width 25 height 11
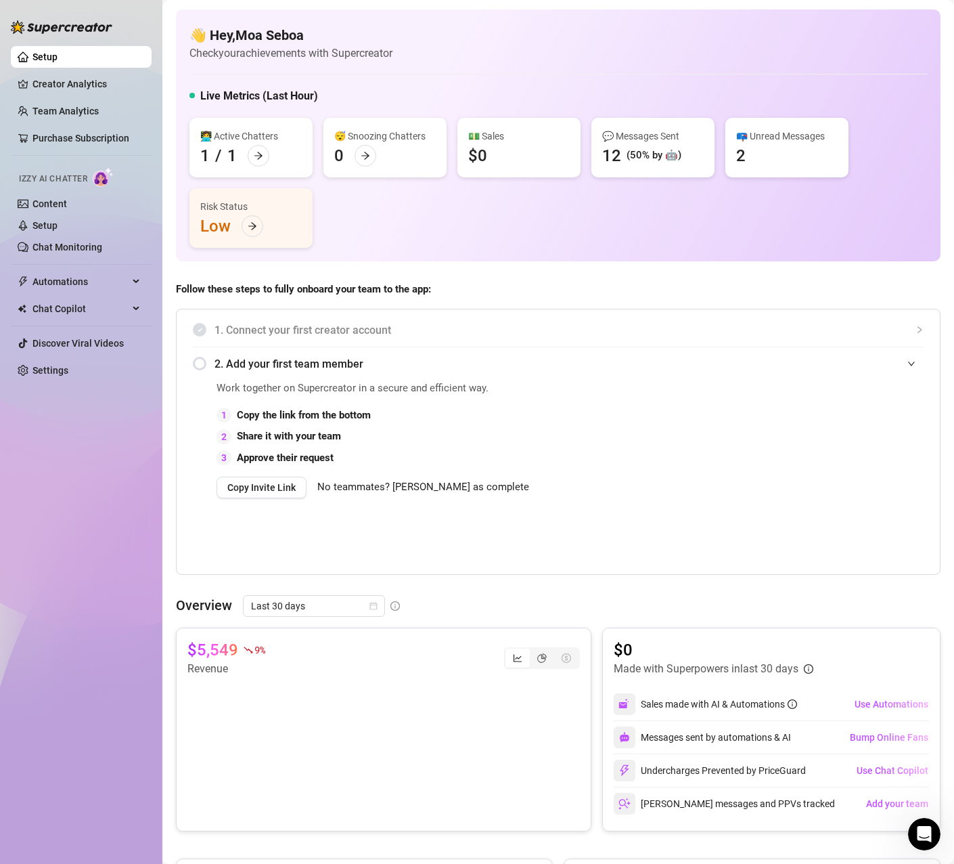
click at [929, 836] on icon "Open Intercom Messenger" at bounding box center [925, 834] width 22 height 22
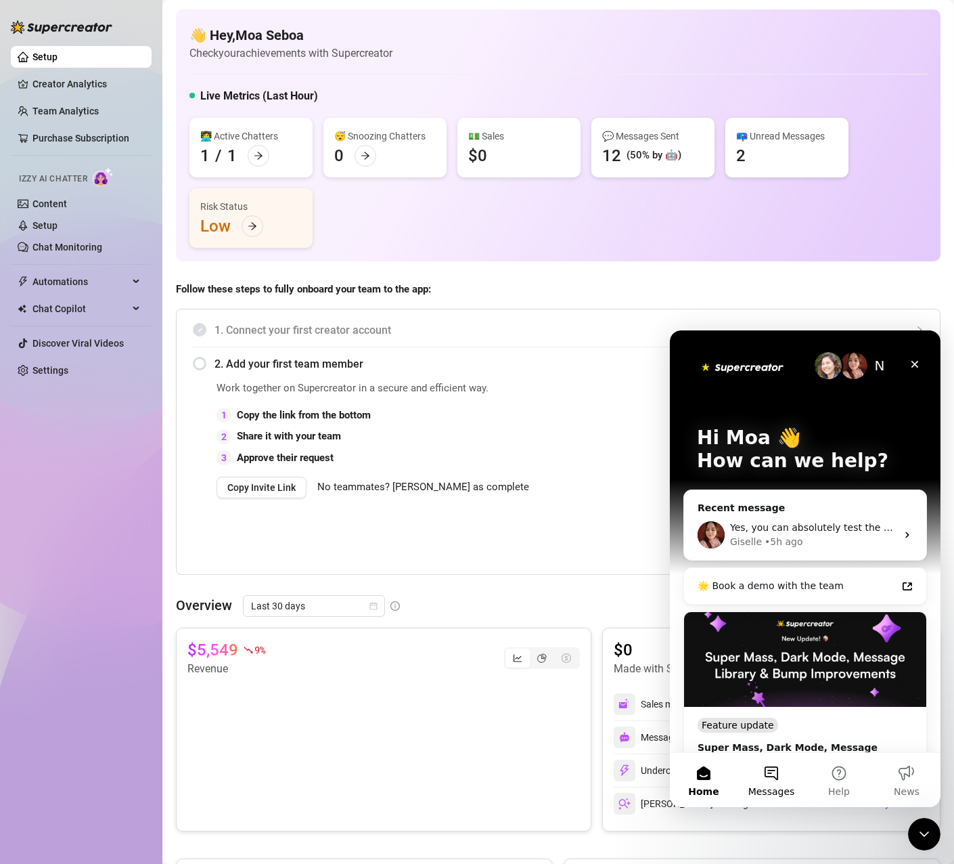
click at [773, 772] on button "Messages" at bounding box center [772, 780] width 68 height 54
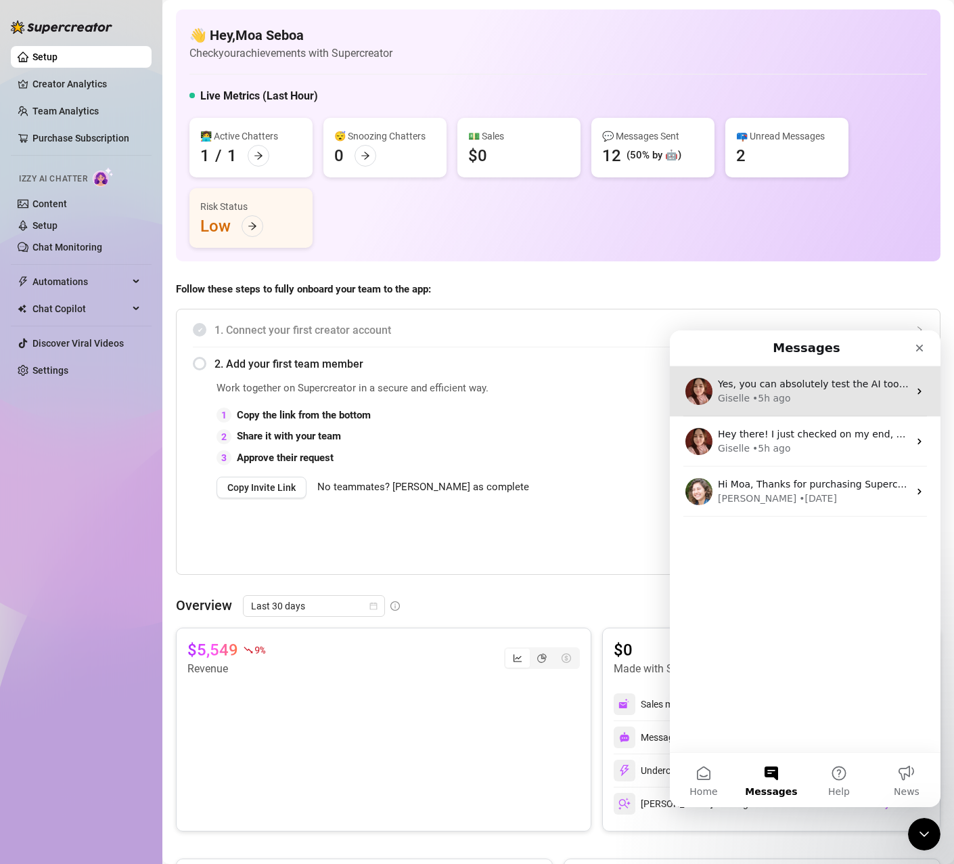
click at [803, 393] on div "[PERSON_NAME] • 5h ago" at bounding box center [813, 398] width 191 height 14
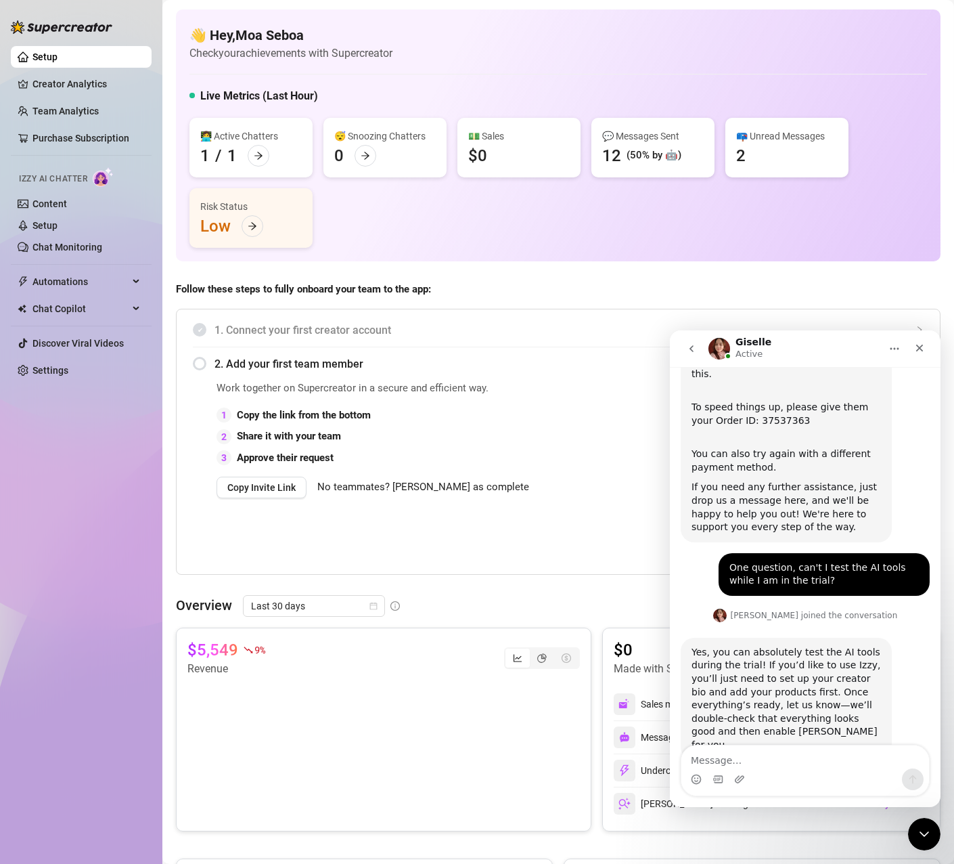
scroll to position [202, 0]
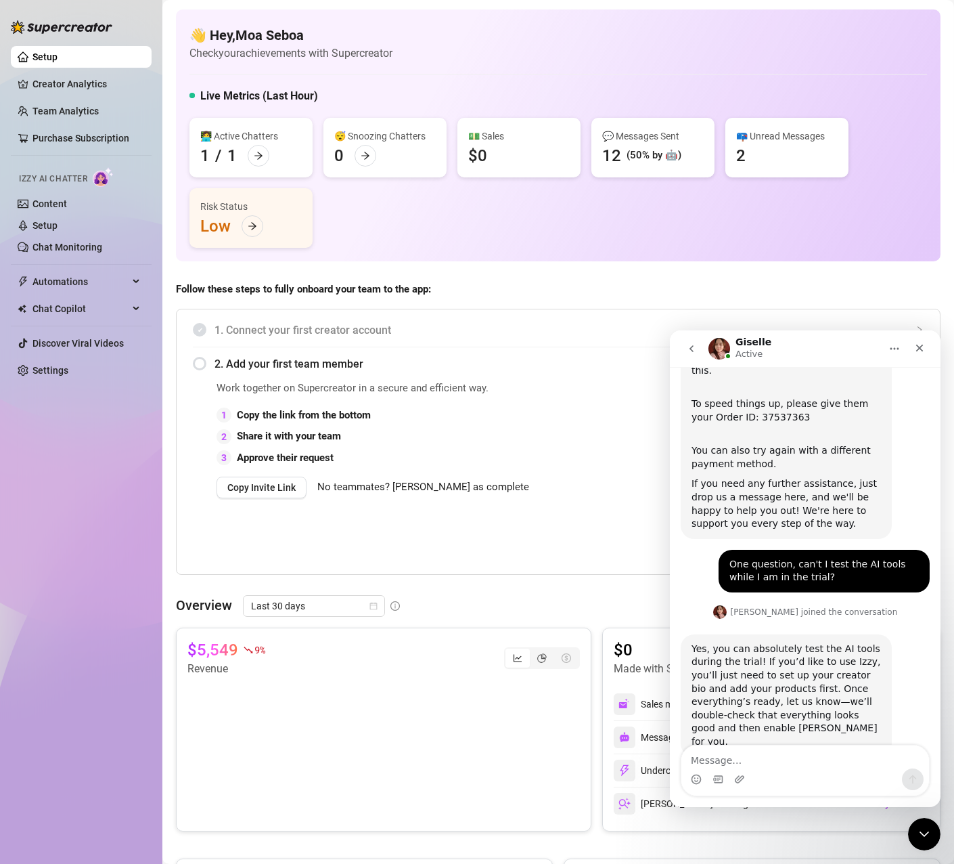
type textarea "C"
type textarea "v"
type textarea "Vale, otra pregunta, cuando uso el bomp"
click at [38, 200] on link "Content" at bounding box center [49, 203] width 35 height 11
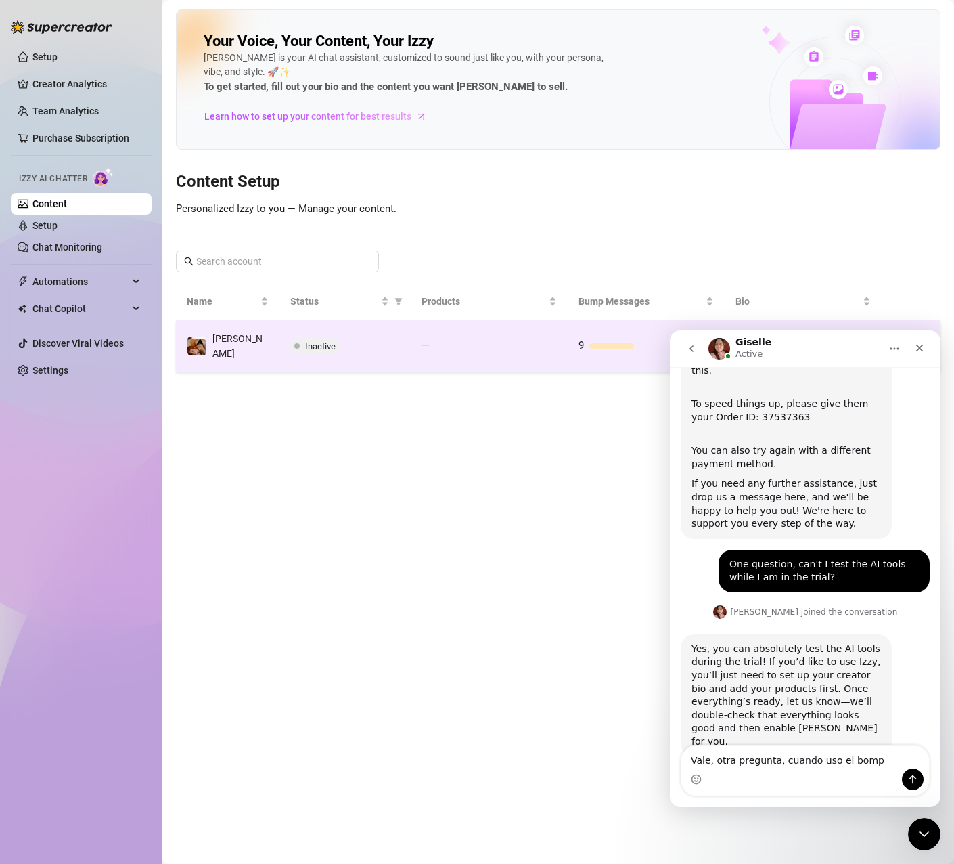
click at [368, 338] on div "Inactive" at bounding box center [345, 346] width 110 height 16
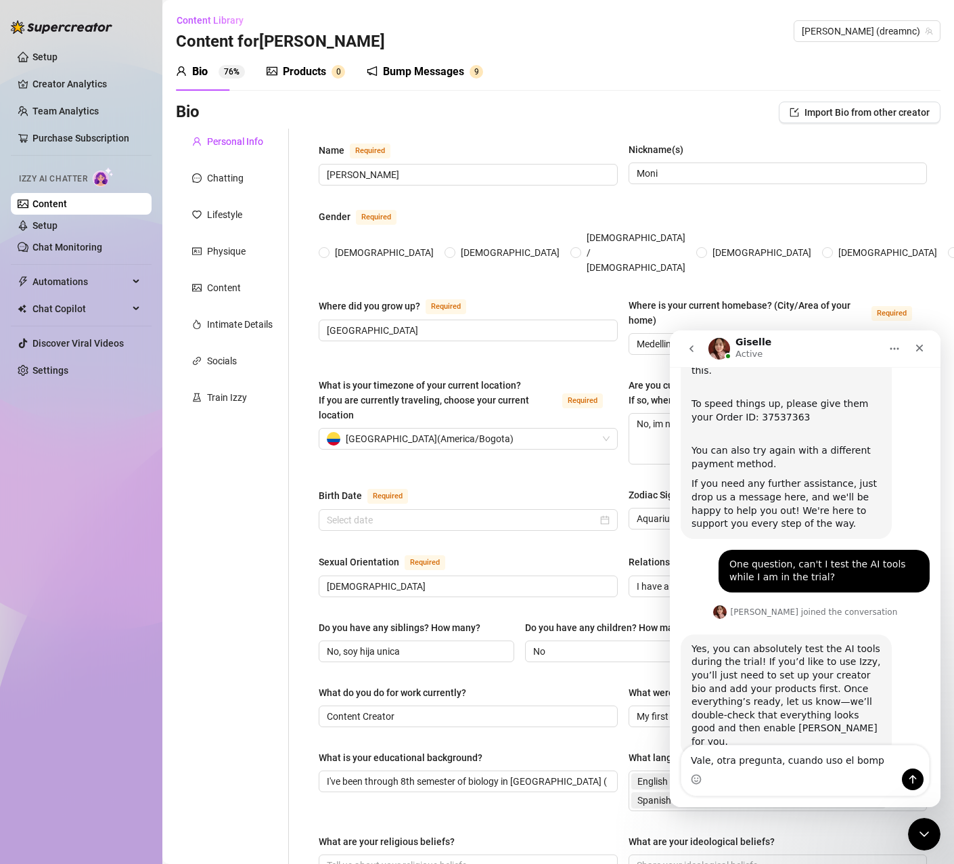
radio input "true"
type input "[DATE]"
click at [868, 766] on textarea "Vale, otra pregunta, cuando uso el bomp" at bounding box center [806, 756] width 248 height 23
click at [886, 756] on textarea "Vale, otra pregunta, cuando uso el bump" at bounding box center [806, 756] width 248 height 23
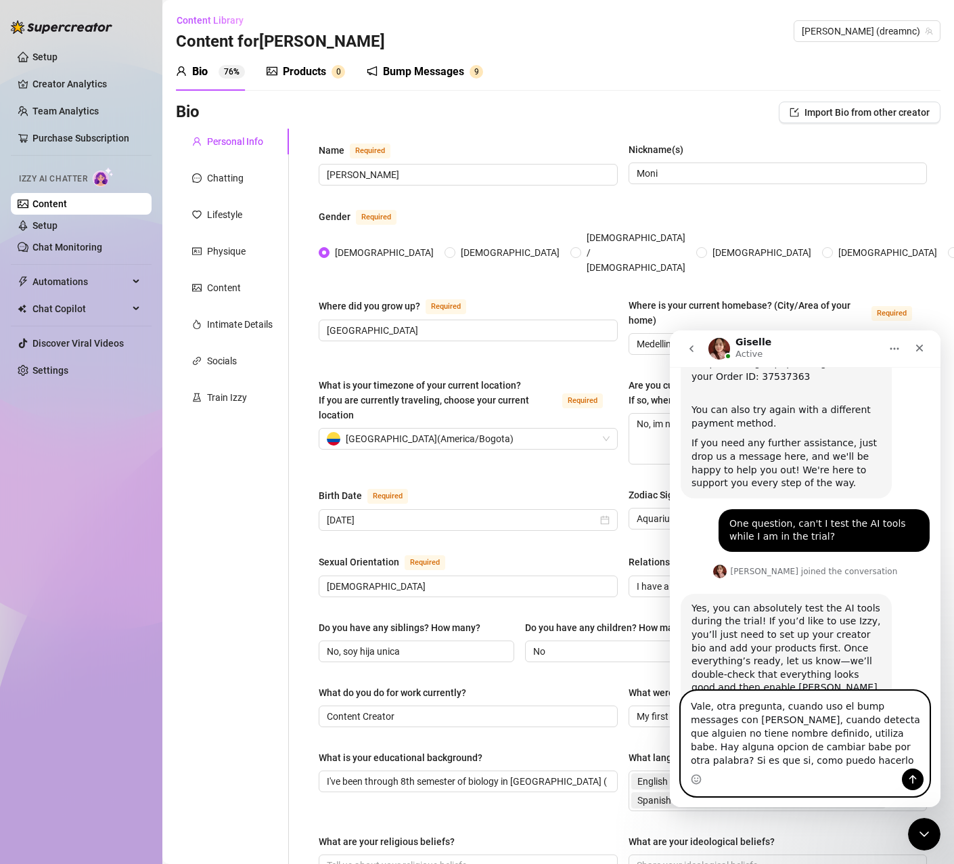
scroll to position [256, 0]
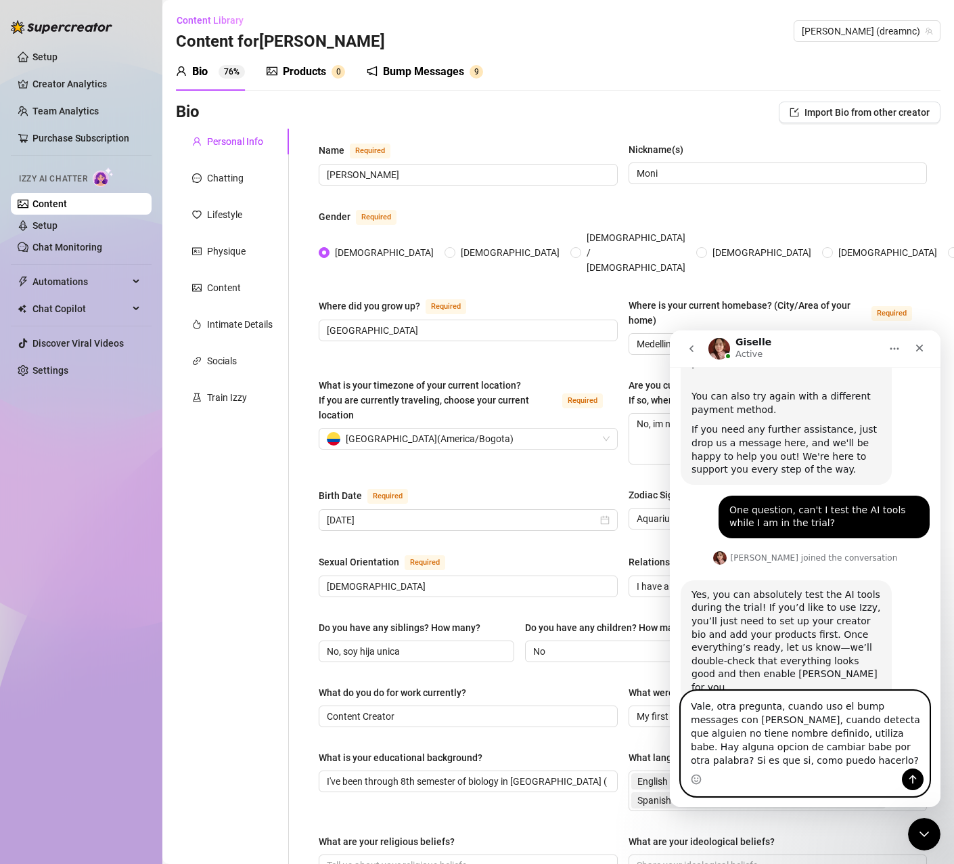
click at [733, 761] on textarea "Vale, otra pregunta, cuando uso el bump messages con [PERSON_NAME], cuando dete…" at bounding box center [806, 729] width 248 height 77
drag, startPoint x: 743, startPoint y: 761, endPoint x: 655, endPoint y: 679, distance: 119.7
click html "[PERSON_NAME] Active Ask us anything, or share your feedback :) Hi Moa, Your or…"
click at [751, 757] on textarea "Vale, otra pregunta, cuando uso el bump messages con [PERSON_NAME], cuando dete…" at bounding box center [806, 729] width 248 height 77
drag, startPoint x: 758, startPoint y: 761, endPoint x: 644, endPoint y: 646, distance: 162.3
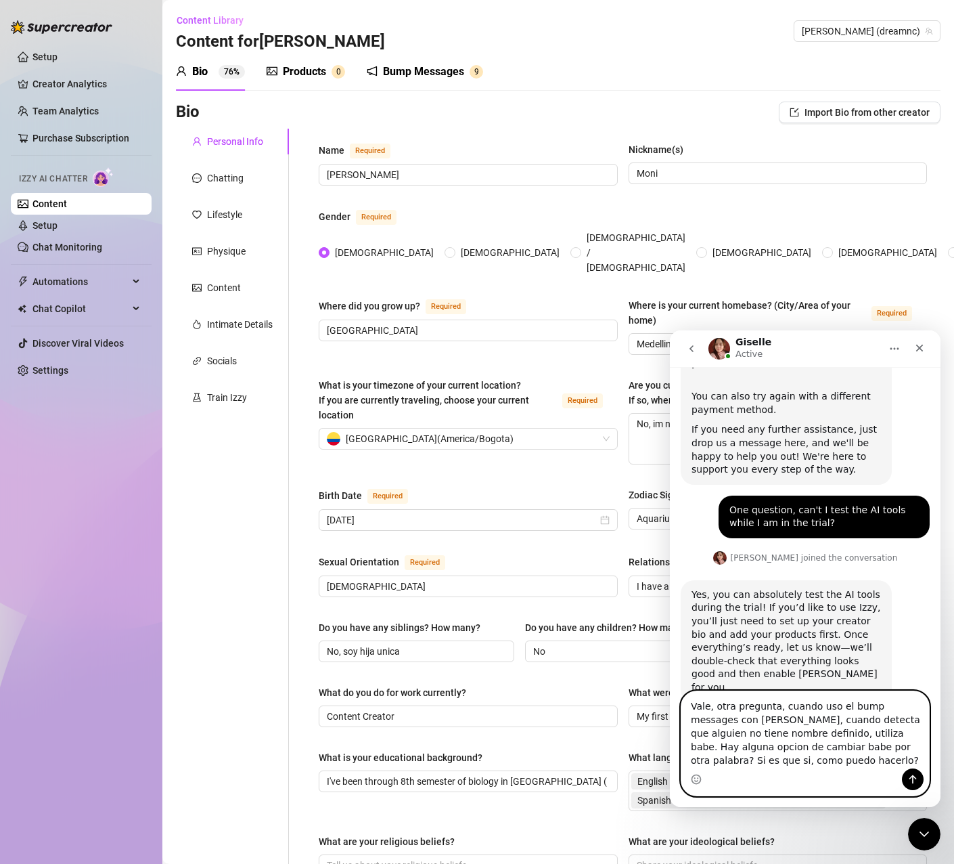
click html "[PERSON_NAME] Active Ask us anything, or share your feedback :) Hi Moa, Your or…"
paste textarea "Ok, another question, when I use bump messages with [PERSON_NAME], when it dete…"
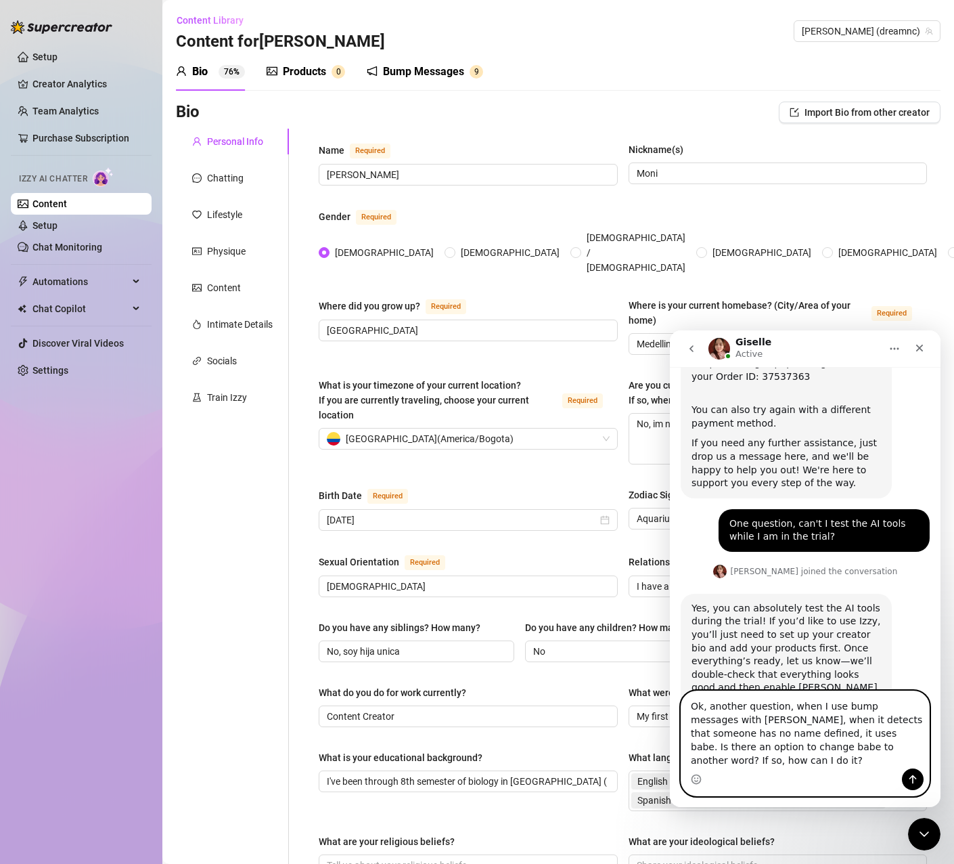
type textarea "Ok, another question, when I use bump messages with [PERSON_NAME], when it dete…"
click at [912, 780] on icon "Send a message…" at bounding box center [913, 779] width 11 height 11
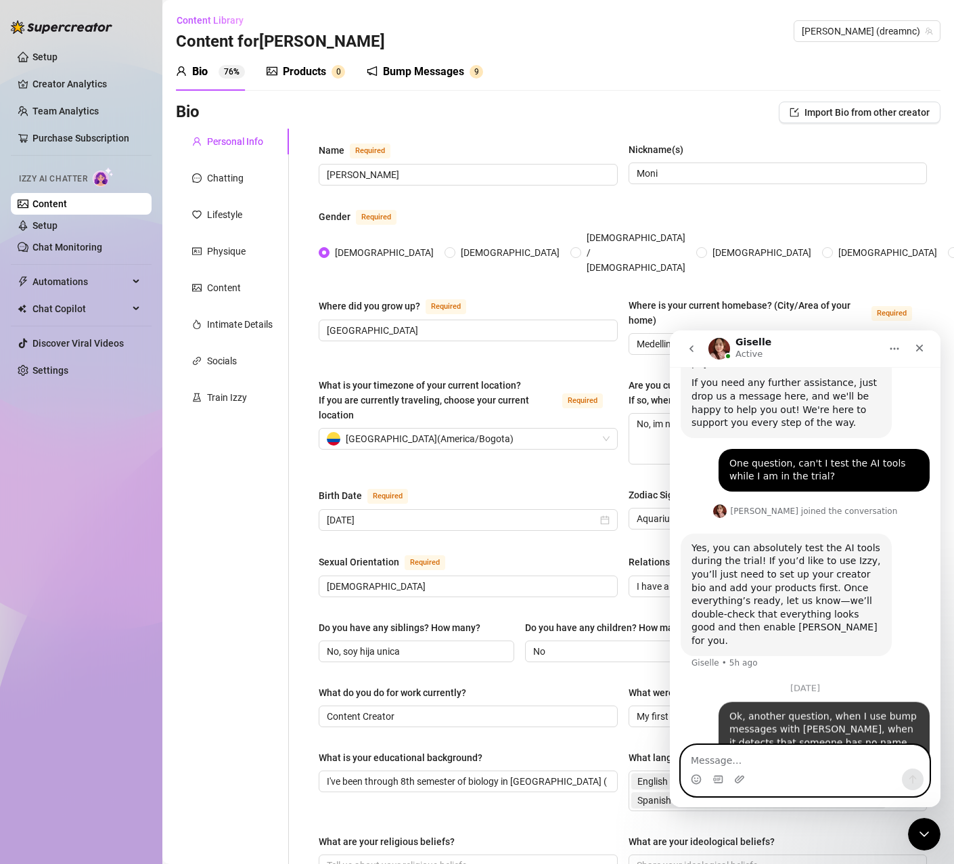
scroll to position [313, 0]
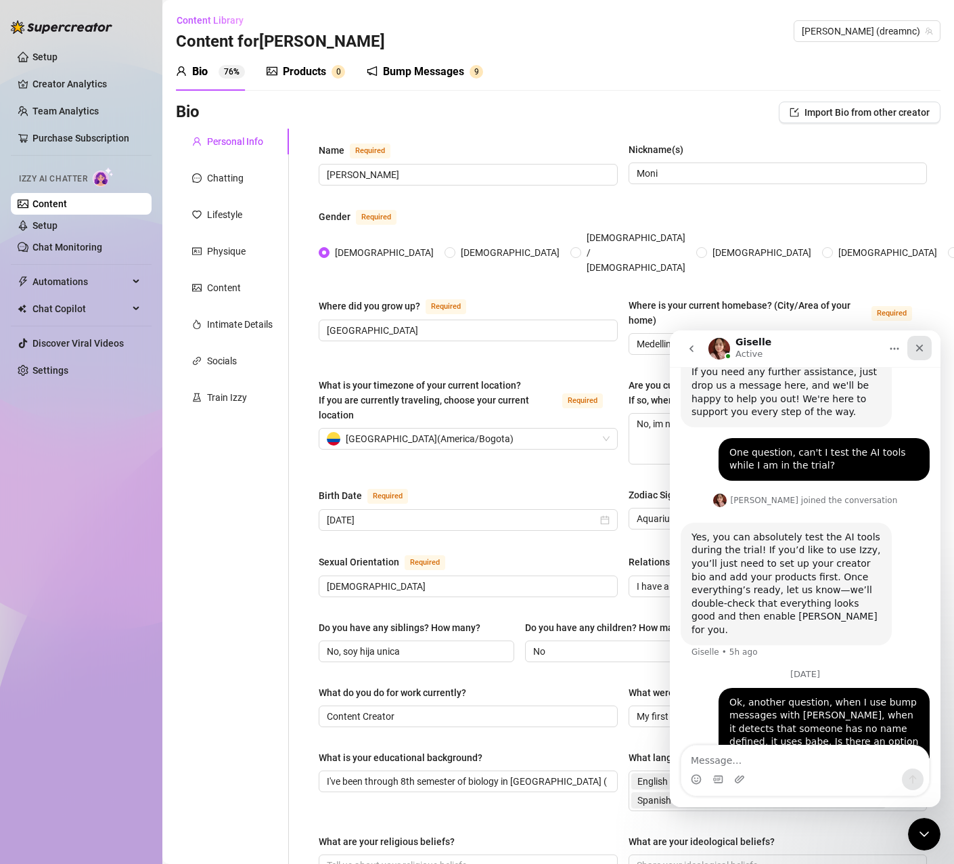
click at [920, 345] on icon "Close" at bounding box center [919, 348] width 11 height 11
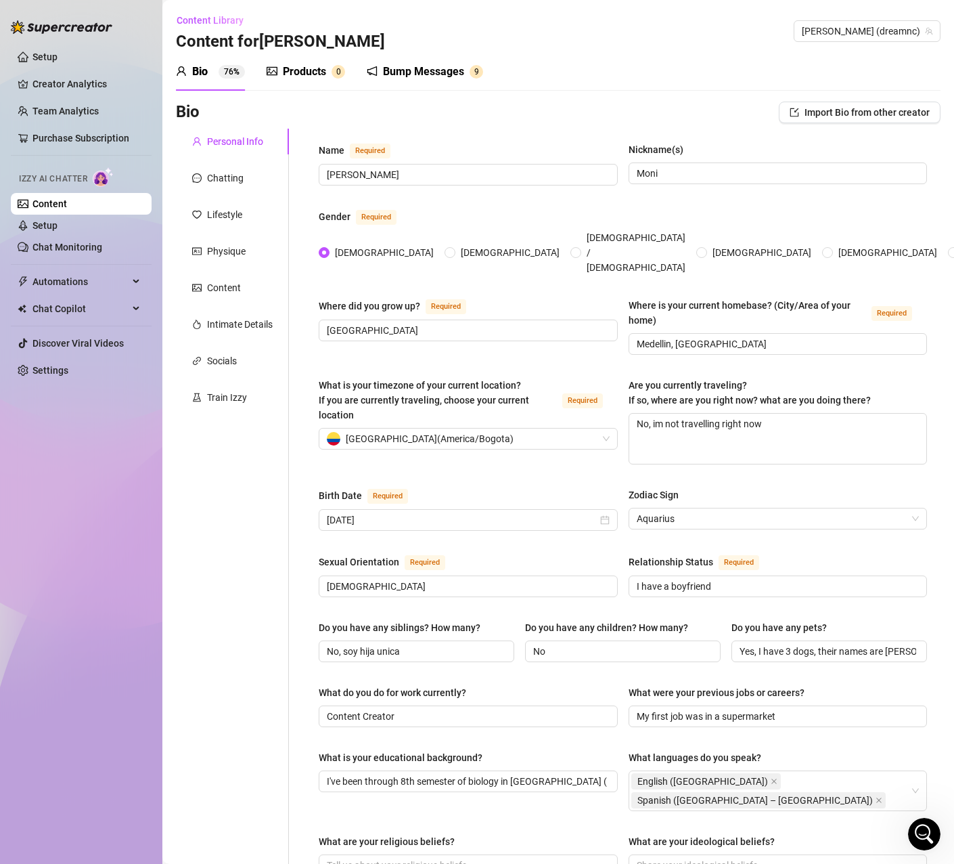
click at [86, 550] on div "Setup Creator Analytics Team Analytics Purchase Subscription Izzy AI Chatter Co…" at bounding box center [81, 426] width 141 height 852
click at [395, 74] on div "Bump Messages" at bounding box center [423, 72] width 81 height 16
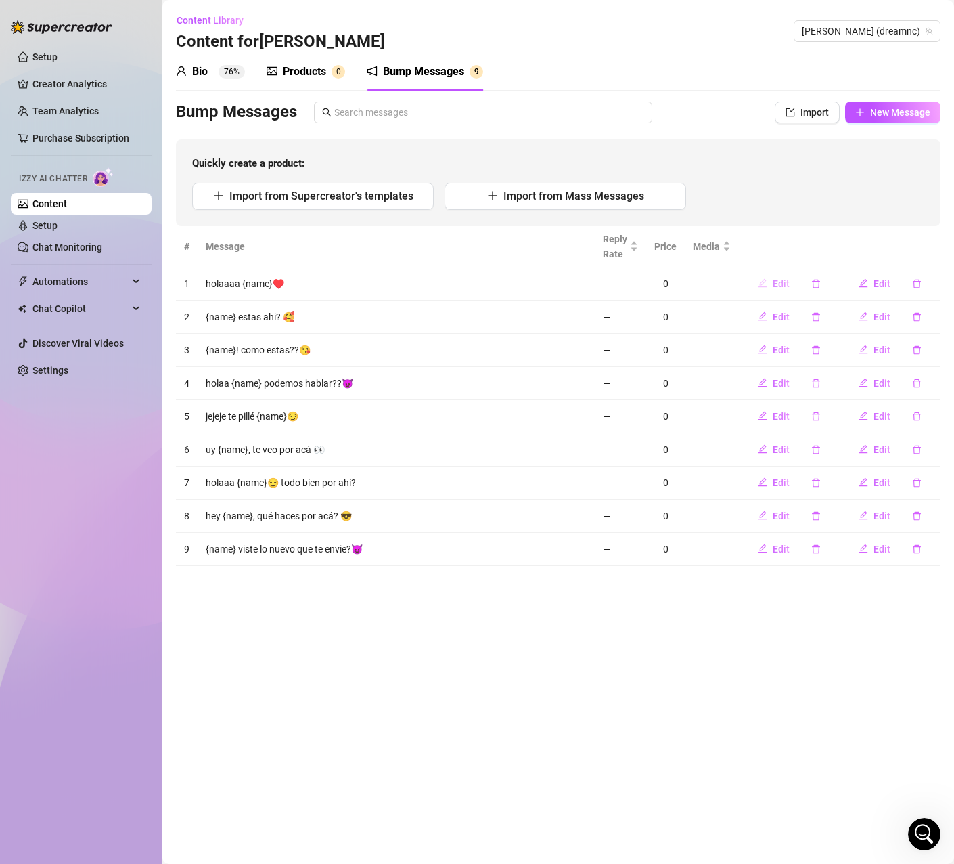
click at [778, 280] on span "Edit" at bounding box center [781, 283] width 17 height 11
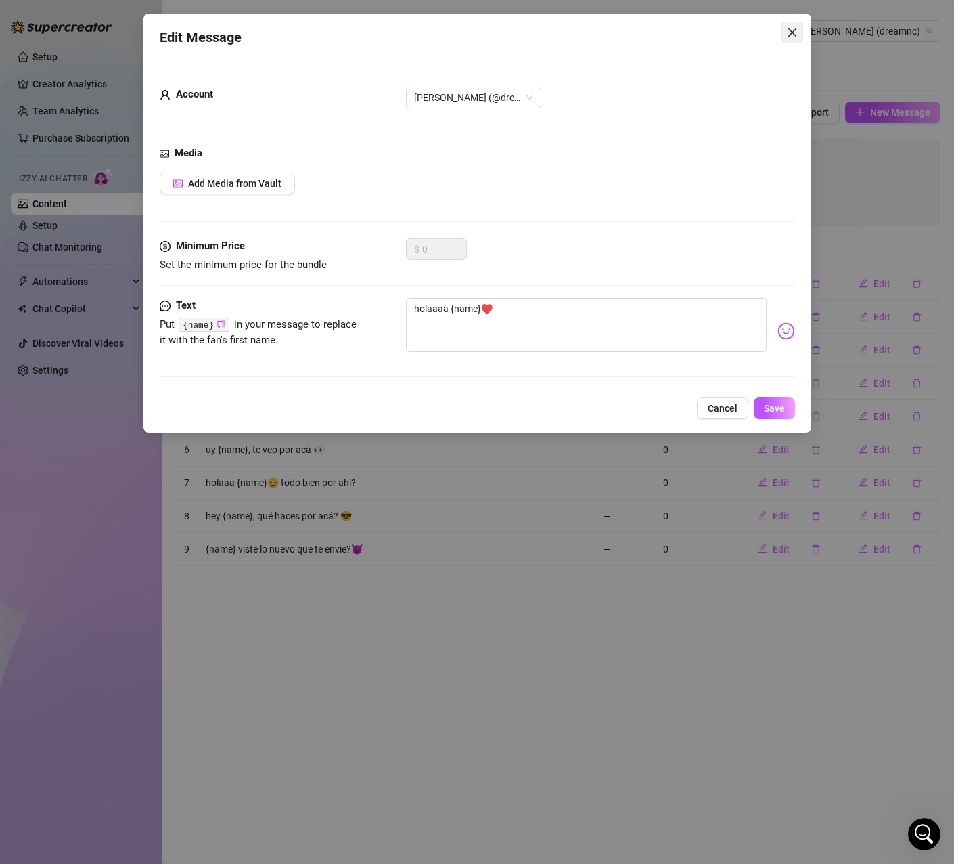
click at [790, 30] on icon "close" at bounding box center [792, 32] width 8 height 8
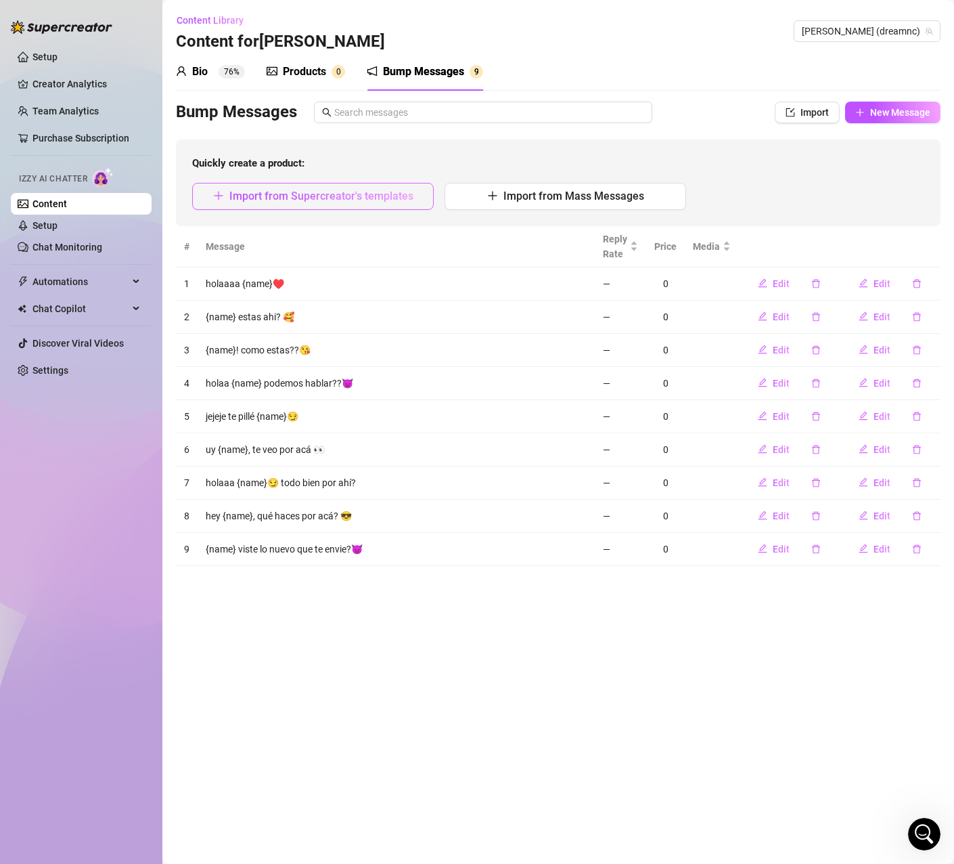
click at [330, 194] on span "Import from Supercreator's templates" at bounding box center [321, 196] width 184 height 13
type textarea "Type your message here..."
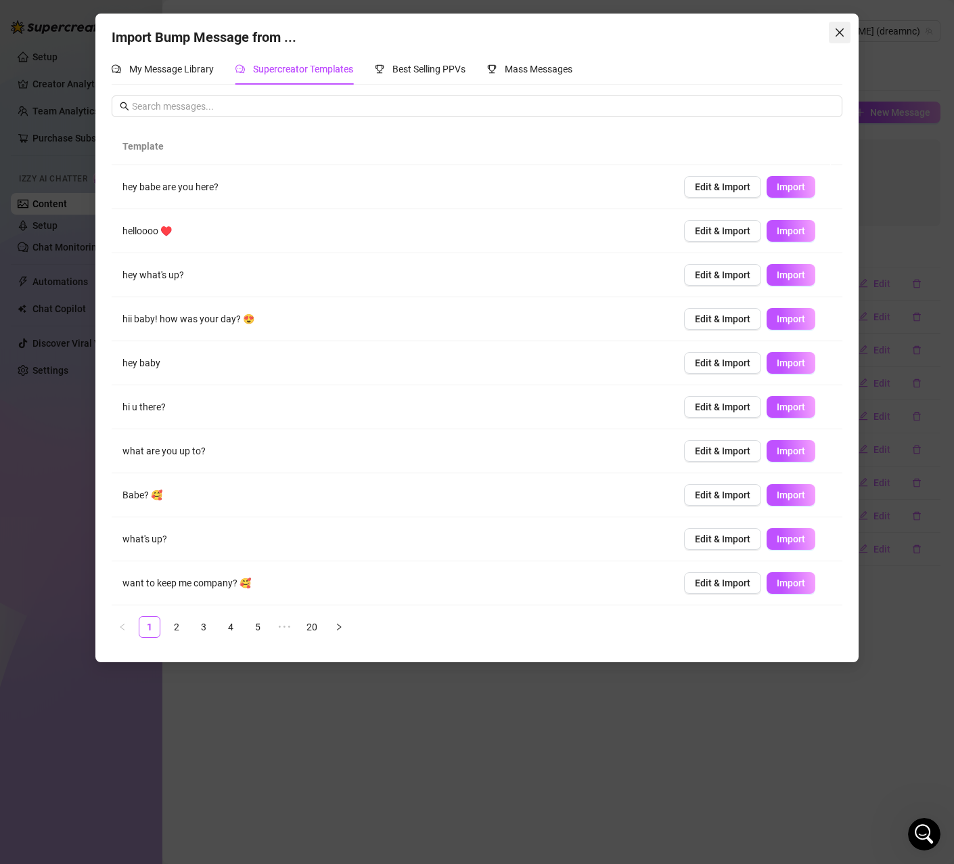
click at [834, 37] on span "Close" at bounding box center [840, 32] width 22 height 11
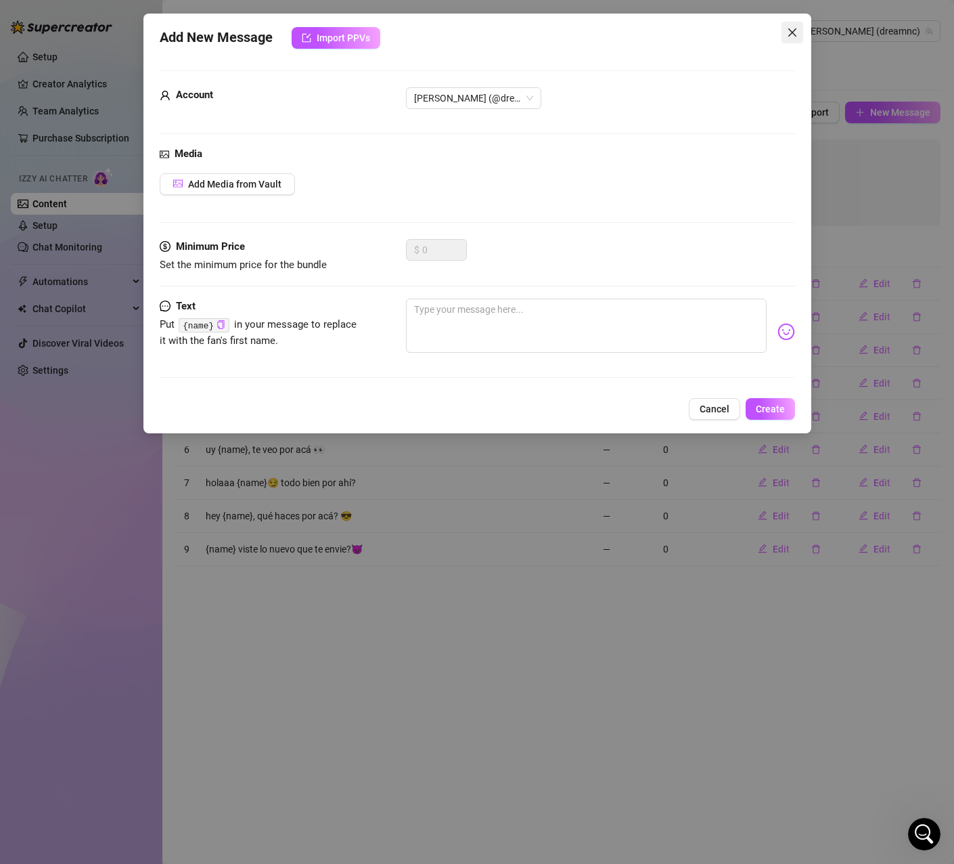
click at [795, 26] on button "Close" at bounding box center [793, 33] width 22 height 22
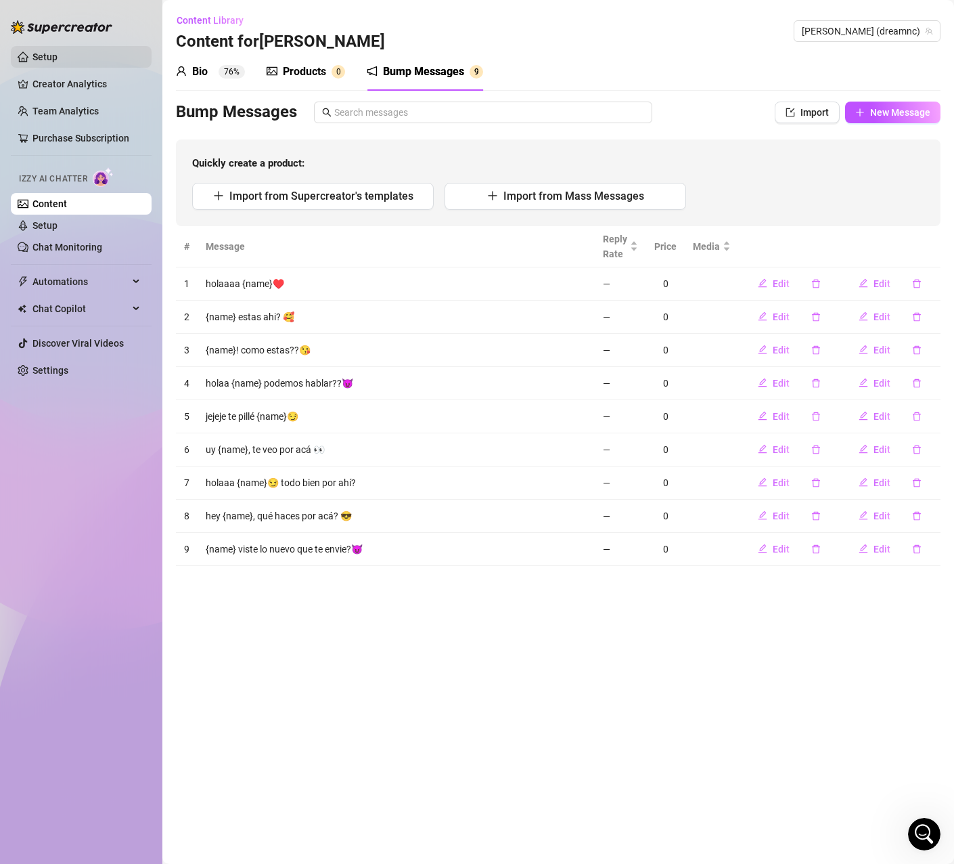
click at [39, 62] on link "Setup" at bounding box center [44, 56] width 25 height 11
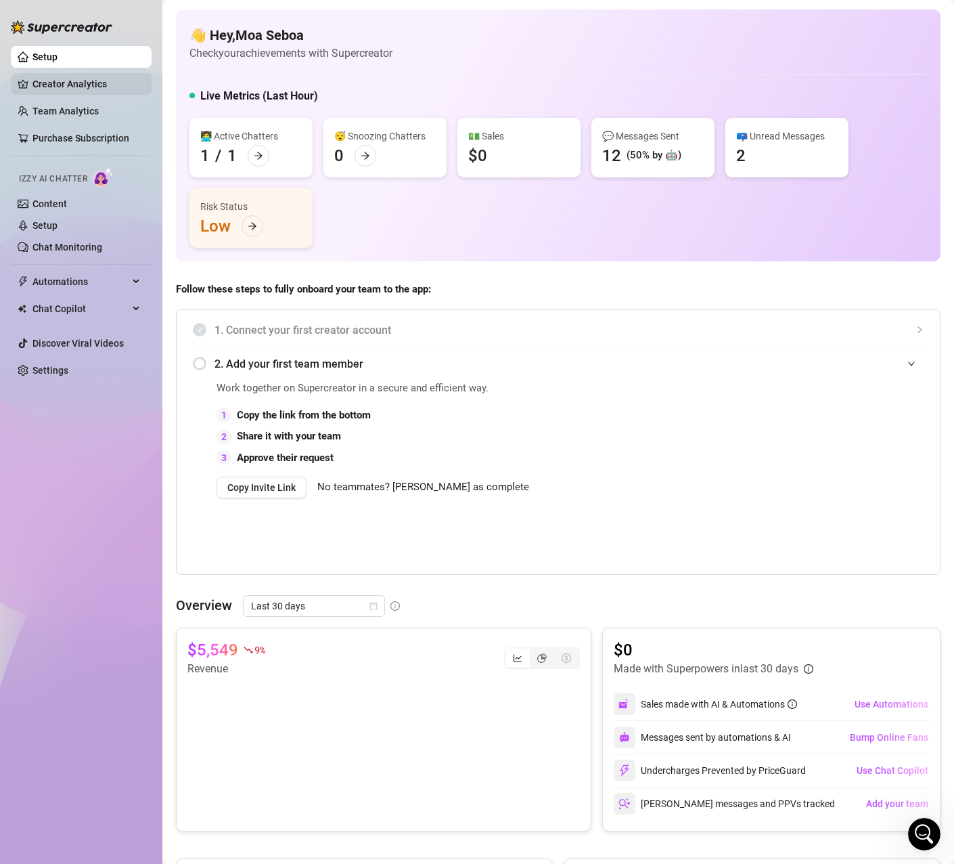
click at [57, 74] on link "Creator Analytics" at bounding box center [86, 84] width 108 height 22
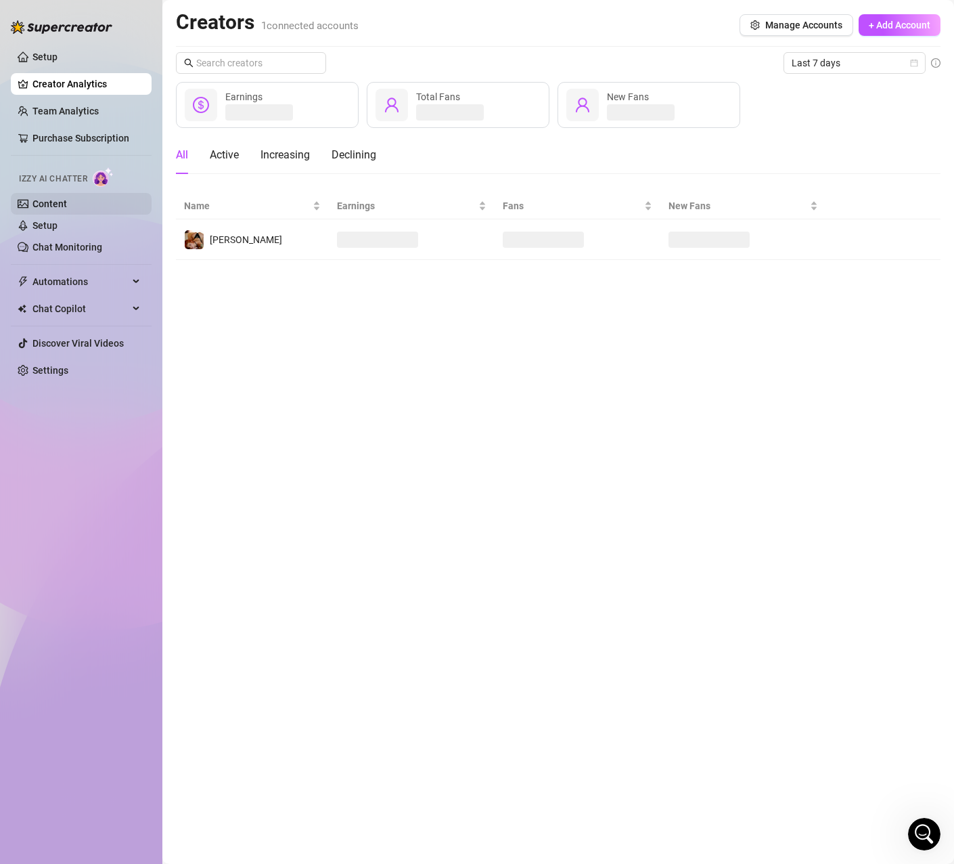
click at [39, 203] on link "Content" at bounding box center [49, 203] width 35 height 11
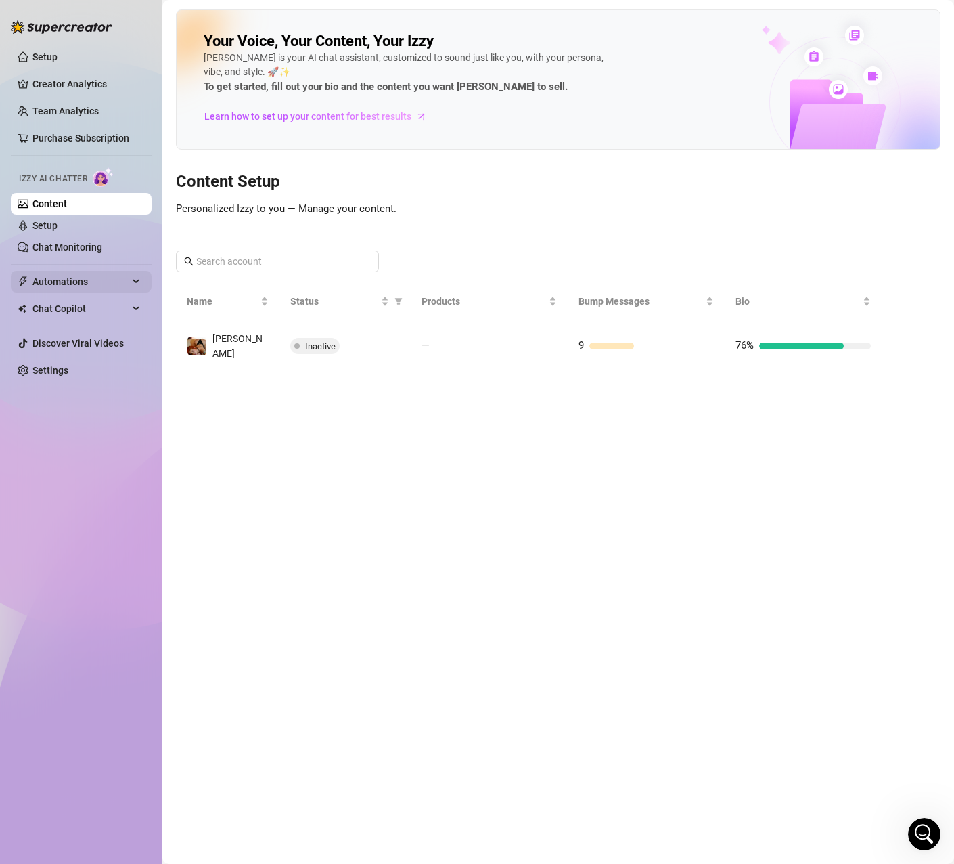
click at [87, 276] on span "Automations" at bounding box center [80, 282] width 96 height 22
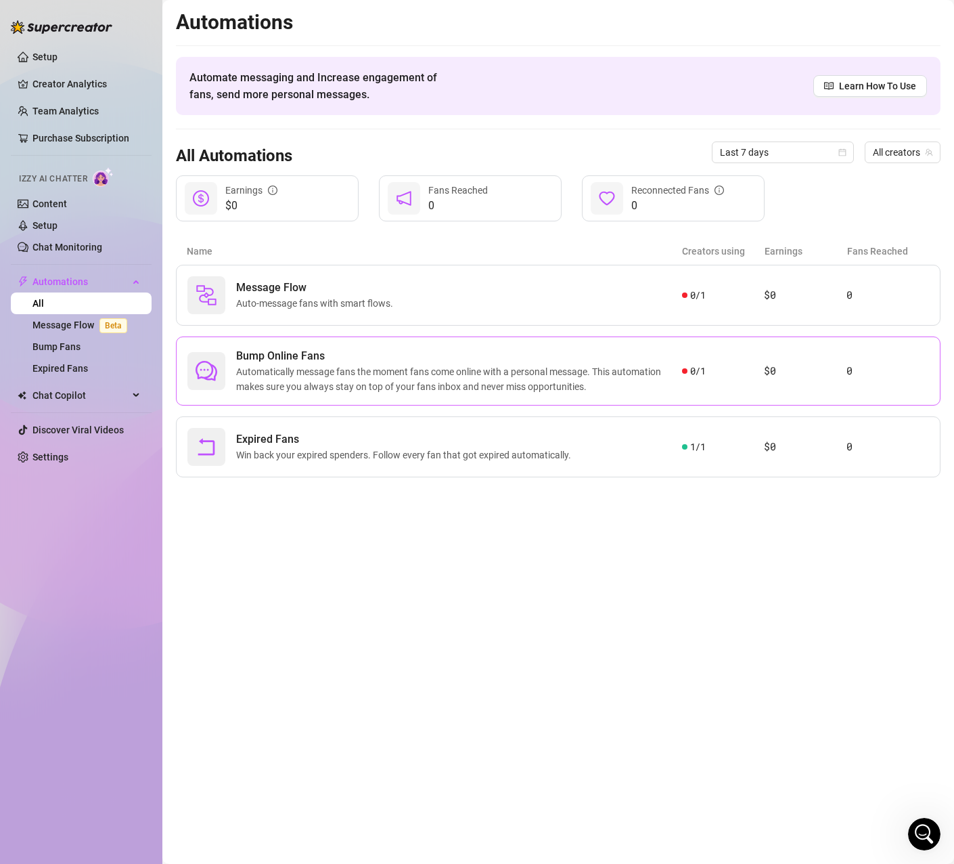
click at [288, 366] on span "Automatically message fans the moment fans come online with a personal message.…" at bounding box center [459, 379] width 446 height 30
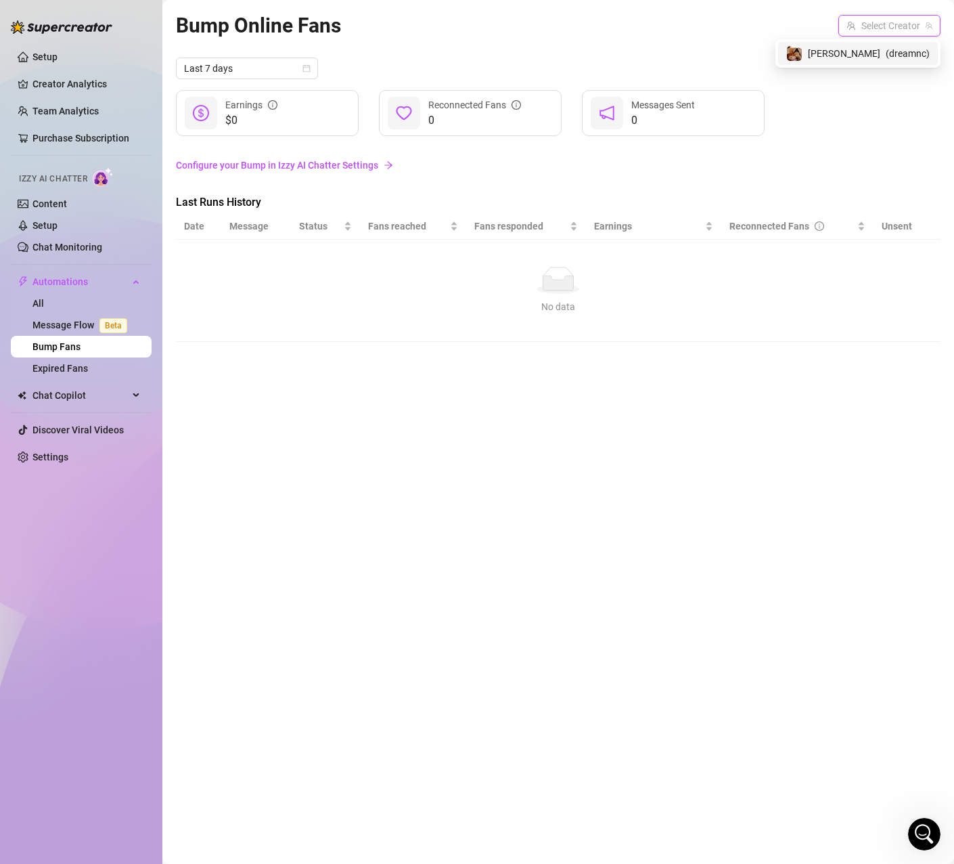
click at [887, 30] on input "search" at bounding box center [884, 26] width 74 height 20
click at [874, 56] on span "[PERSON_NAME]" at bounding box center [844, 53] width 72 height 15
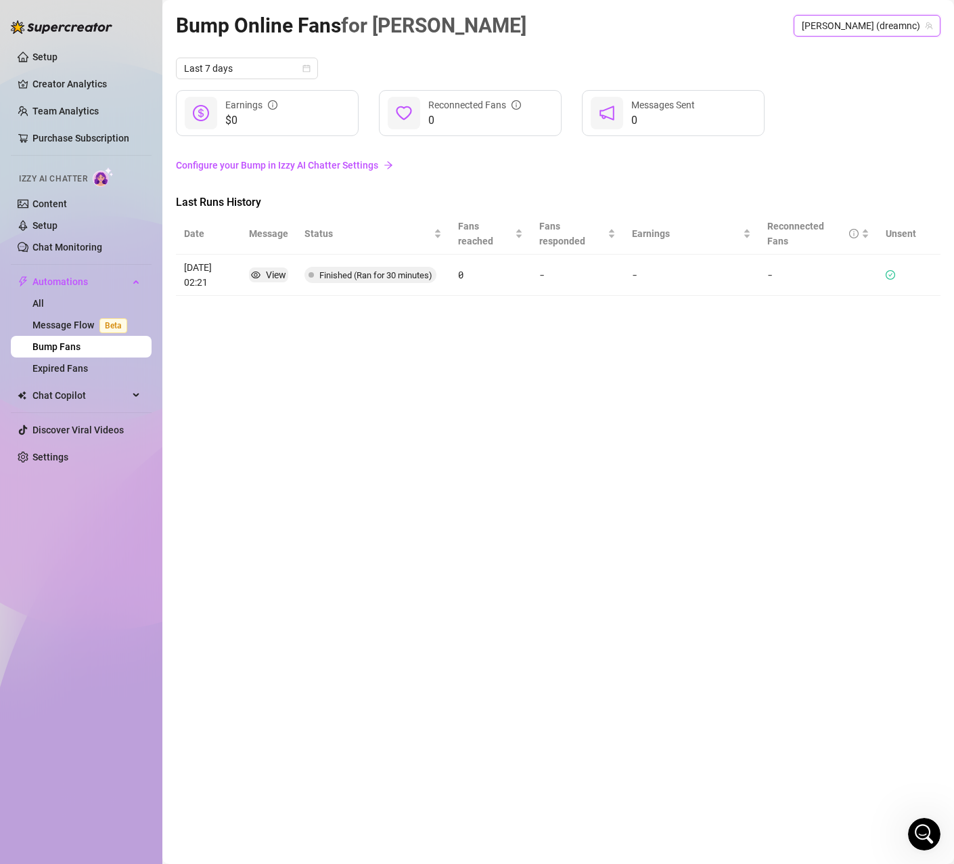
click at [470, 278] on article "0" at bounding box center [491, 274] width 66 height 15
click at [238, 278] on td "[DATE] 02:21" at bounding box center [208, 275] width 65 height 41
click at [192, 275] on article "[DATE] 02:21" at bounding box center [208, 275] width 49 height 30
click at [244, 162] on link "Configure your Bump in Izzy AI Chatter Settings" at bounding box center [558, 165] width 765 height 15
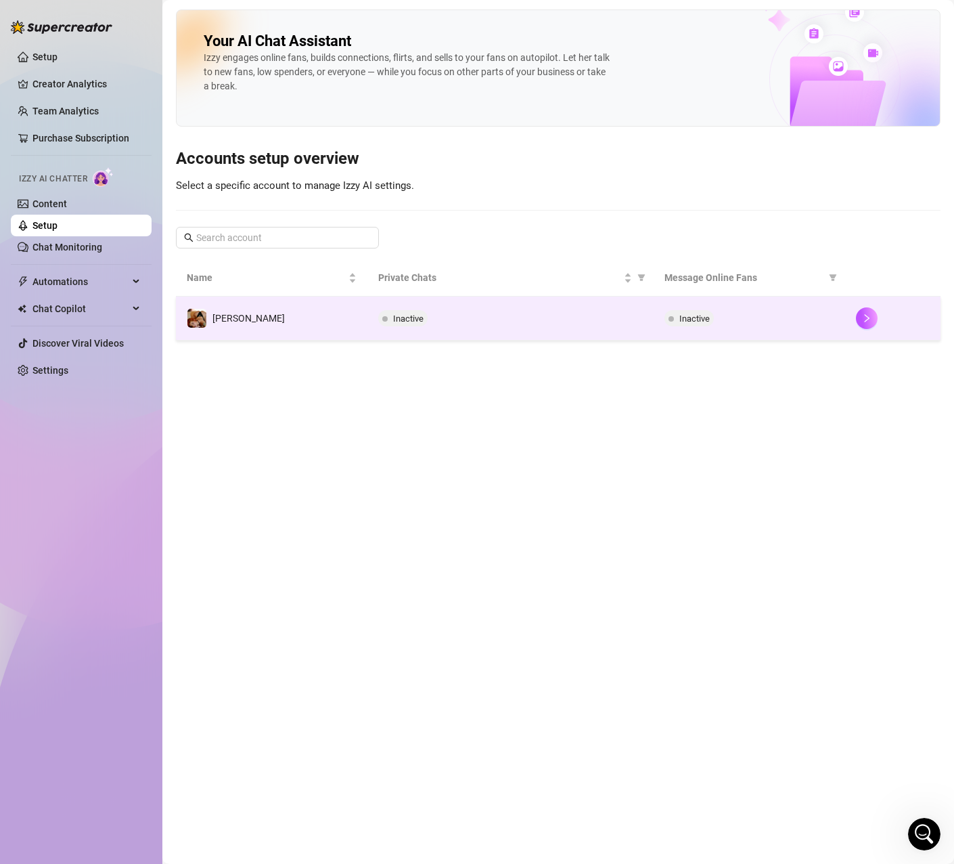
click at [334, 316] on td "[PERSON_NAME]" at bounding box center [272, 318] width 192 height 44
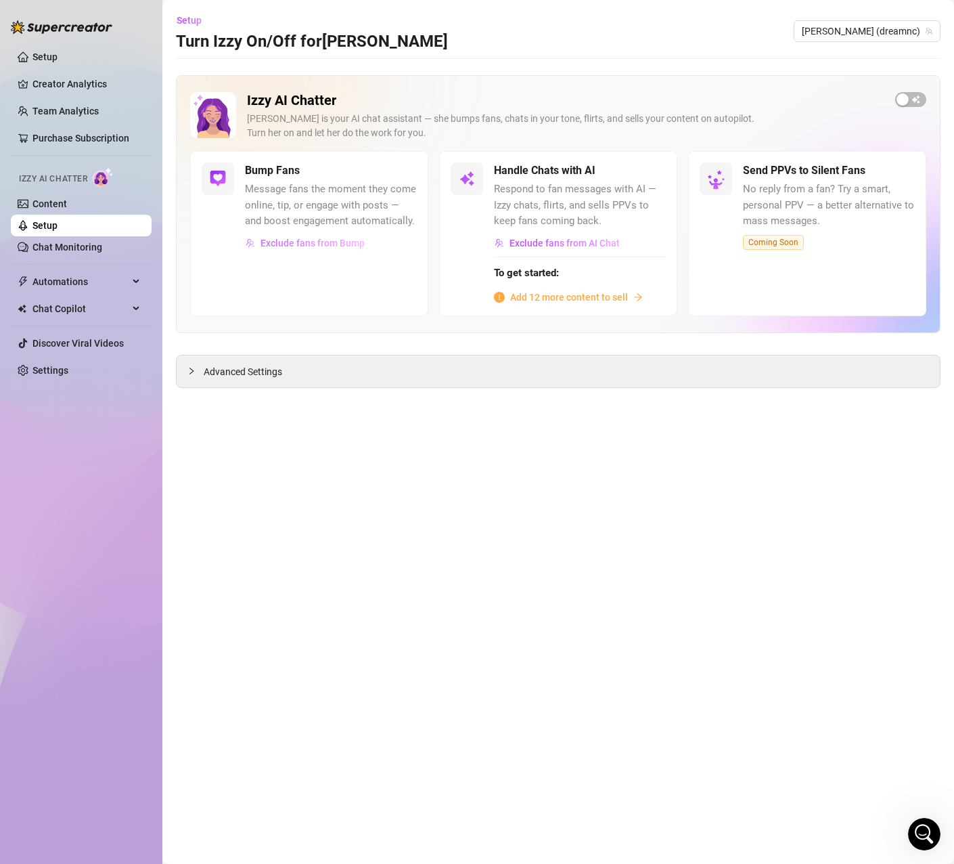
click at [299, 247] on span "Exclude fans from Bump" at bounding box center [313, 243] width 104 height 11
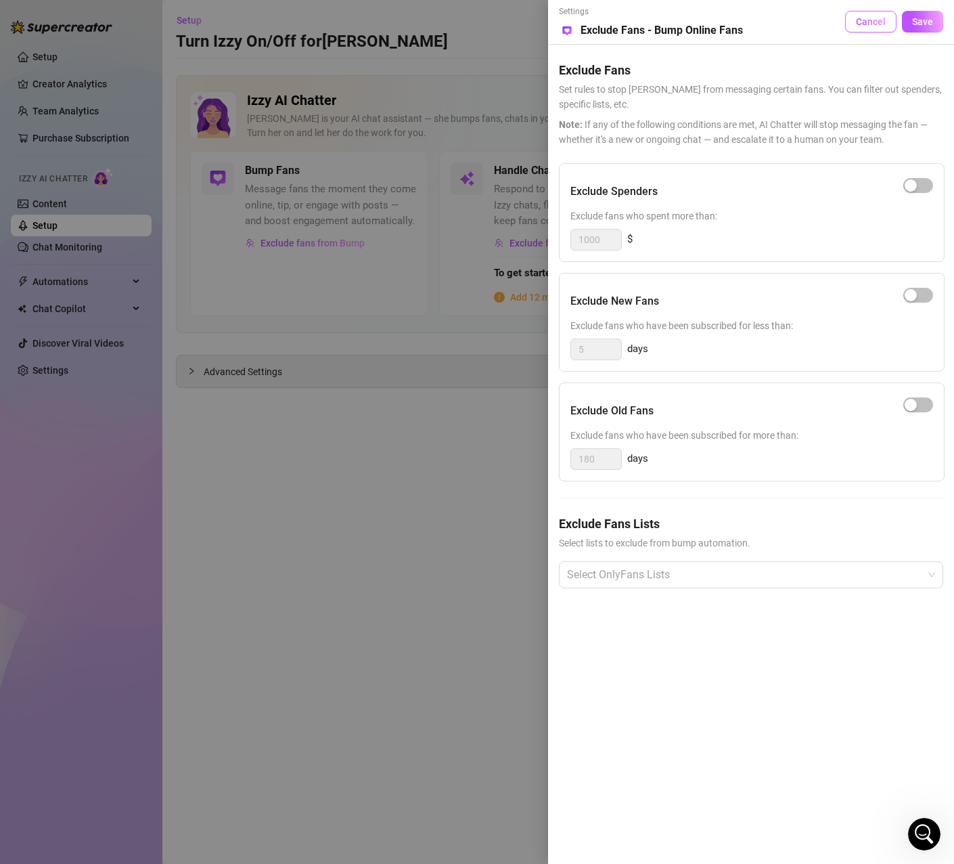
click at [867, 20] on span "Cancel" at bounding box center [871, 21] width 30 height 11
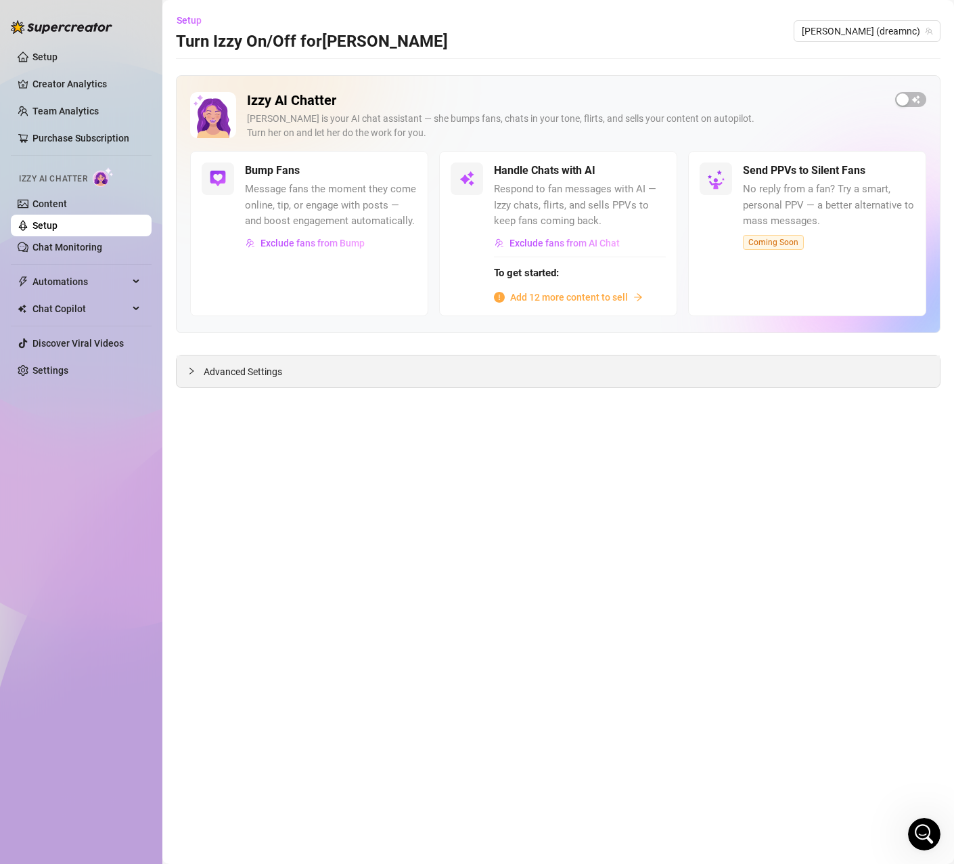
click at [194, 370] on icon "collapsed" at bounding box center [192, 371] width 8 height 8
